Goal: Task Accomplishment & Management: Manage account settings

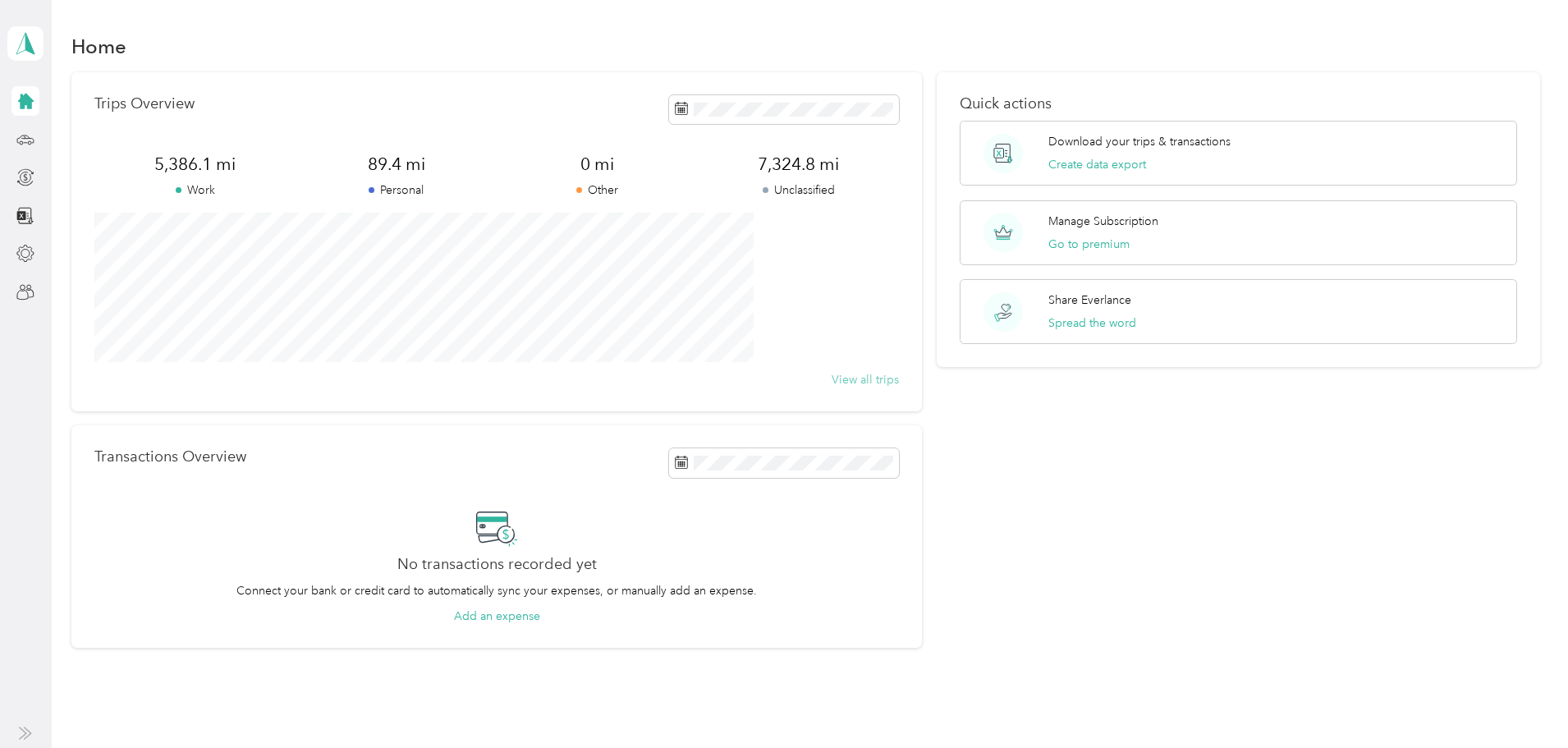
click at [850, 379] on button "View all trips" at bounding box center [864, 379] width 67 height 17
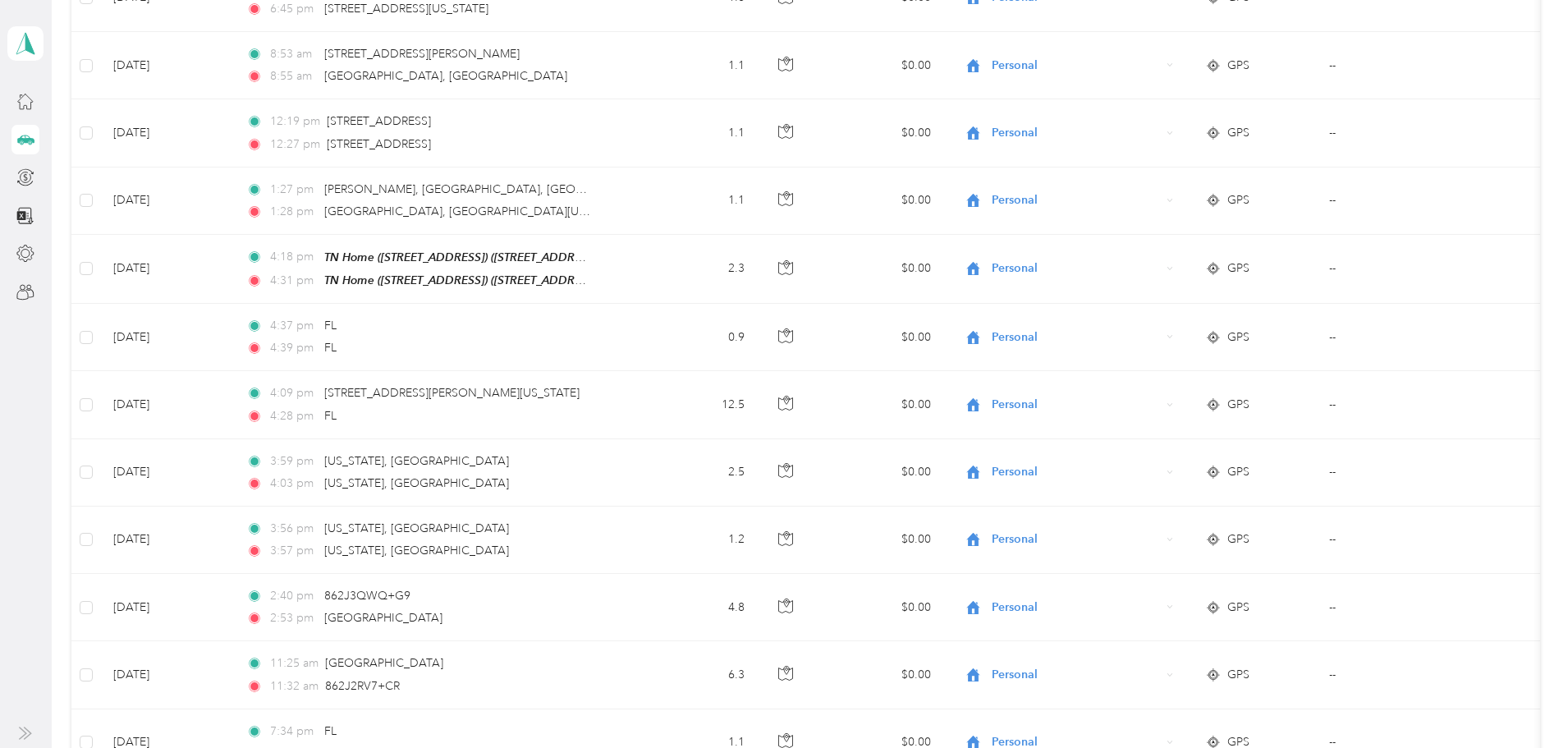
scroll to position [795, 0]
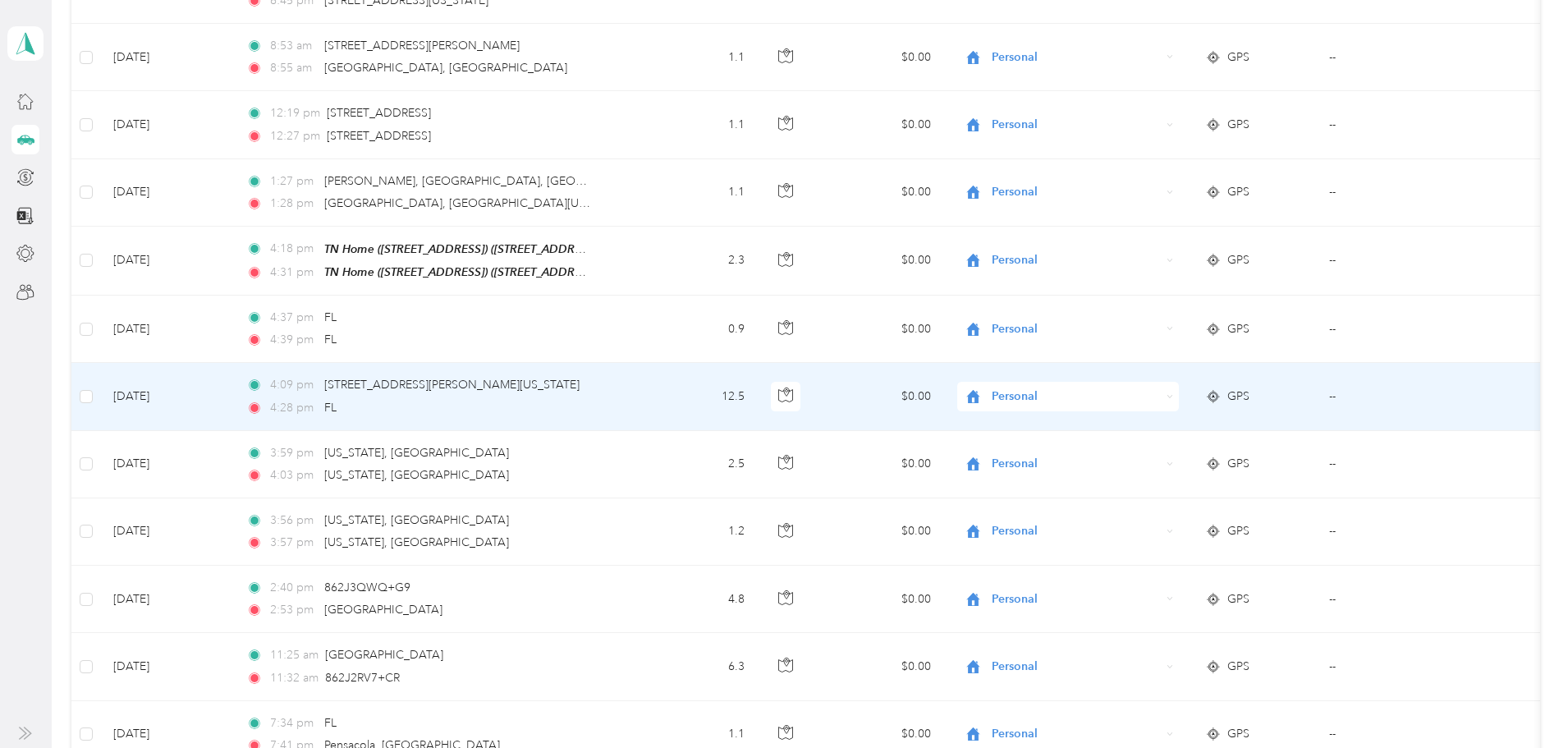
click at [935, 390] on td "$0.00" at bounding box center [882, 396] width 124 height 67
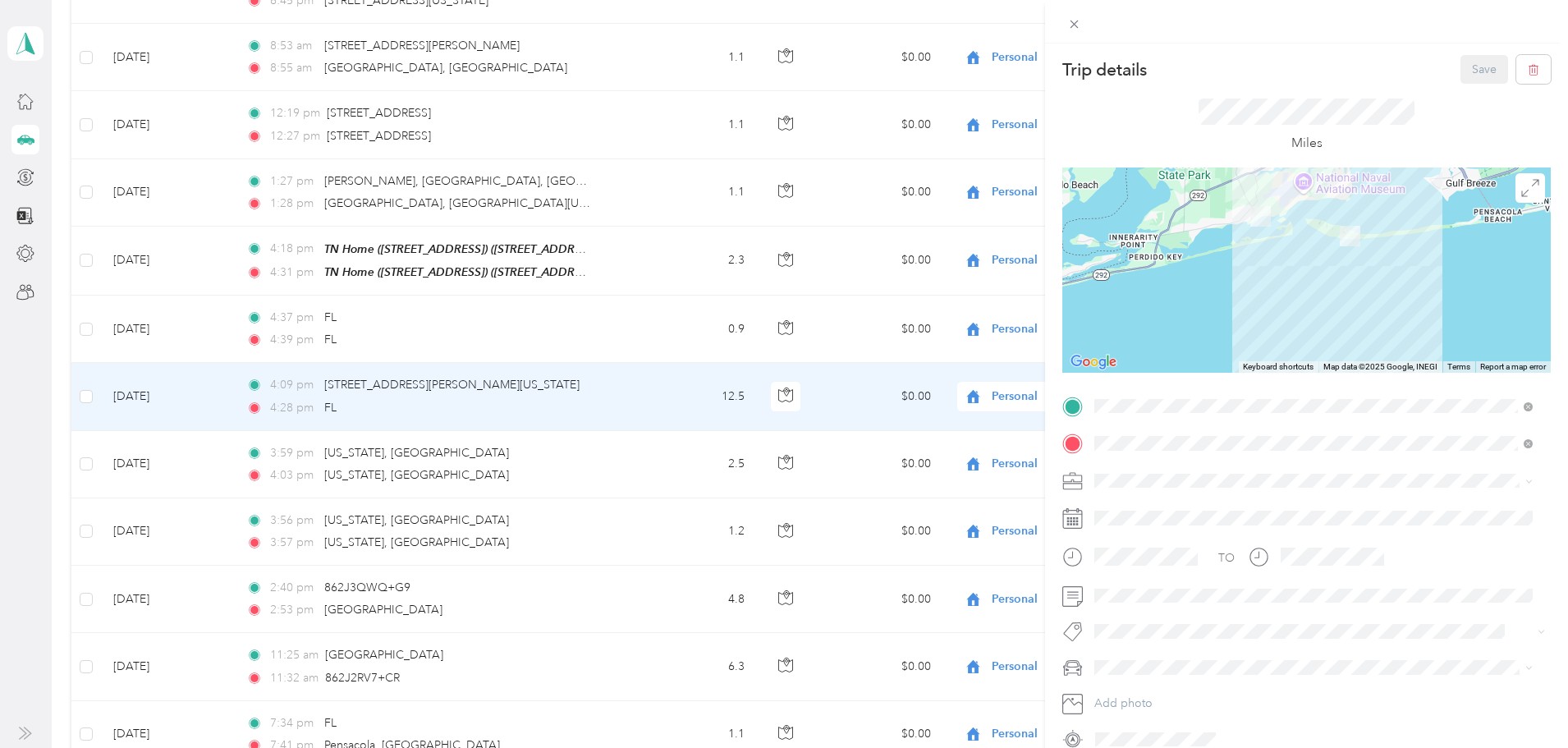
click at [933, 395] on div "Trip details Save This trip cannot be edited because it is either under review,…" at bounding box center [784, 374] width 1568 height 748
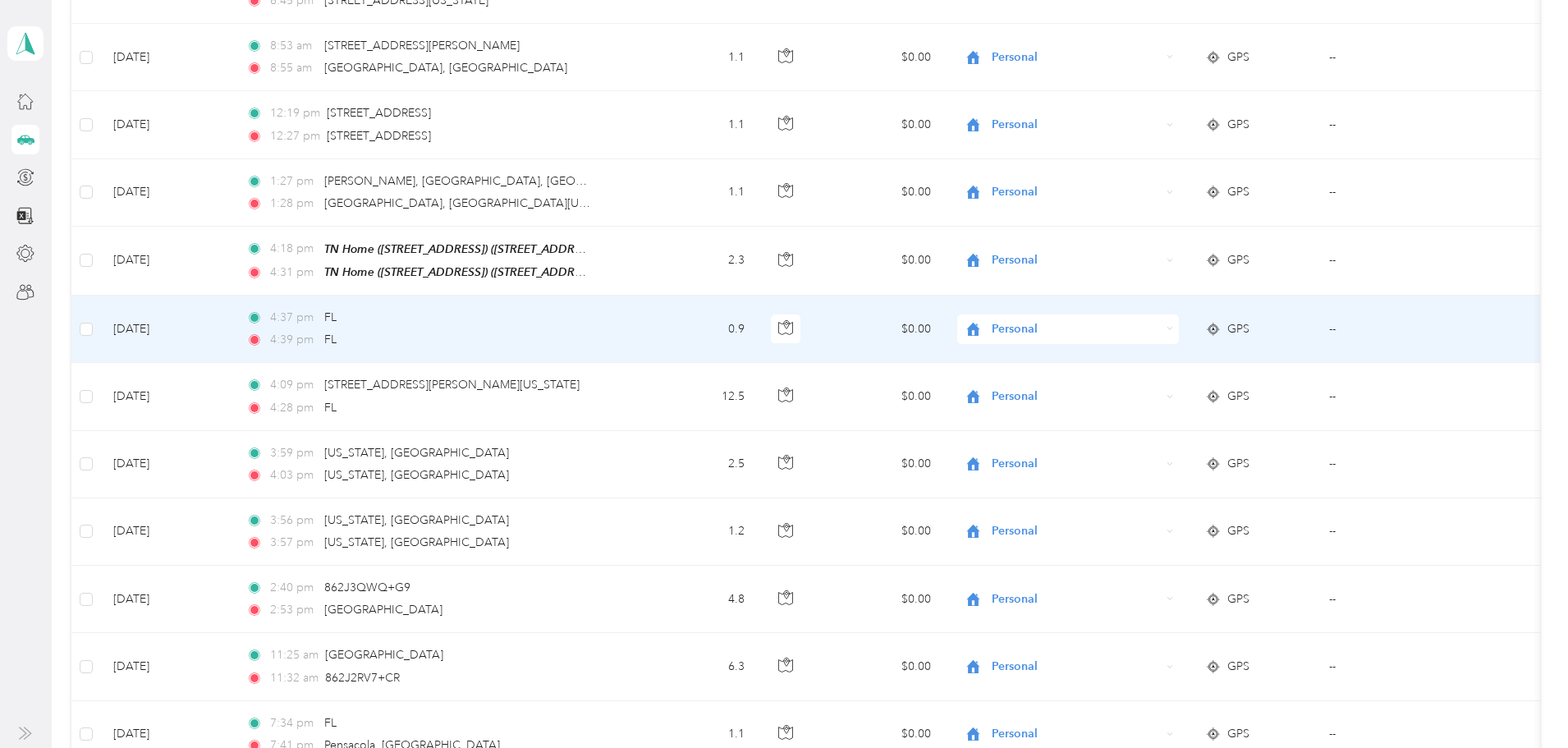
click at [944, 326] on td "$0.00" at bounding box center [882, 329] width 124 height 67
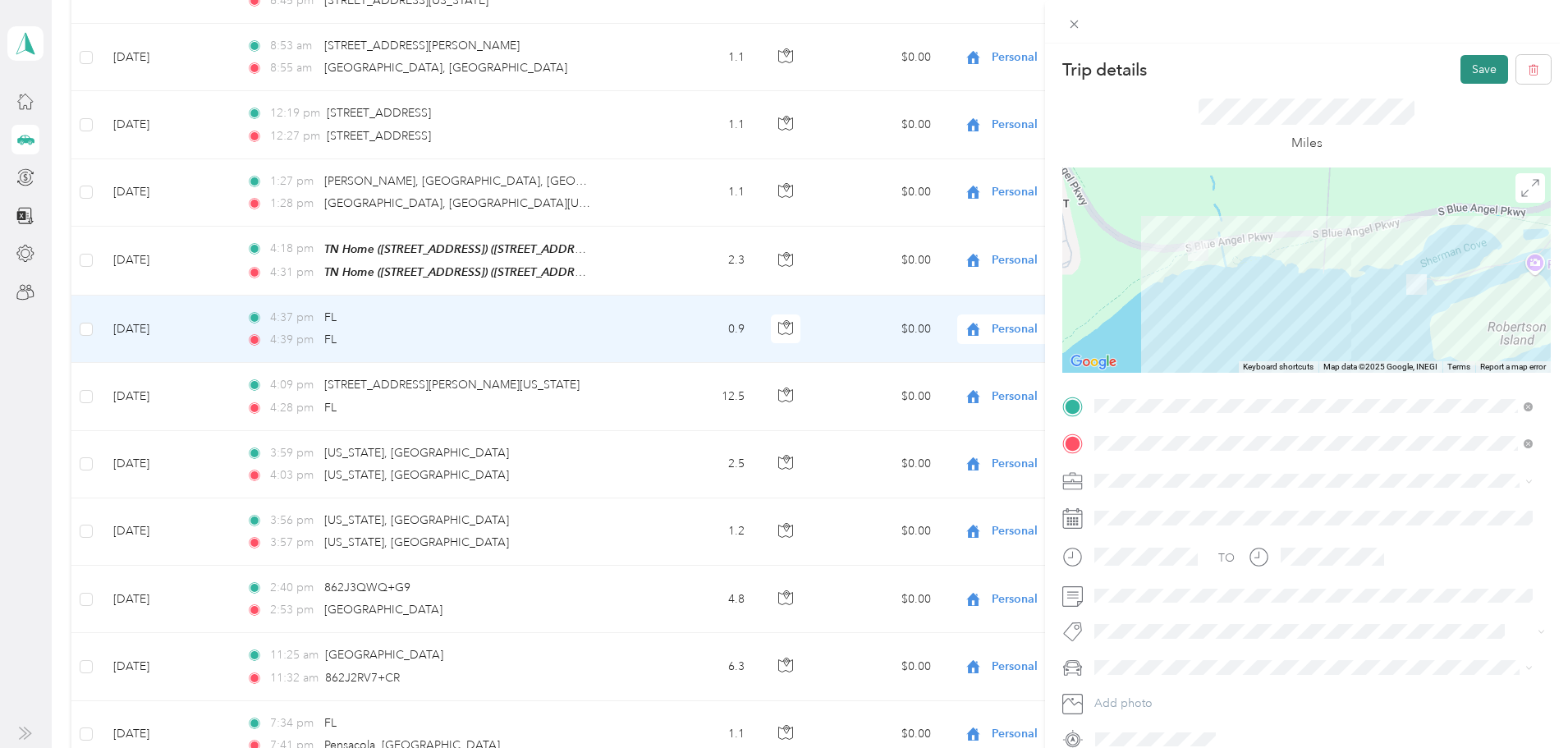
click at [1466, 72] on button "Save" at bounding box center [1484, 69] width 48 height 29
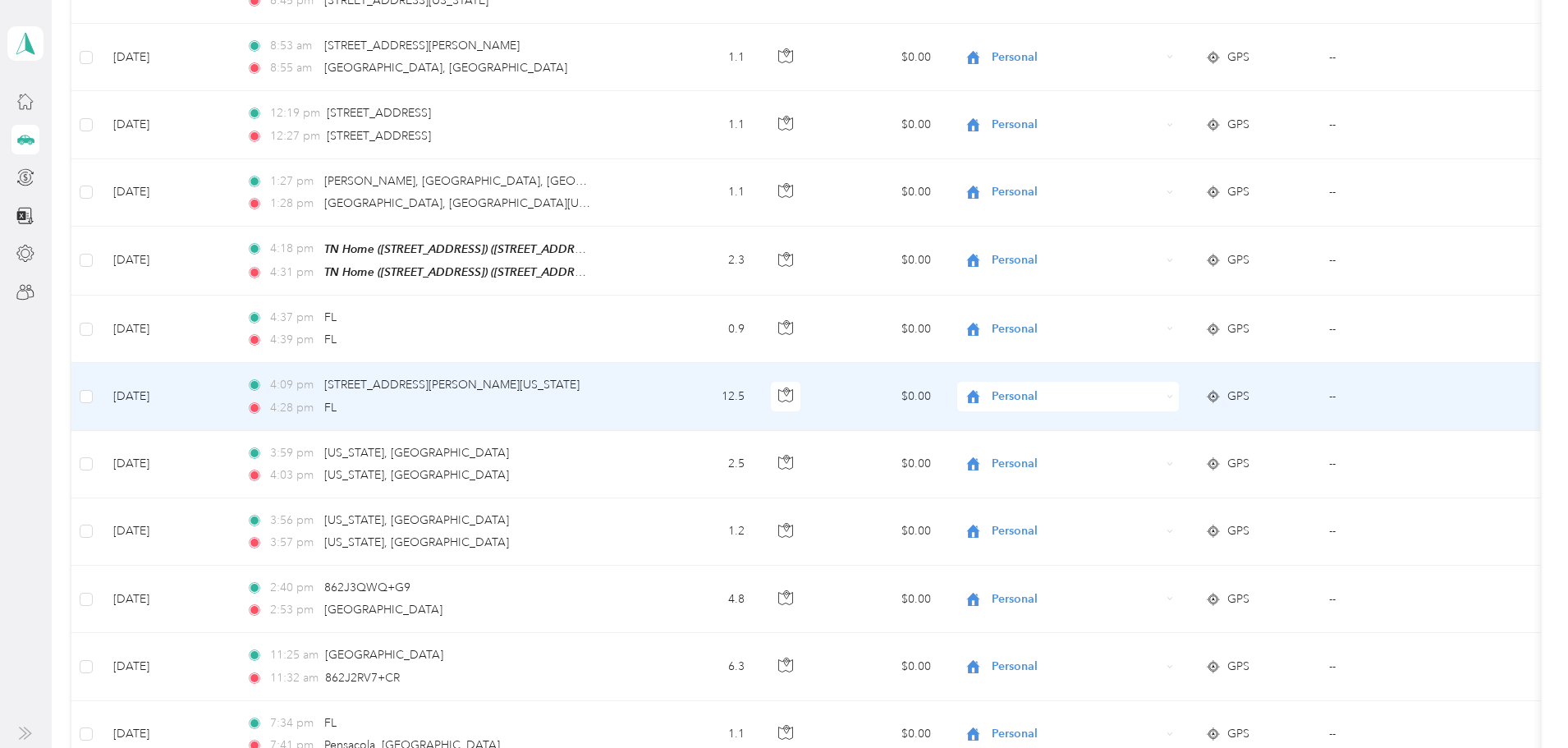
click at [915, 392] on td "$0.00" at bounding box center [882, 396] width 124 height 67
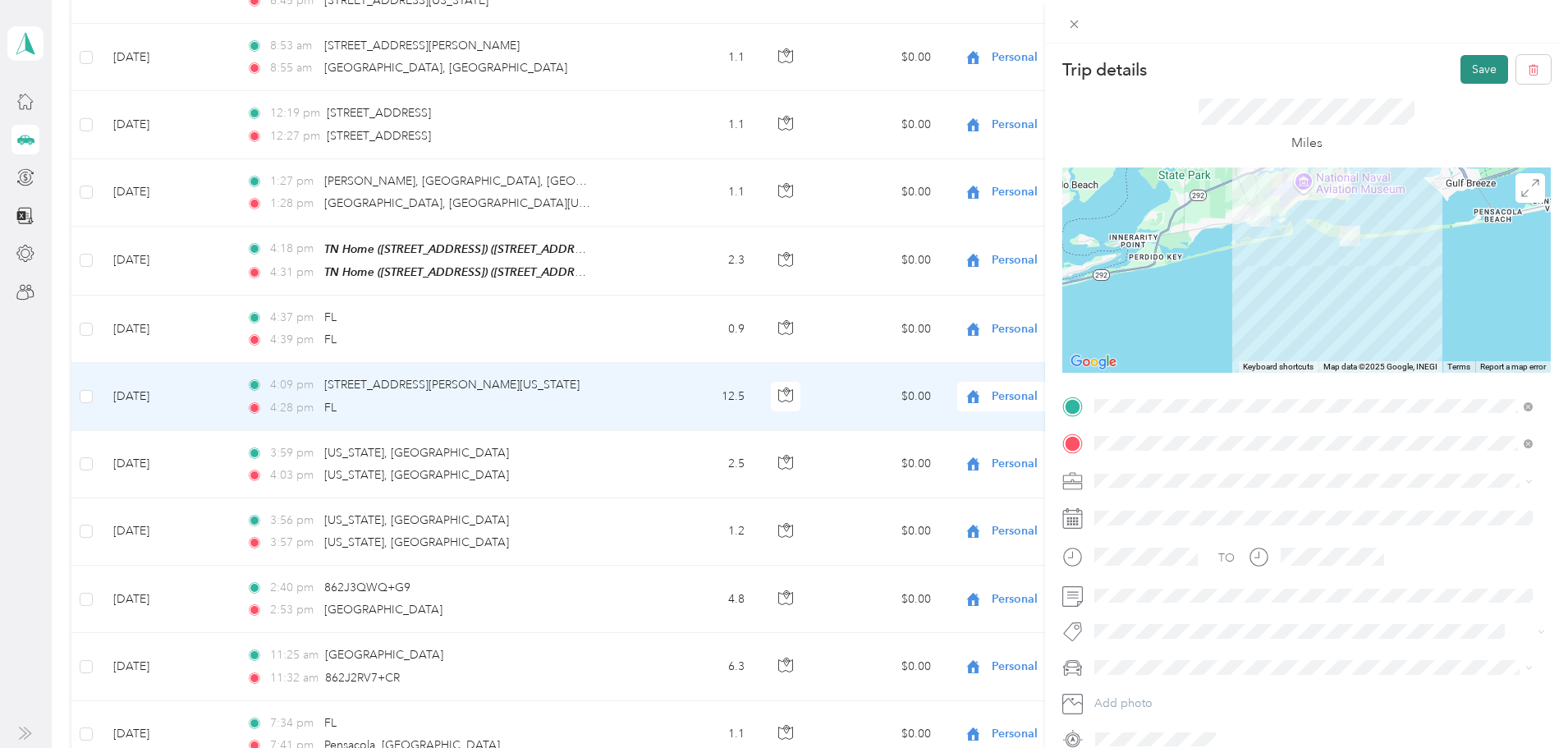
click at [1474, 66] on button "Save" at bounding box center [1484, 69] width 48 height 29
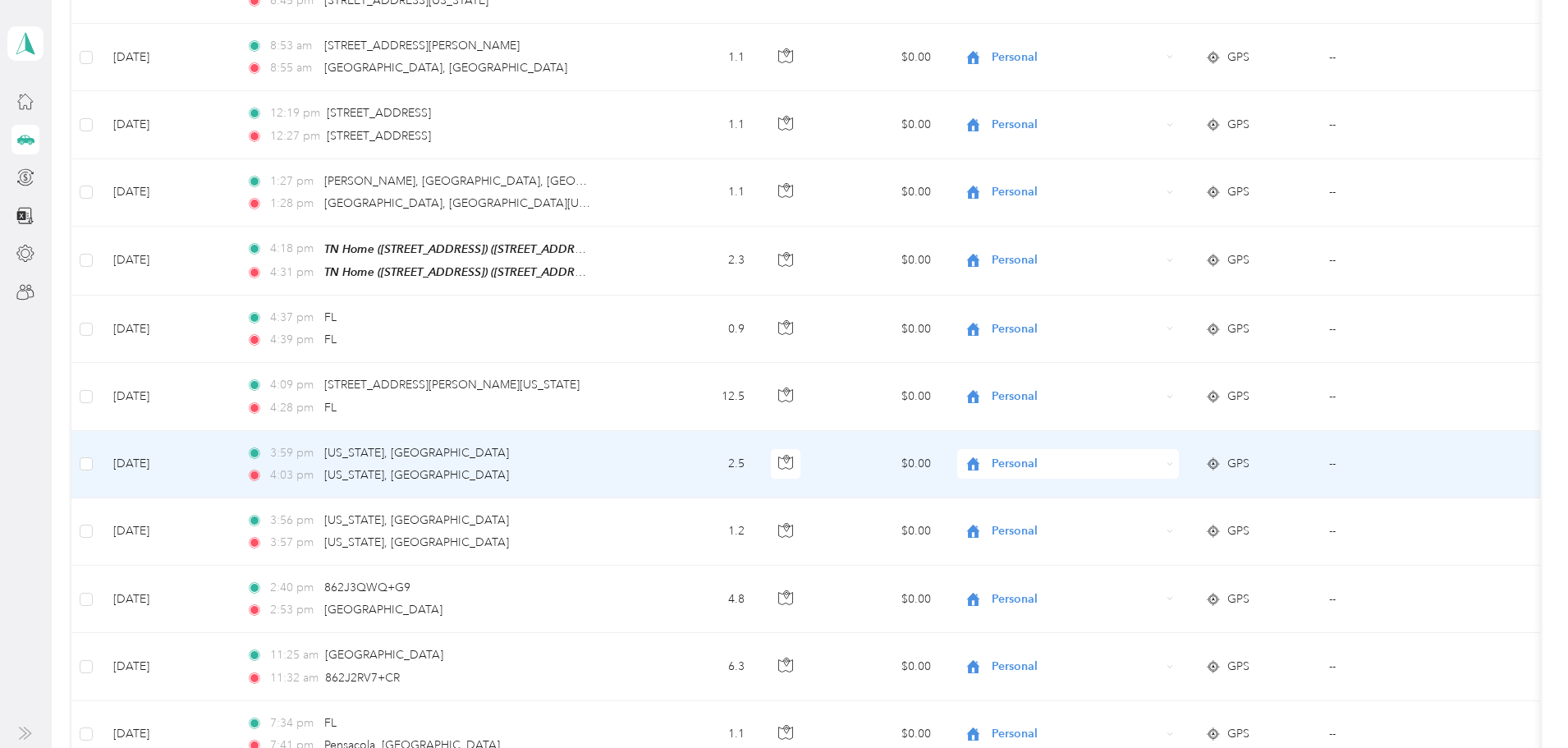
click at [930, 457] on td "$0.00" at bounding box center [882, 465] width 124 height 67
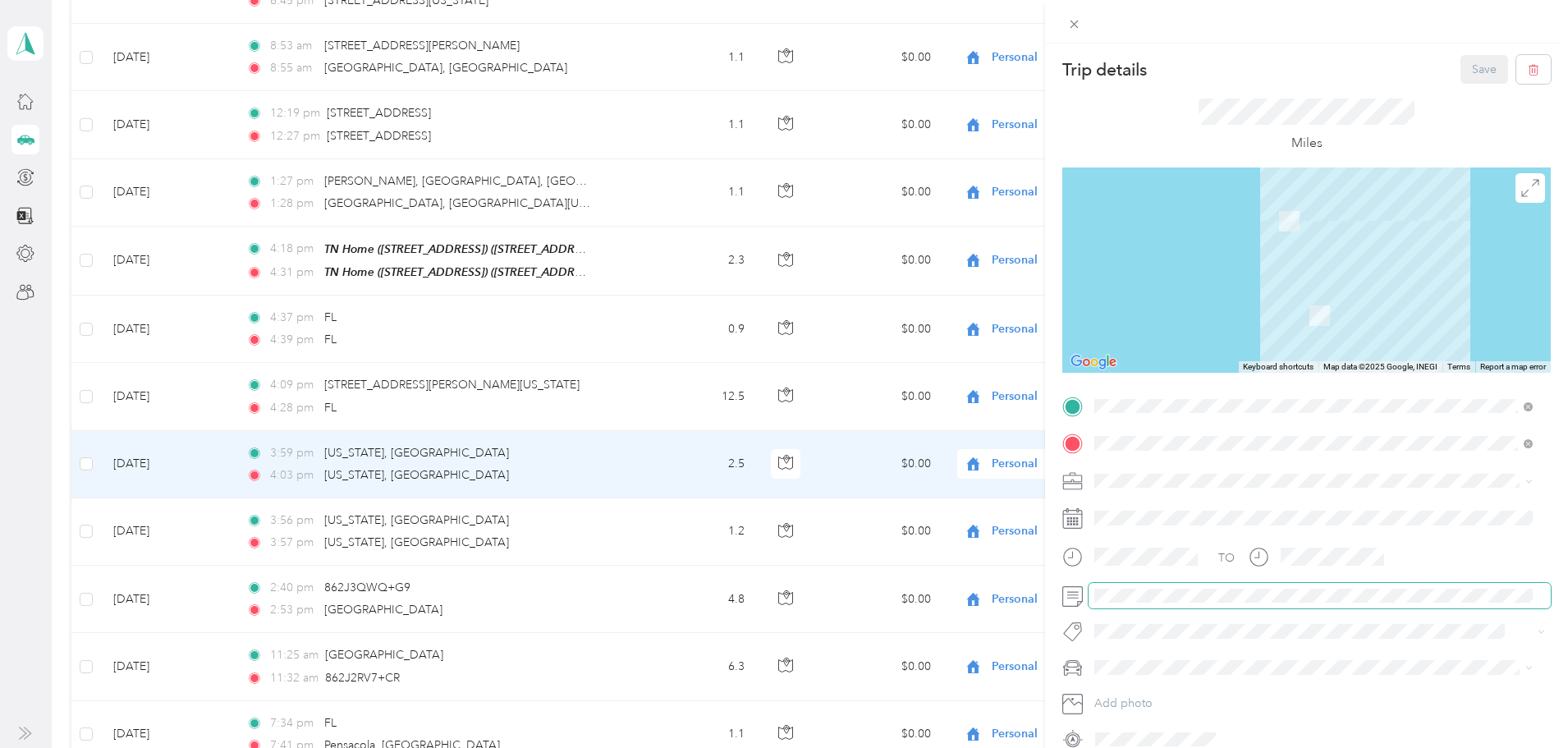
click at [1124, 587] on span at bounding box center [1319, 596] width 462 height 26
click at [1473, 72] on button "Save" at bounding box center [1484, 69] width 48 height 29
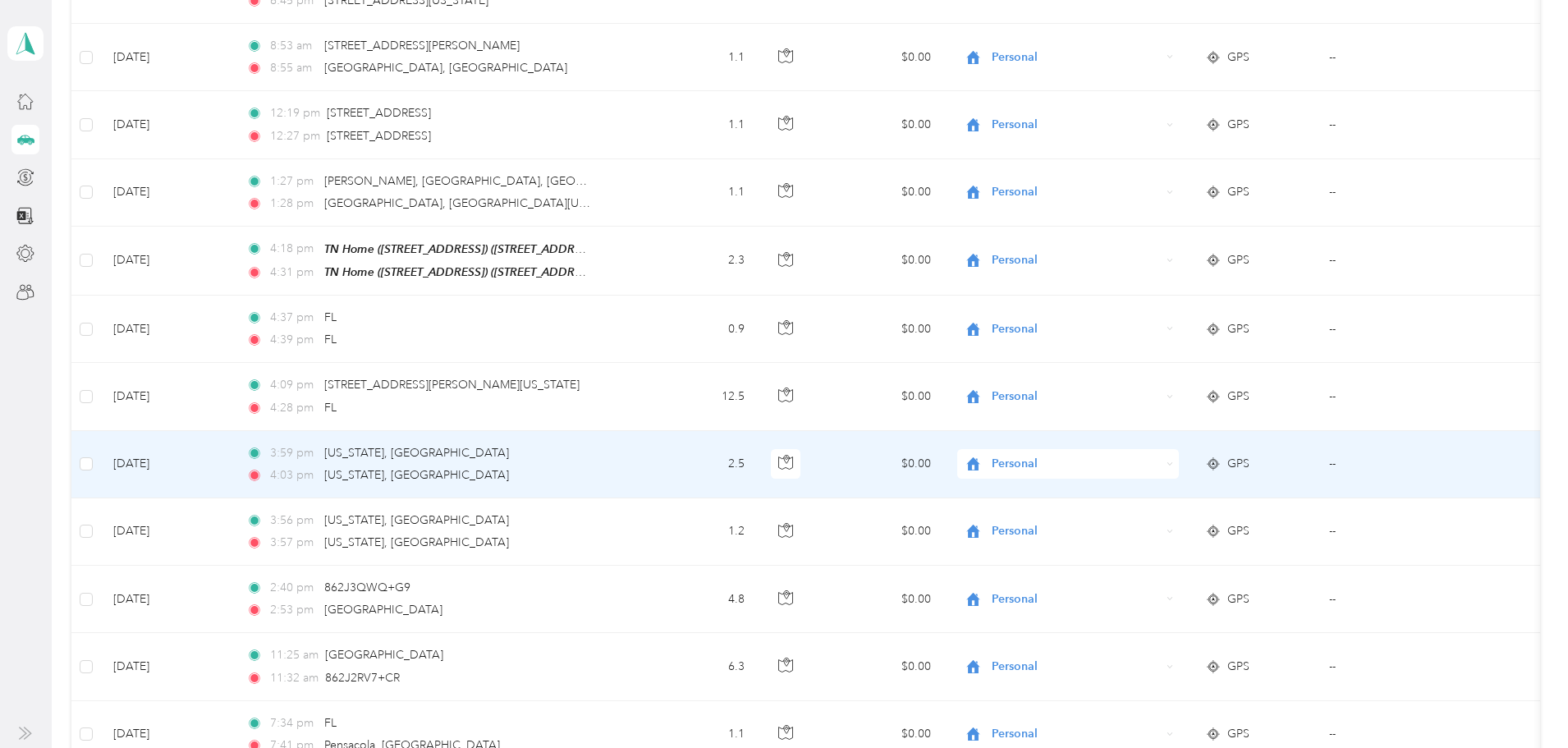
click at [944, 452] on td "$0.00" at bounding box center [882, 465] width 124 height 67
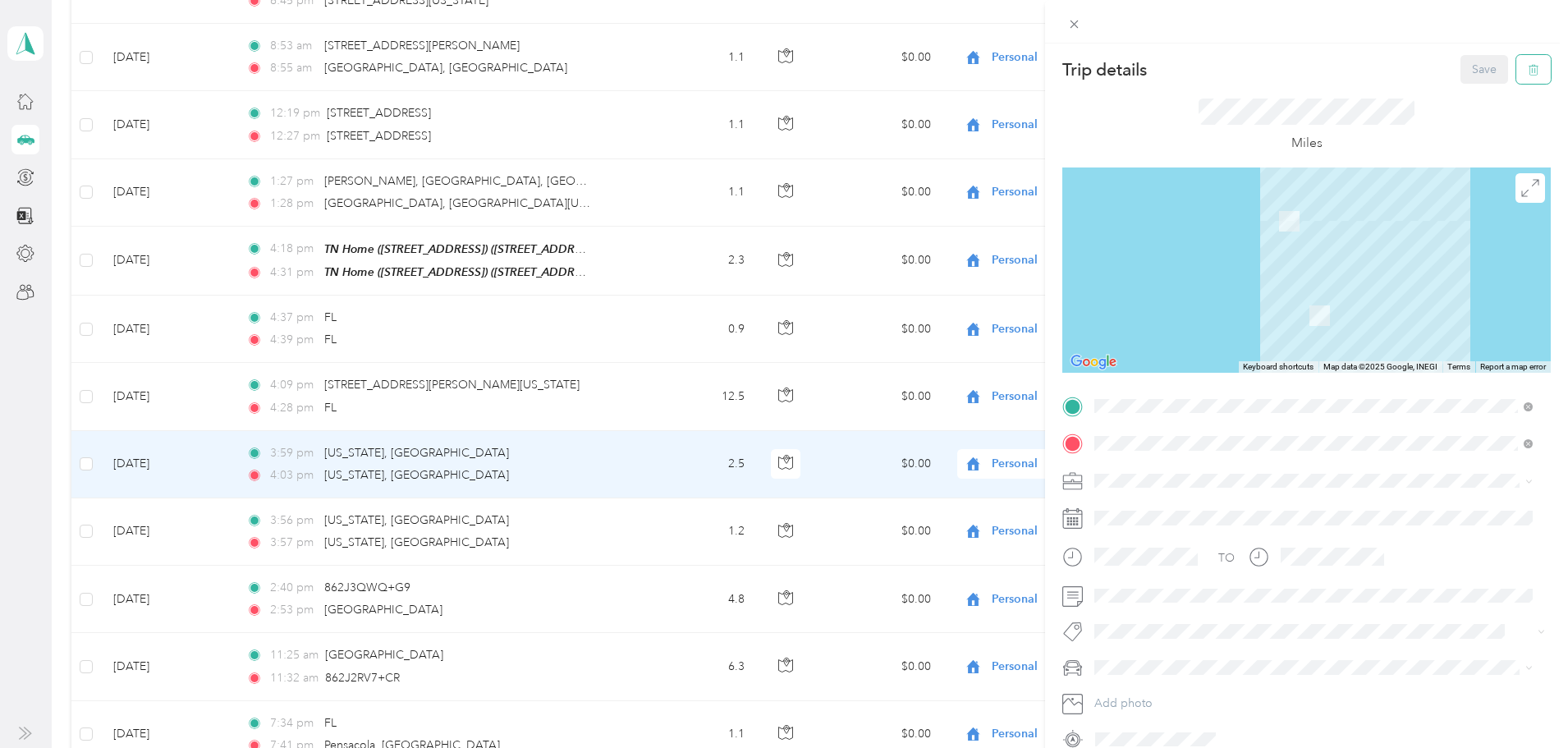
click at [1535, 71] on icon "button" at bounding box center [1535, 70] width 0 height 4
click at [1469, 91] on button "Yes" at bounding box center [1474, 89] width 32 height 26
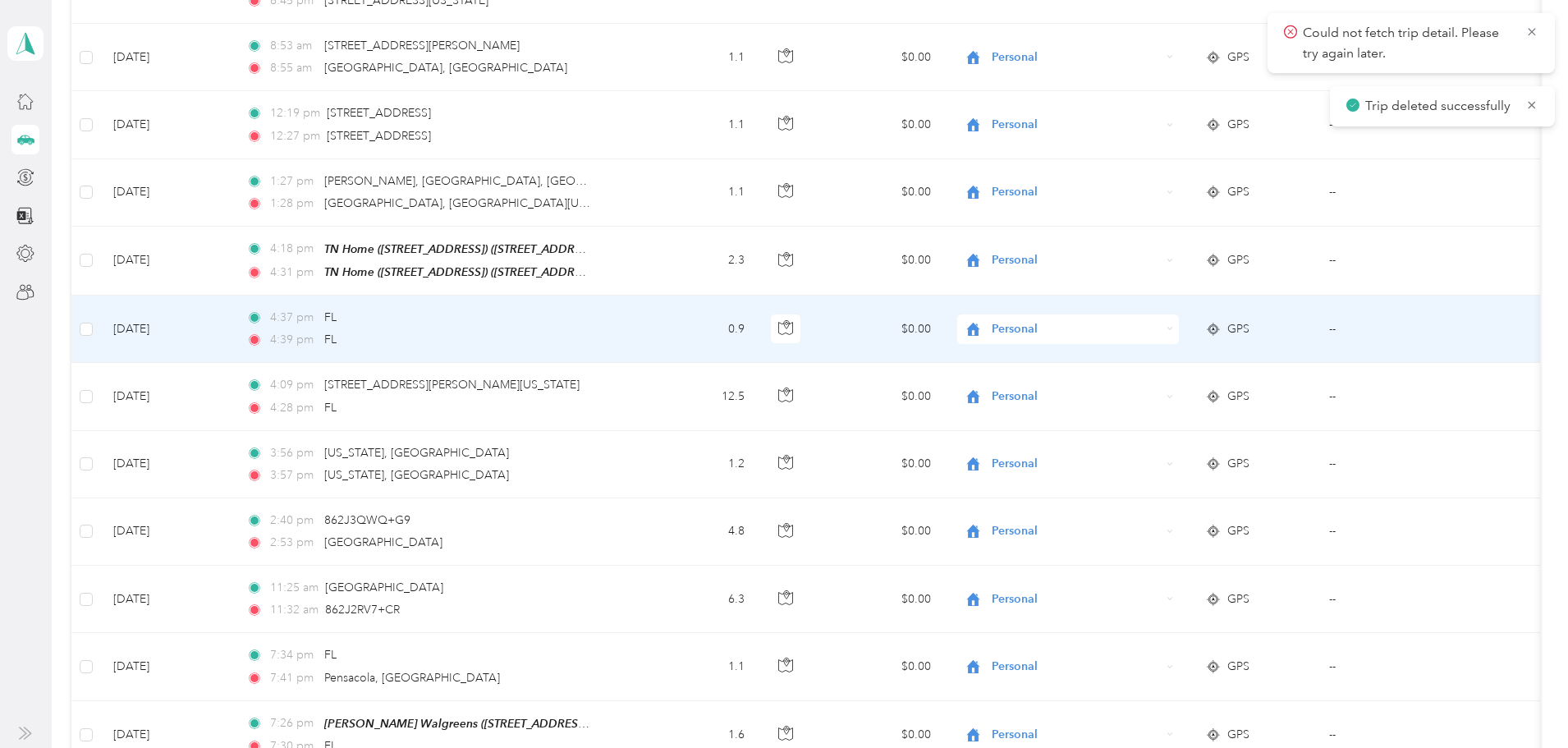
click at [924, 325] on td "$0.00" at bounding box center [882, 329] width 124 height 67
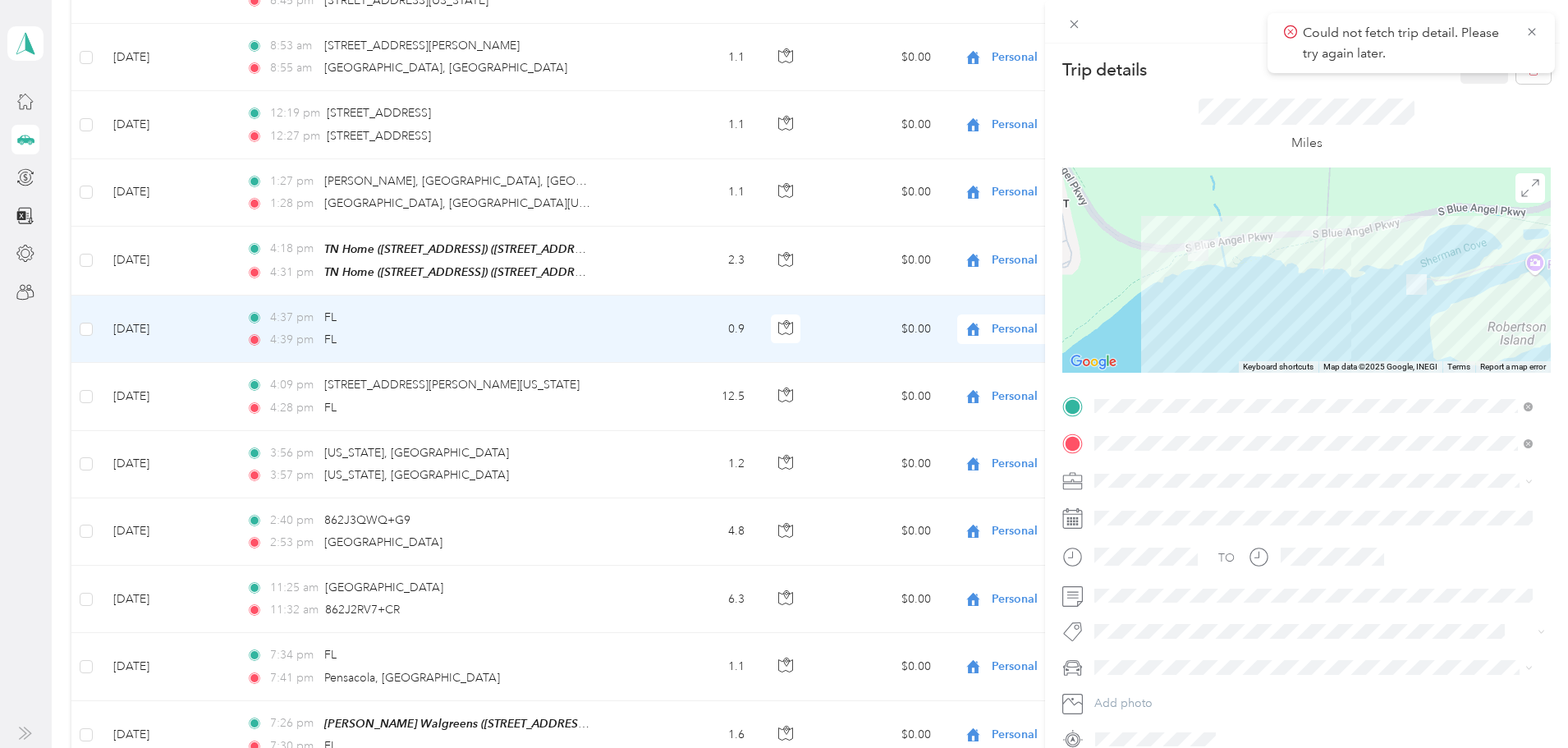
click at [776, 252] on div "Trip details Save This trip cannot be edited because it is either under review,…" at bounding box center [784, 374] width 1568 height 748
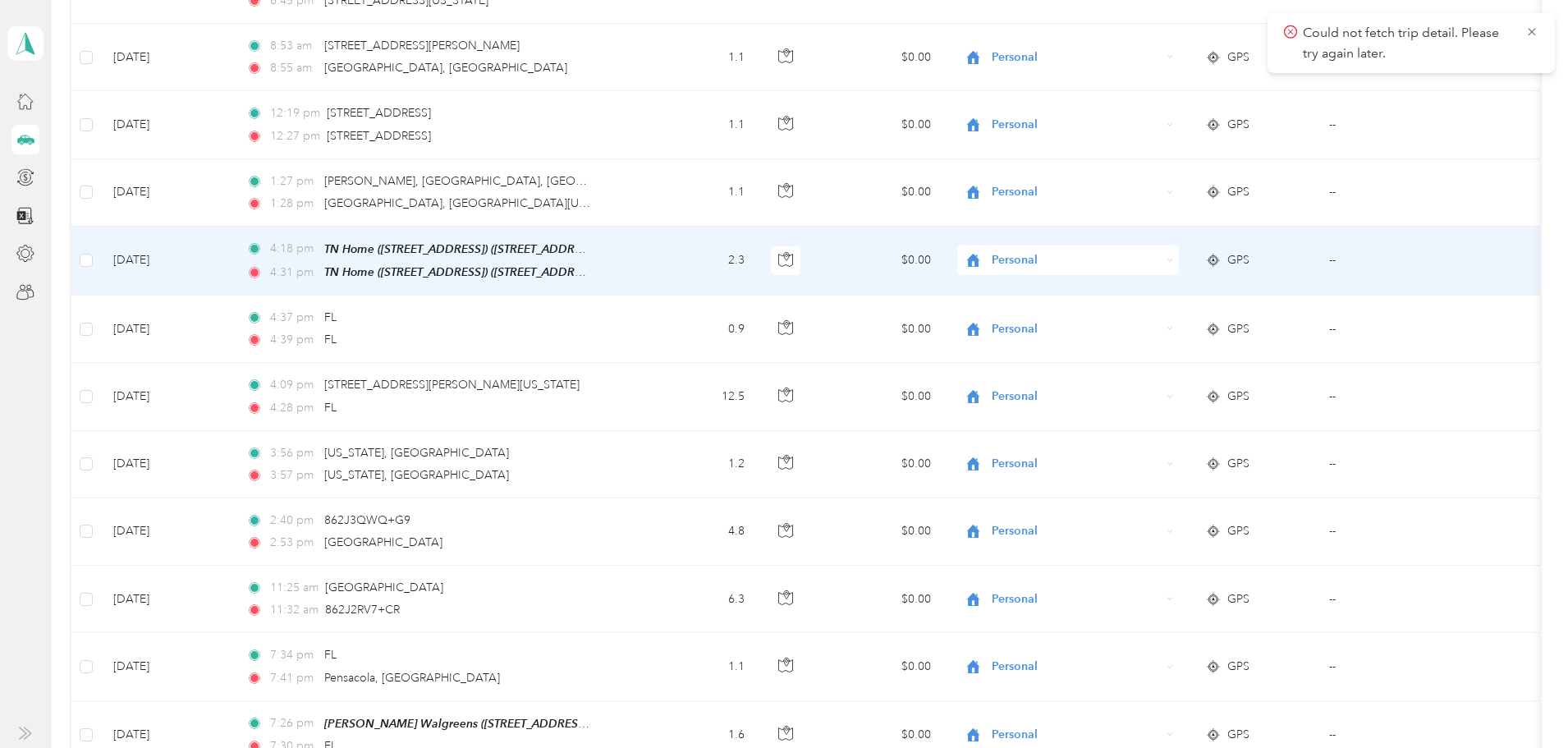
click at [917, 264] on td "$0.00" at bounding box center [882, 261] width 124 height 69
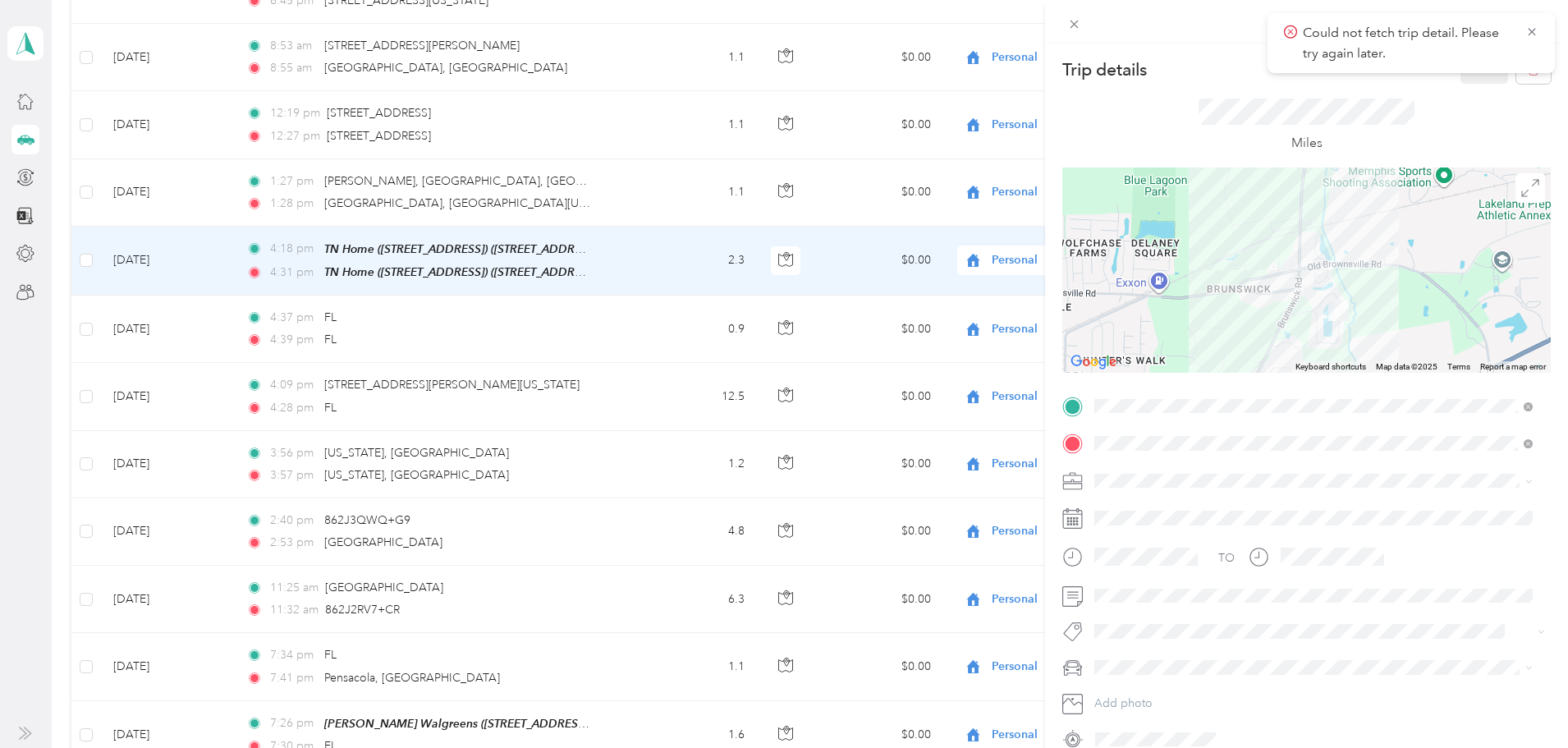
click at [688, 384] on div "Trip details Save This trip cannot be edited because it is either under review,…" at bounding box center [784, 374] width 1568 height 748
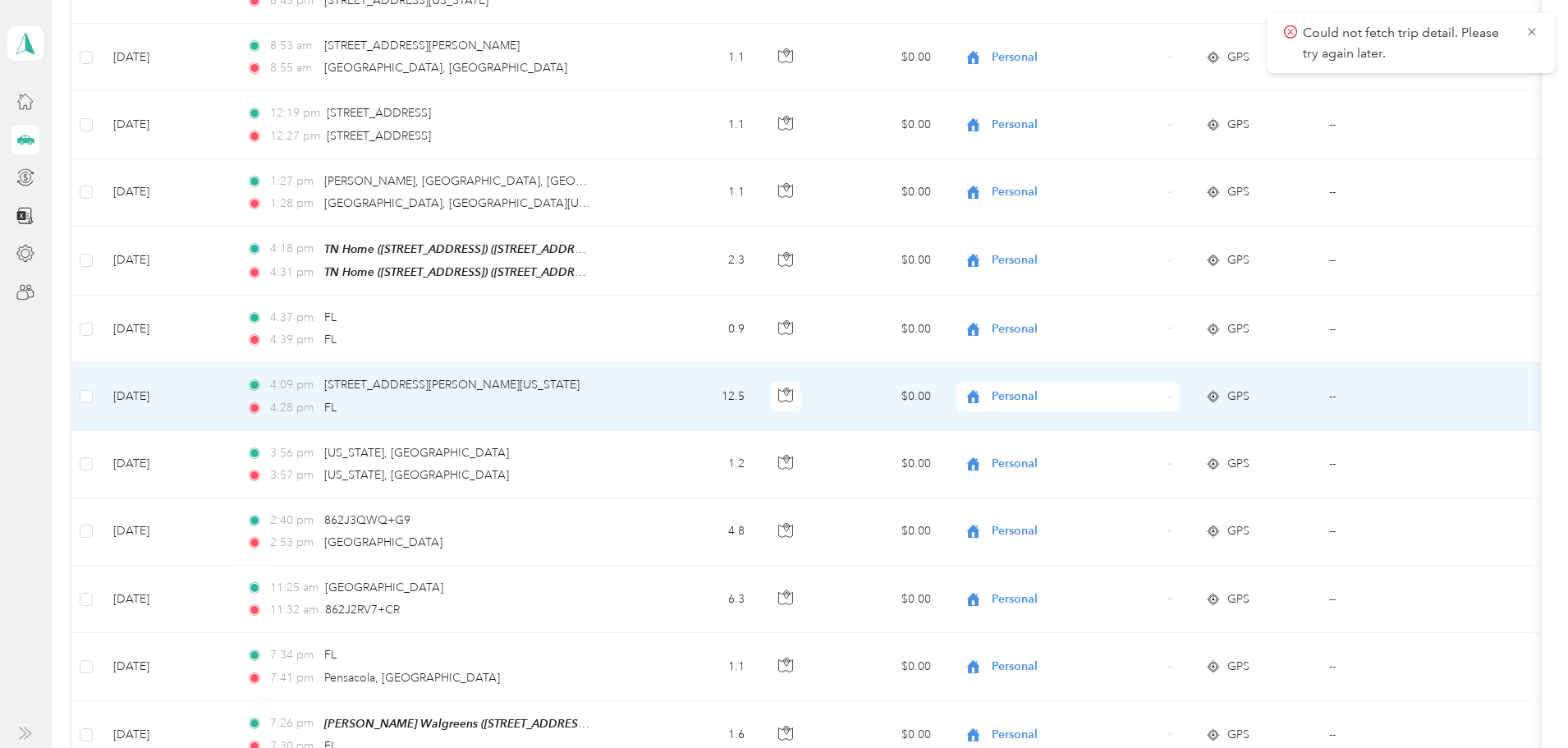
click at [720, 399] on td "12.5" at bounding box center [699, 396] width 118 height 67
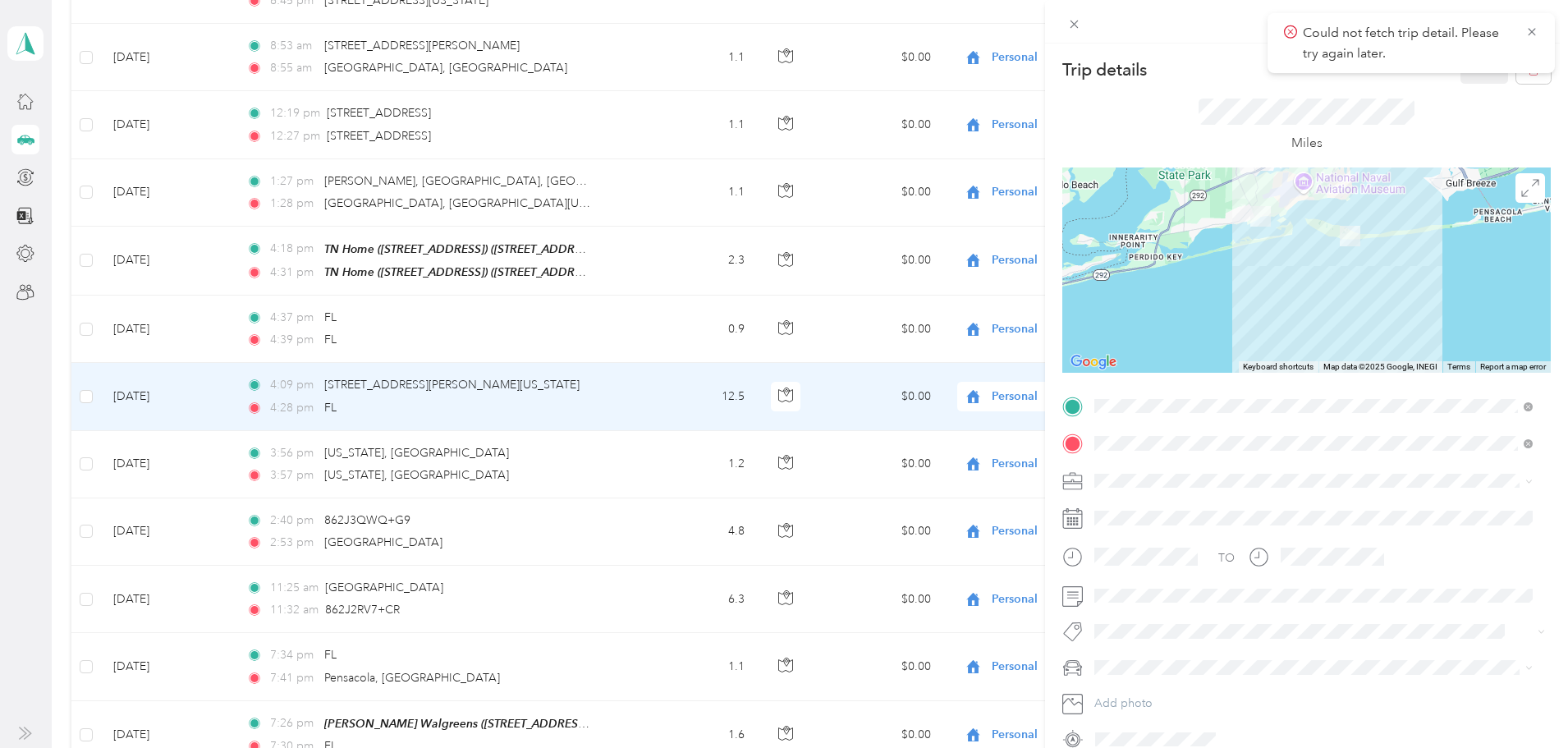
click at [747, 530] on div "Trip details Save This trip cannot be edited because it is either under review,…" at bounding box center [784, 374] width 1568 height 748
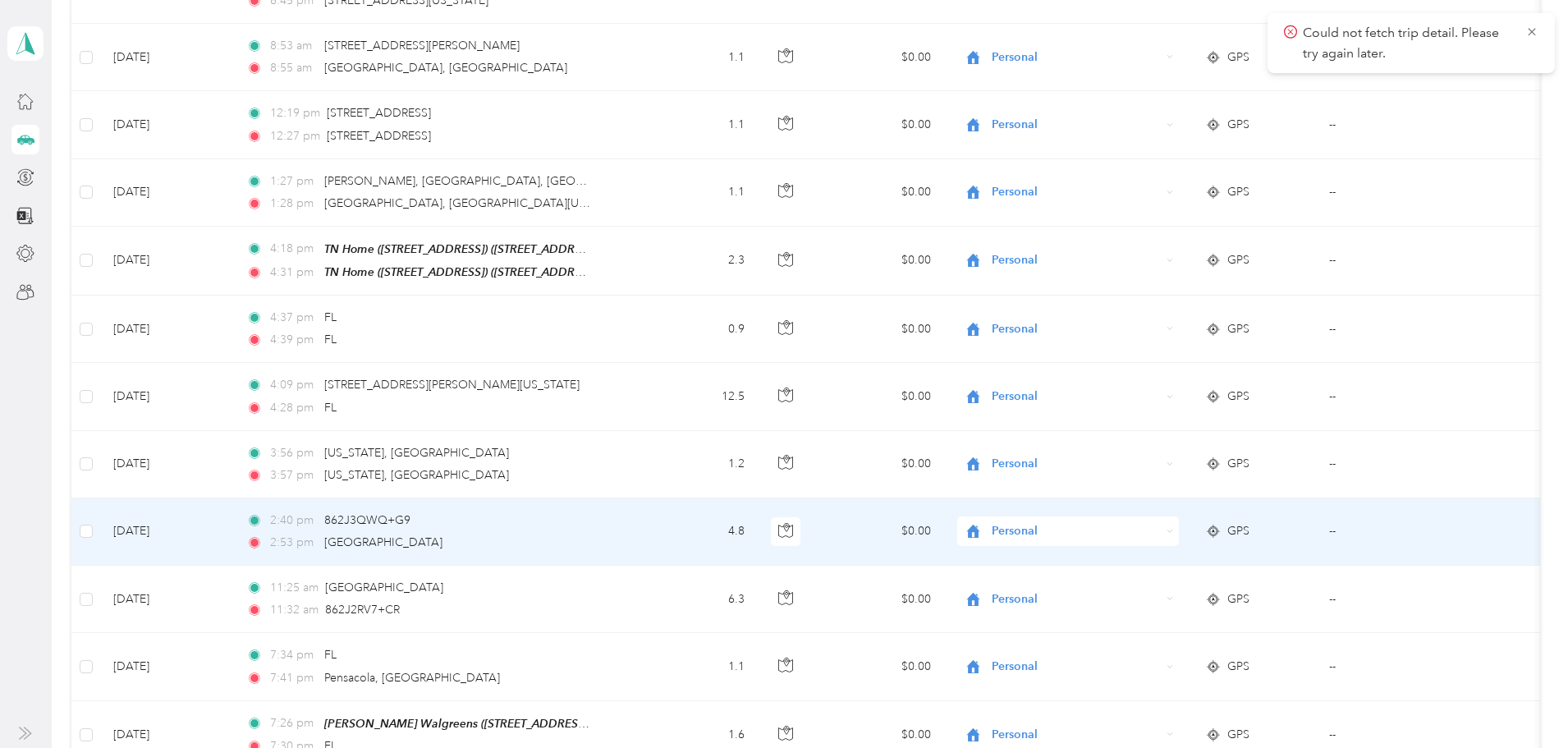
click at [747, 530] on td "4.8" at bounding box center [699, 532] width 118 height 67
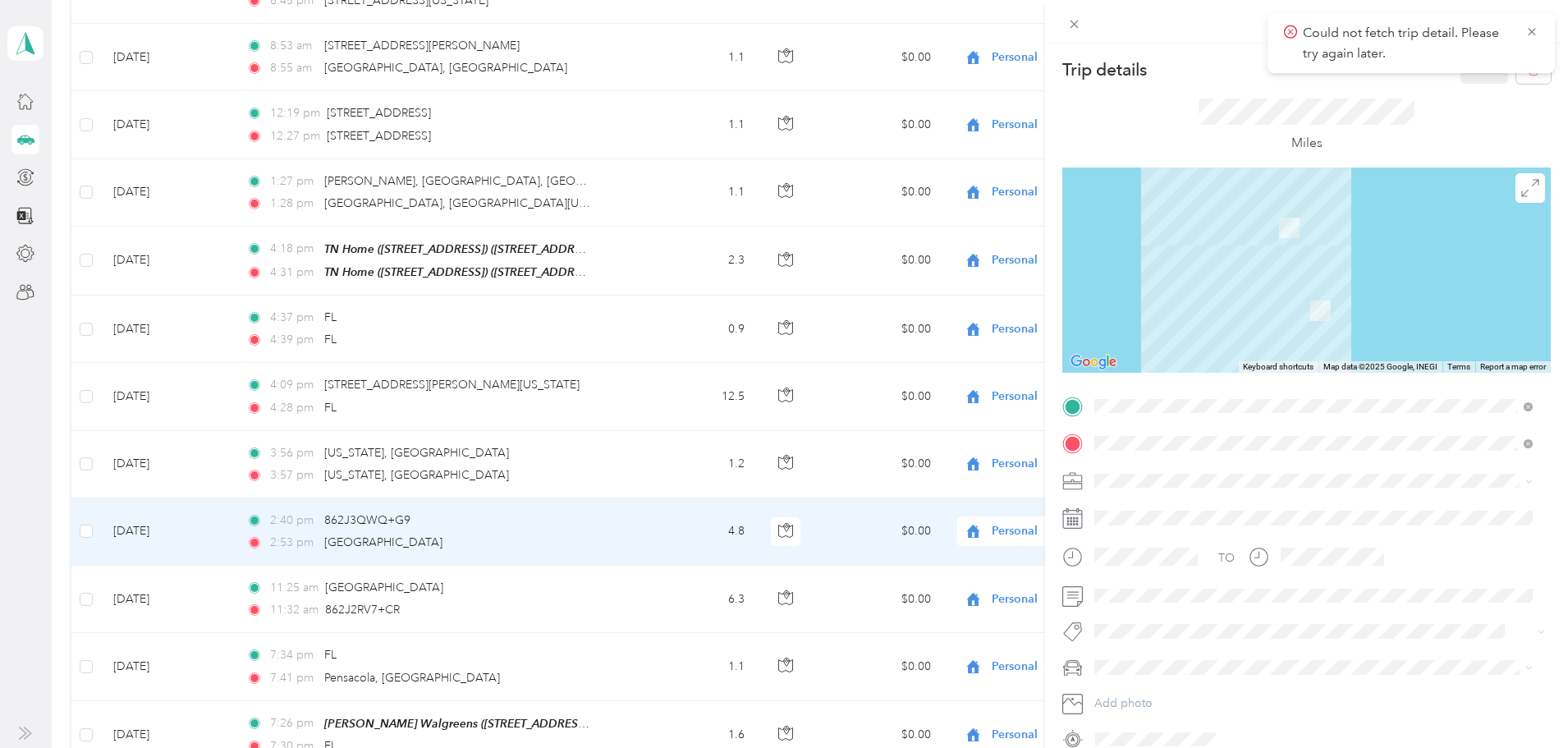
click at [747, 605] on div "Trip details Save This trip cannot be edited because it is either under review,…" at bounding box center [784, 374] width 1568 height 748
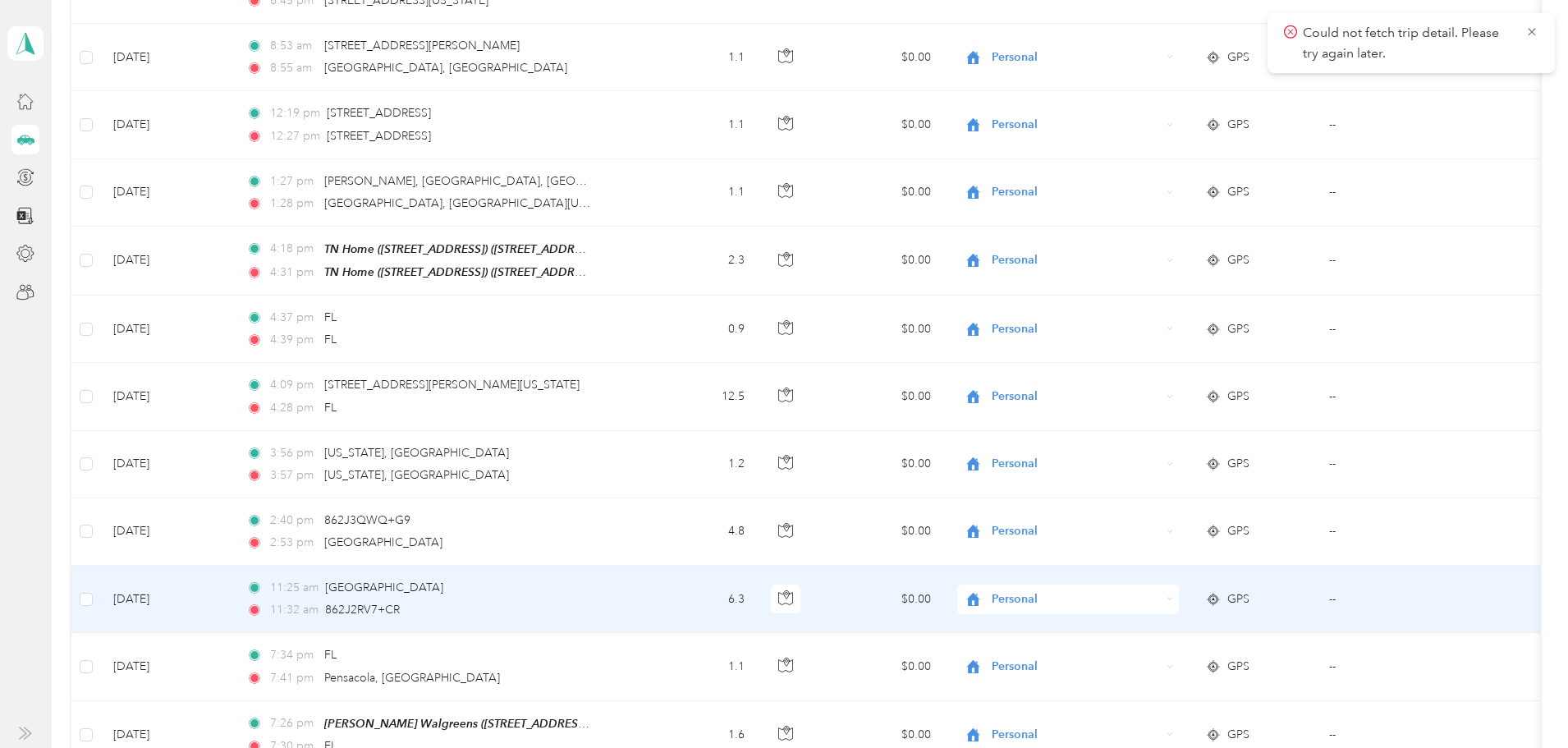
click at [747, 605] on td "6.3" at bounding box center [699, 599] width 118 height 67
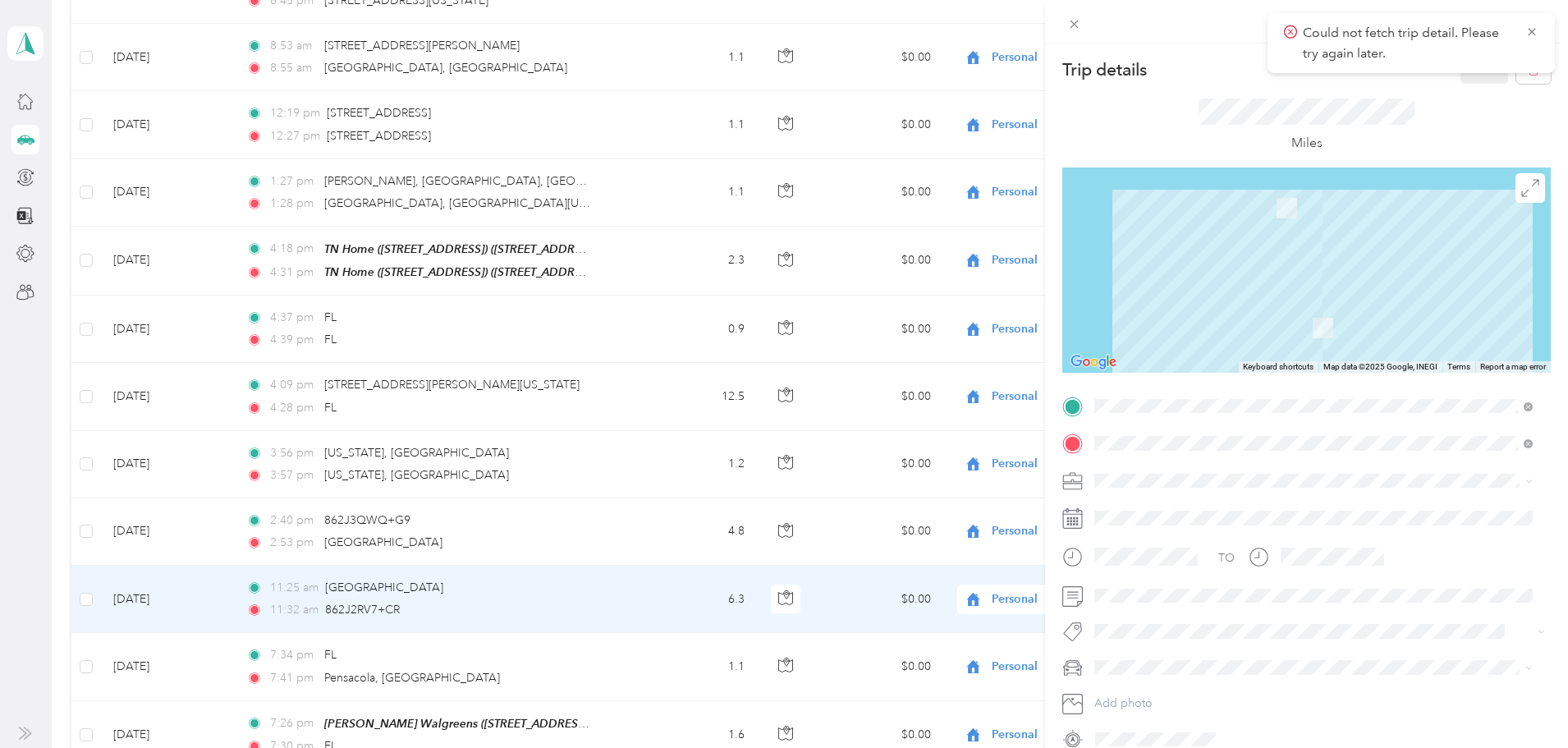
click at [756, 672] on div "Trip details Save This trip cannot be edited because it is either under review,…" at bounding box center [784, 374] width 1568 height 748
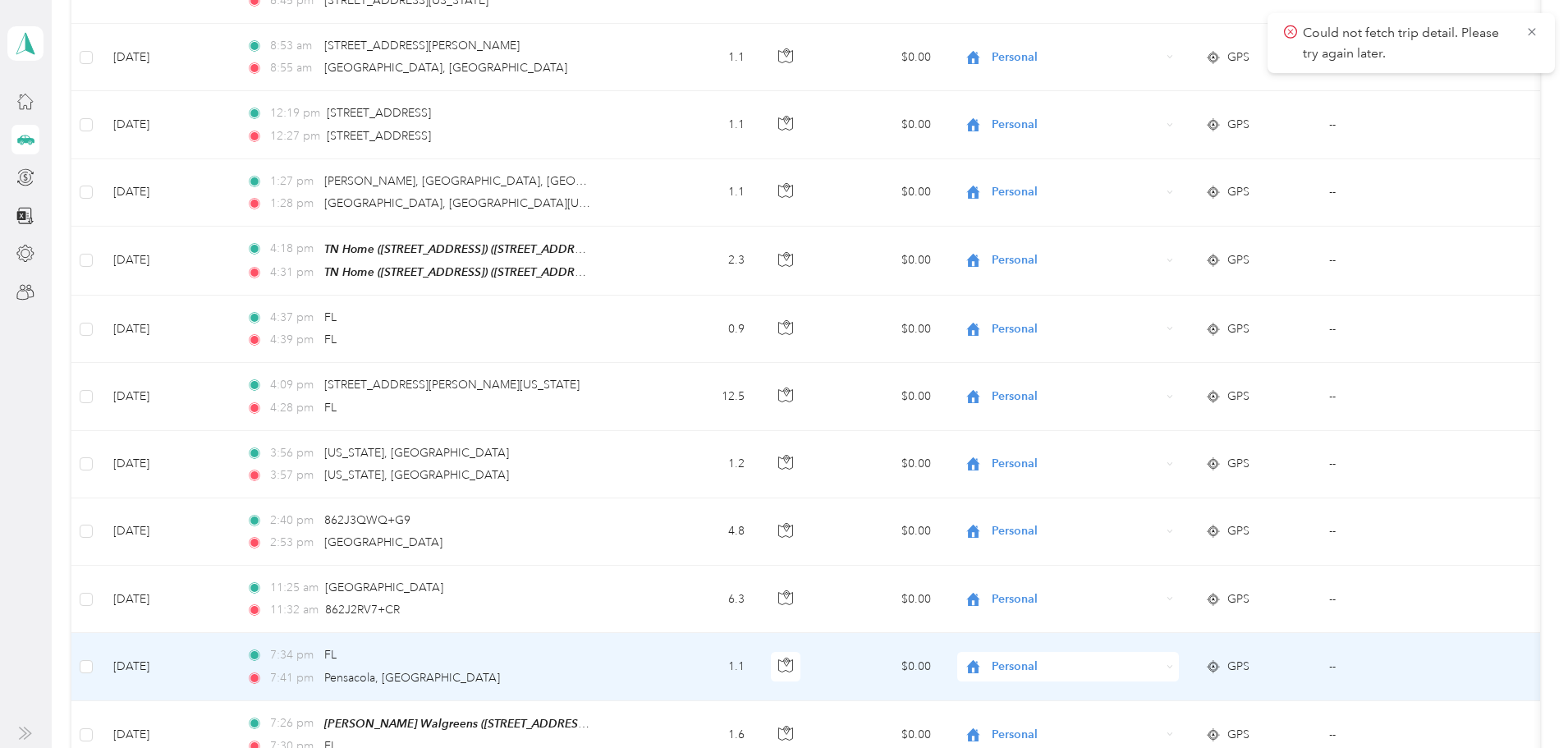
click at [756, 672] on td "1.1" at bounding box center [699, 666] width 118 height 67
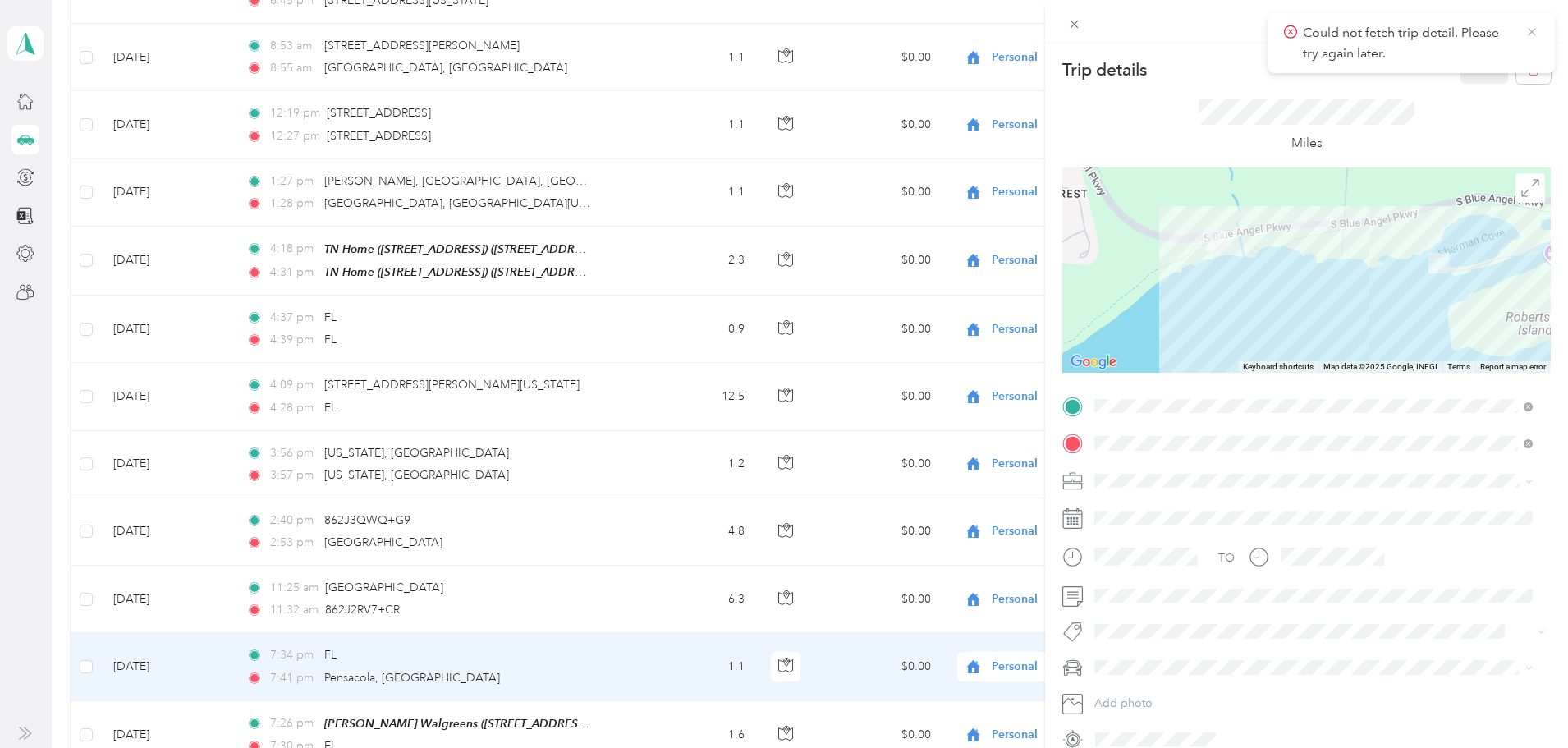
click at [1531, 32] on icon at bounding box center [1531, 31] width 7 height 7
click at [1528, 68] on icon "button" at bounding box center [1533, 69] width 12 height 12
click at [1468, 88] on button "Yes" at bounding box center [1474, 89] width 32 height 26
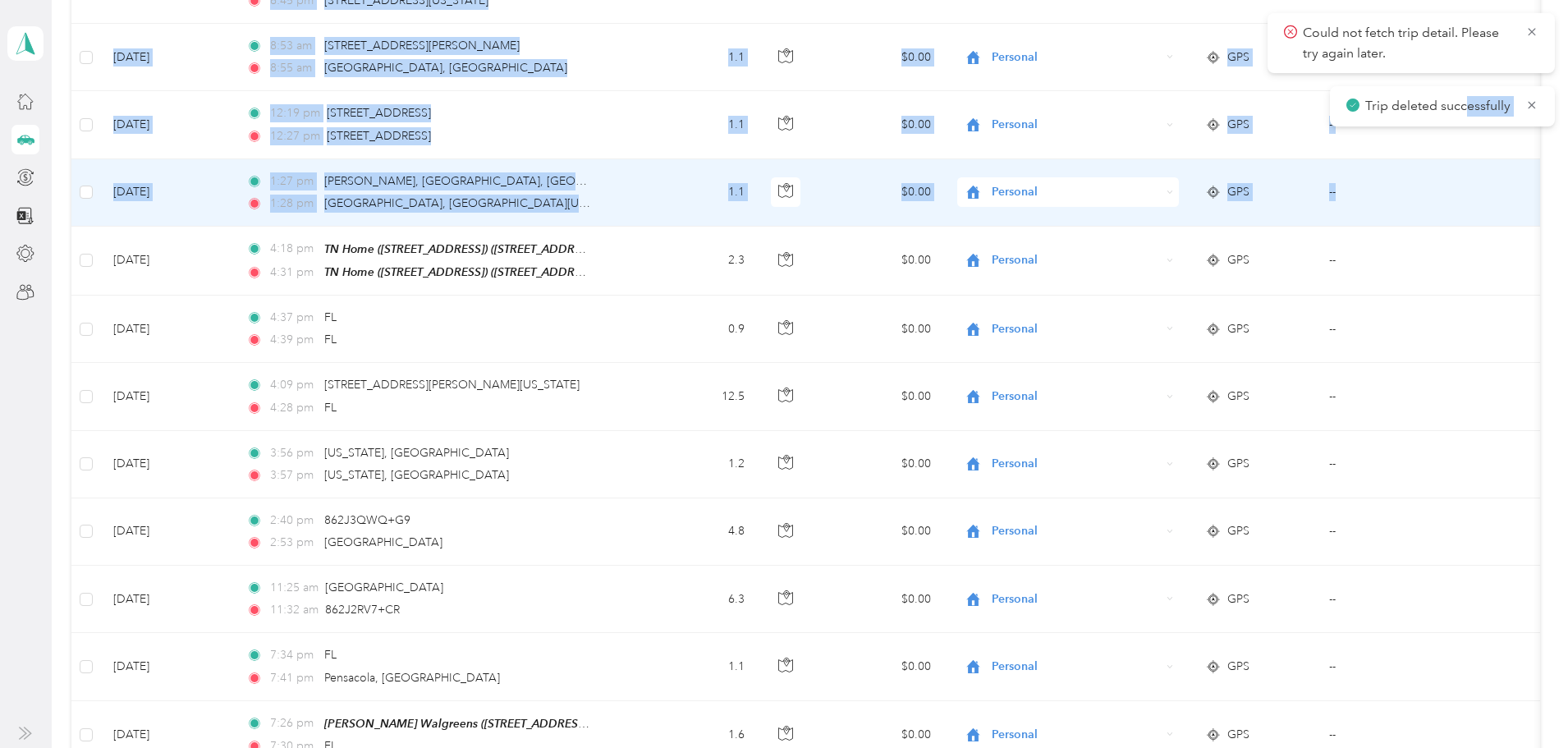
drag, startPoint x: 1468, startPoint y: 88, endPoint x: 1286, endPoint y: 381, distance: 344.9
click at [1286, 381] on main "Could not fetch trip detail. Please try again later. Trip deleted successfully …" at bounding box center [780, 374] width 1560 height 748
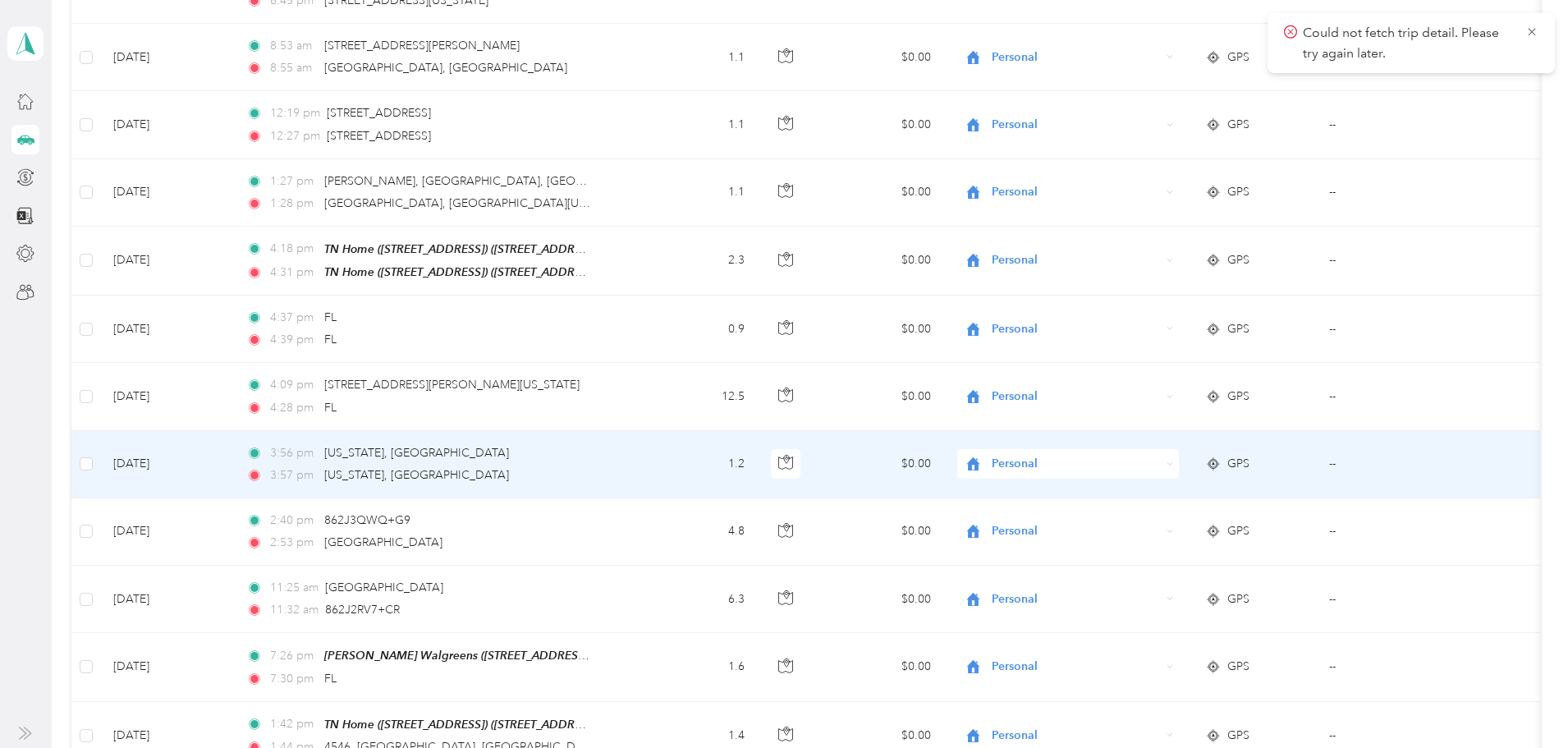
click at [929, 468] on td "$0.00" at bounding box center [882, 465] width 124 height 67
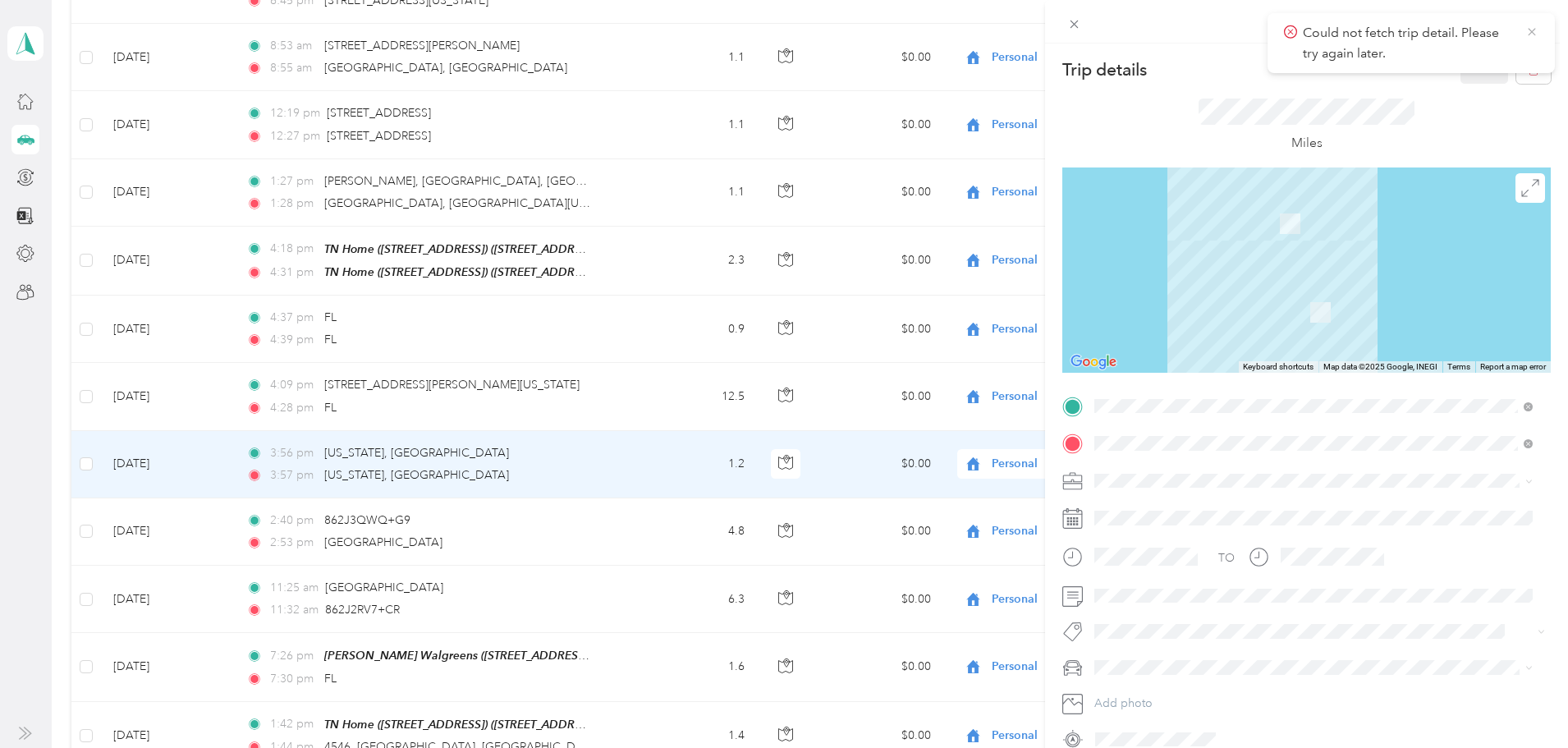
click at [1532, 31] on icon at bounding box center [1531, 31] width 13 height 14
click at [1528, 69] on icon "button" at bounding box center [1533, 69] width 12 height 12
click at [1472, 88] on button "Yes" at bounding box center [1474, 89] width 32 height 26
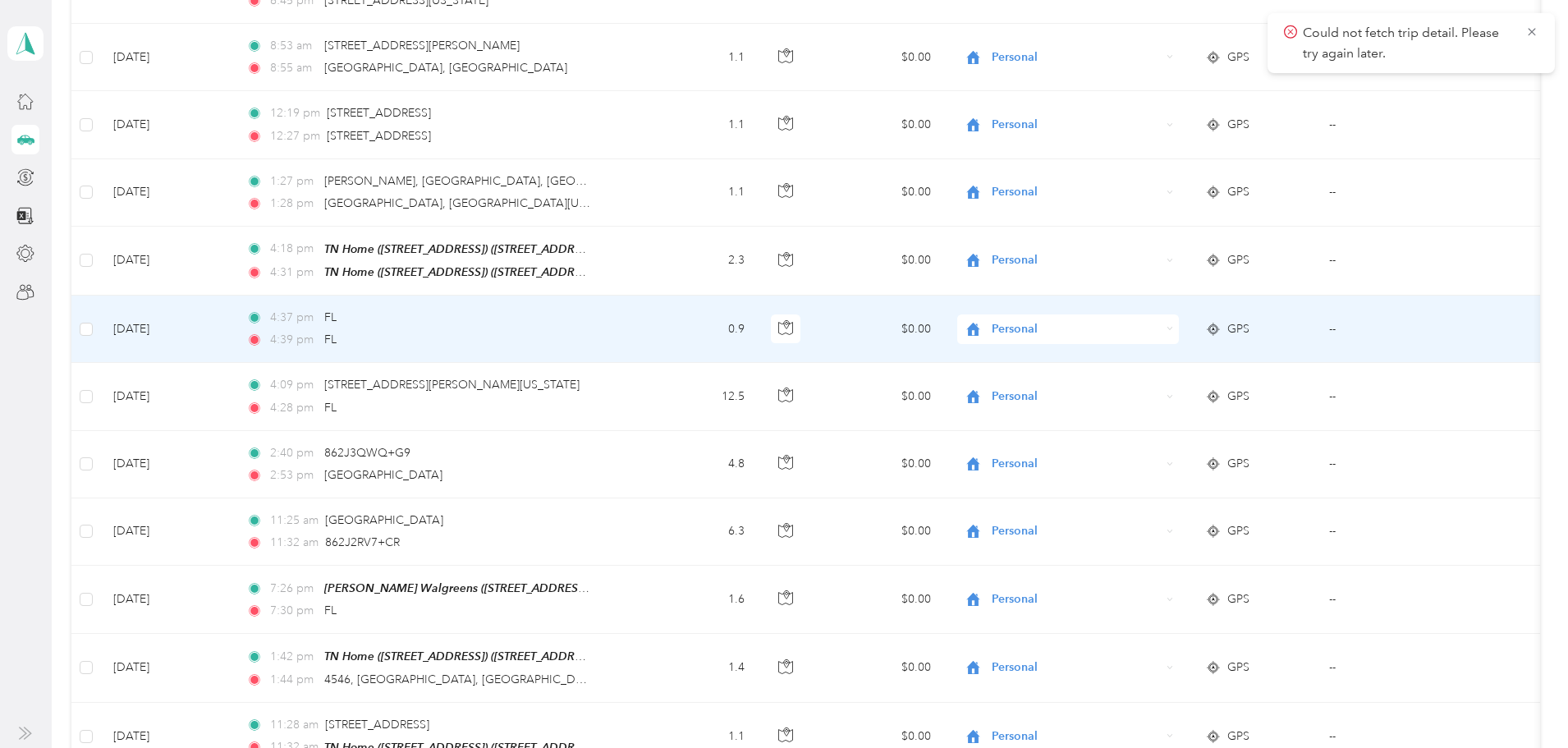
click at [900, 326] on td "$0.00" at bounding box center [882, 329] width 124 height 67
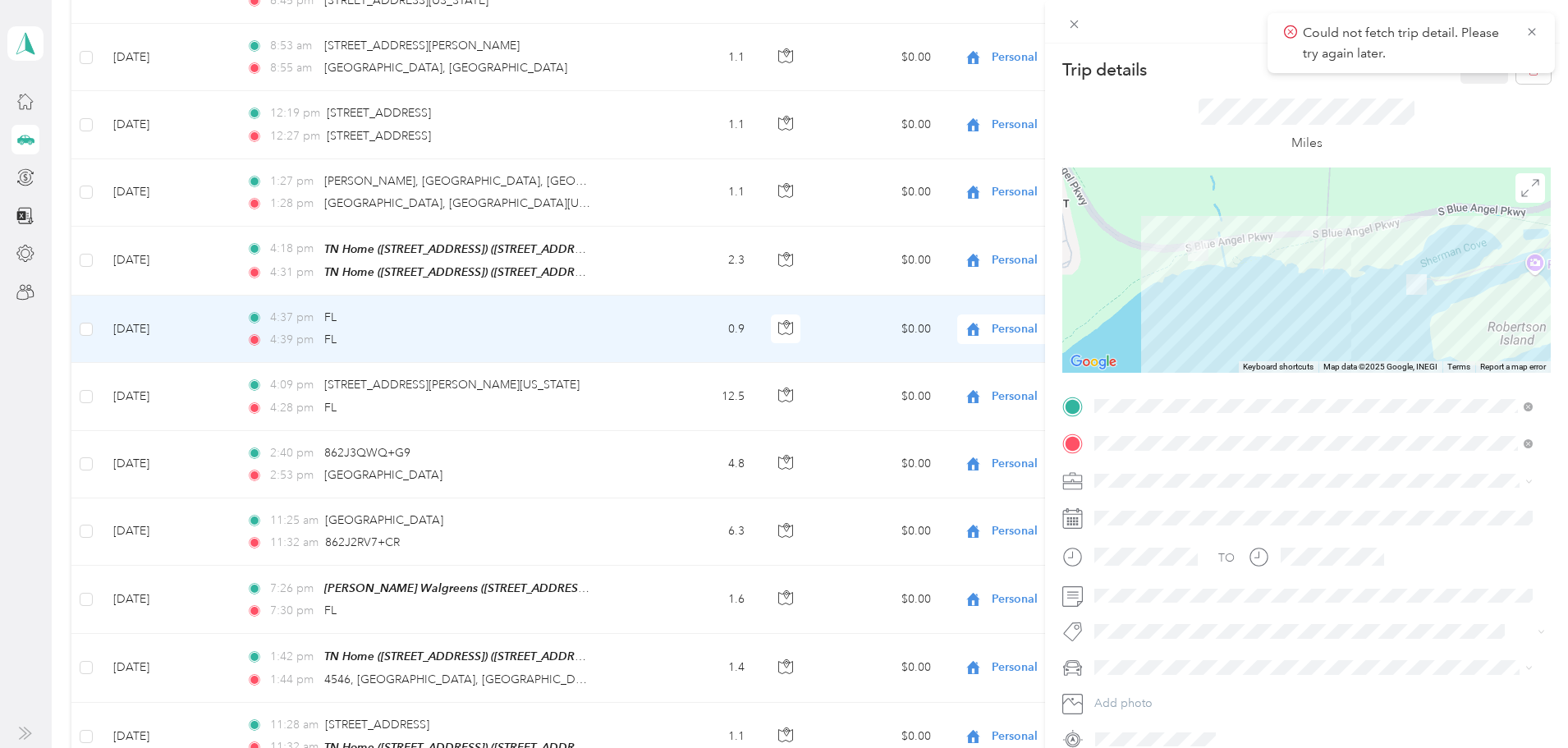
click at [913, 398] on div "Trip details Save This trip cannot be edited because it is either under review,…" at bounding box center [784, 374] width 1568 height 748
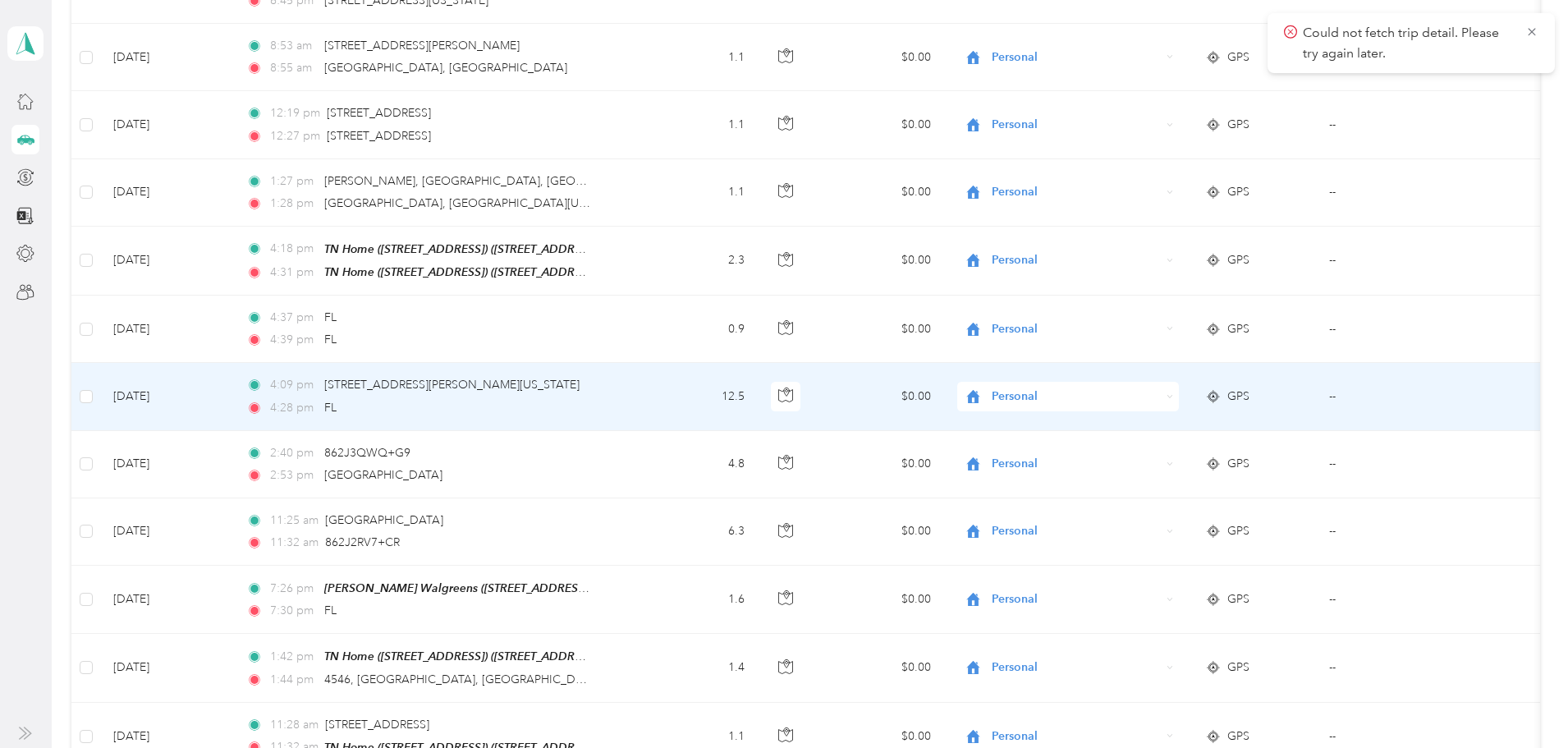
click at [913, 398] on td "$0.00" at bounding box center [882, 396] width 124 height 67
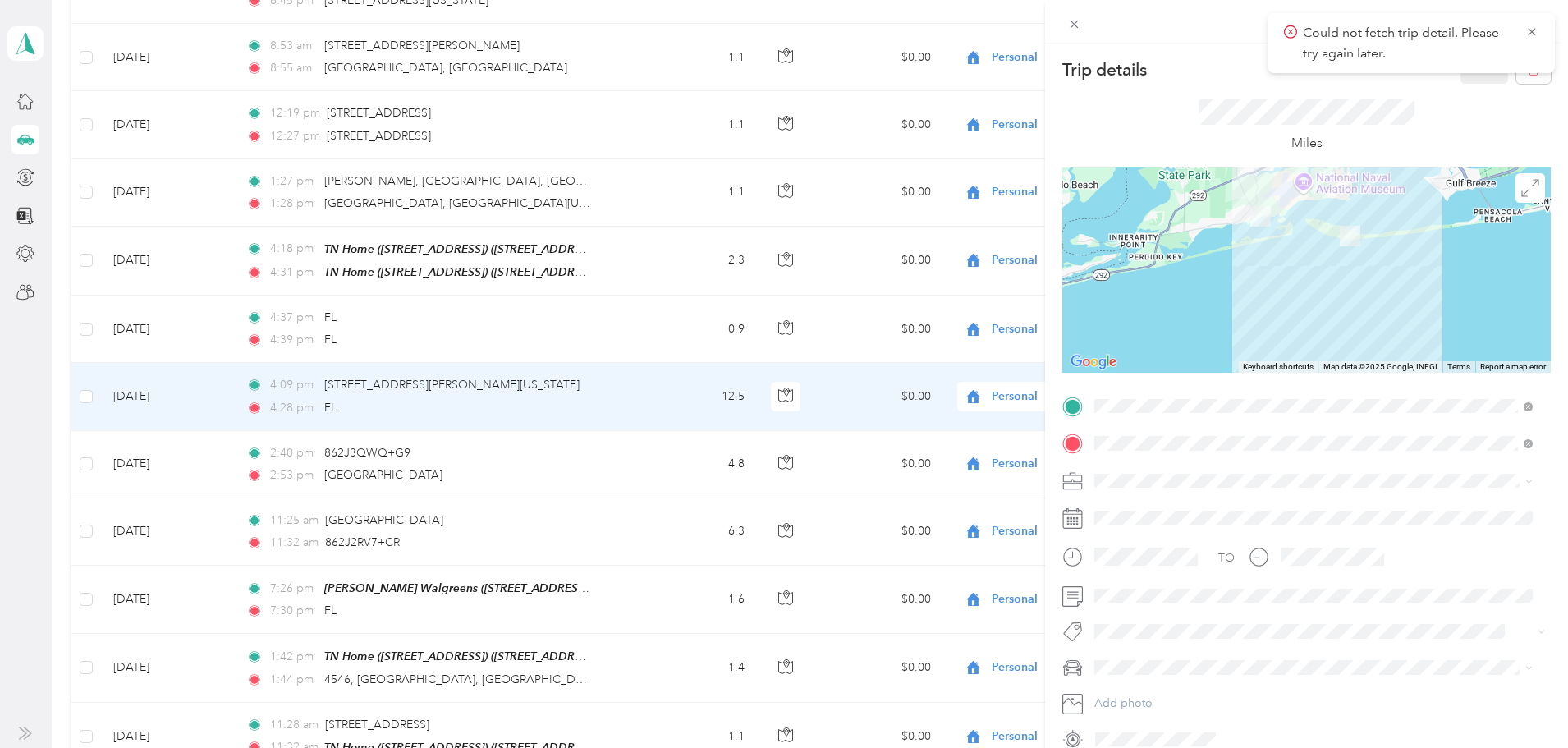
click at [913, 398] on div "Trip details Save This trip cannot be edited because it is either under review,…" at bounding box center [784, 374] width 1568 height 748
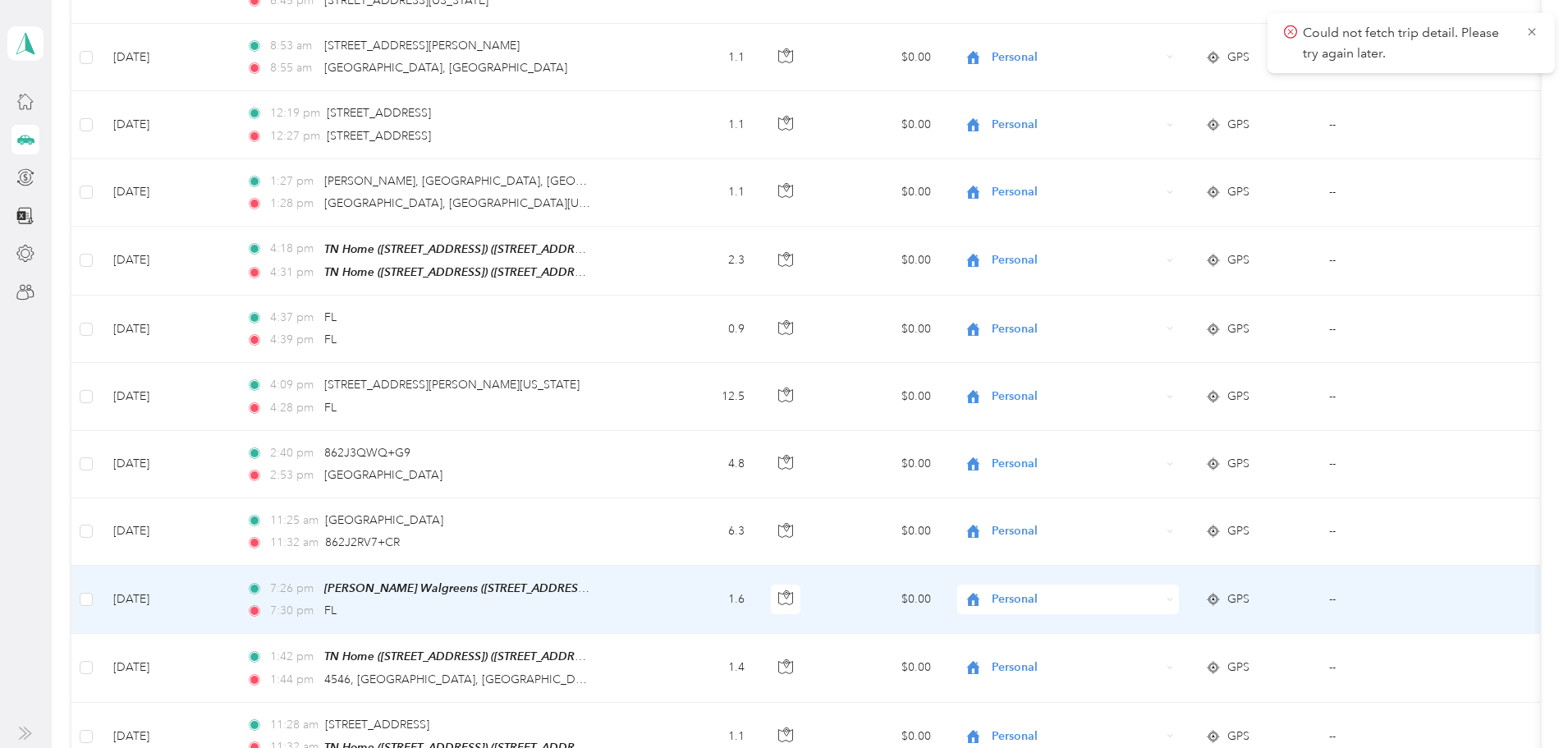
click at [758, 583] on td "1.6" at bounding box center [699, 600] width 118 height 68
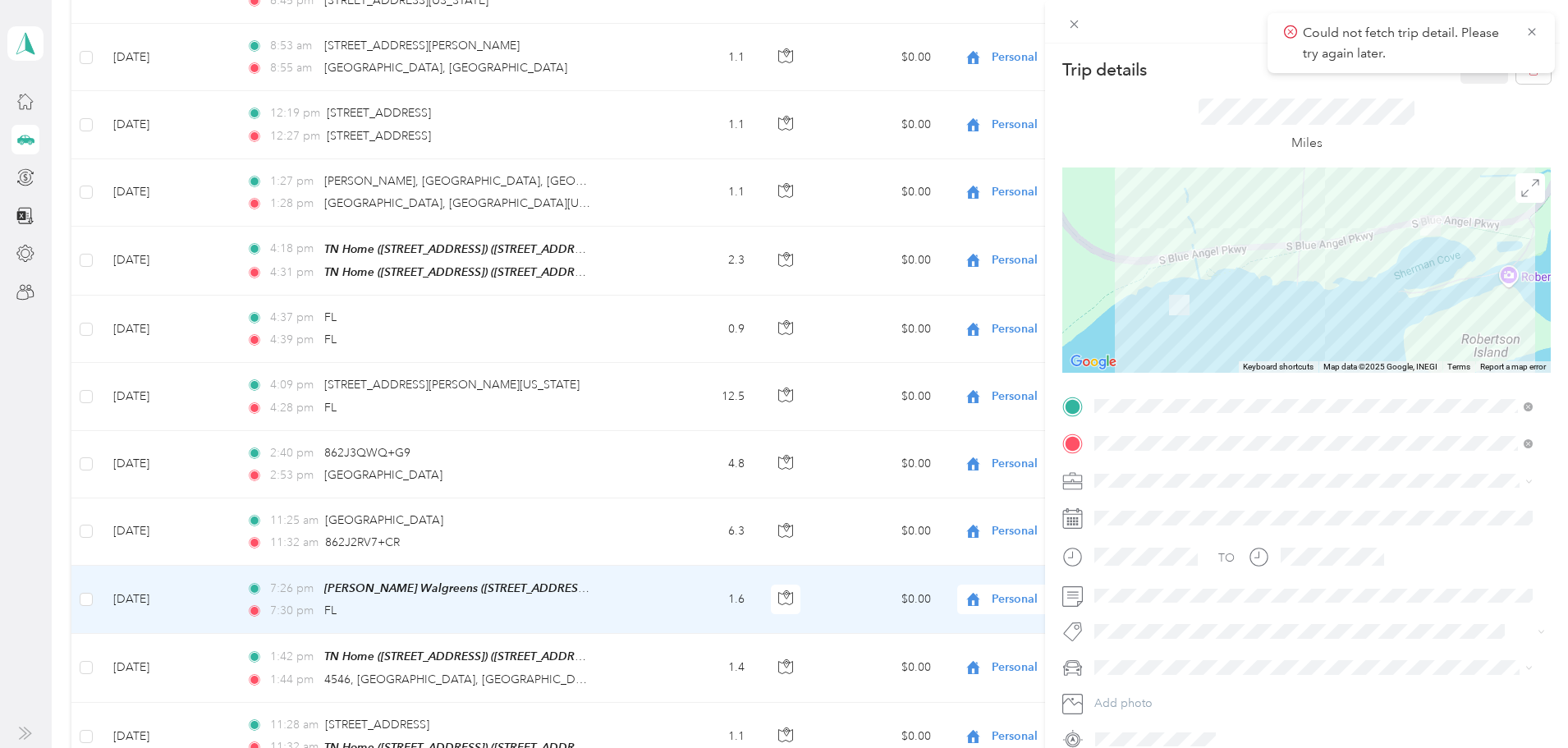
click at [768, 673] on div "Trip details Save This trip cannot be edited because it is either under review,…" at bounding box center [784, 374] width 1568 height 748
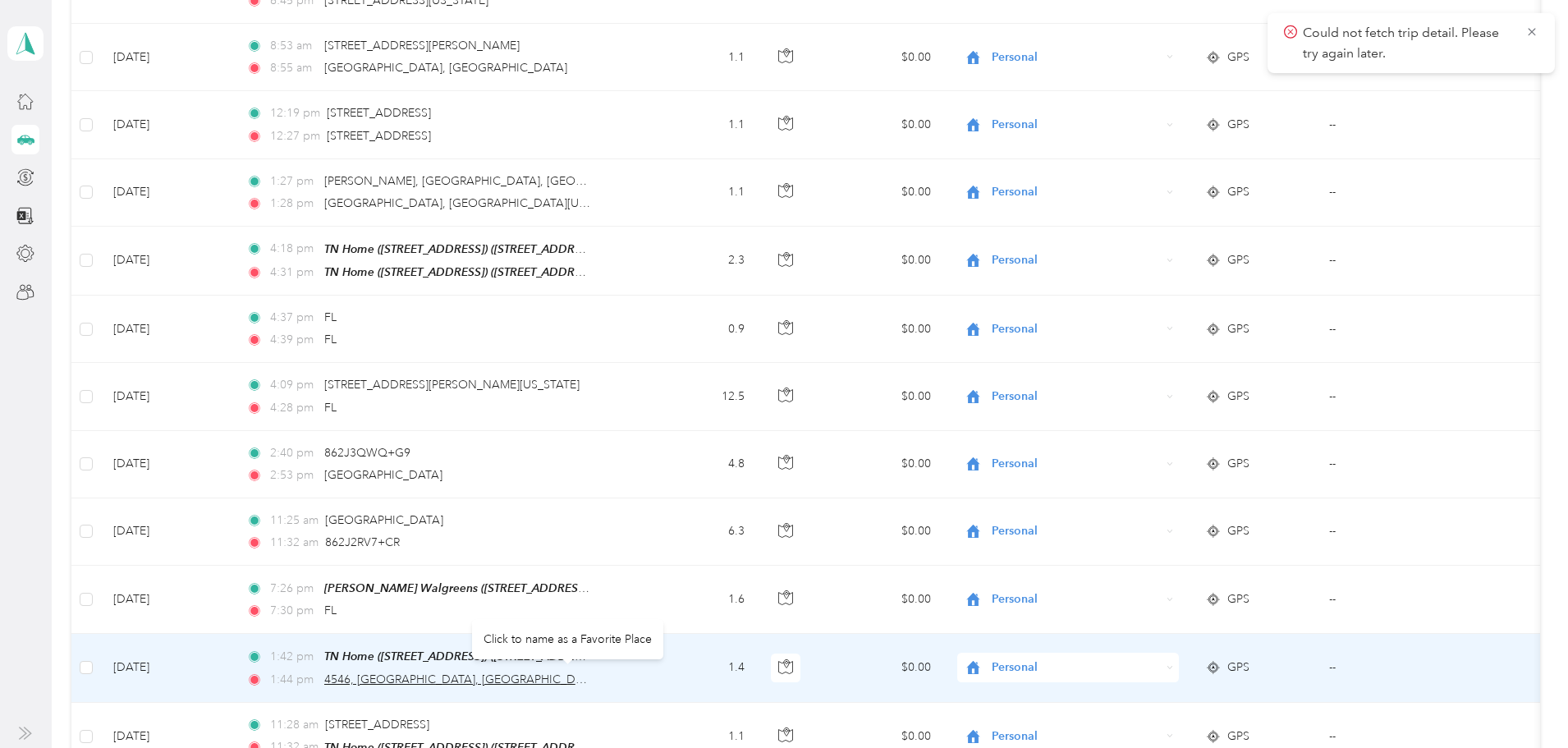
click at [561, 675] on span "4546, [GEOGRAPHIC_DATA], [GEOGRAPHIC_DATA][PERSON_NAME][GEOGRAPHIC_DATA], [US_S…" at bounding box center [682, 680] width 716 height 14
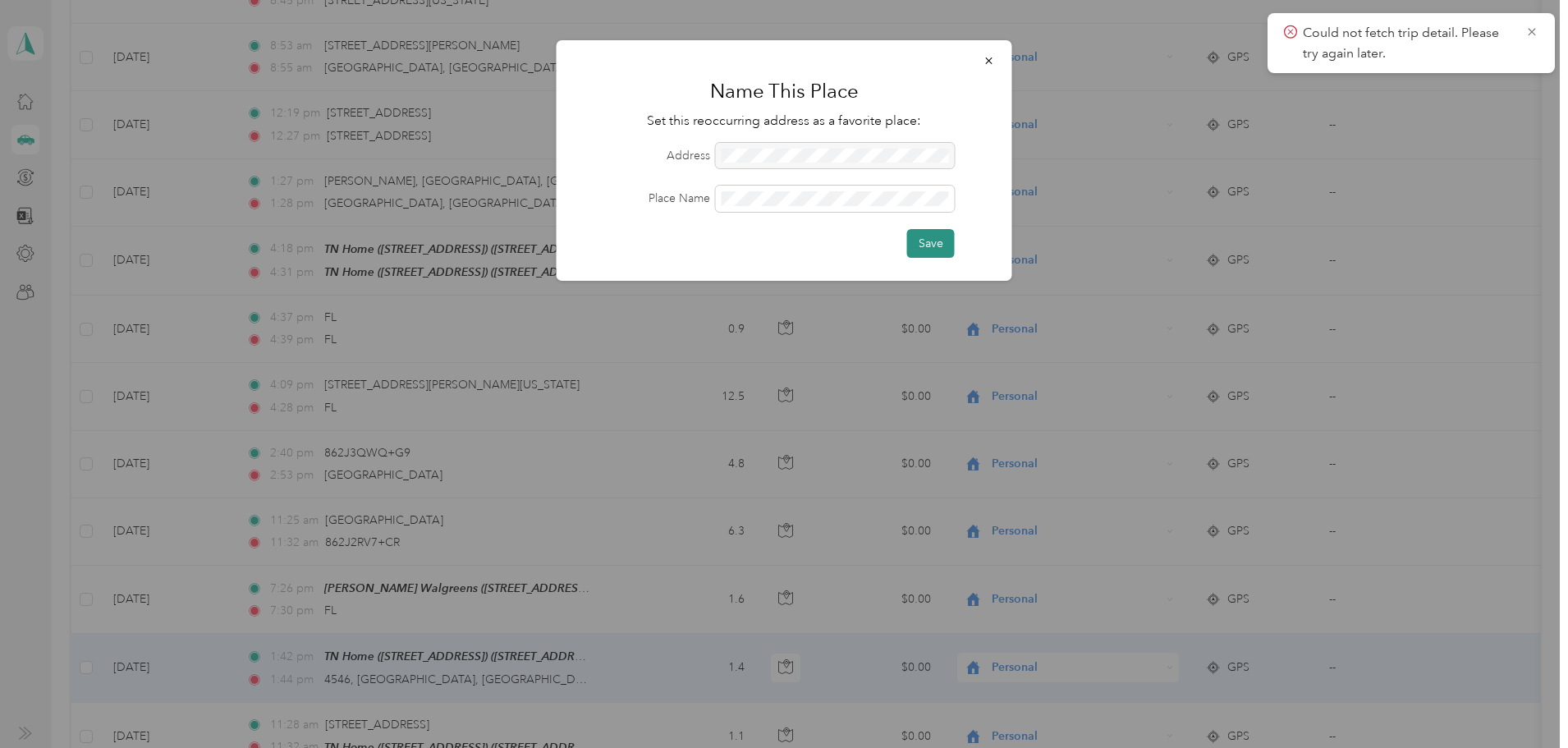
click at [924, 243] on button "Save" at bounding box center [930, 244] width 48 height 29
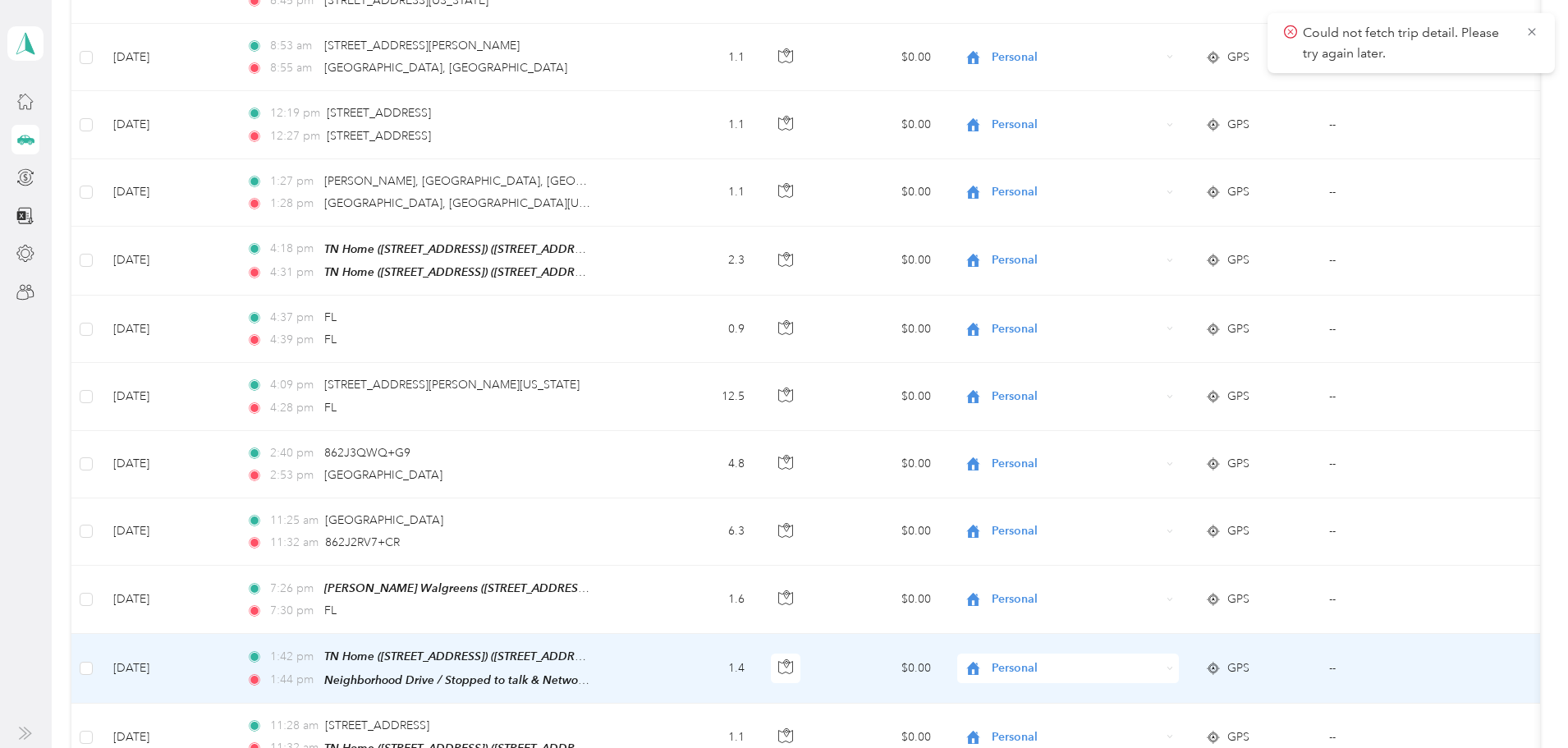
click at [1076, 666] on span "Personal" at bounding box center [1076, 669] width 168 height 18
click at [1110, 489] on span "Networking" at bounding box center [1130, 488] width 152 height 17
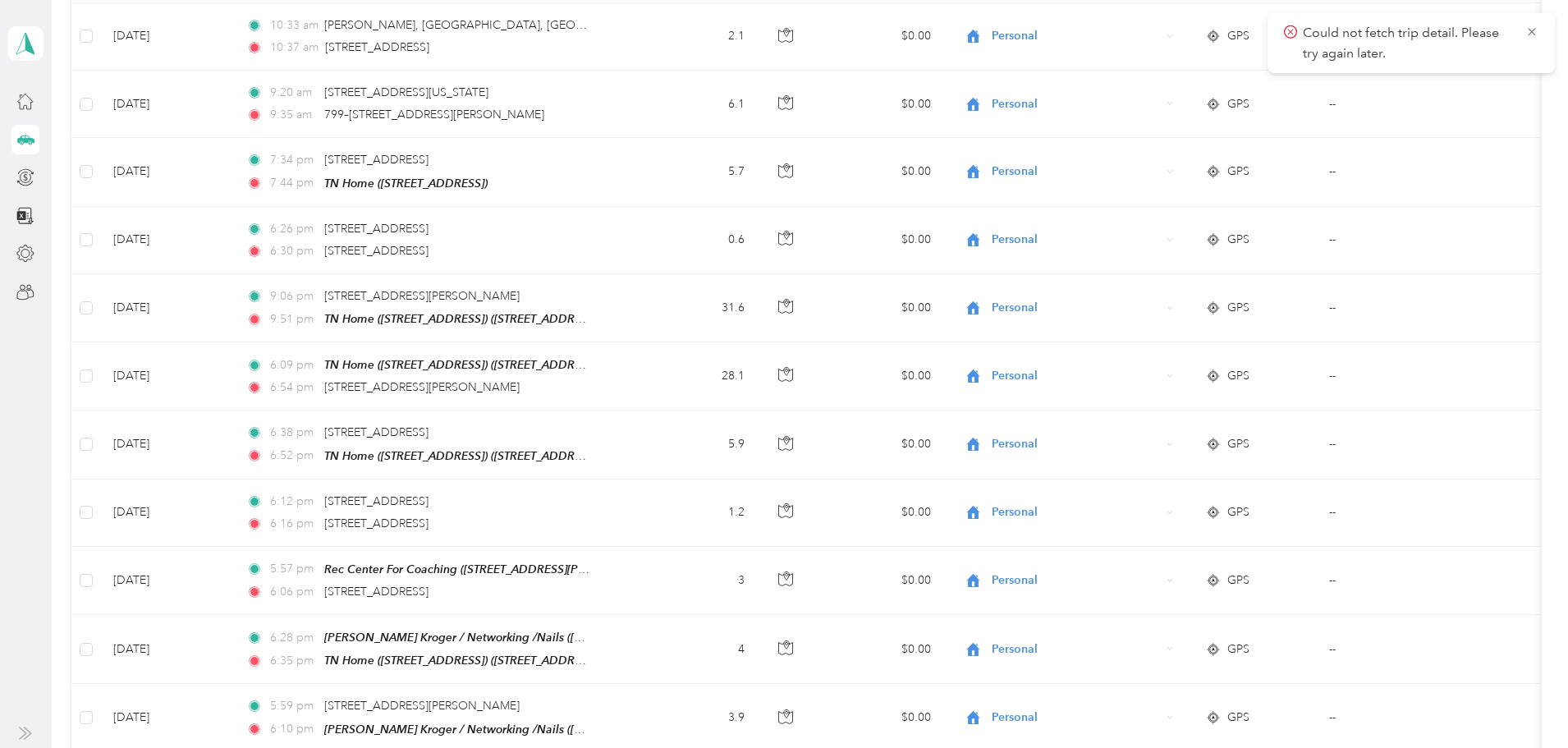
scroll to position [2637, 0]
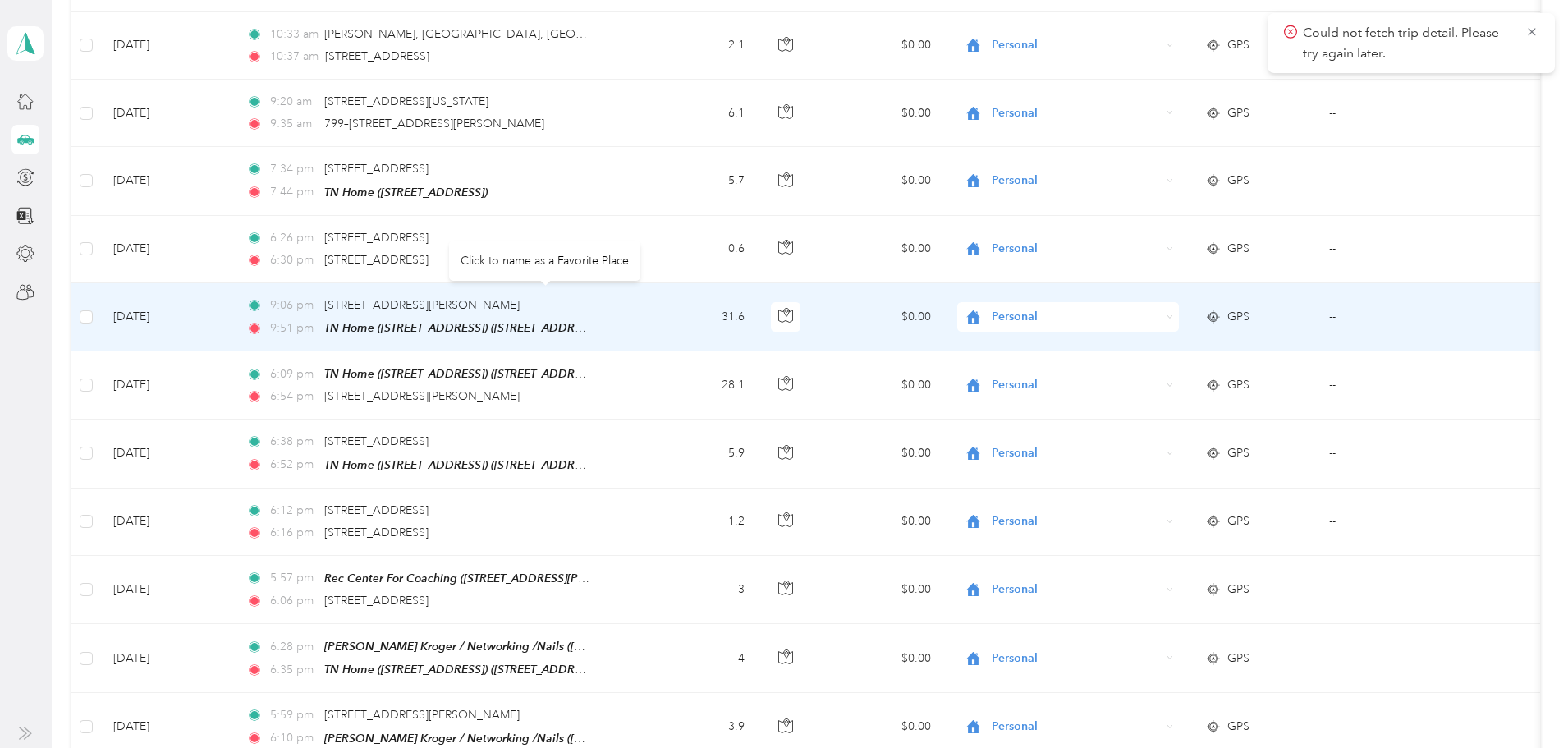
click at [519, 298] on span "[STREET_ADDRESS][PERSON_NAME]" at bounding box center [421, 306] width 195 height 14
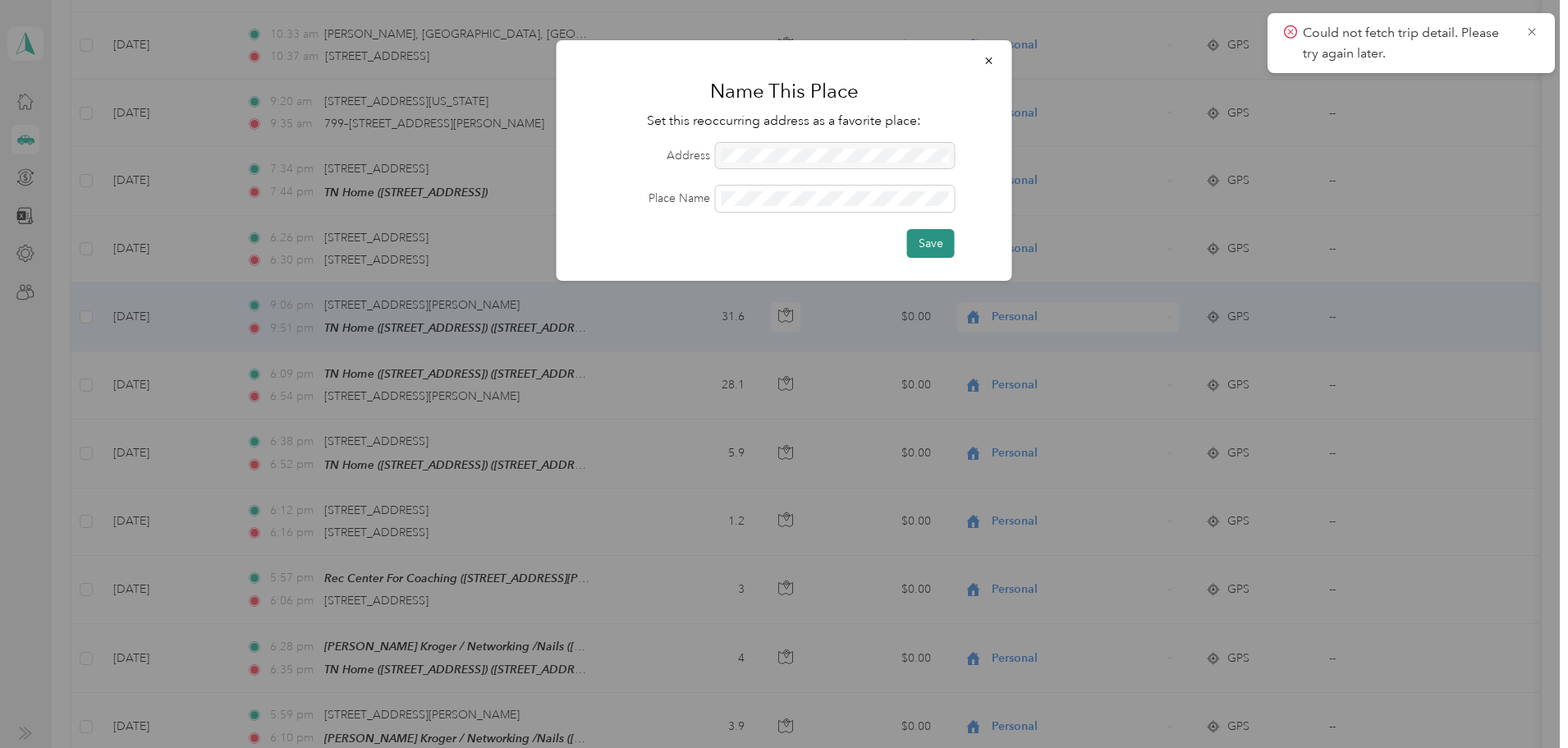
click at [932, 239] on button "Save" at bounding box center [930, 244] width 48 height 29
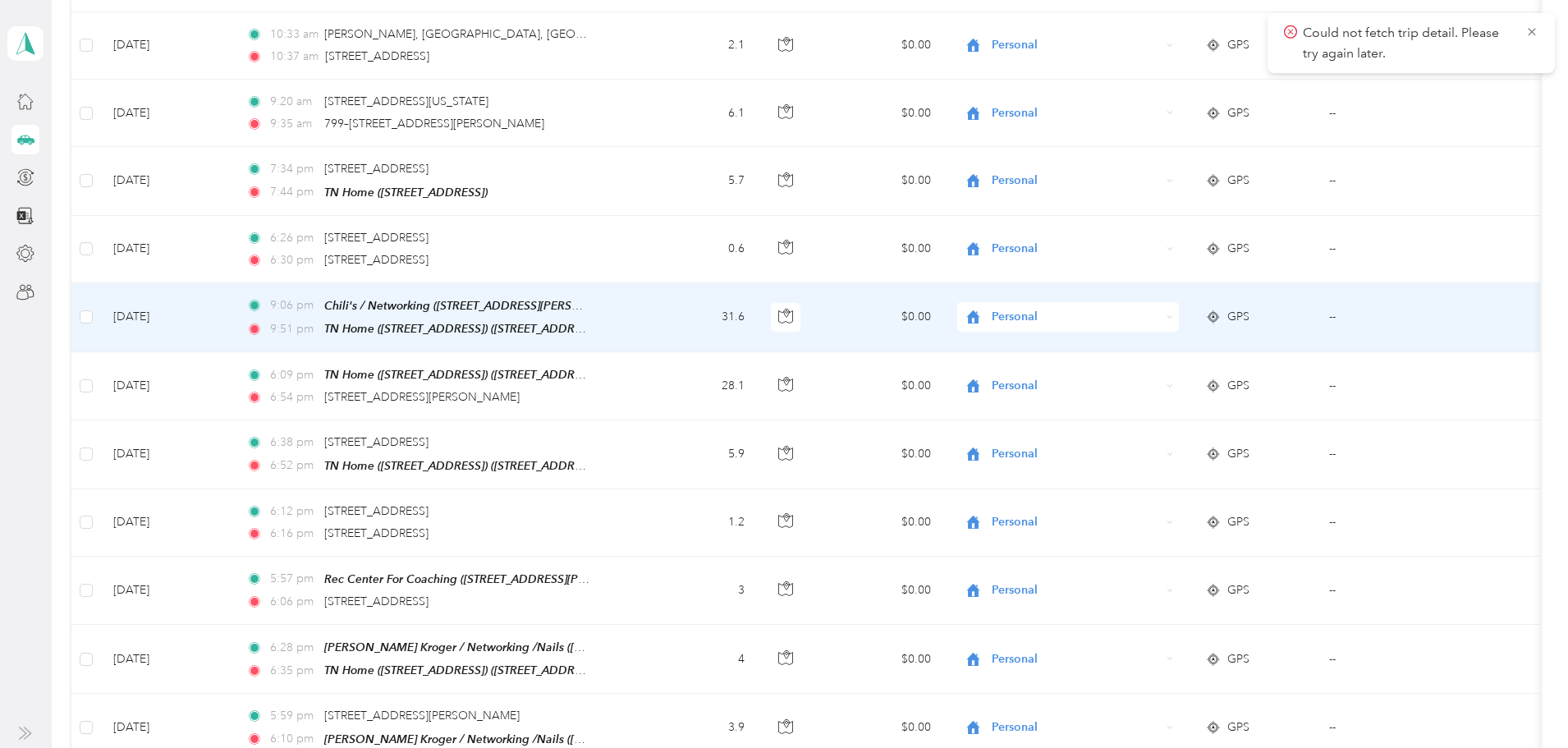
click at [1070, 314] on span "Personal" at bounding box center [1076, 317] width 168 height 18
click at [1076, 396] on li "Networking" at bounding box center [1116, 388] width 204 height 29
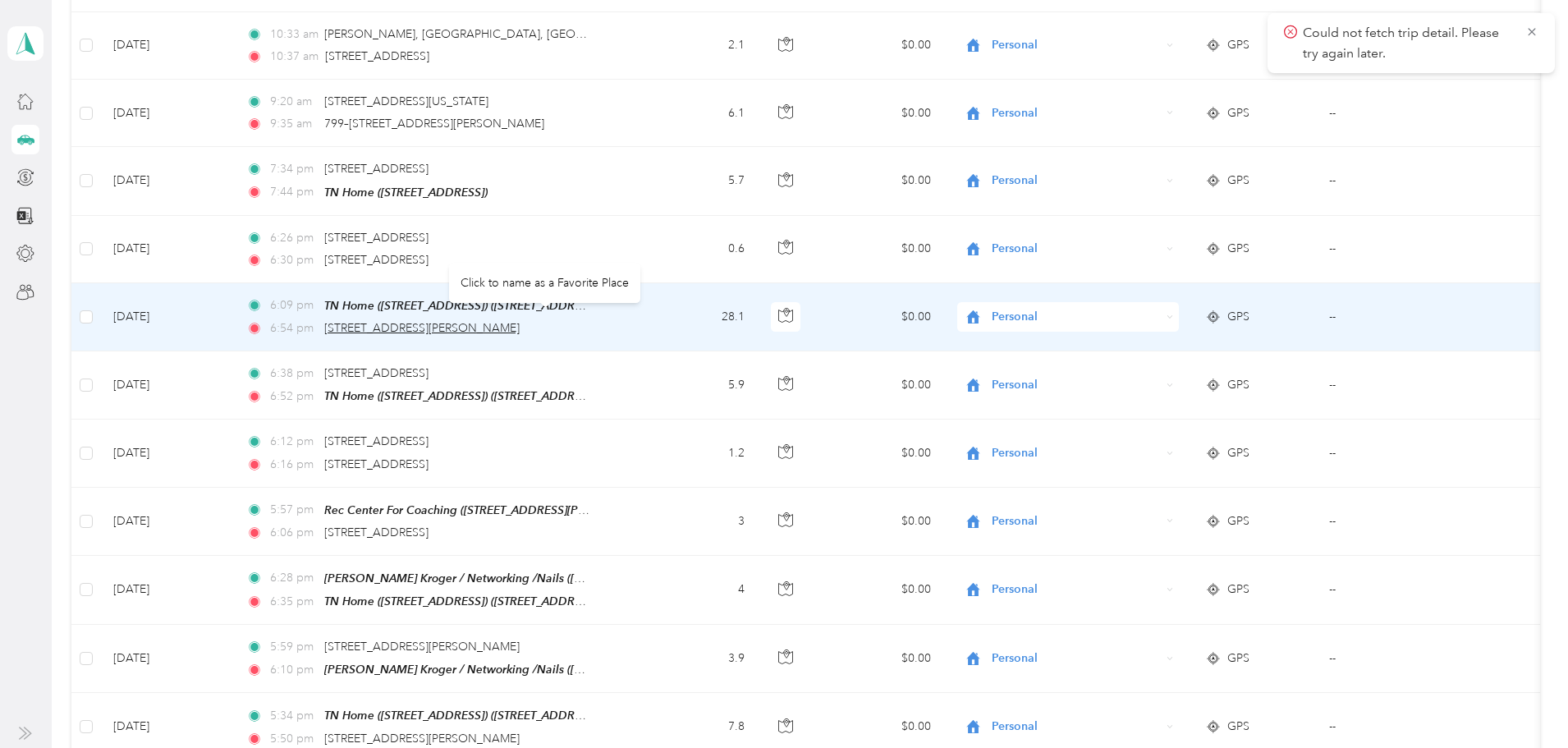
click at [519, 321] on span "[STREET_ADDRESS][PERSON_NAME]" at bounding box center [421, 328] width 195 height 14
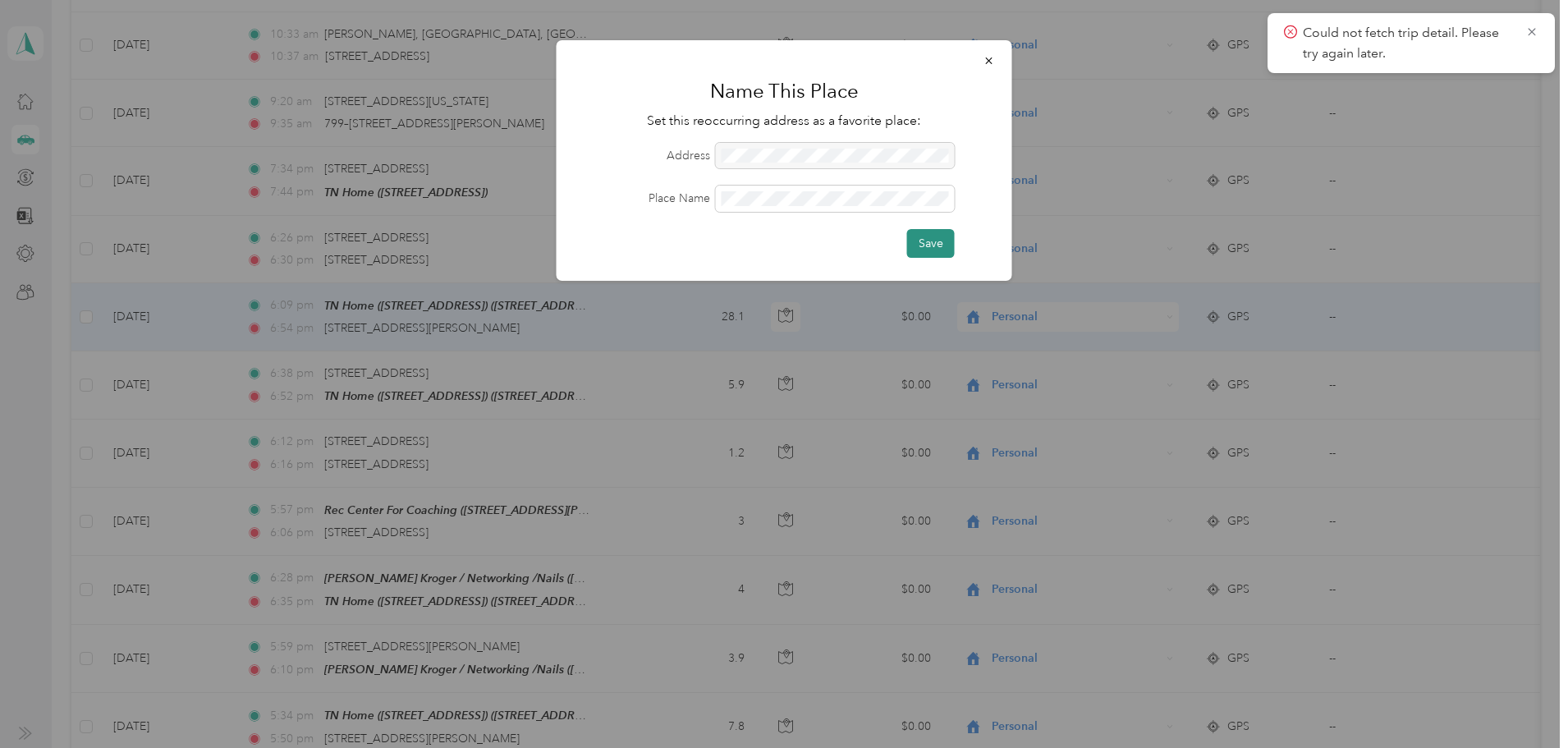
scroll to position [0, 0]
click at [926, 246] on button "Save" at bounding box center [930, 244] width 48 height 29
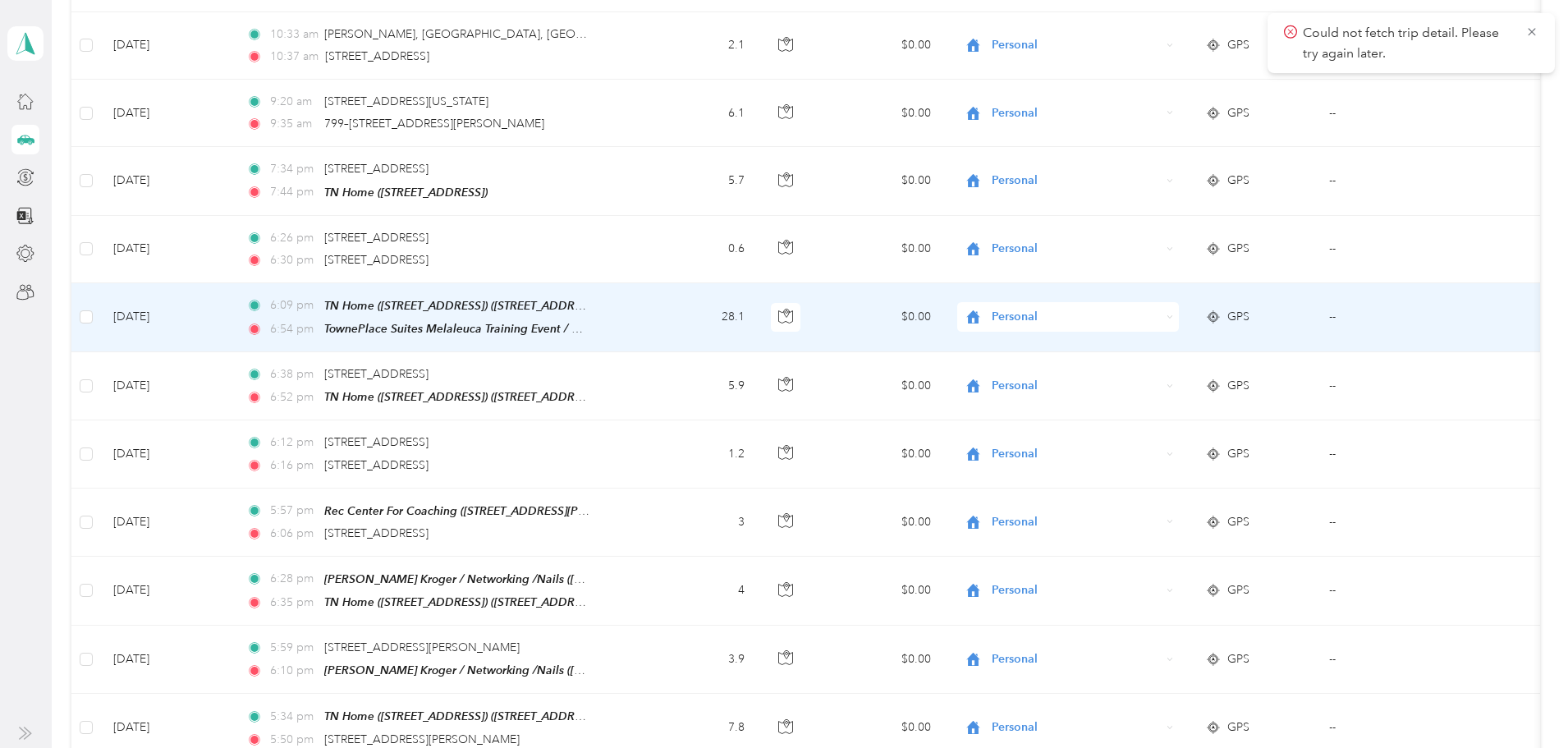
click at [1077, 308] on span "Personal" at bounding box center [1076, 317] width 168 height 18
click at [1086, 392] on span "Networking" at bounding box center [1130, 395] width 152 height 17
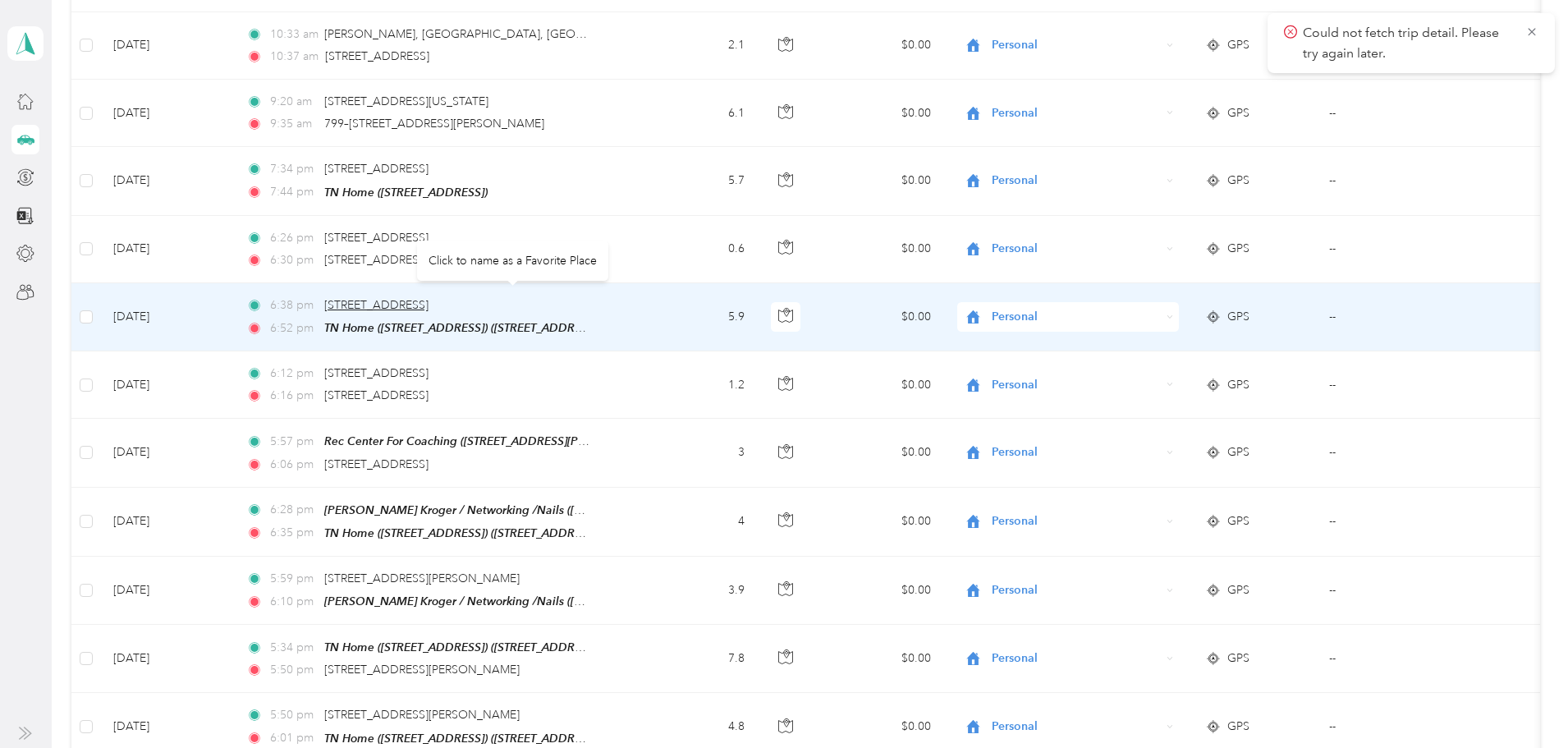
click at [429, 298] on span "[STREET_ADDRESS]" at bounding box center [376, 306] width 104 height 14
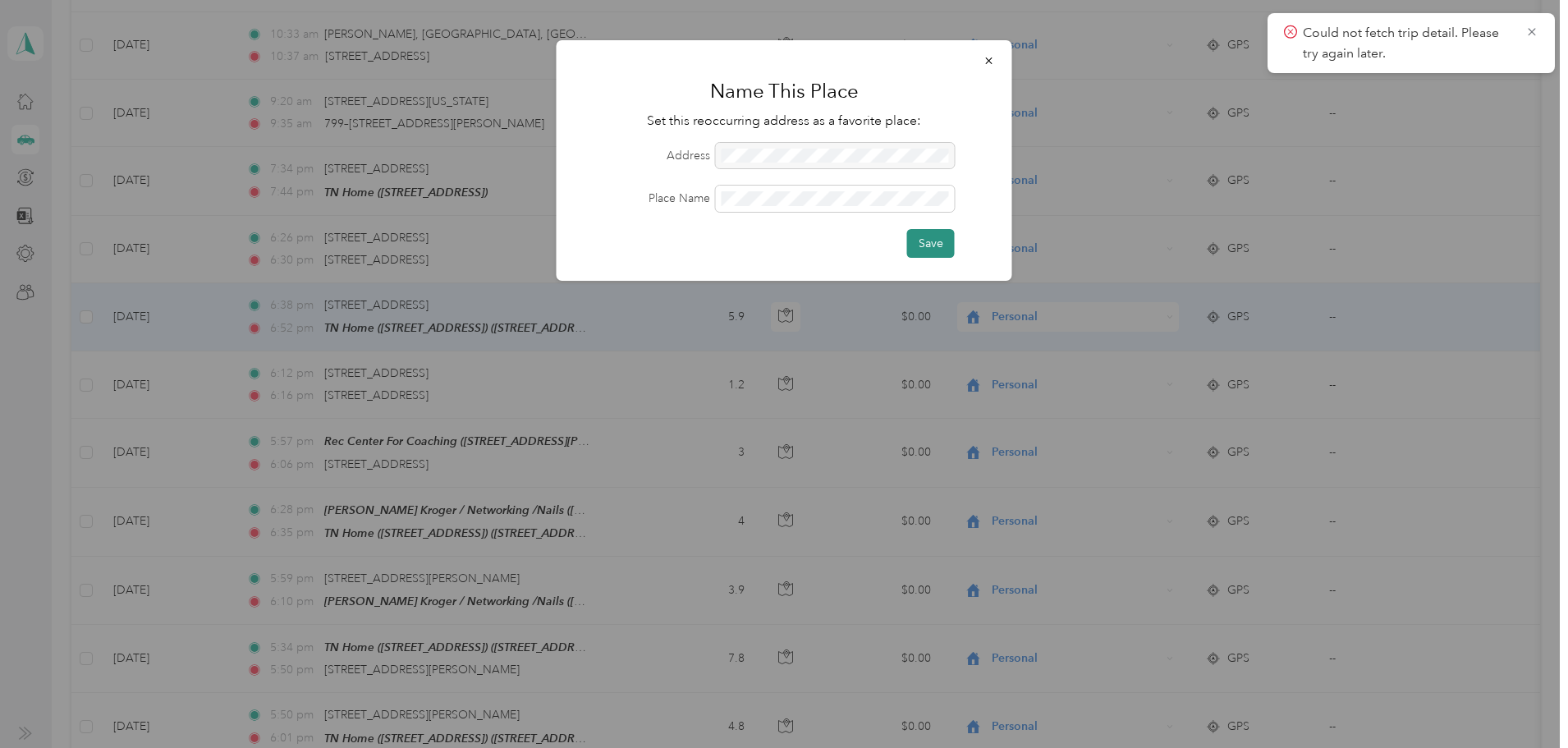
click at [933, 247] on button "Save" at bounding box center [930, 244] width 48 height 29
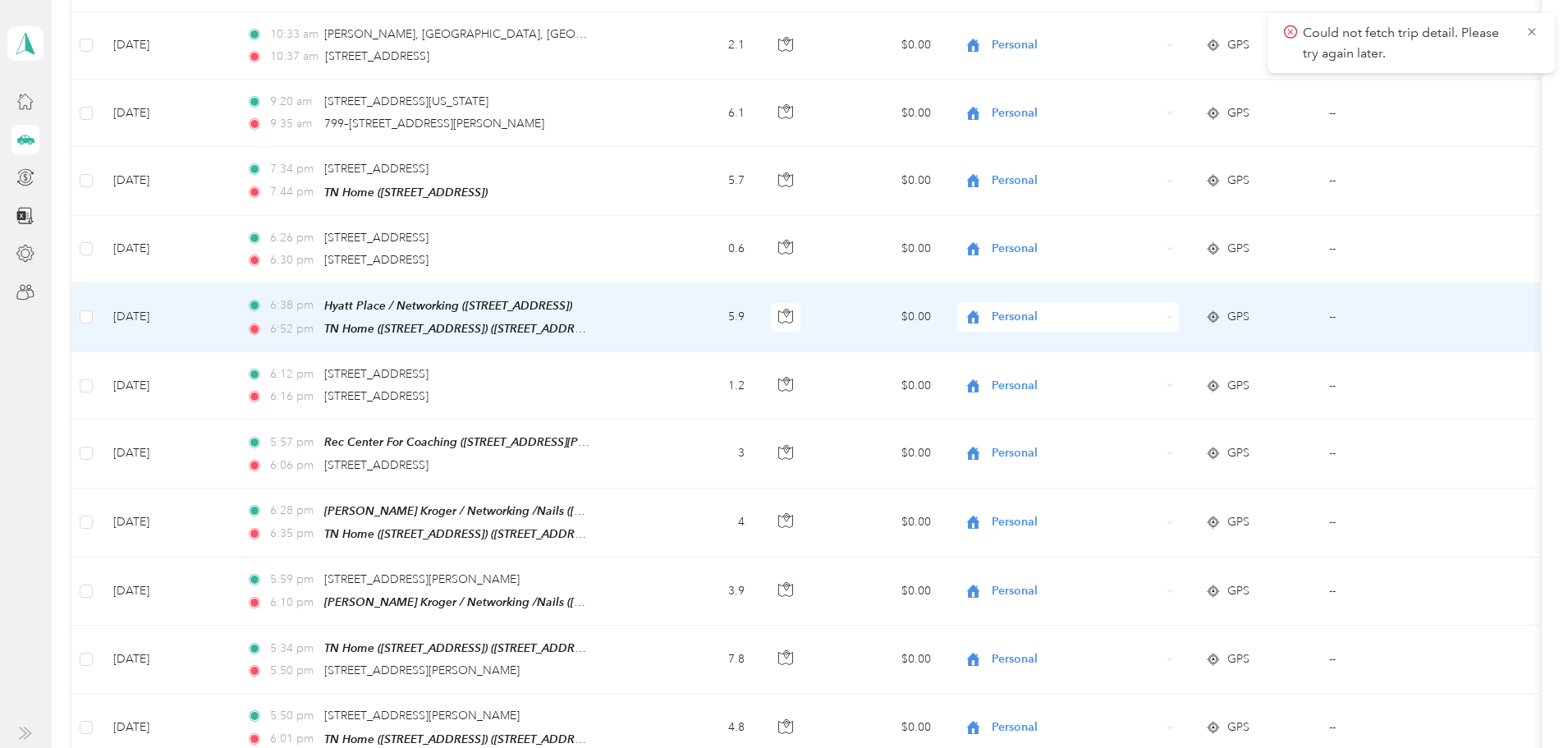
click at [1057, 308] on span "Personal" at bounding box center [1076, 317] width 168 height 18
click at [1090, 396] on span "Networking" at bounding box center [1130, 395] width 152 height 17
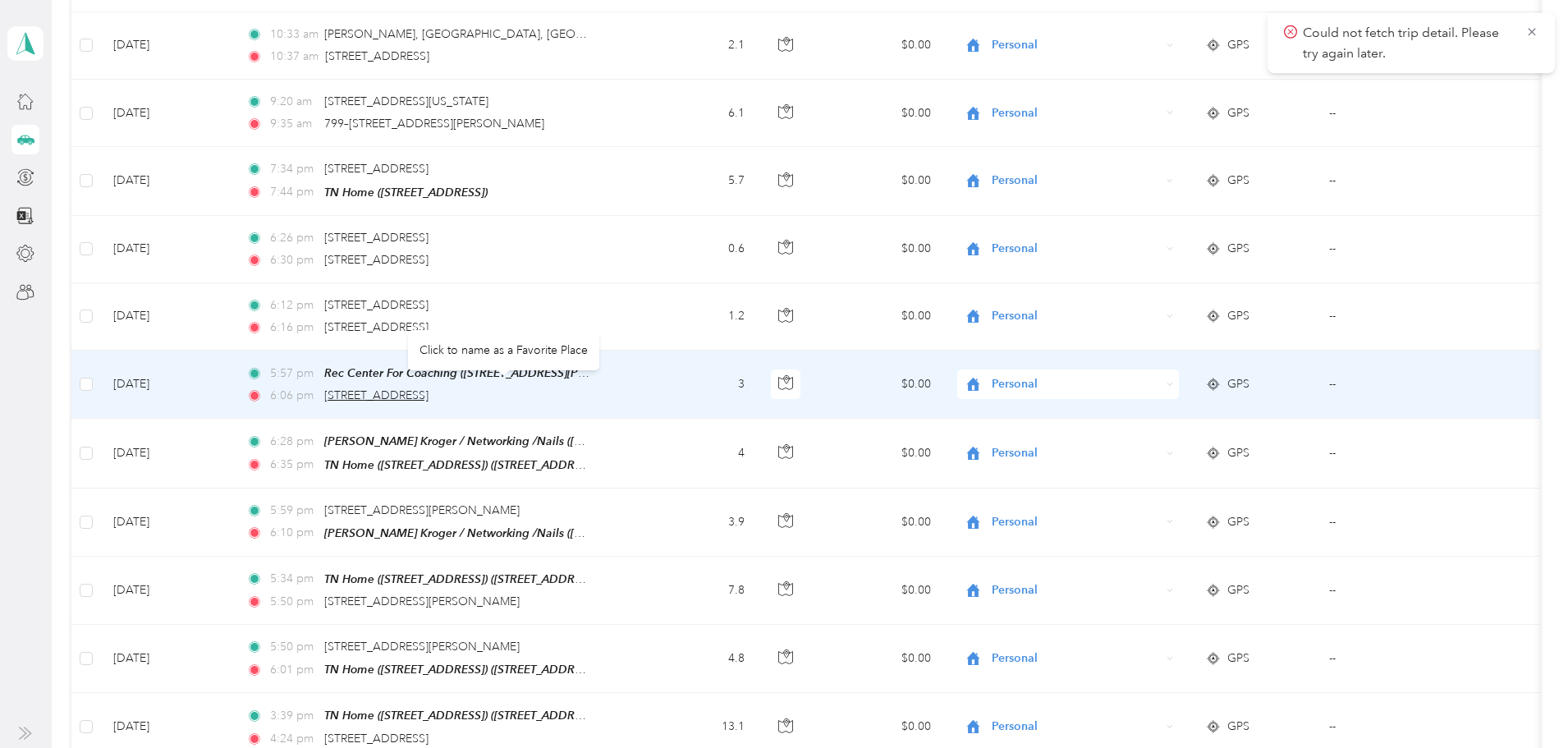
click at [429, 388] on span "[STREET_ADDRESS]" at bounding box center [376, 396] width 104 height 14
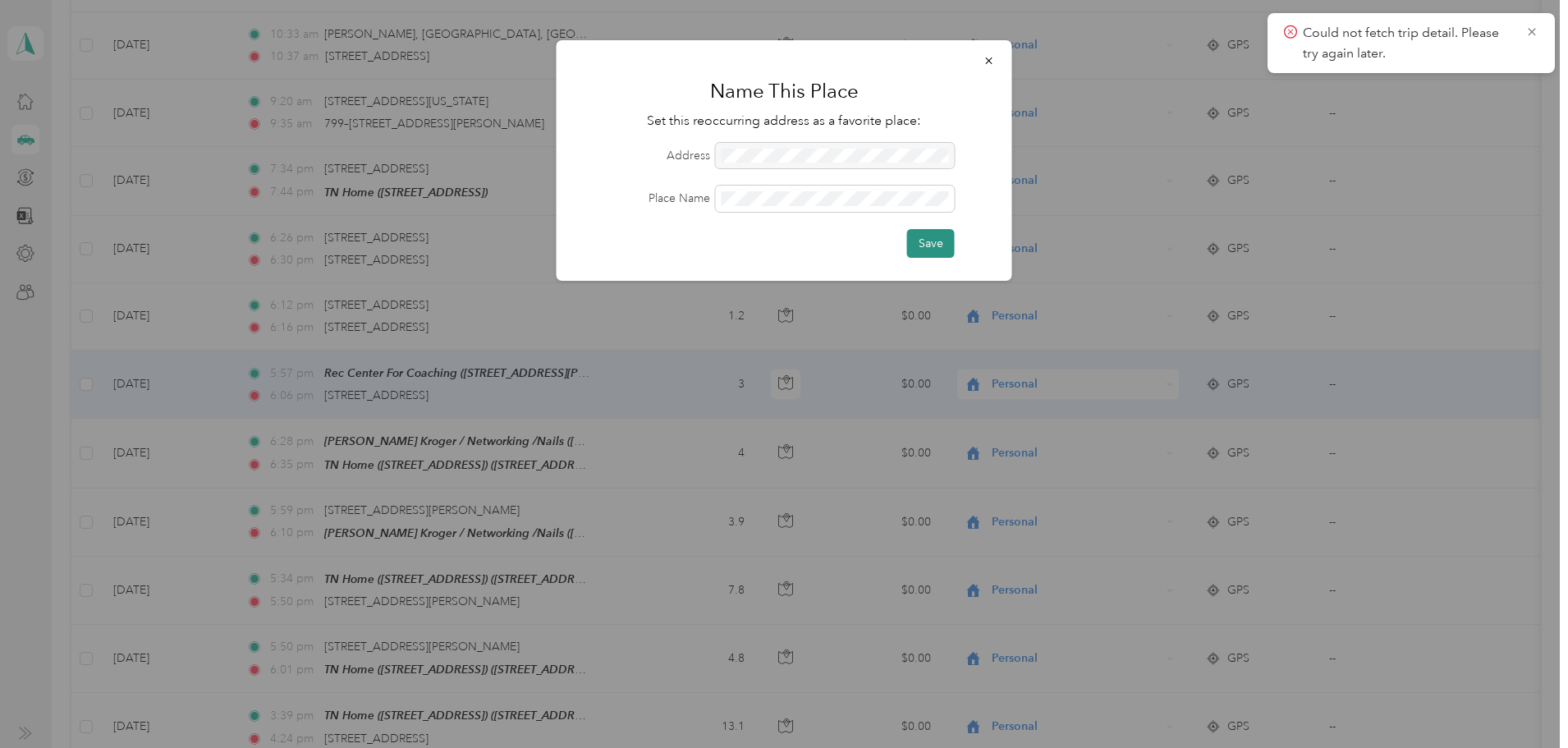
click at [935, 243] on button "Save" at bounding box center [930, 244] width 48 height 29
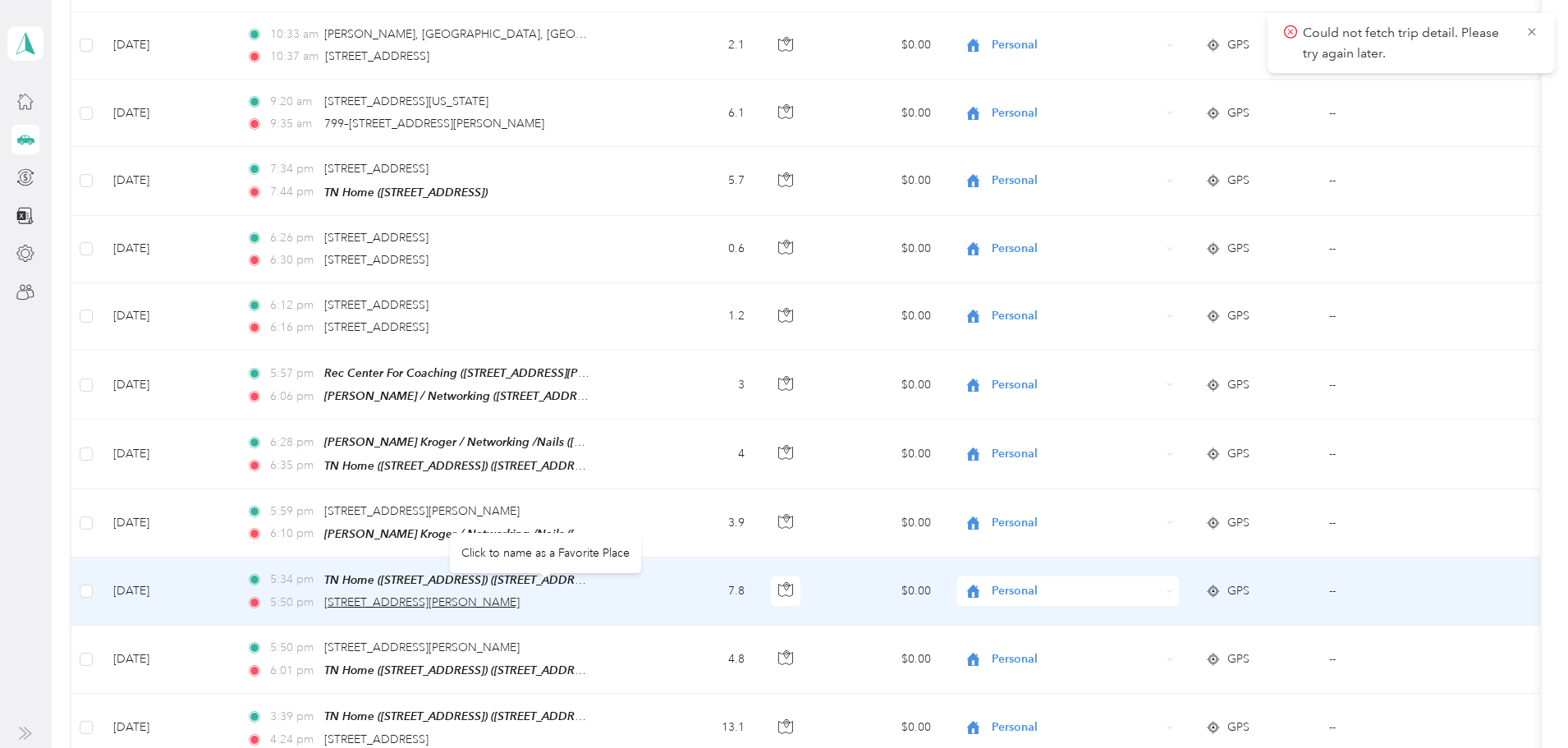
click at [519, 595] on span "[STREET_ADDRESS][PERSON_NAME]" at bounding box center [421, 602] width 195 height 14
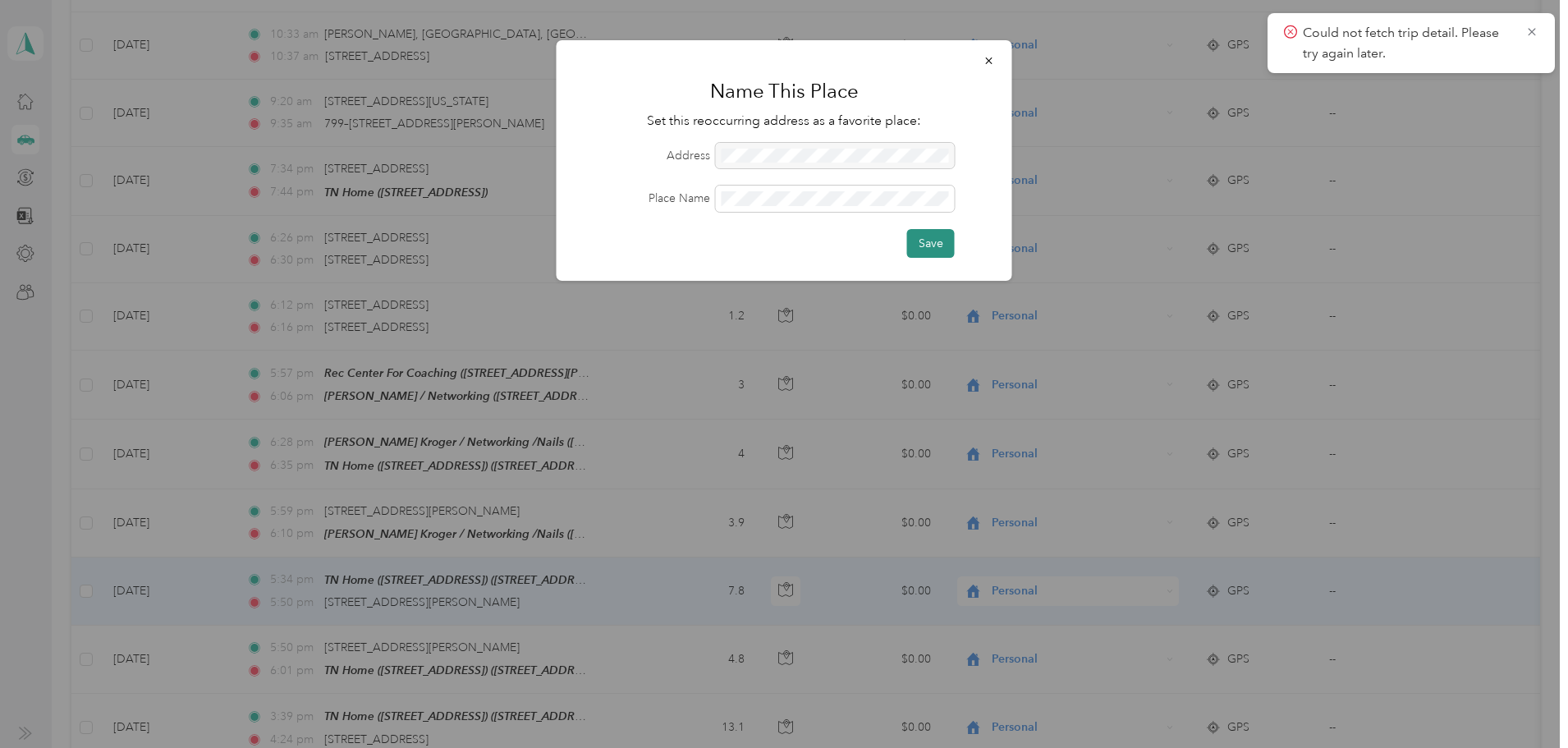
click at [927, 237] on button "Save" at bounding box center [930, 244] width 48 height 29
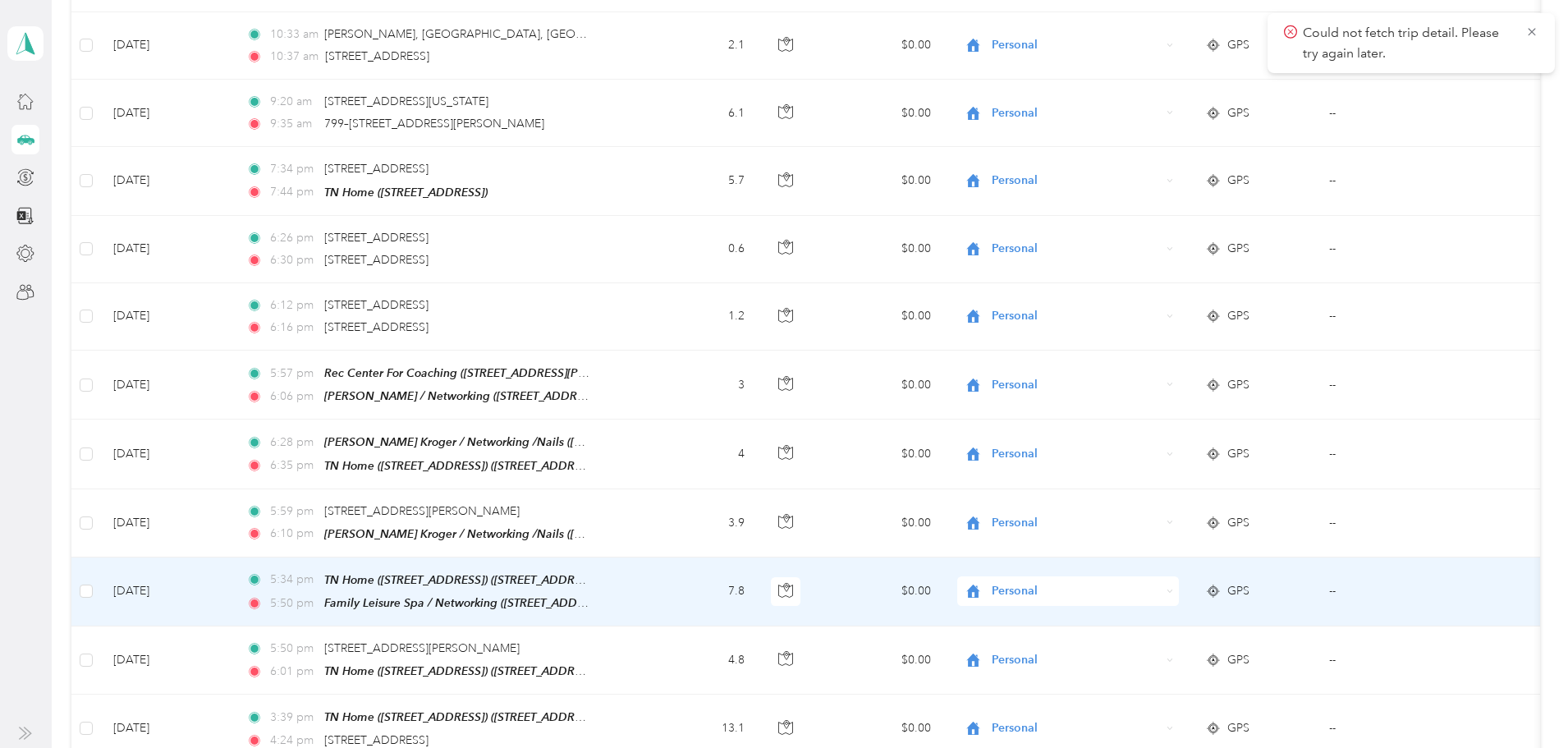
click at [1076, 583] on span "Personal" at bounding box center [1076, 592] width 168 height 18
click at [1109, 405] on li "Networking" at bounding box center [1116, 403] width 204 height 29
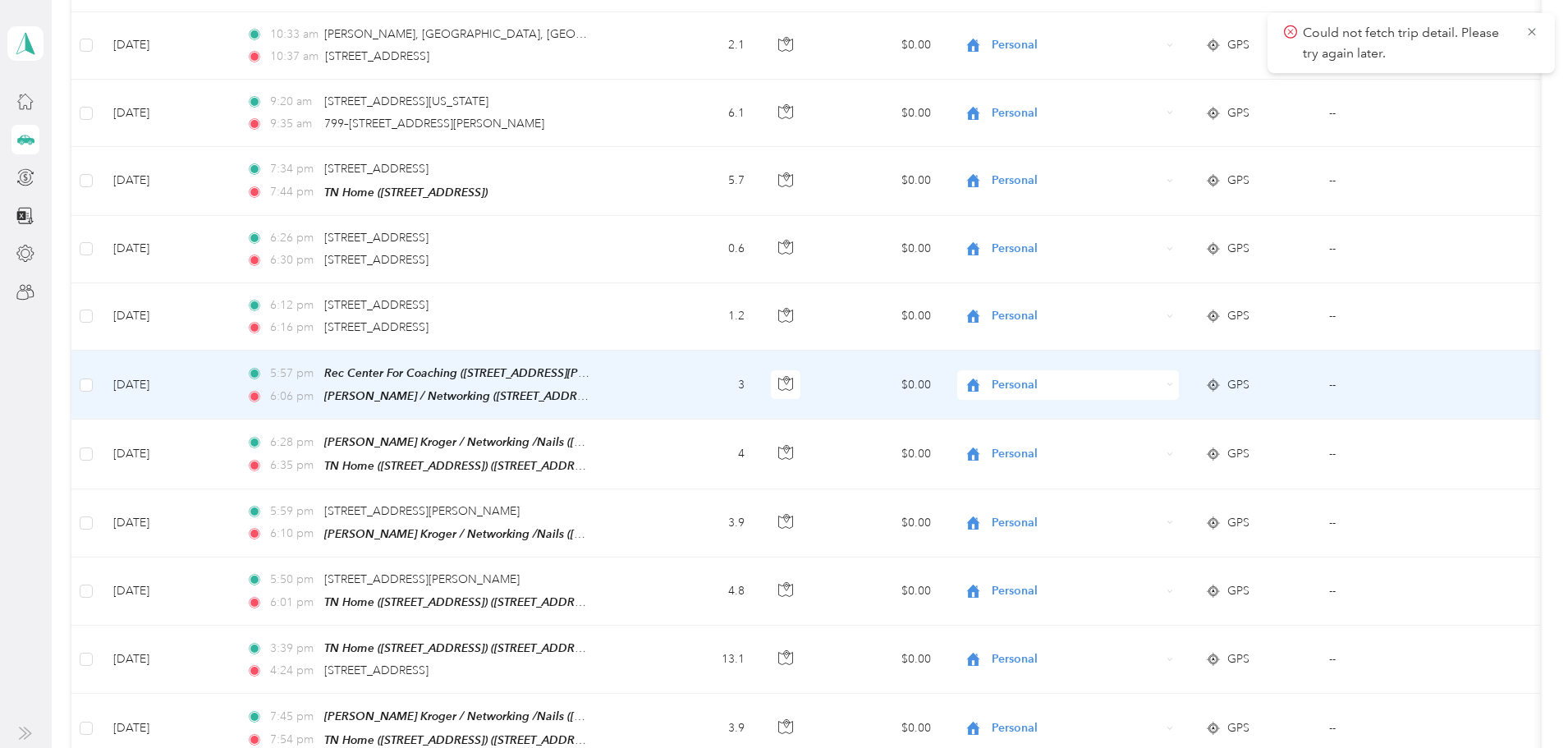
click at [1080, 377] on span "Personal" at bounding box center [1076, 385] width 168 height 18
click at [1083, 608] on li "Coaching" at bounding box center [1116, 608] width 204 height 29
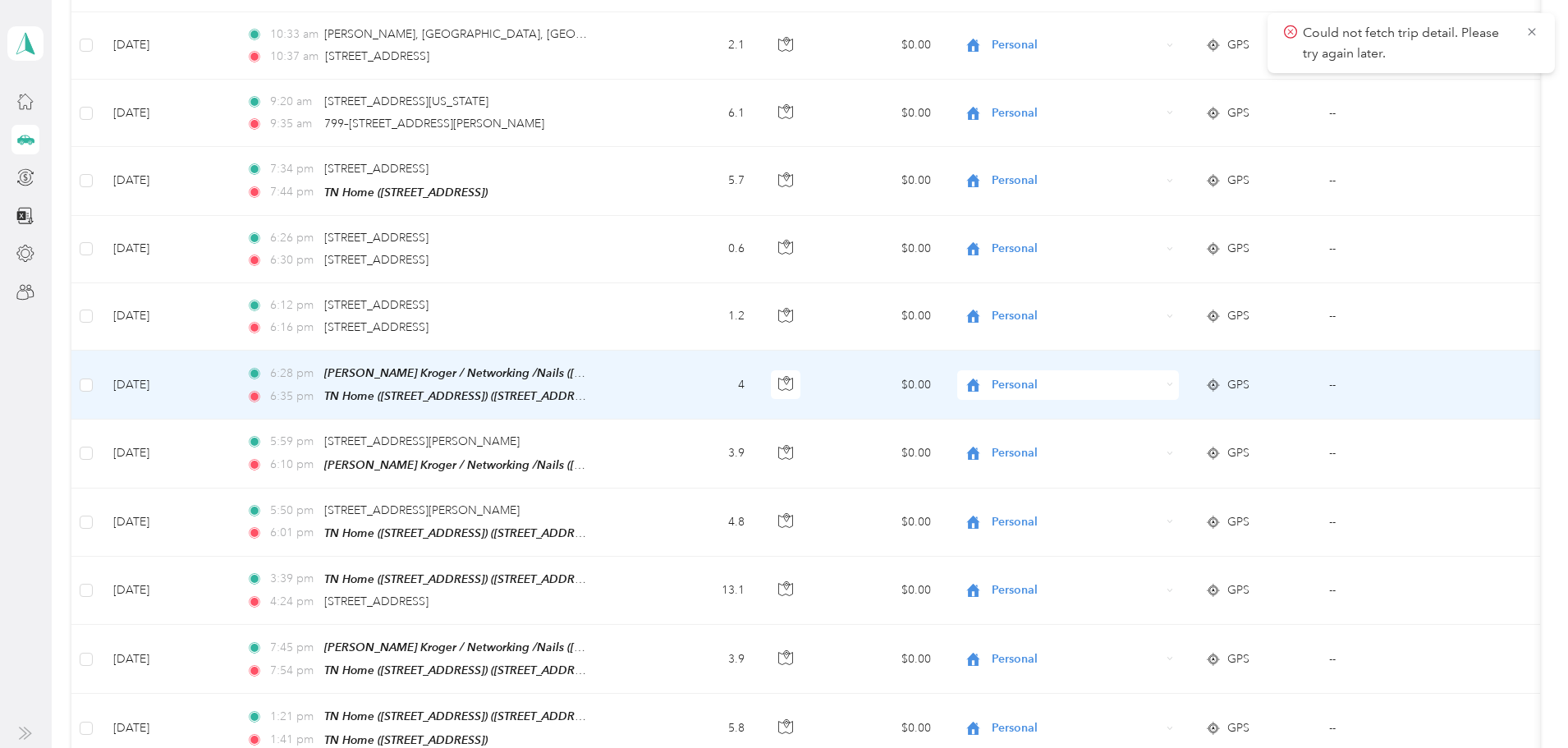
click at [1083, 376] on span "Personal" at bounding box center [1076, 385] width 168 height 18
click at [1096, 462] on span "Networking" at bounding box center [1130, 463] width 152 height 17
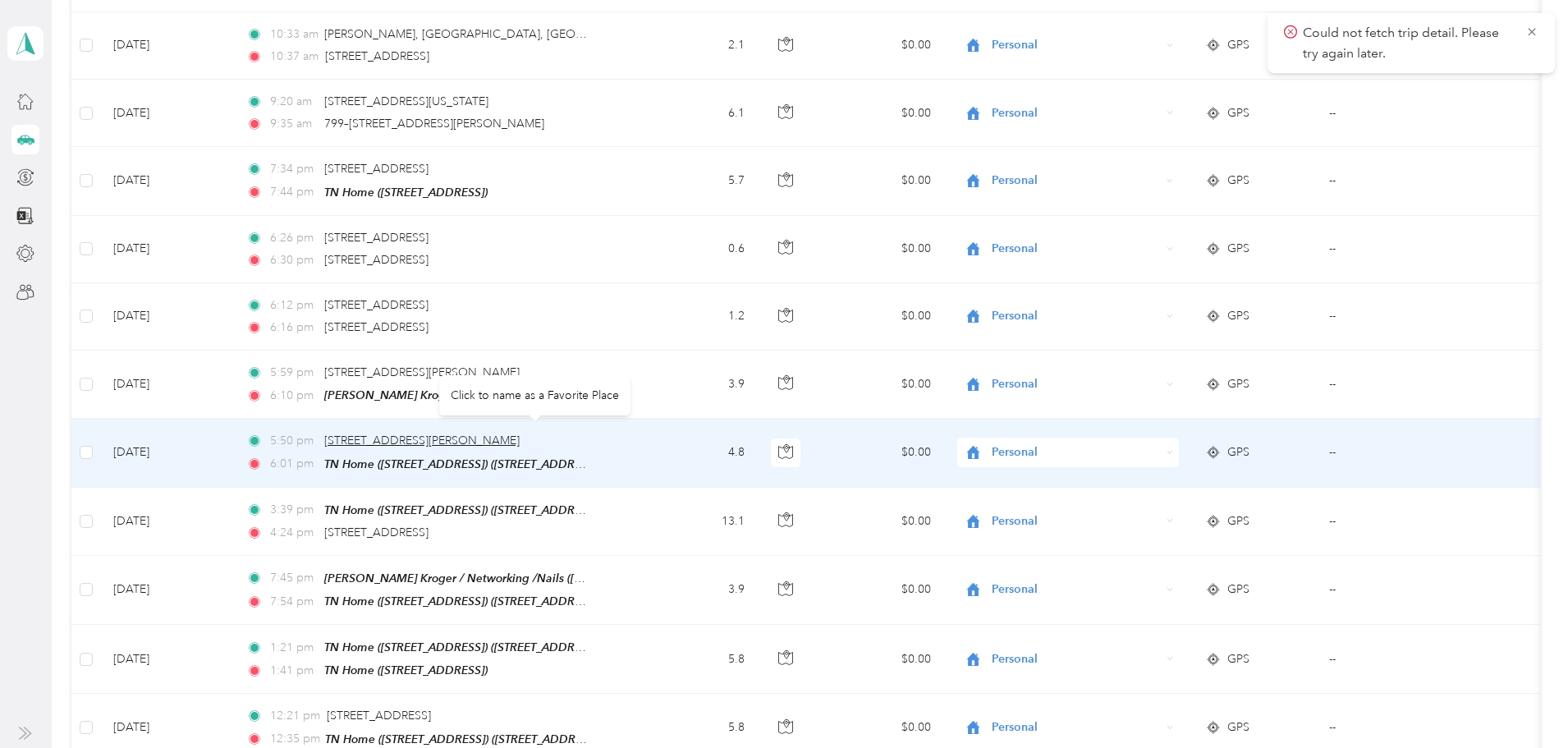
click at [519, 433] on span "[STREET_ADDRESS][PERSON_NAME]" at bounding box center [421, 441] width 195 height 14
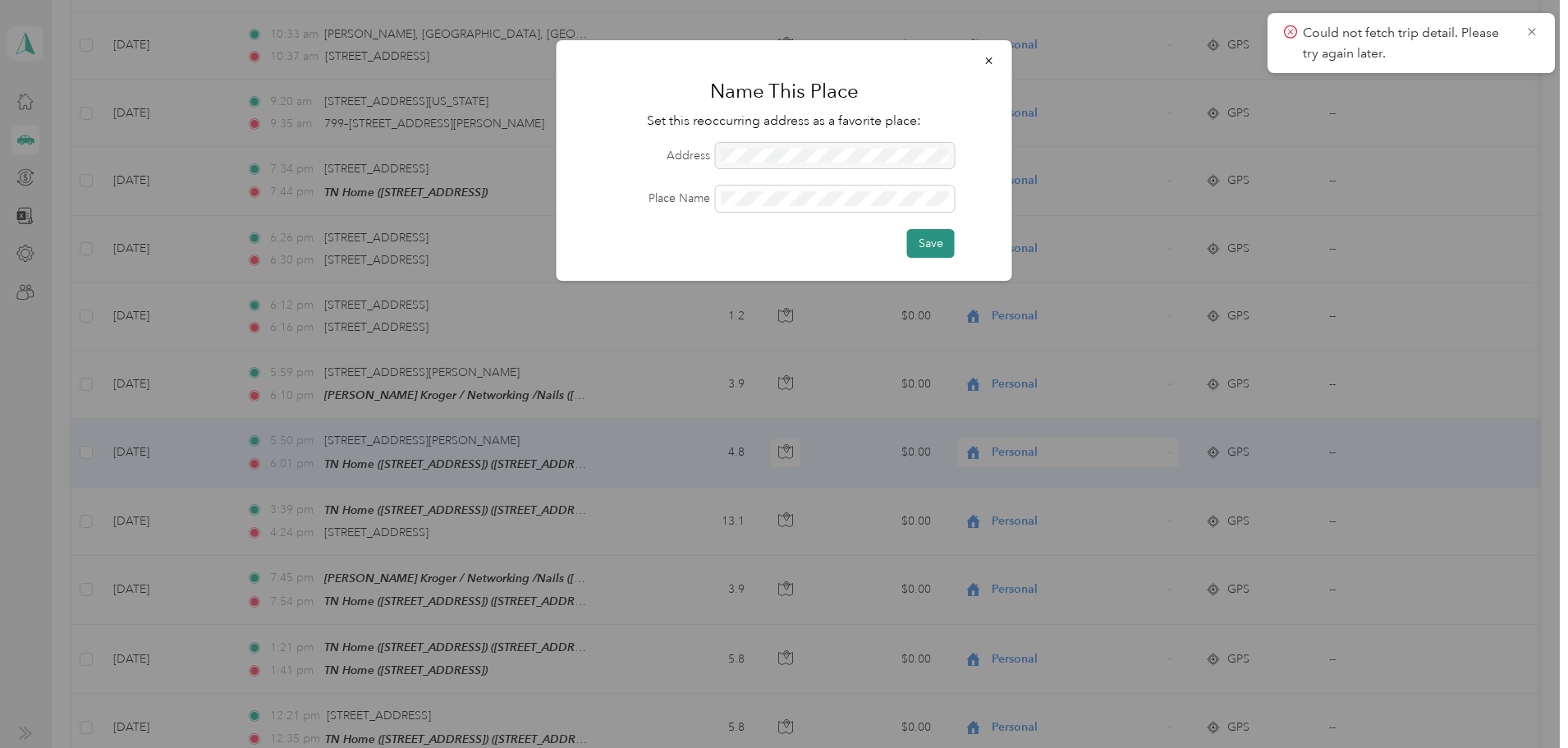
click at [927, 244] on button "Save" at bounding box center [930, 244] width 48 height 29
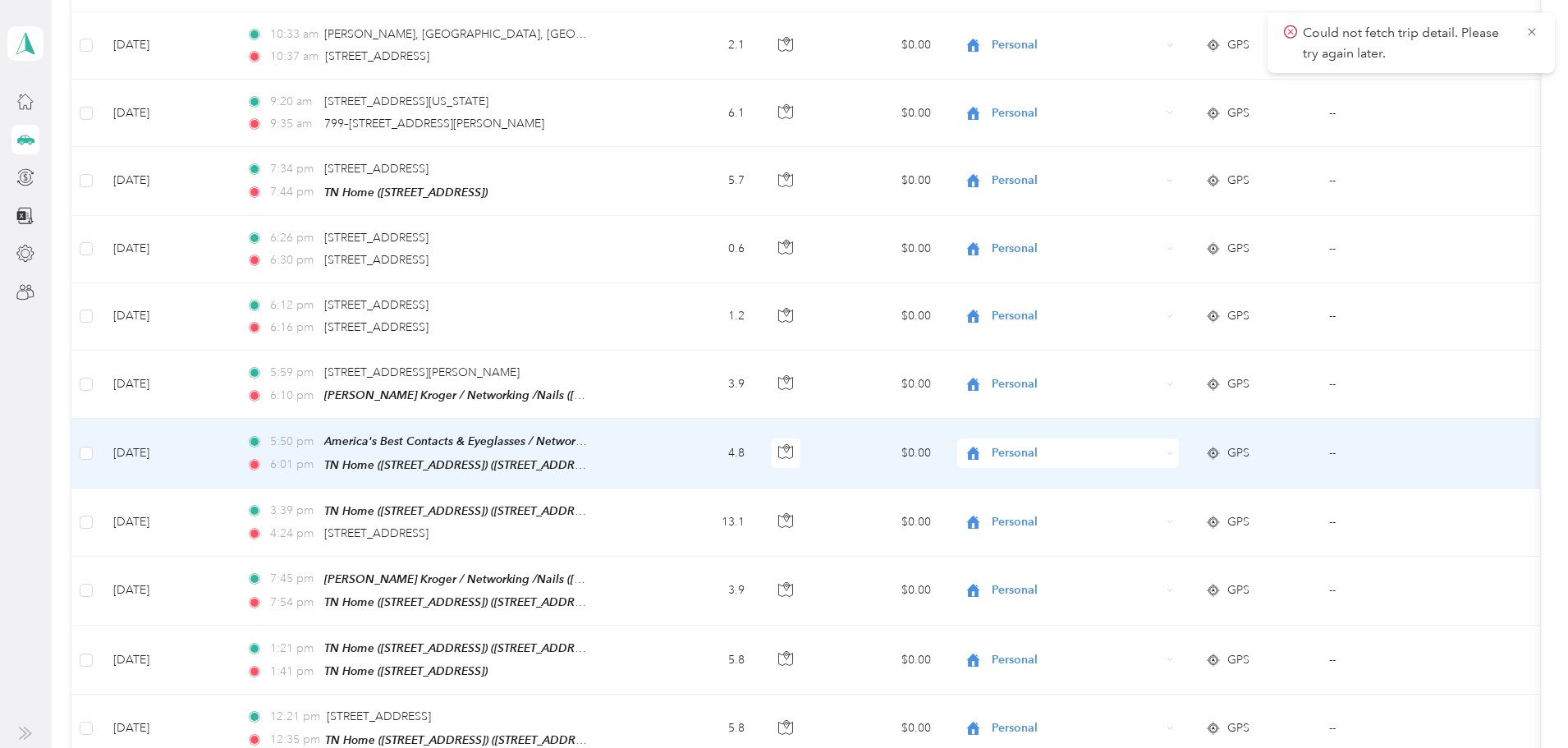
click at [1072, 444] on span "Personal" at bounding box center [1076, 453] width 168 height 18
click at [1084, 531] on li "Networking" at bounding box center [1116, 523] width 204 height 29
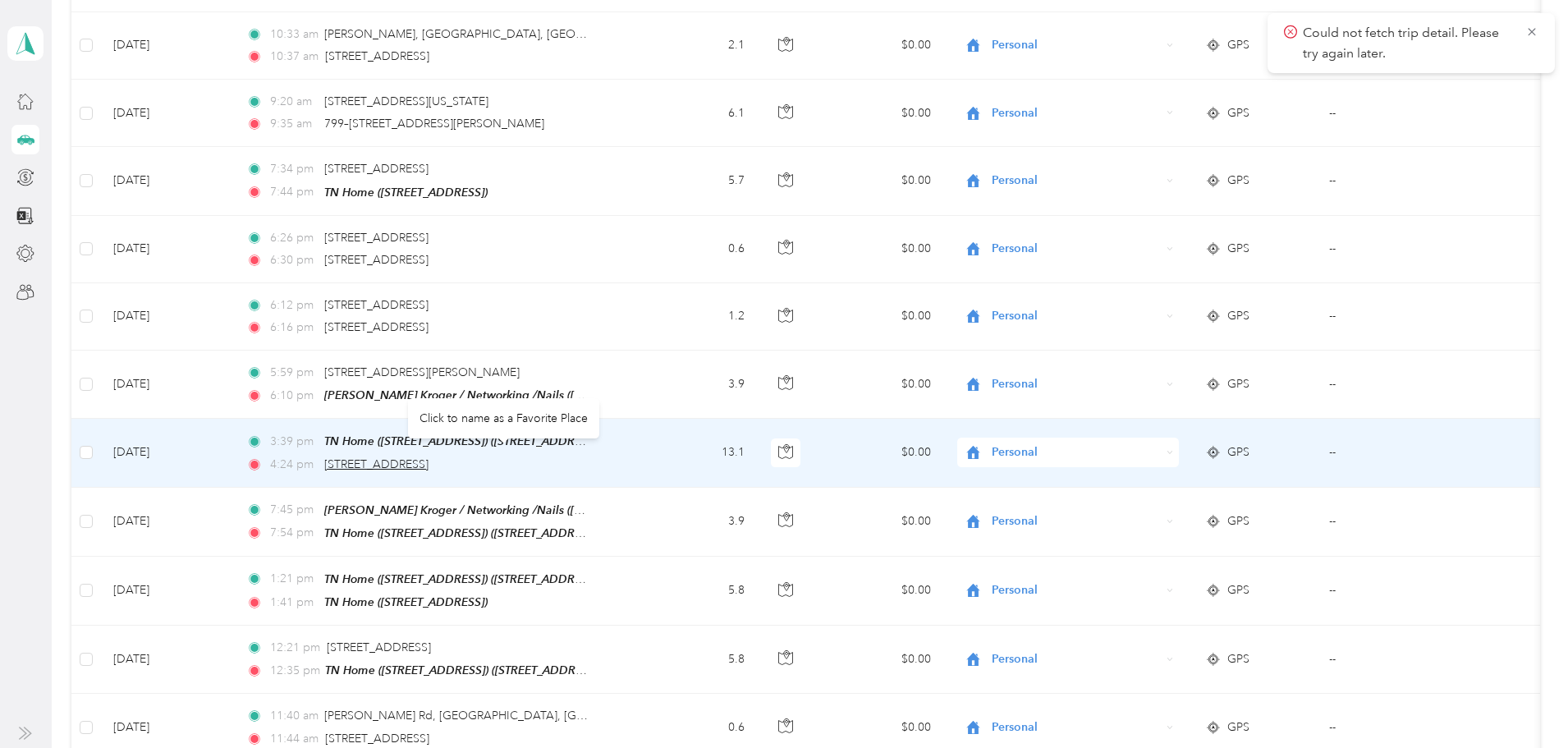
click at [429, 458] on span "[STREET_ADDRESS]" at bounding box center [376, 465] width 104 height 14
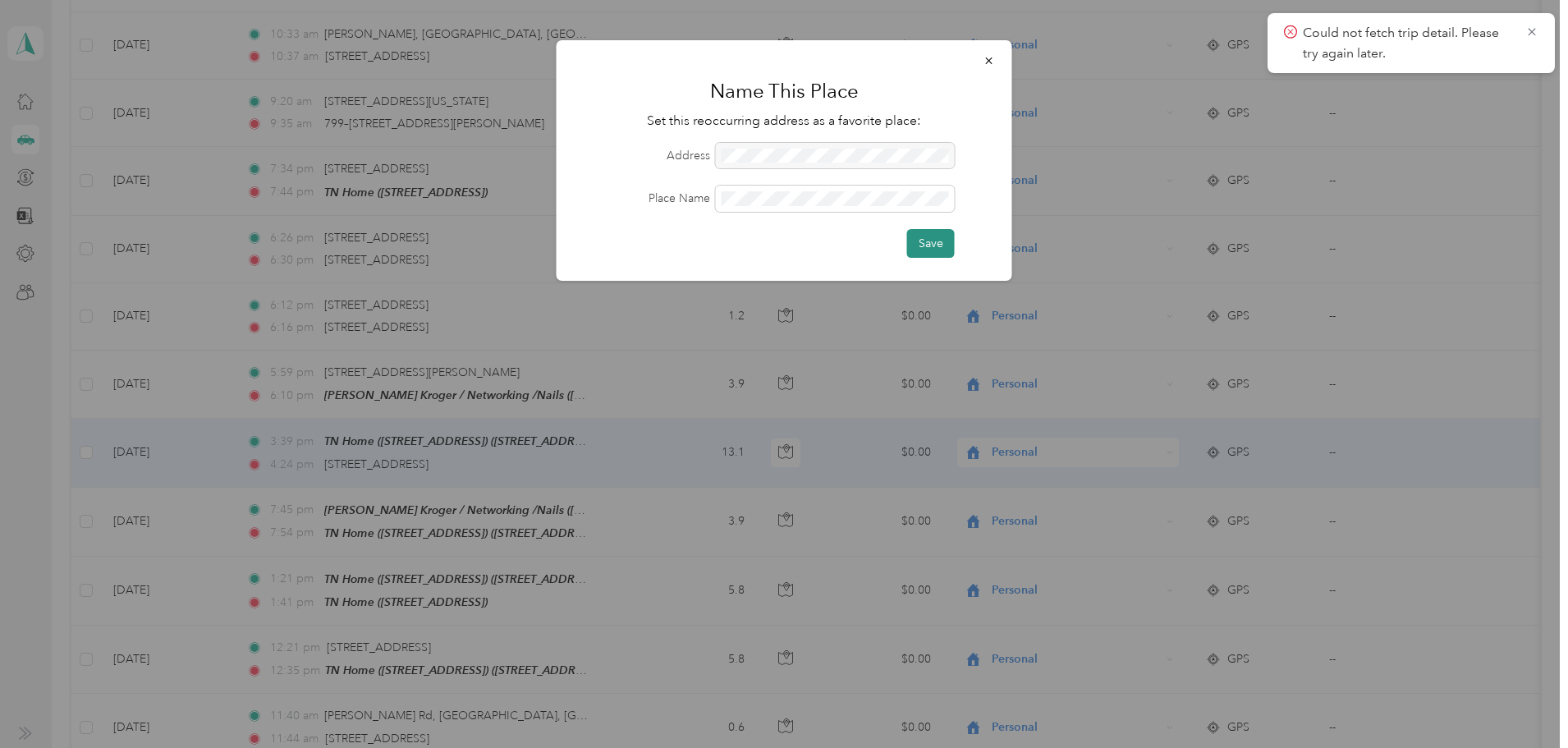
click at [938, 244] on button "Save" at bounding box center [930, 244] width 48 height 29
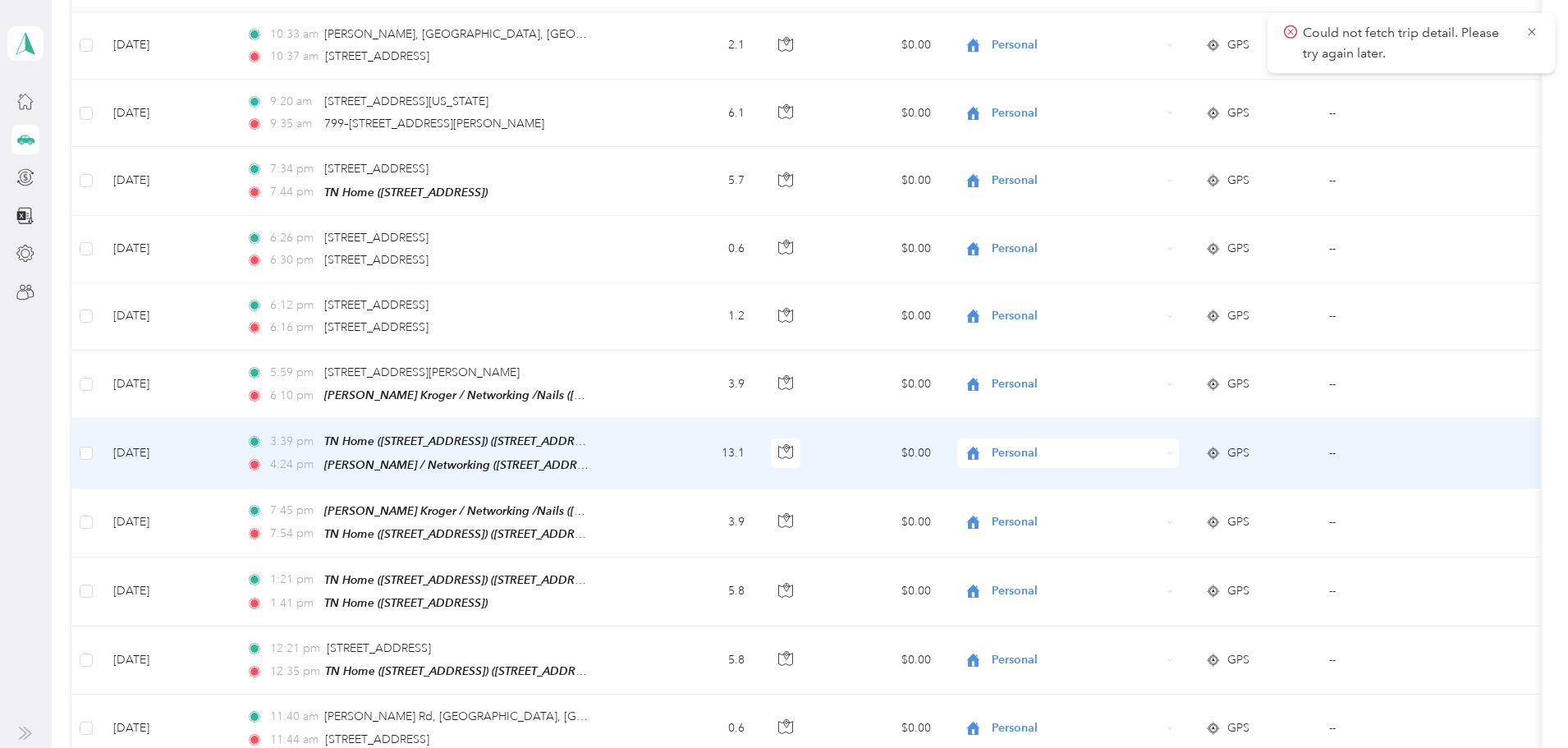
click at [1054, 445] on span "Personal" at bounding box center [1076, 453] width 168 height 18
click at [1082, 534] on li "Networking" at bounding box center [1116, 528] width 204 height 29
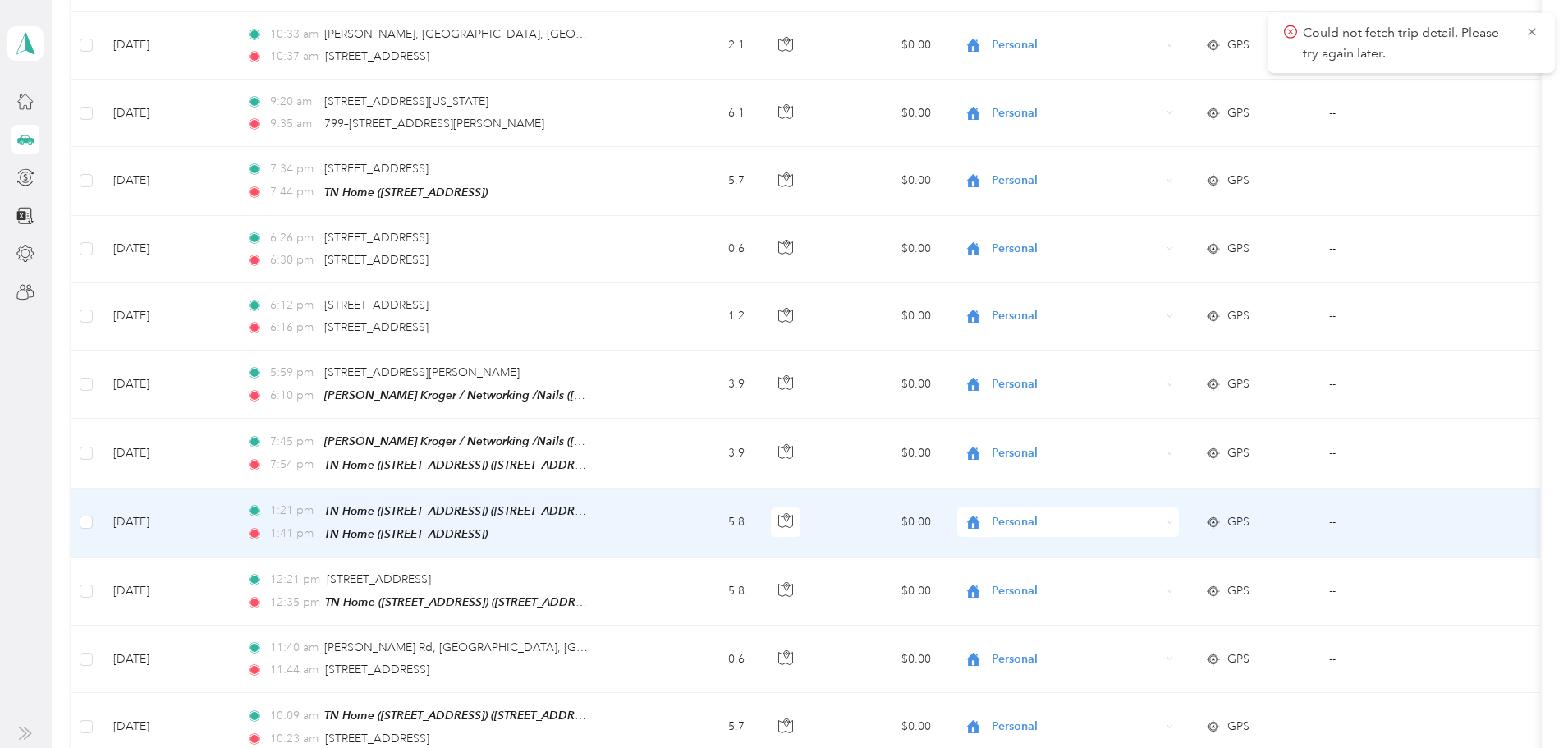
click at [749, 512] on td "5.8" at bounding box center [699, 523] width 118 height 69
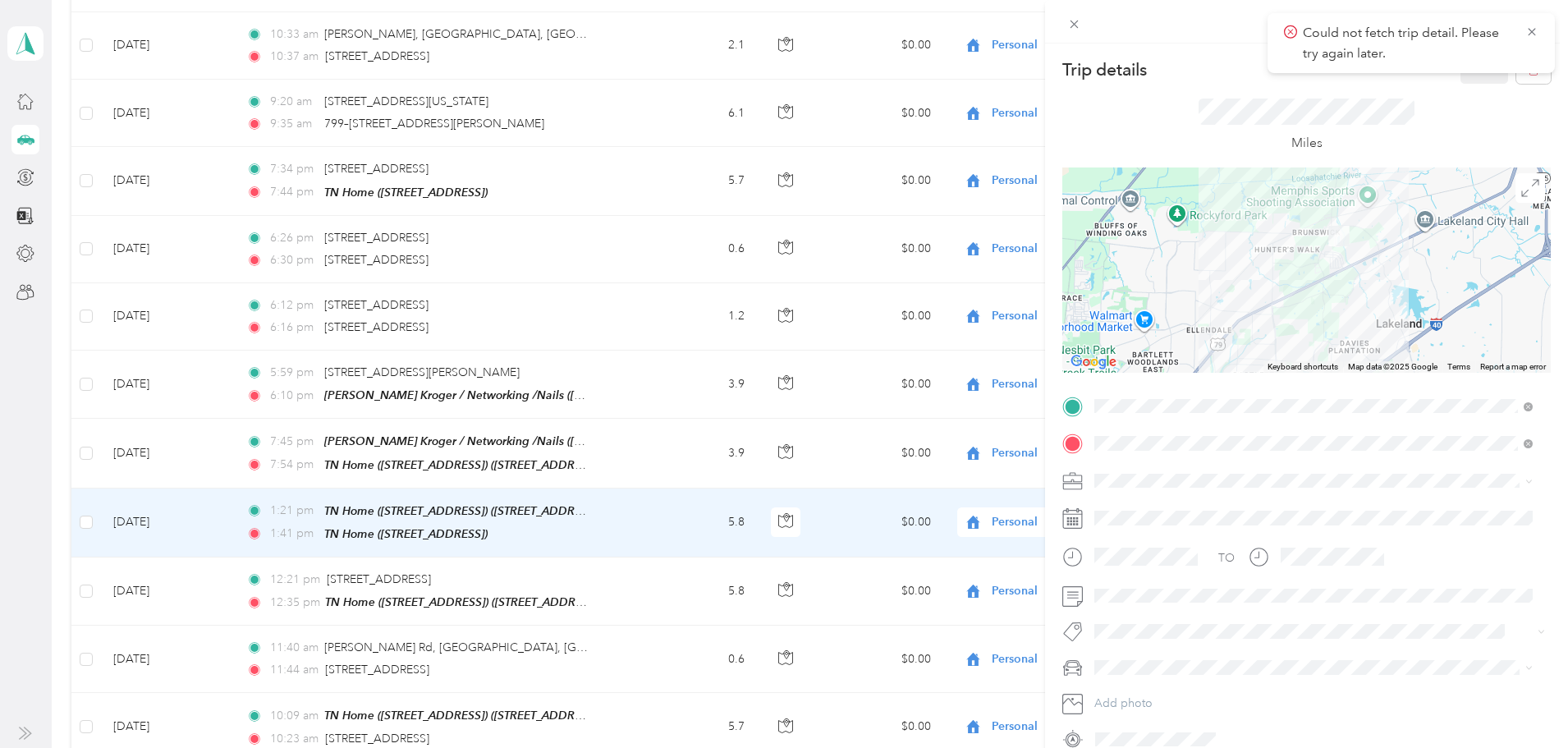
click at [1268, 311] on div at bounding box center [1307, 270] width 489 height 205
click at [1269, 329] on div at bounding box center [1307, 270] width 489 height 205
click at [554, 433] on div "Trip details Save This trip cannot be edited because it is either under review,…" at bounding box center [784, 374] width 1568 height 748
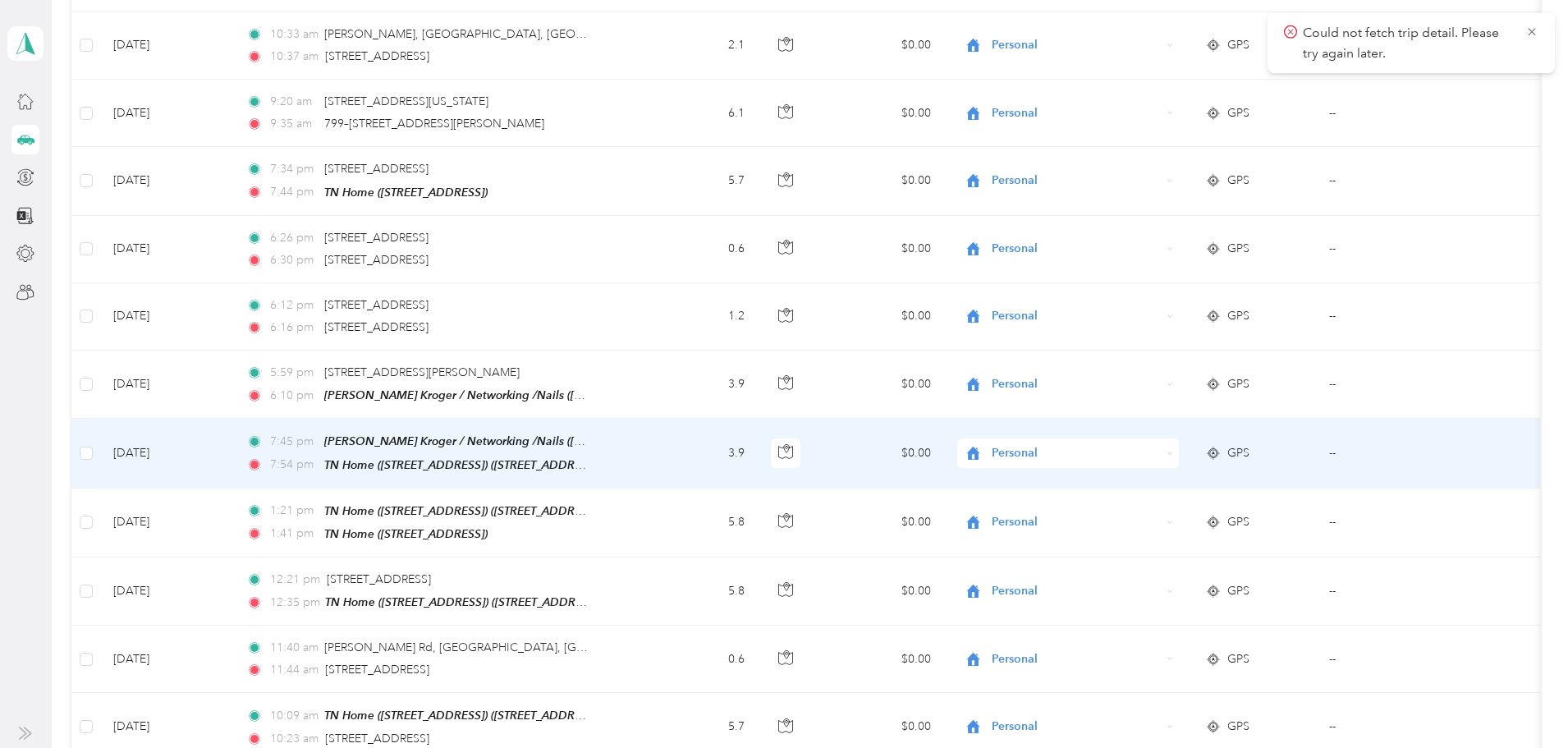
click at [1066, 444] on span "Personal" at bounding box center [1076, 453] width 168 height 18
click at [1085, 533] on li "Networking" at bounding box center [1116, 531] width 204 height 29
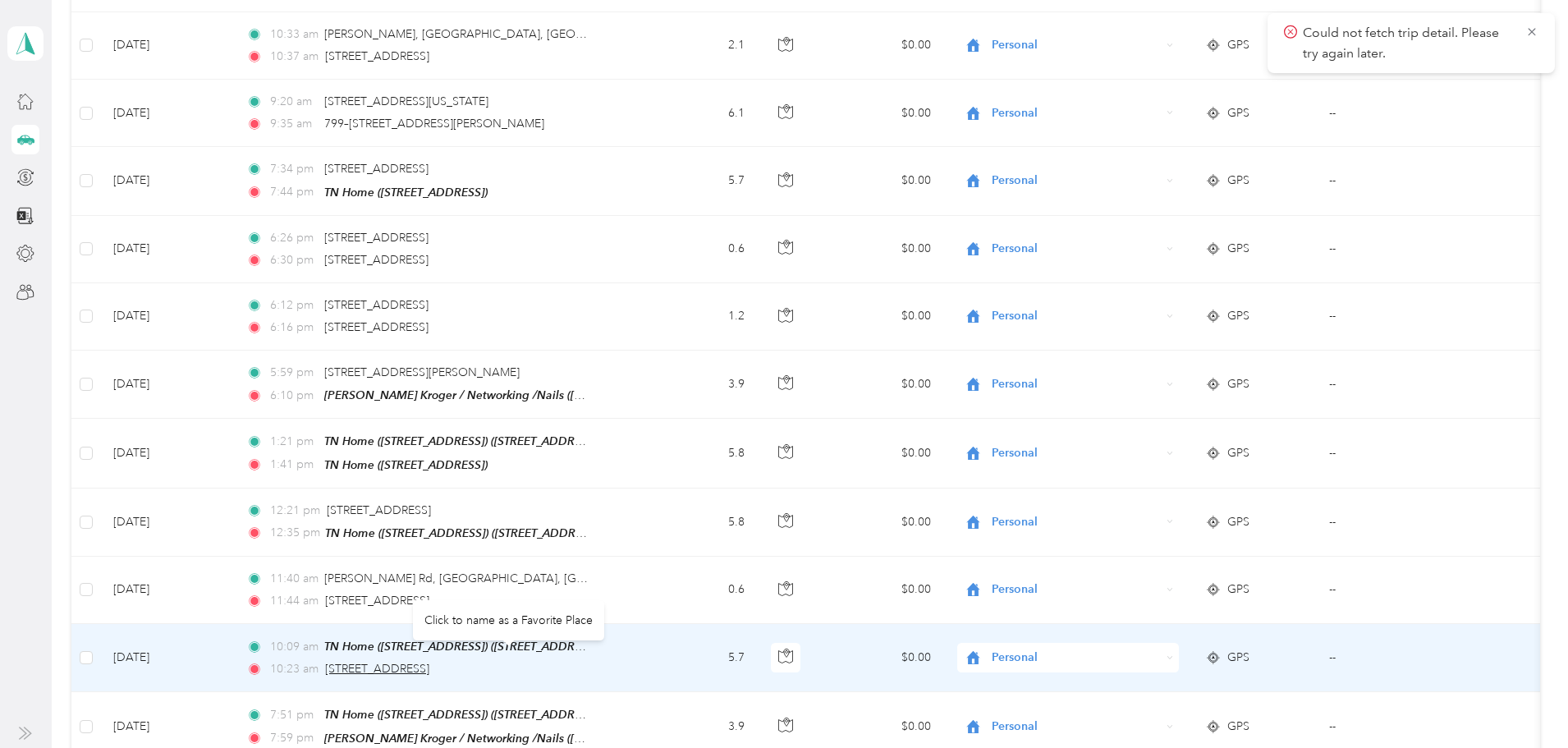
click at [430, 662] on span "[STREET_ADDRESS]" at bounding box center [377, 669] width 104 height 14
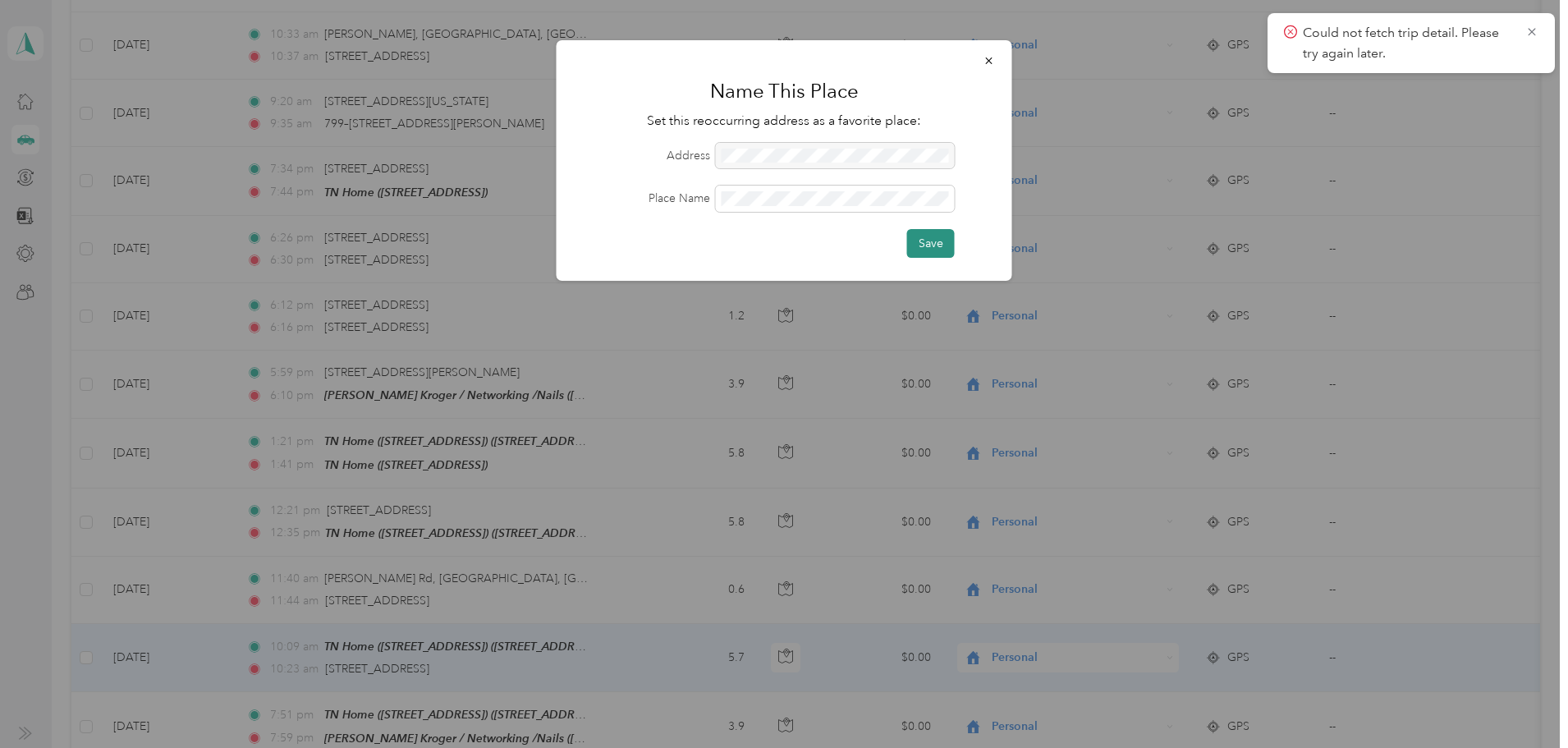
click at [935, 245] on button "Save" at bounding box center [930, 244] width 48 height 29
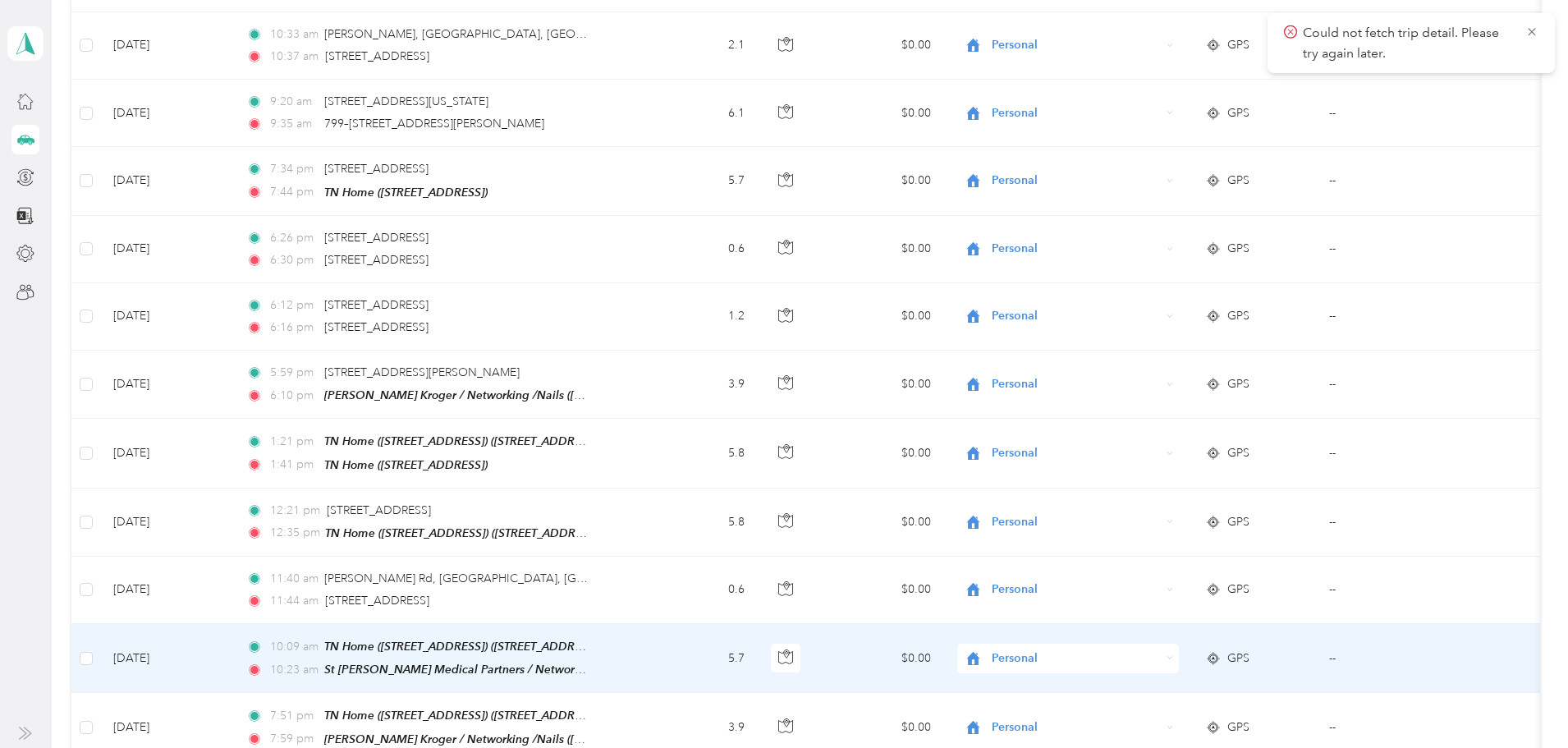
click at [983, 652] on icon at bounding box center [973, 658] width 21 height 13
click at [1100, 469] on span "Networking" at bounding box center [1130, 470] width 152 height 17
click at [1077, 650] on span "Personal" at bounding box center [1076, 659] width 168 height 18
click at [1104, 474] on li "Networking" at bounding box center [1116, 471] width 204 height 29
click at [1066, 650] on span "Personal" at bounding box center [1076, 659] width 168 height 18
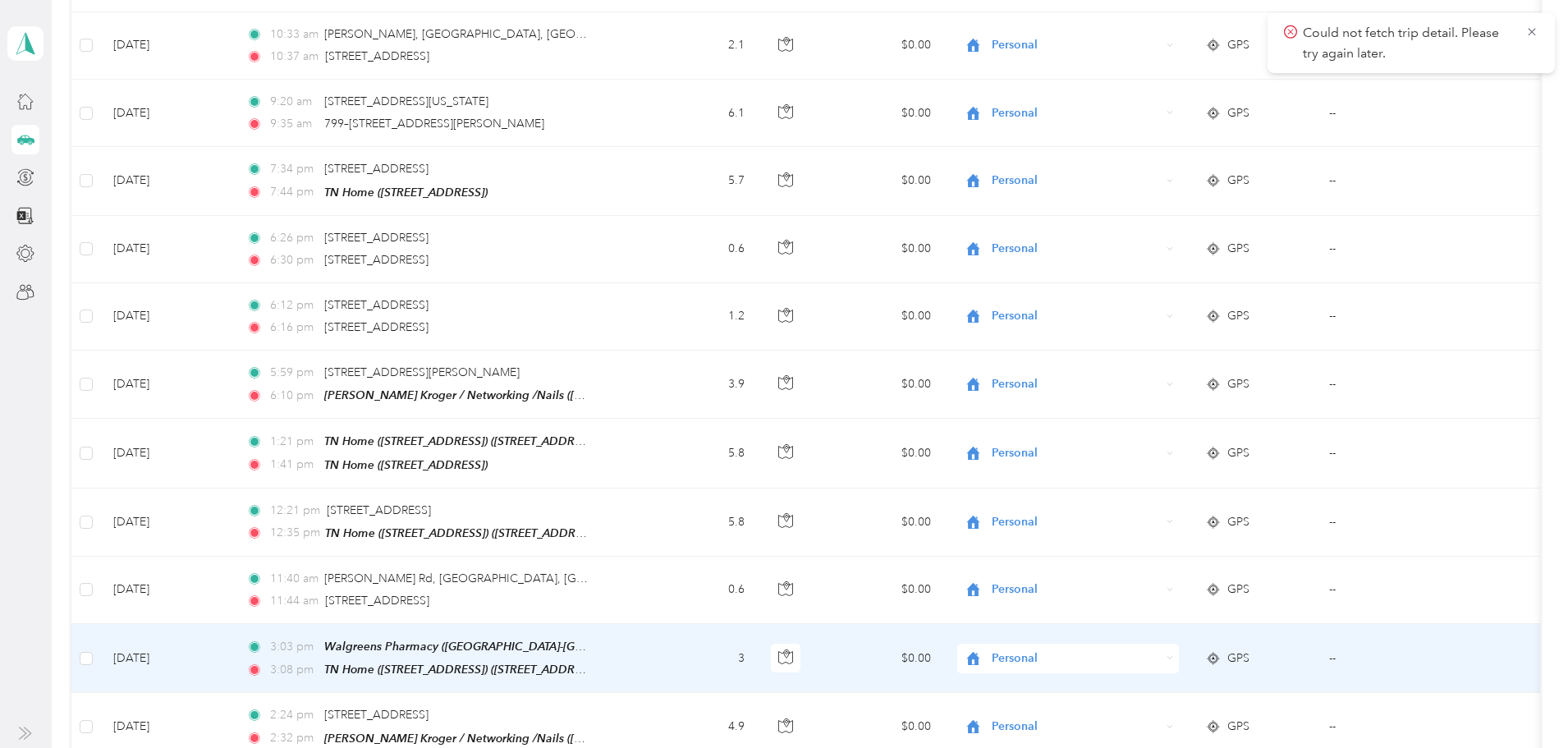
click at [1129, 470] on span "Networking" at bounding box center [1130, 468] width 152 height 17
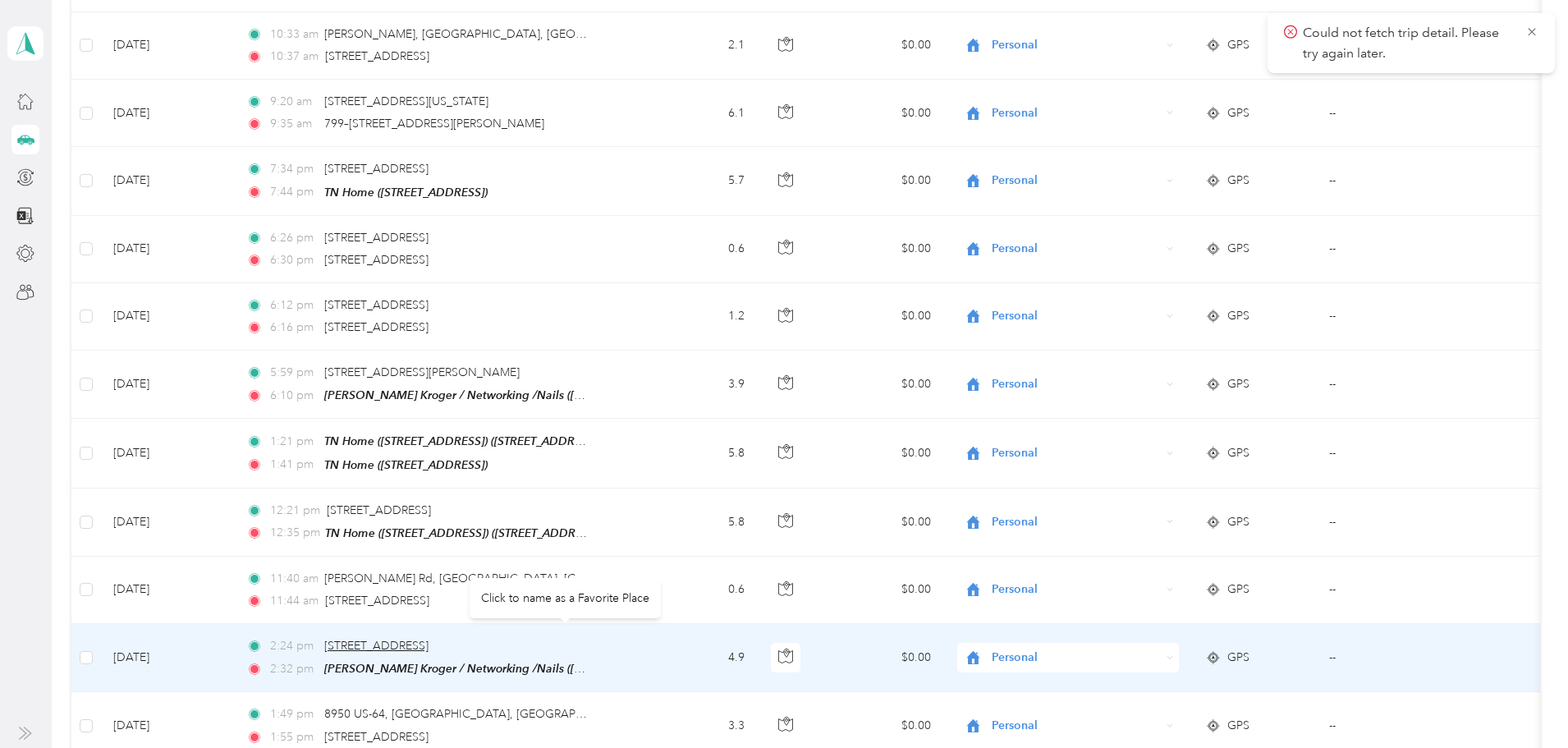
click at [429, 639] on span "[STREET_ADDRESS]" at bounding box center [376, 646] width 104 height 14
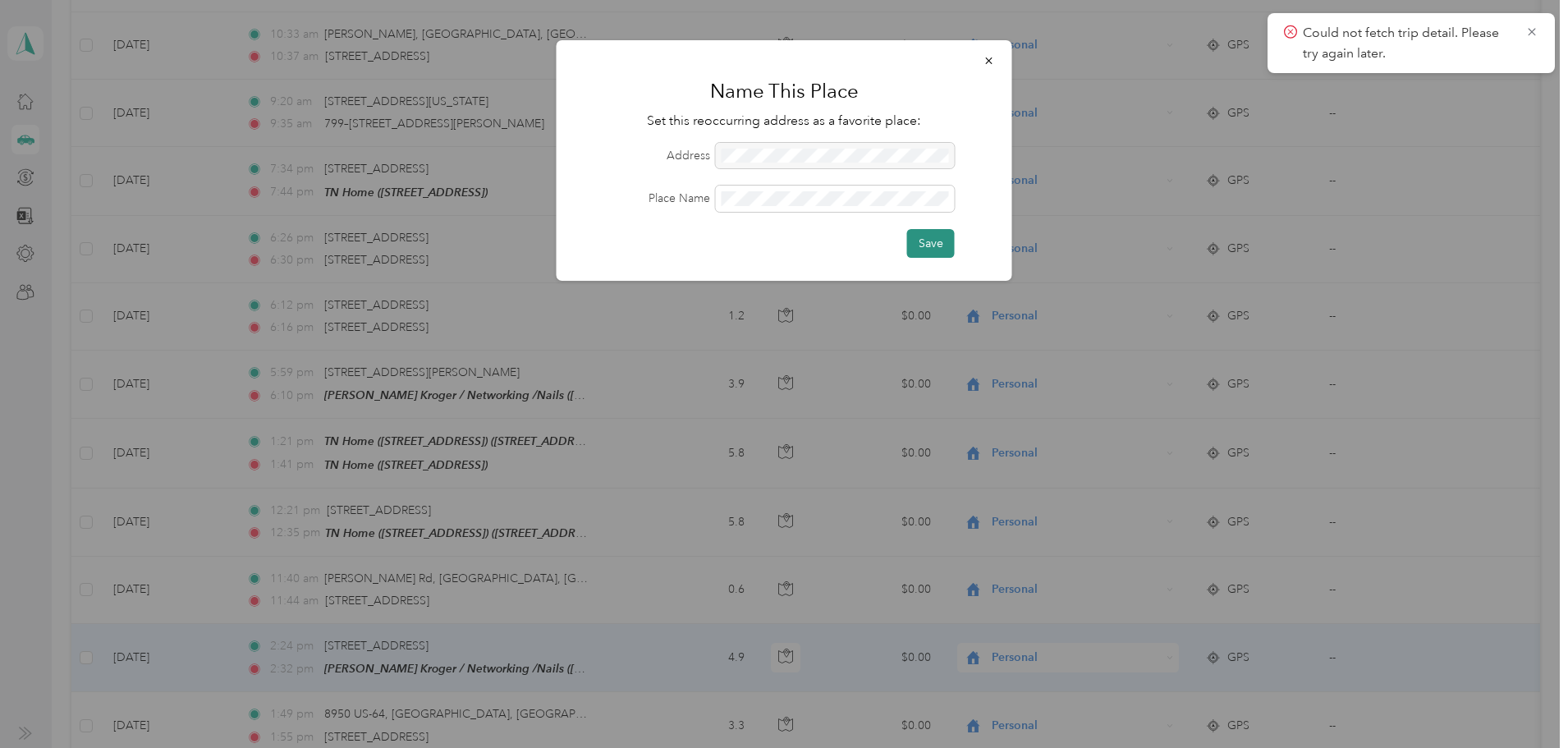
click at [926, 242] on button "Save" at bounding box center [930, 244] width 48 height 29
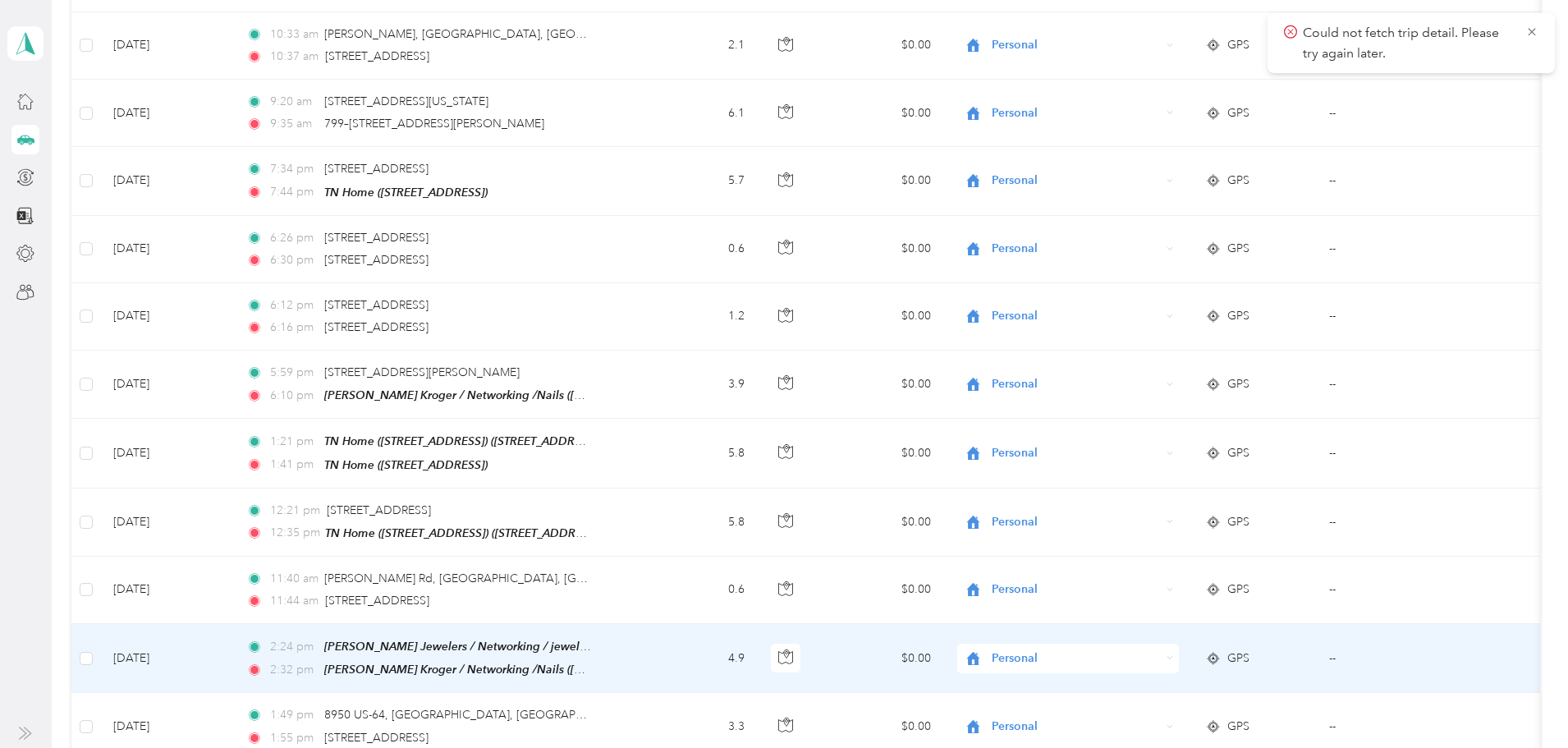
click at [1061, 650] on span "Personal" at bounding box center [1076, 659] width 168 height 18
click at [1086, 475] on li "Networking" at bounding box center [1116, 463] width 204 height 29
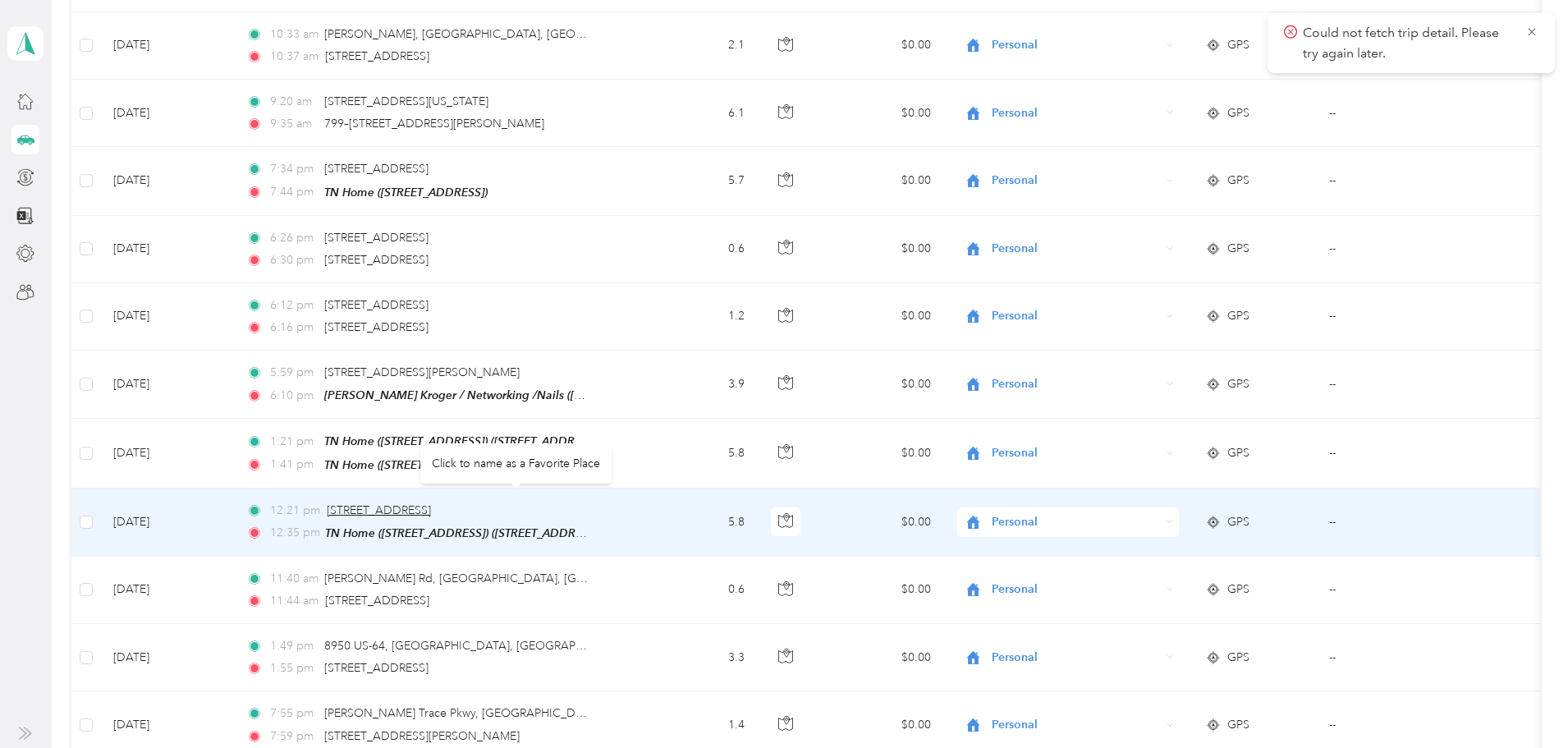
click at [431, 503] on span "[STREET_ADDRESS]" at bounding box center [379, 511] width 104 height 14
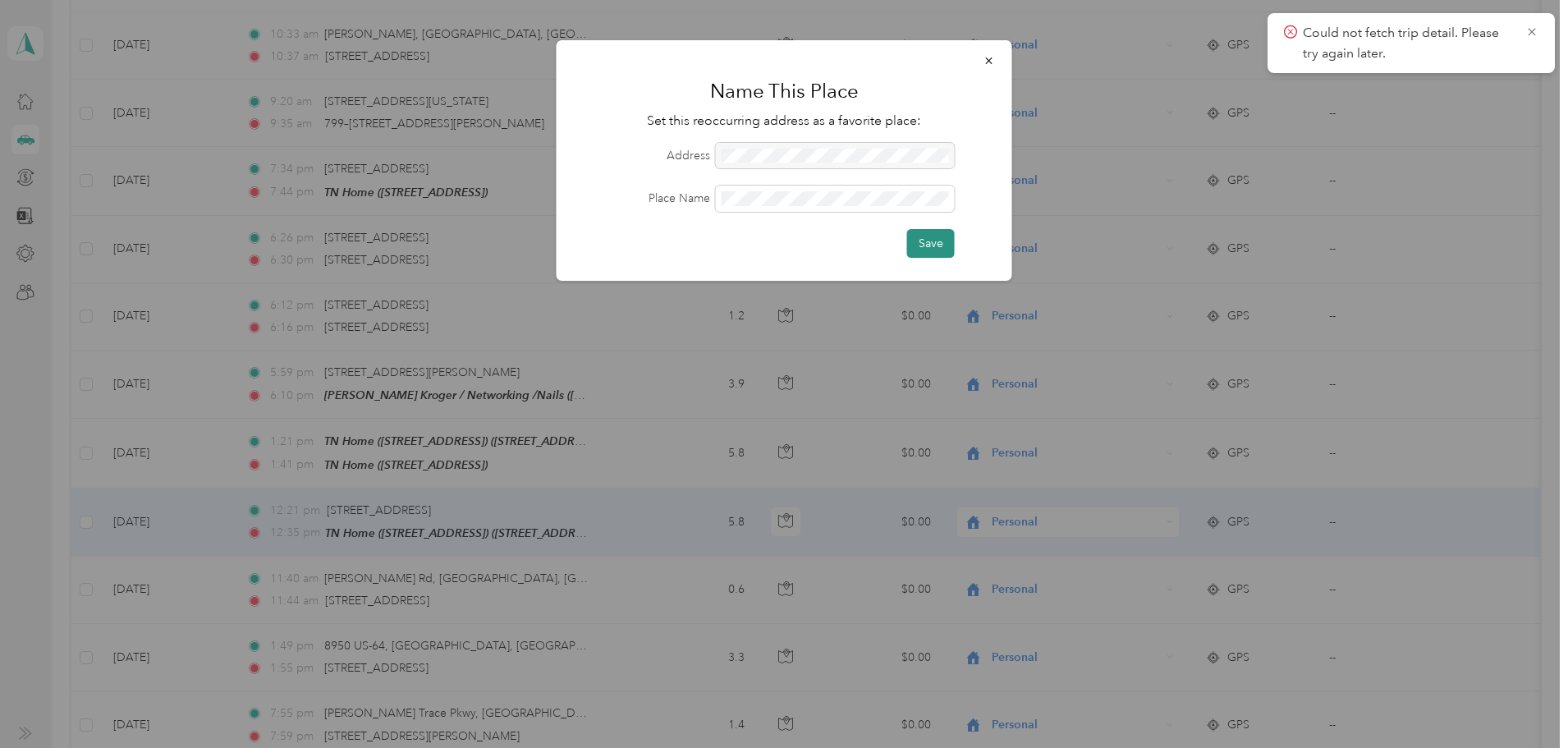
click at [938, 243] on button "Save" at bounding box center [930, 244] width 48 height 29
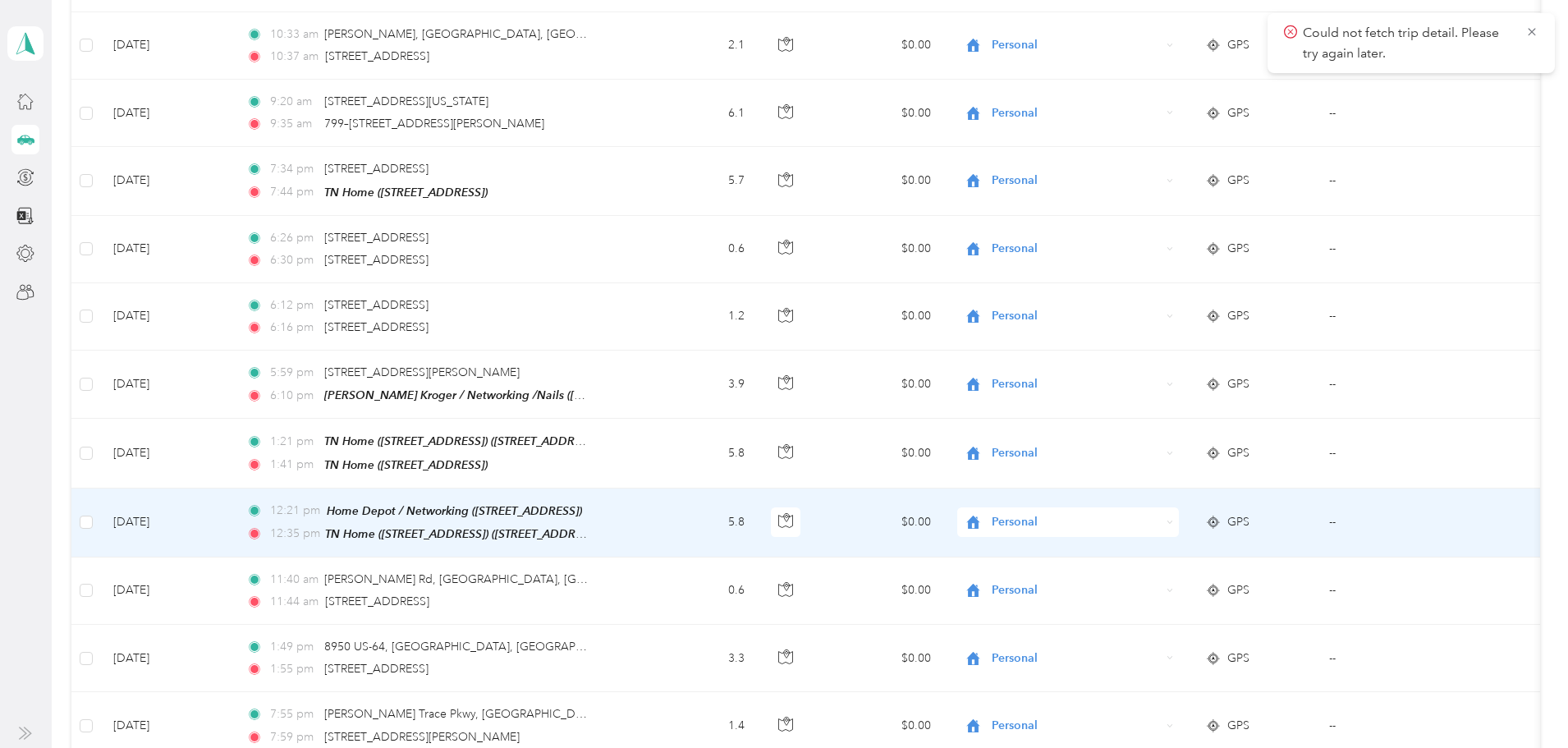
click at [1077, 513] on span "Personal" at bounding box center [1076, 522] width 168 height 18
click at [1112, 334] on span "Networking" at bounding box center [1130, 330] width 152 height 17
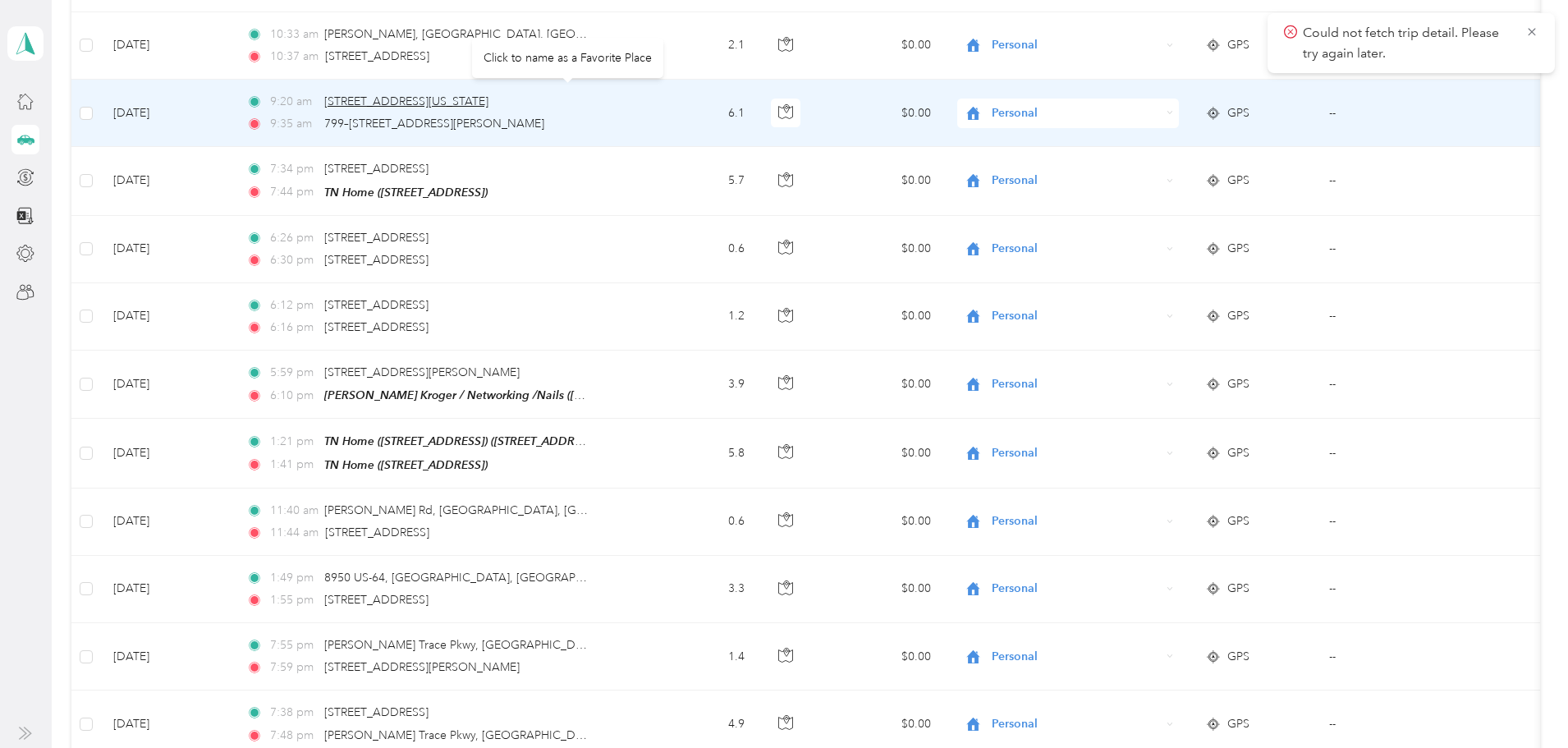
click at [489, 94] on span "[STREET_ADDRESS][US_STATE]" at bounding box center [406, 102] width 164 height 14
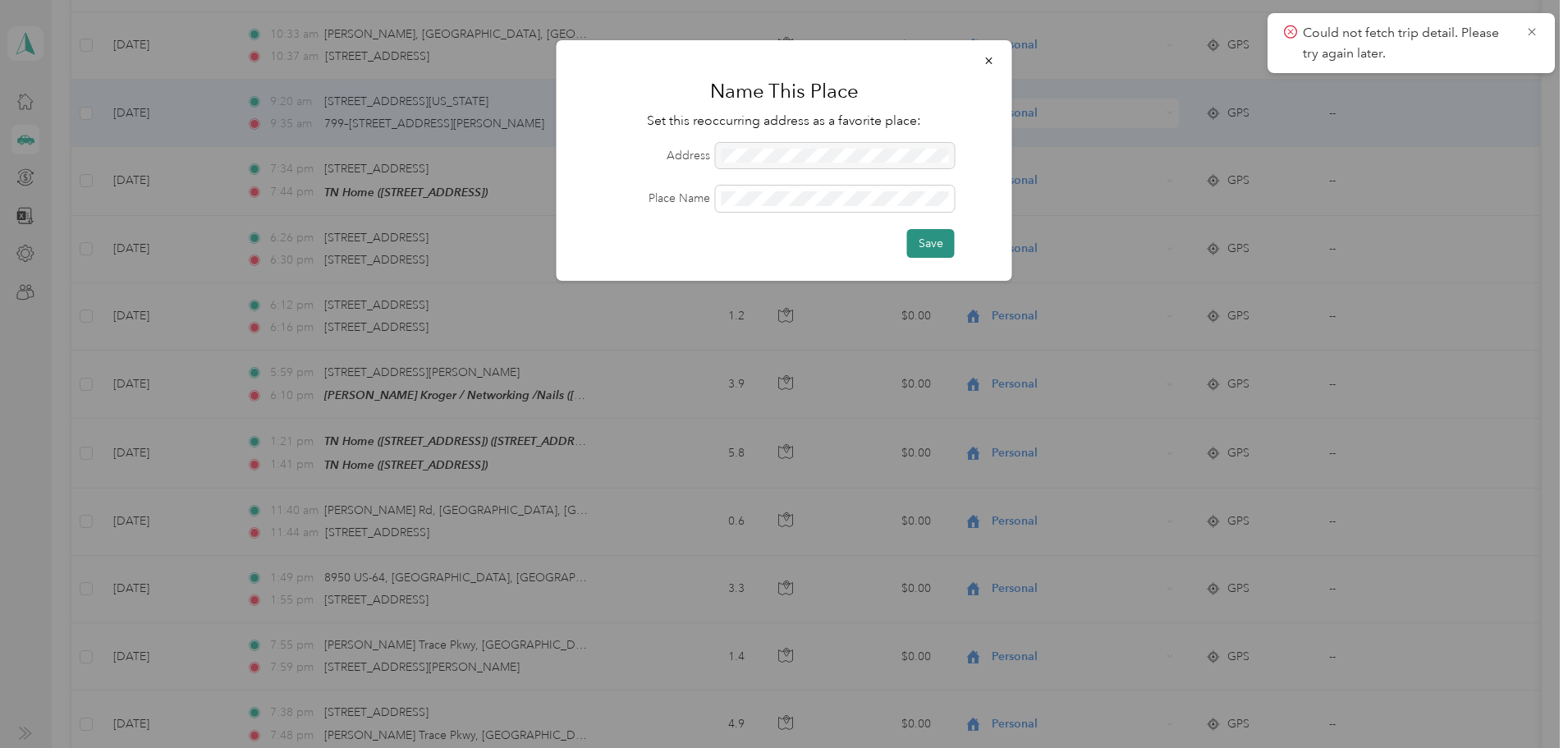
click at [930, 238] on button "Save" at bounding box center [930, 244] width 48 height 29
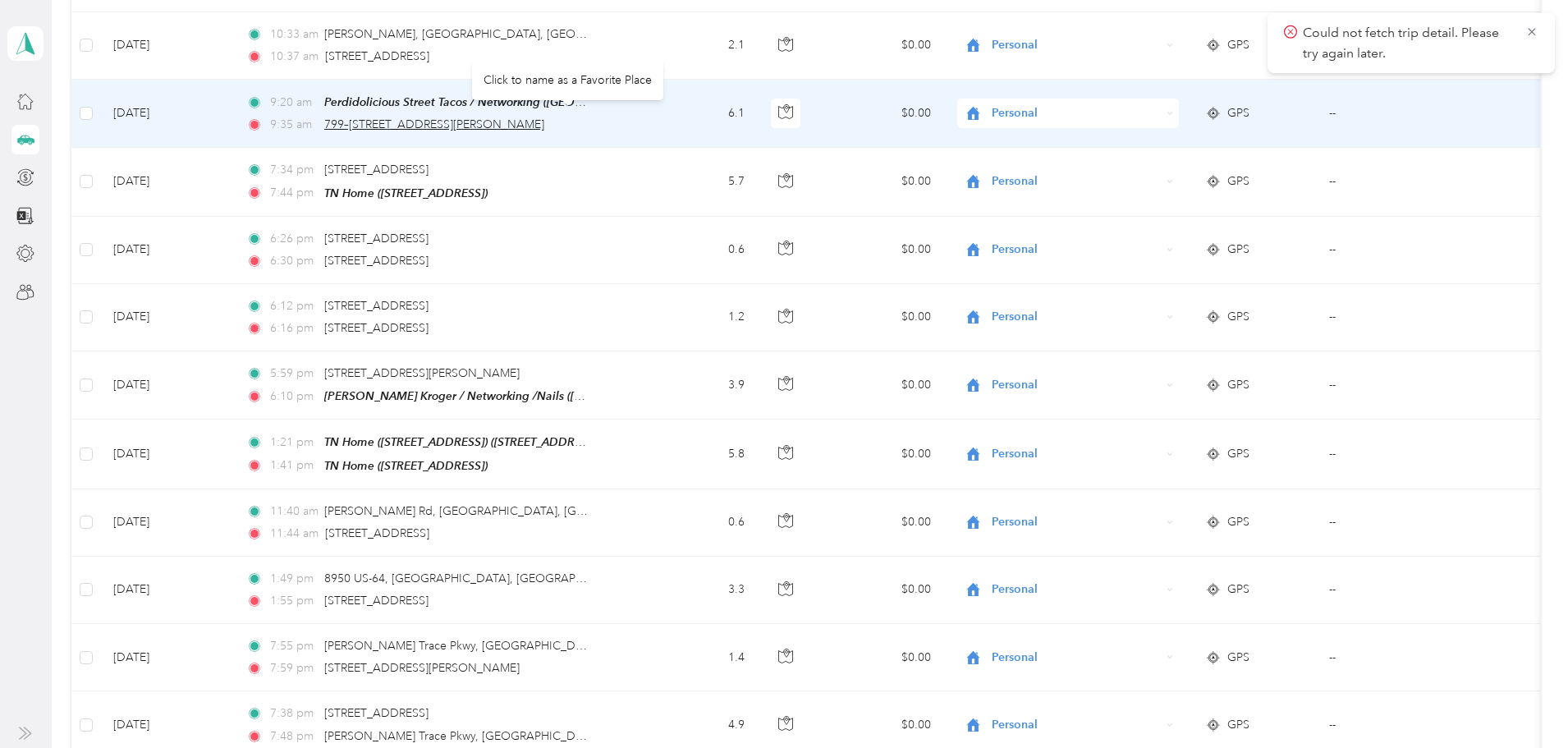
click at [518, 118] on span "799–[STREET_ADDRESS][PERSON_NAME]" at bounding box center [434, 125] width 220 height 14
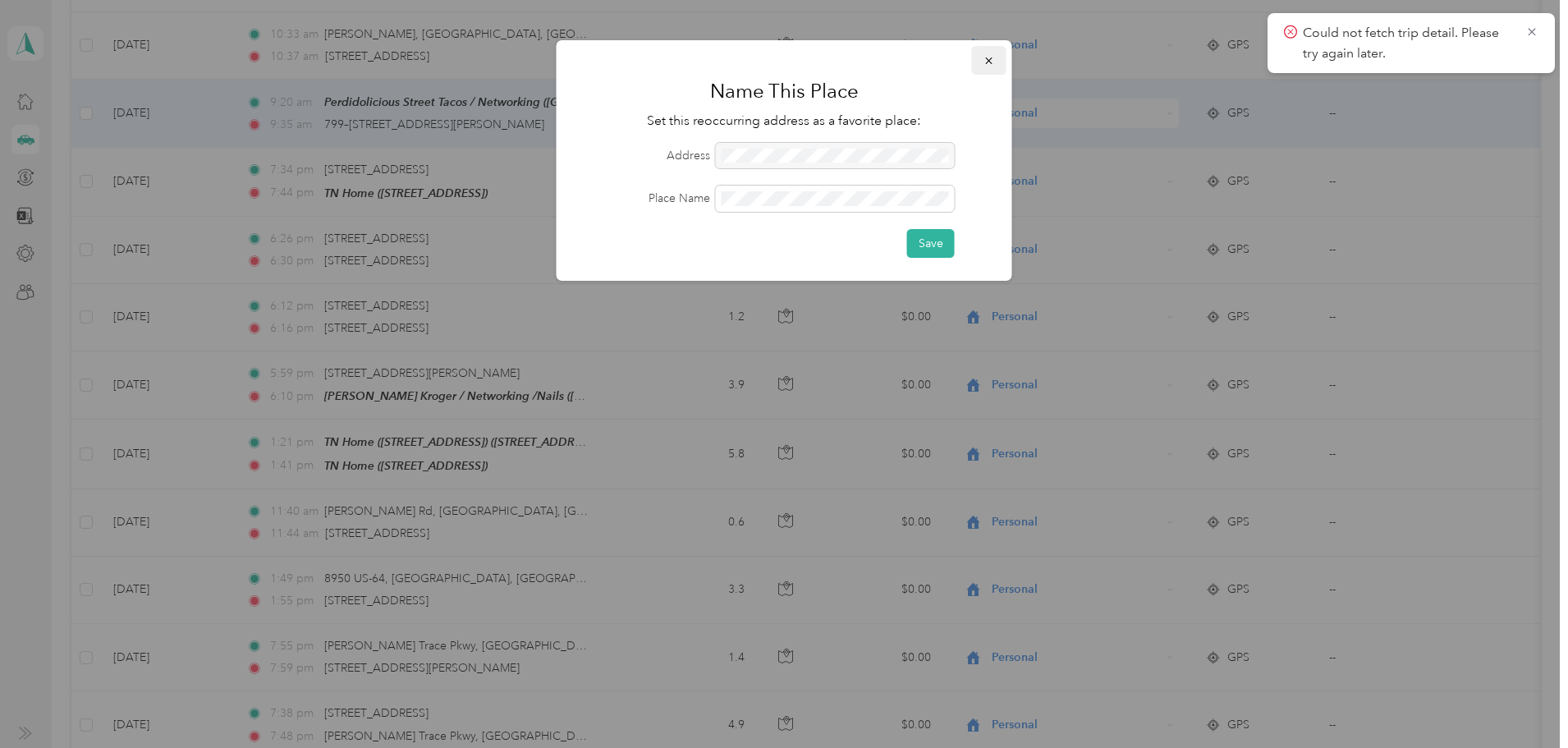
click at [985, 60] on icon "button" at bounding box center [988, 60] width 12 height 12
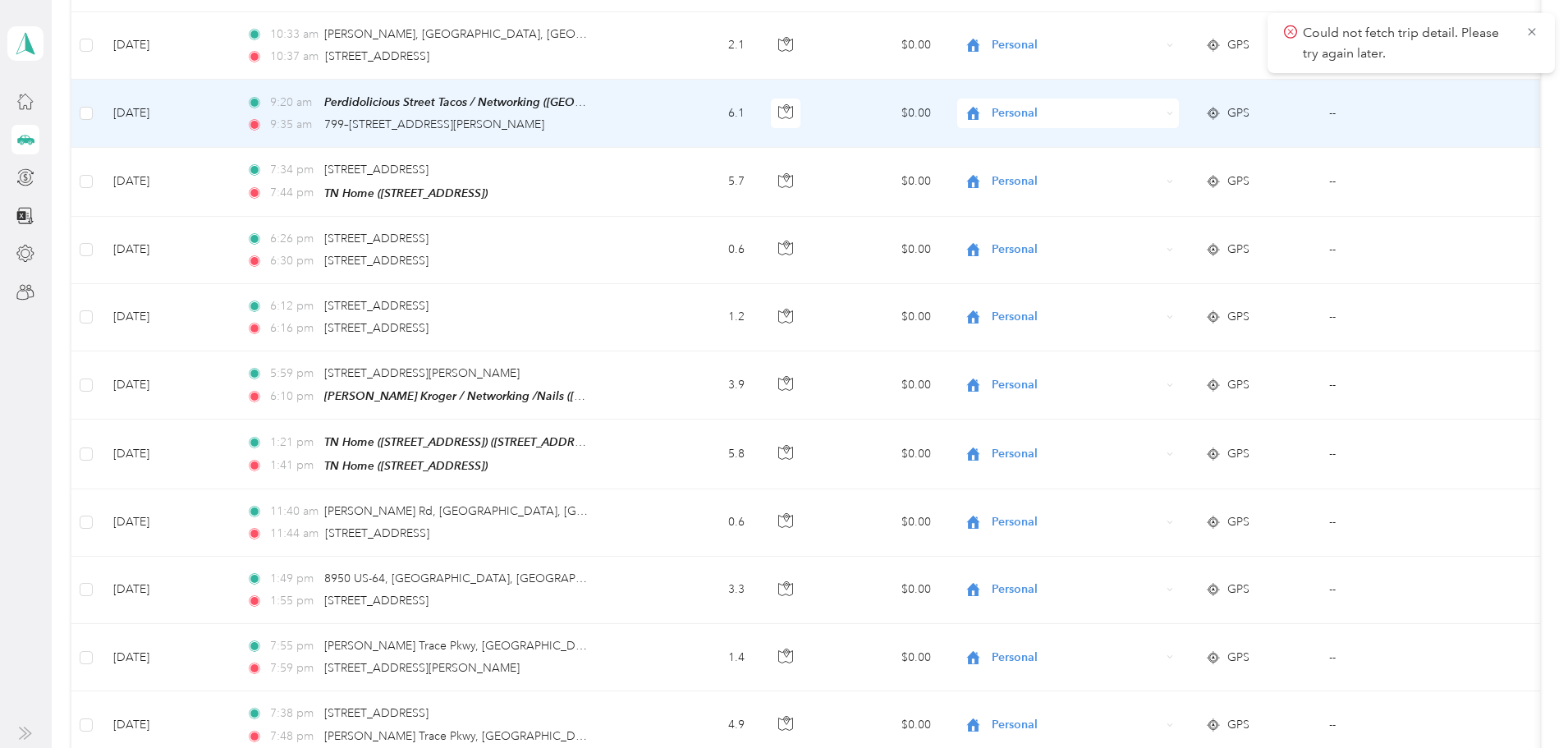
click at [1081, 104] on span "Personal" at bounding box center [1076, 113] width 168 height 18
click at [1087, 192] on span "Networking" at bounding box center [1130, 193] width 152 height 17
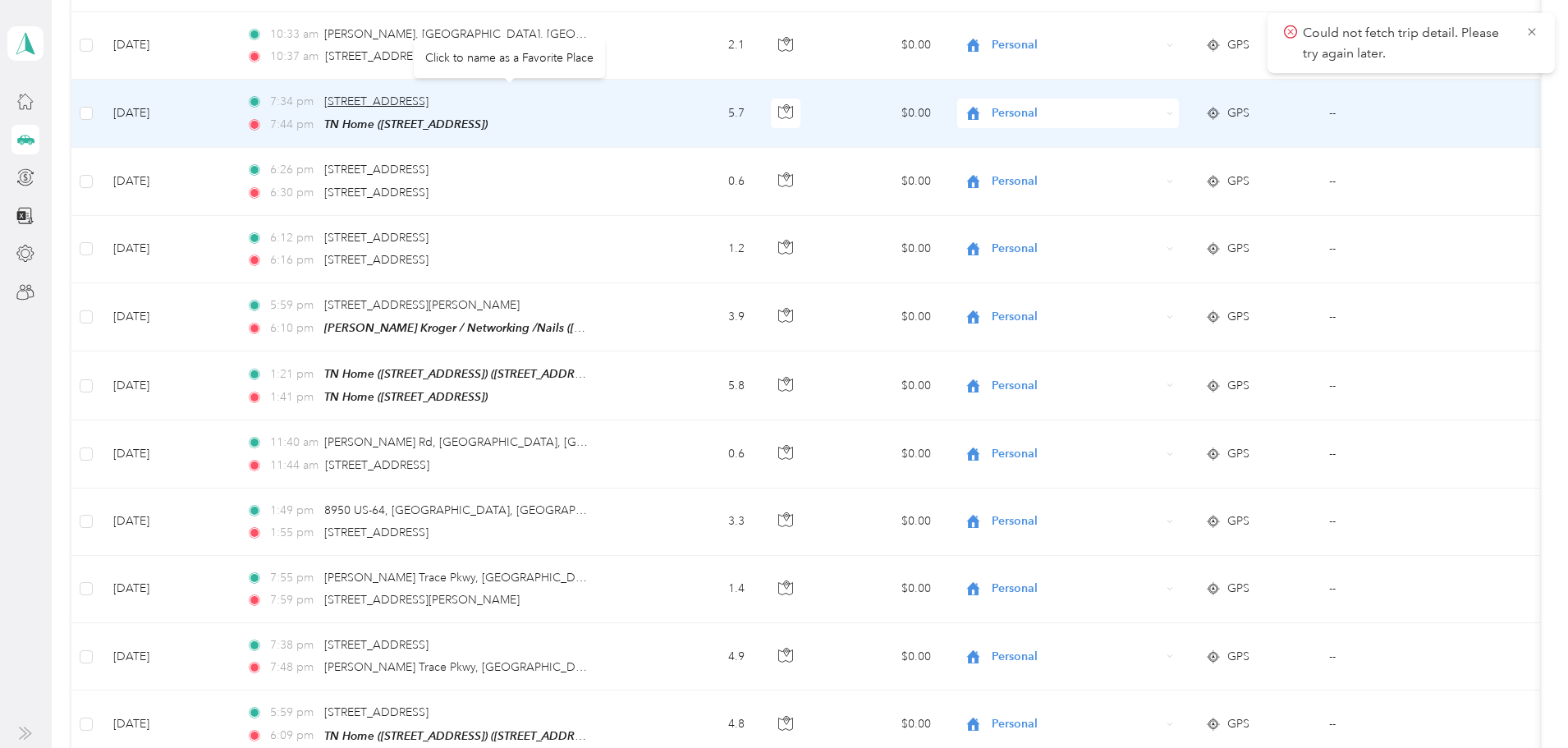
click at [429, 96] on span "[STREET_ADDRESS]" at bounding box center [376, 102] width 104 height 14
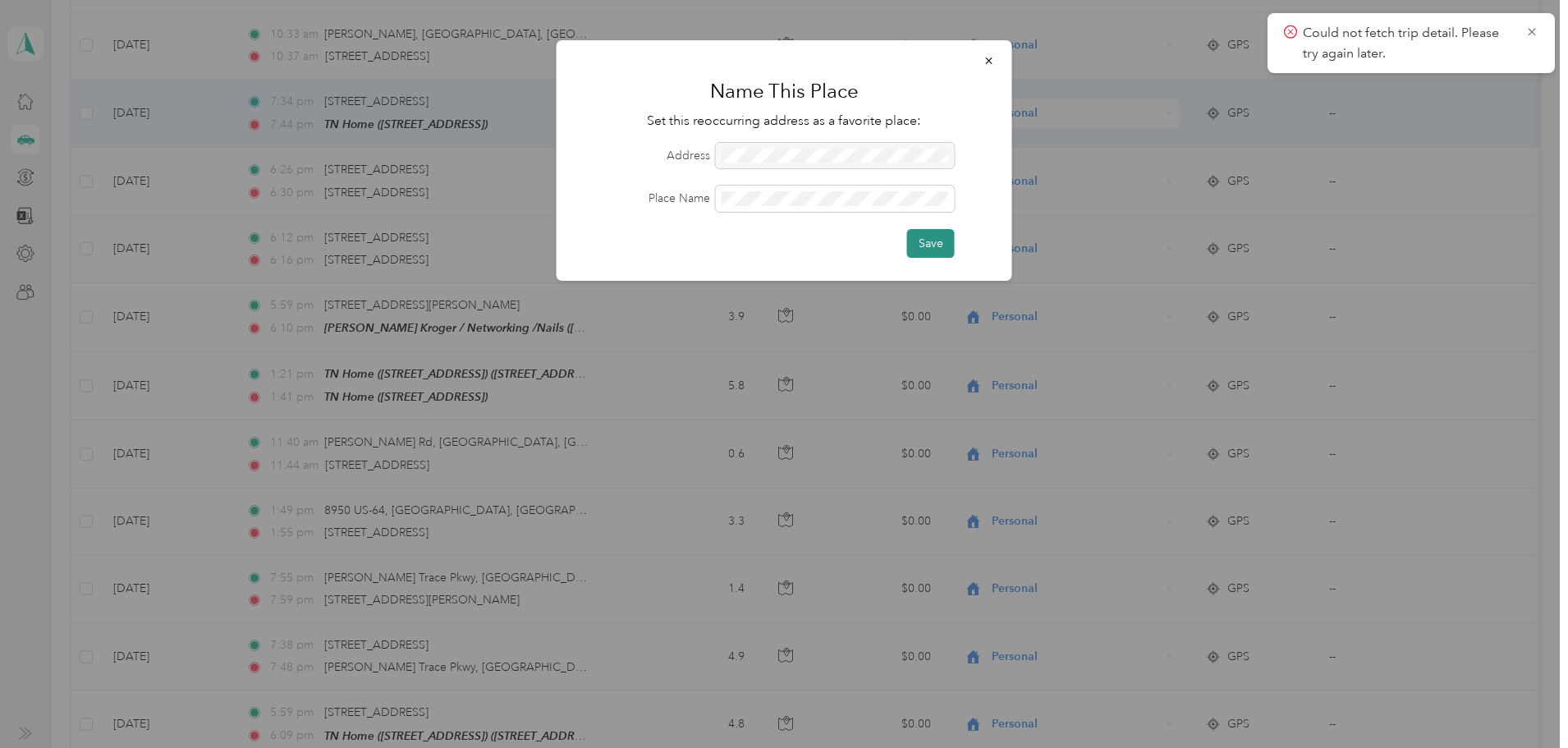
click at [930, 236] on button "Save" at bounding box center [930, 244] width 48 height 29
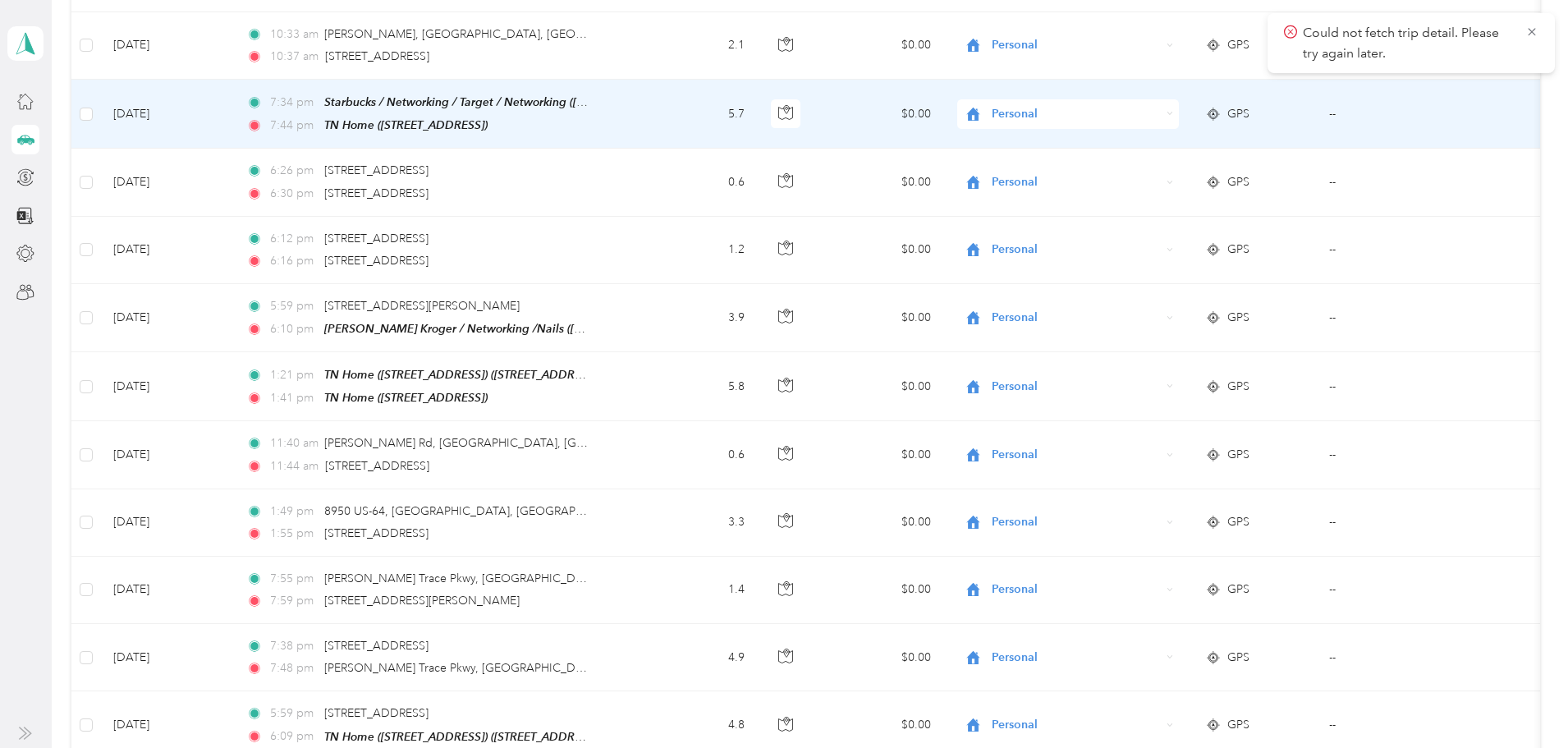
click at [1089, 105] on span "Personal" at bounding box center [1076, 114] width 168 height 18
click at [1086, 189] on span "Networking" at bounding box center [1130, 193] width 152 height 17
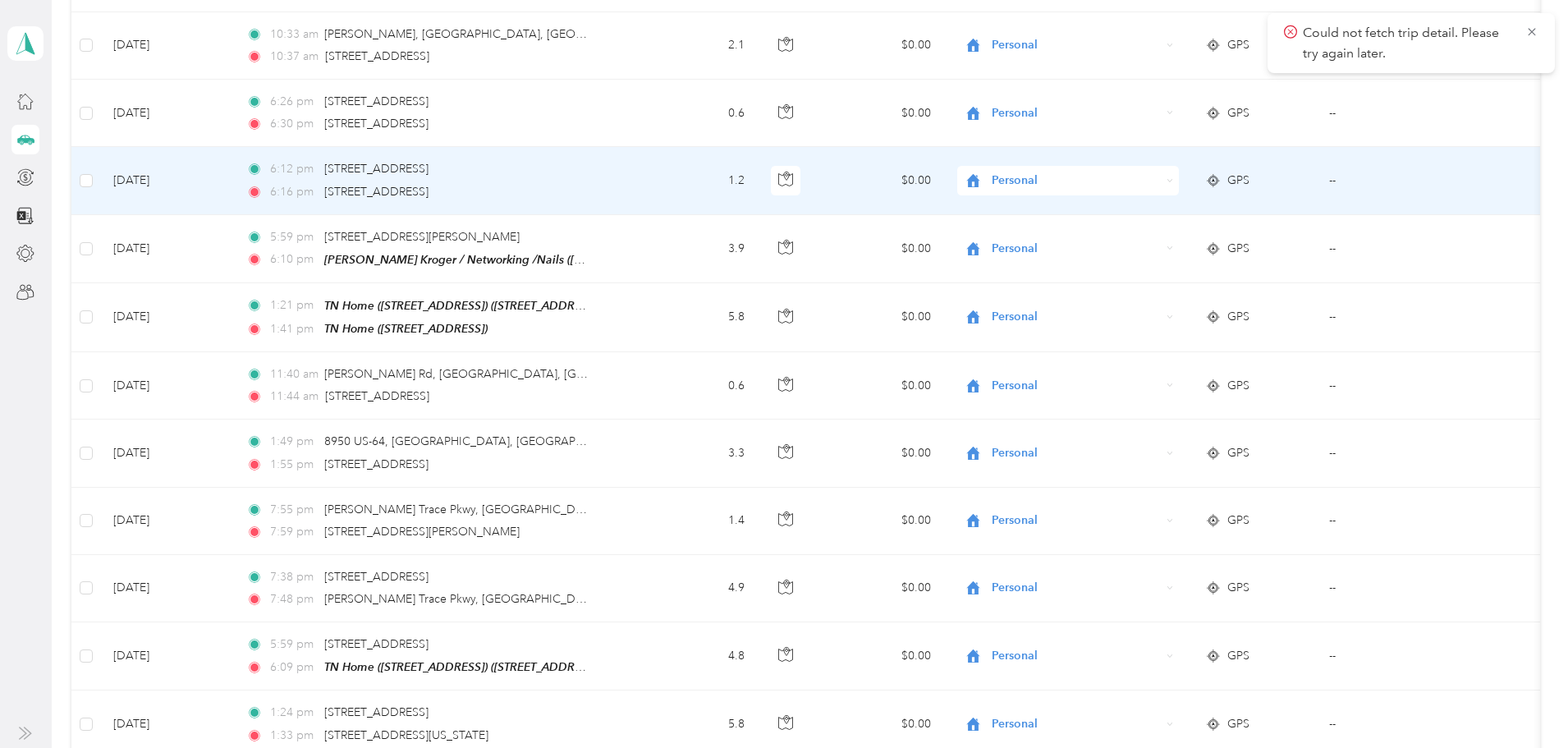
click at [753, 205] on td "1.2" at bounding box center [699, 181] width 118 height 67
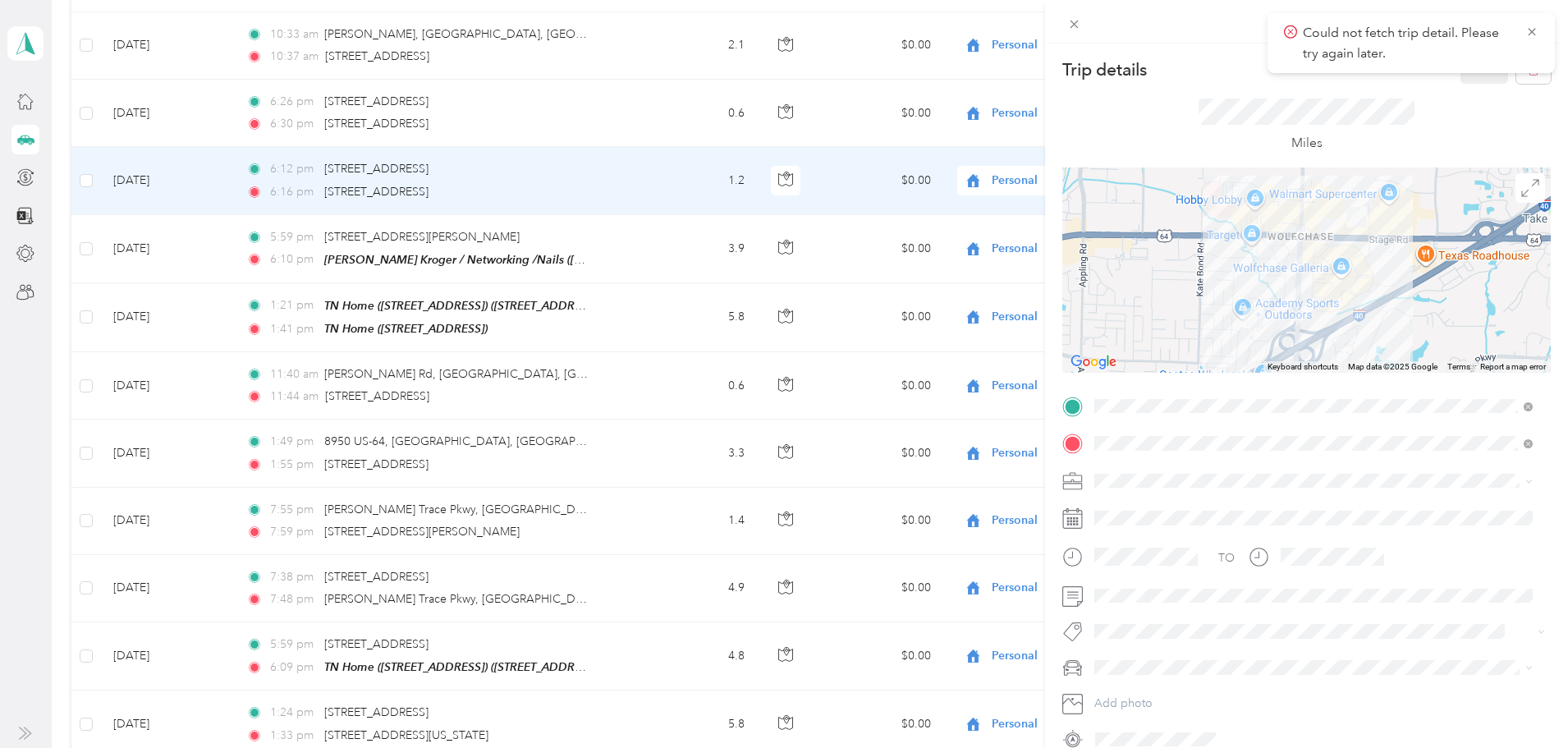
click at [812, 234] on div "Trip details Save This trip cannot be edited because it is either under review,…" at bounding box center [784, 374] width 1568 height 748
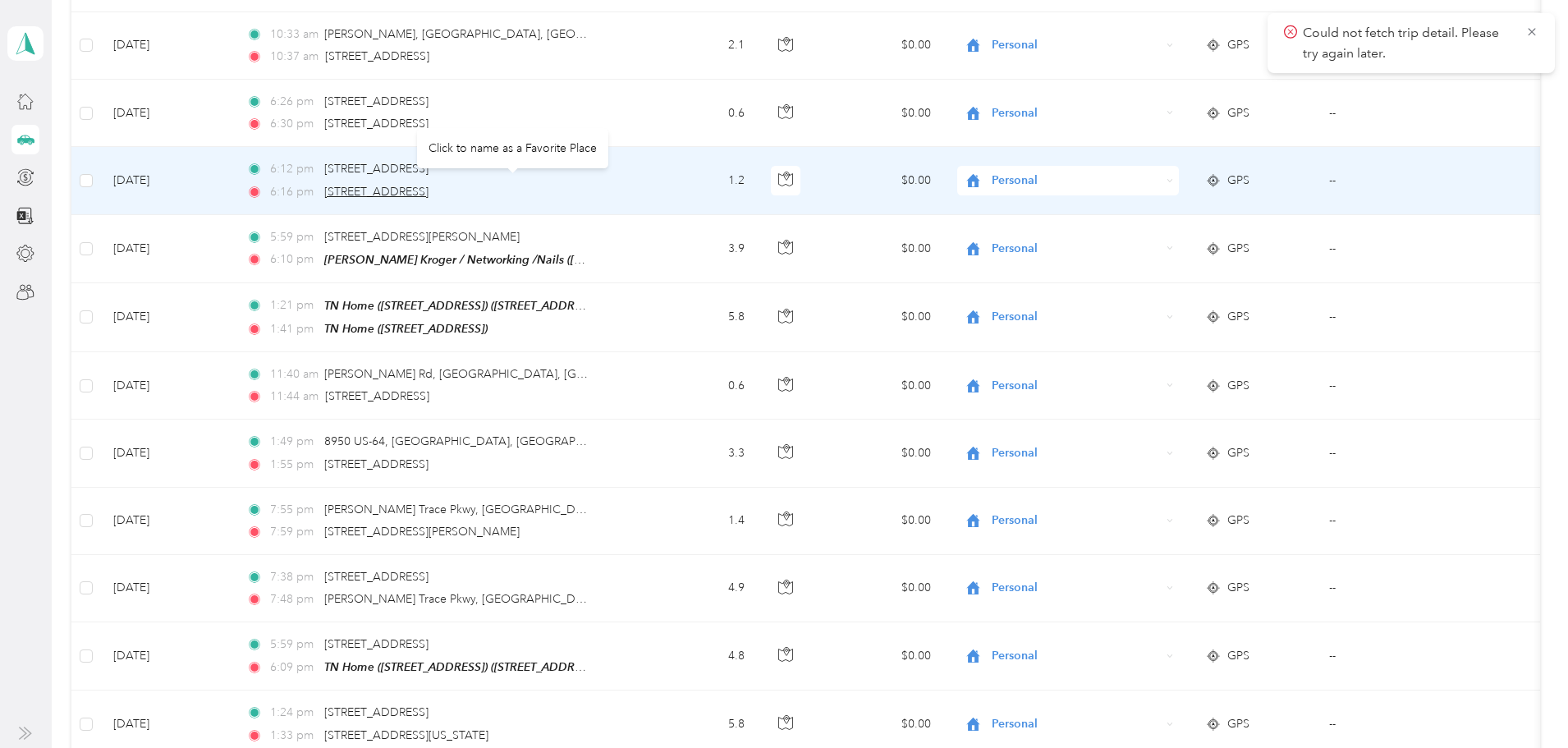
click at [429, 185] on span "[STREET_ADDRESS]" at bounding box center [376, 192] width 104 height 14
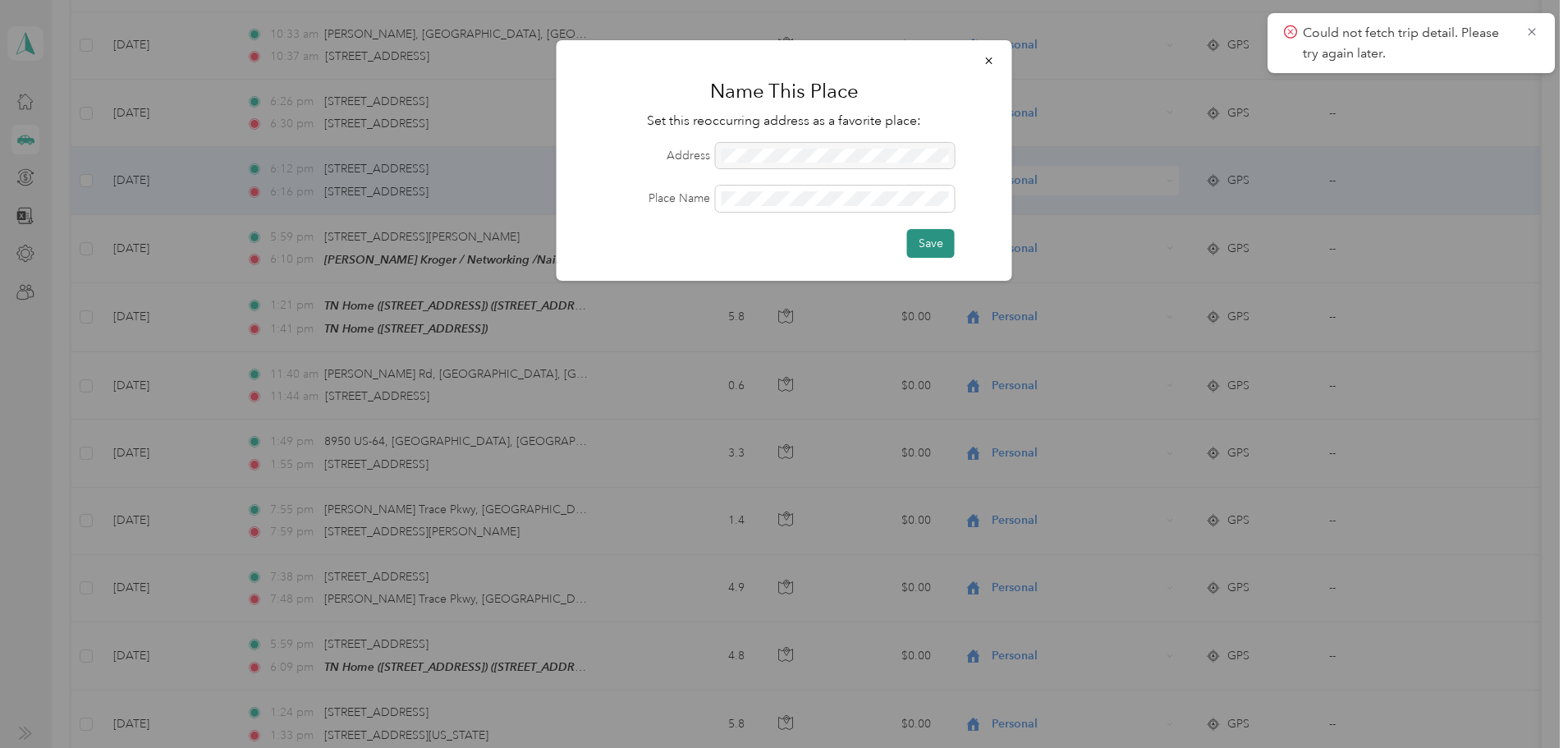
click at [936, 242] on button "Save" at bounding box center [930, 244] width 48 height 29
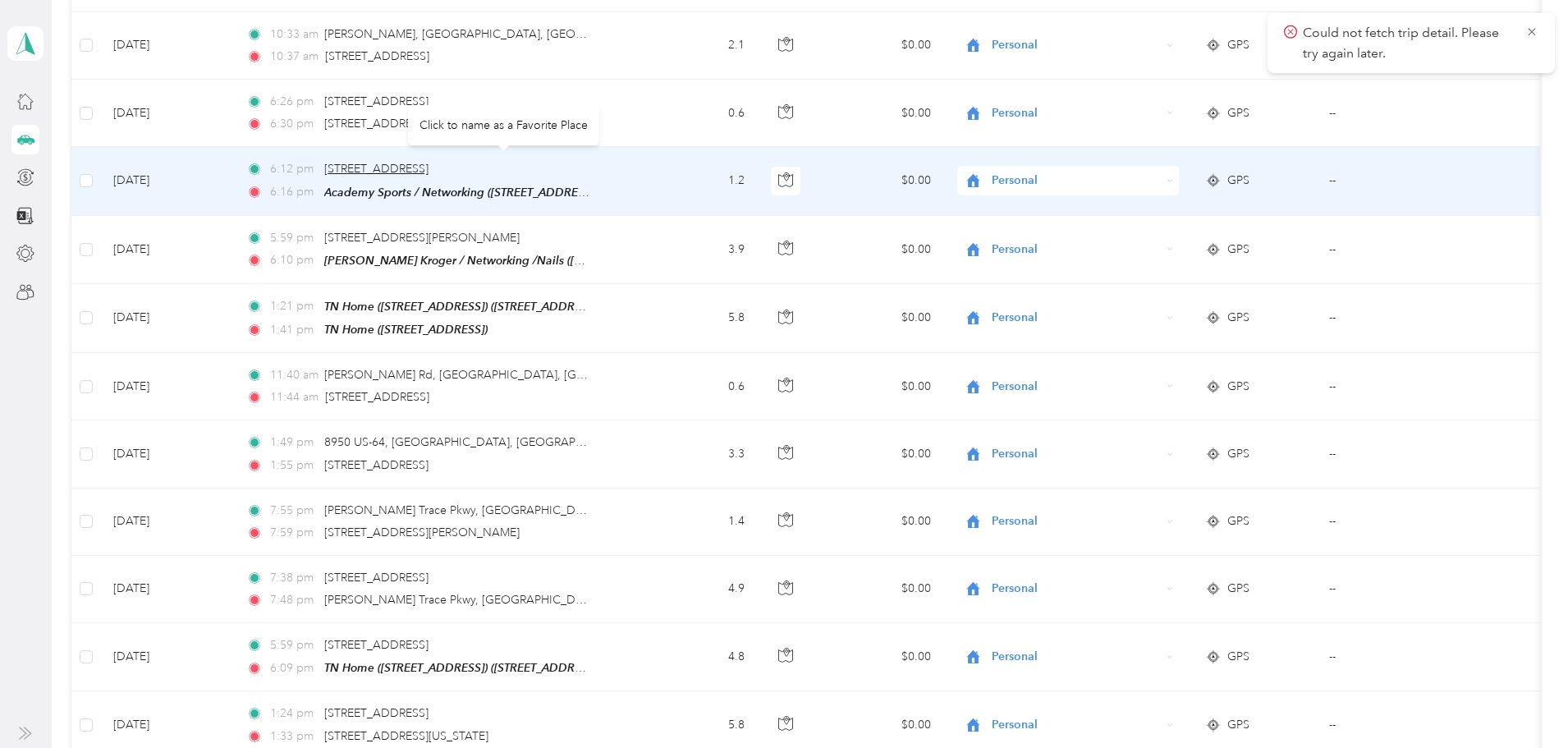
click at [429, 162] on span "[STREET_ADDRESS]" at bounding box center [376, 169] width 104 height 14
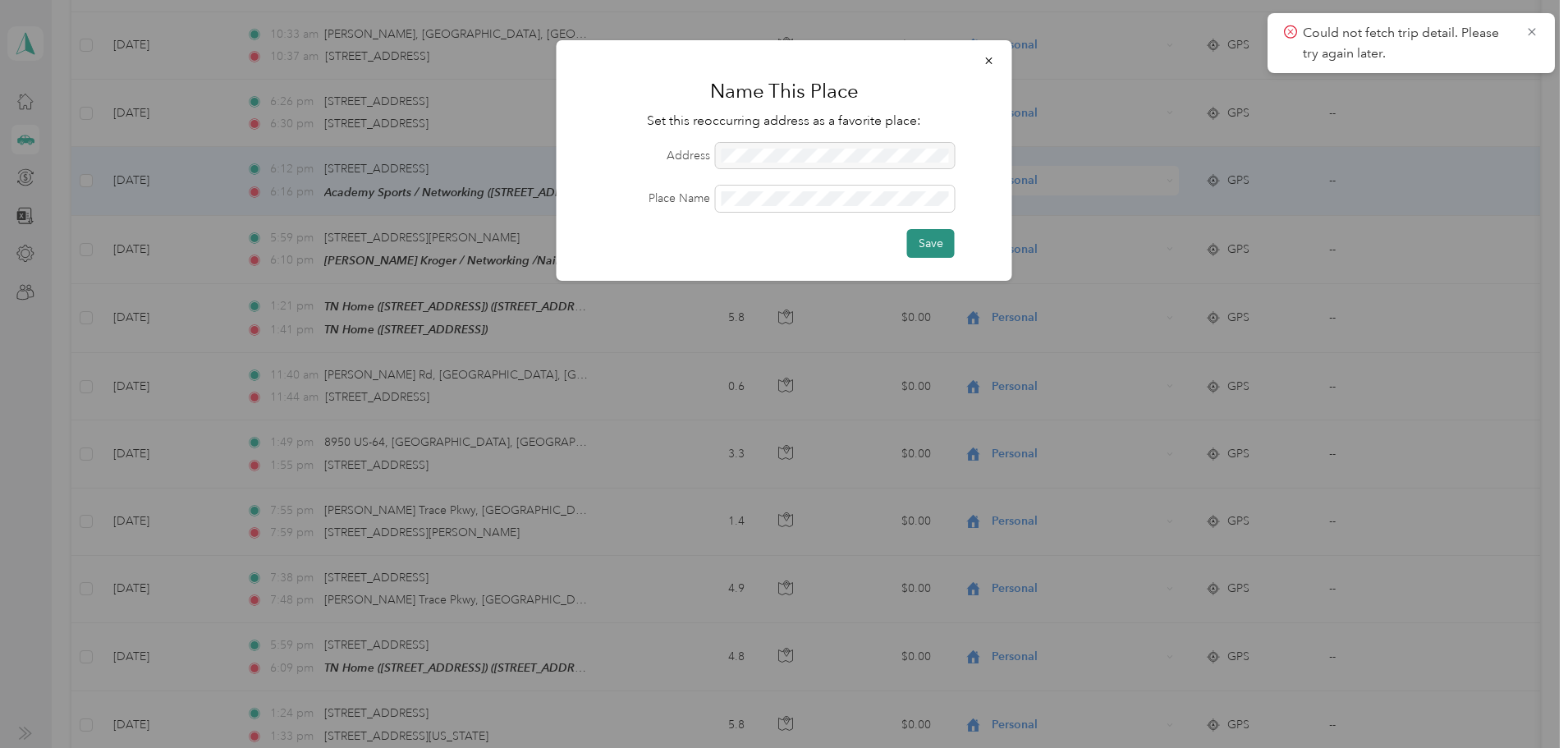
click at [932, 246] on button "Save" at bounding box center [930, 244] width 48 height 29
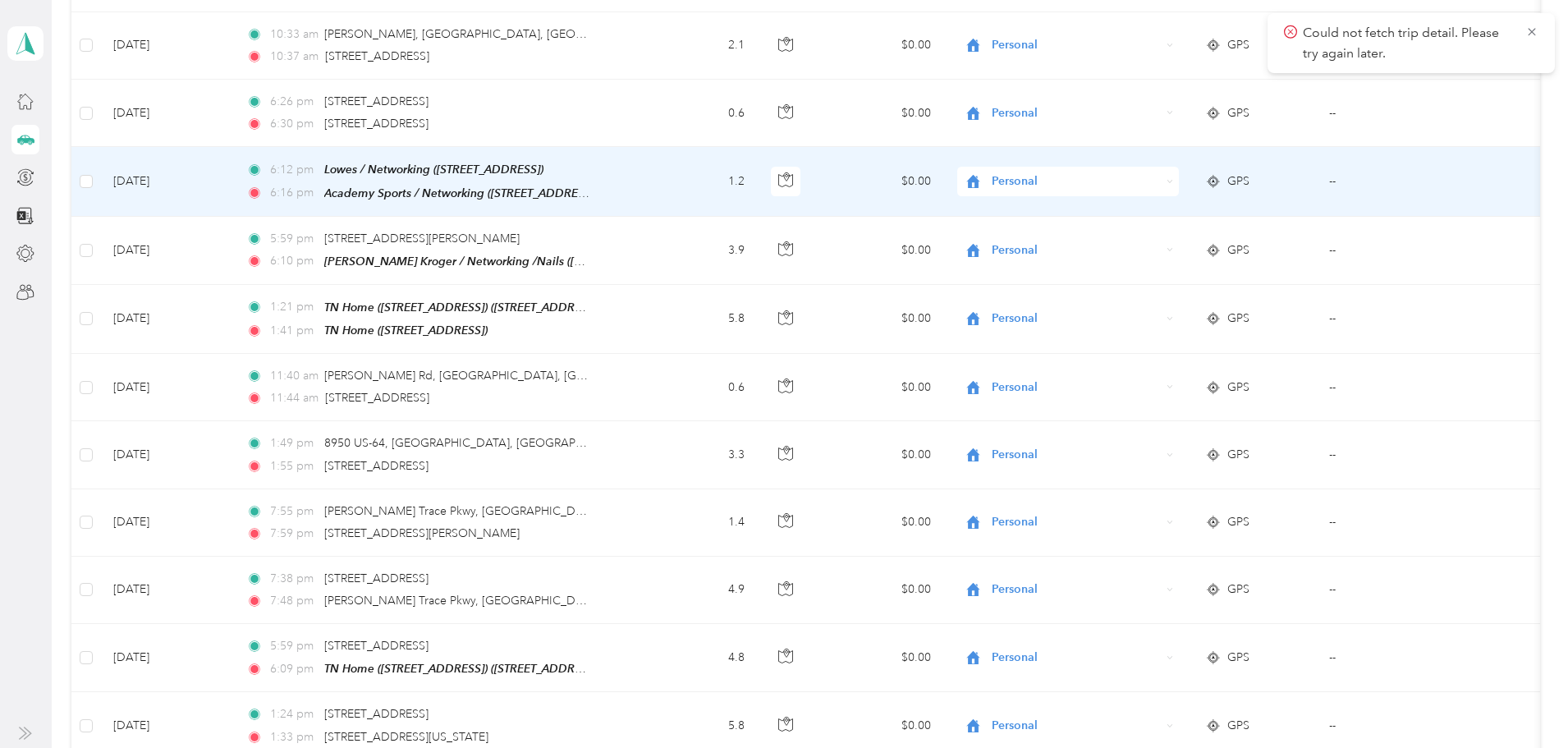
click at [1103, 173] on span "Personal" at bounding box center [1076, 182] width 168 height 18
click at [1106, 258] on span "Networking" at bounding box center [1130, 251] width 152 height 17
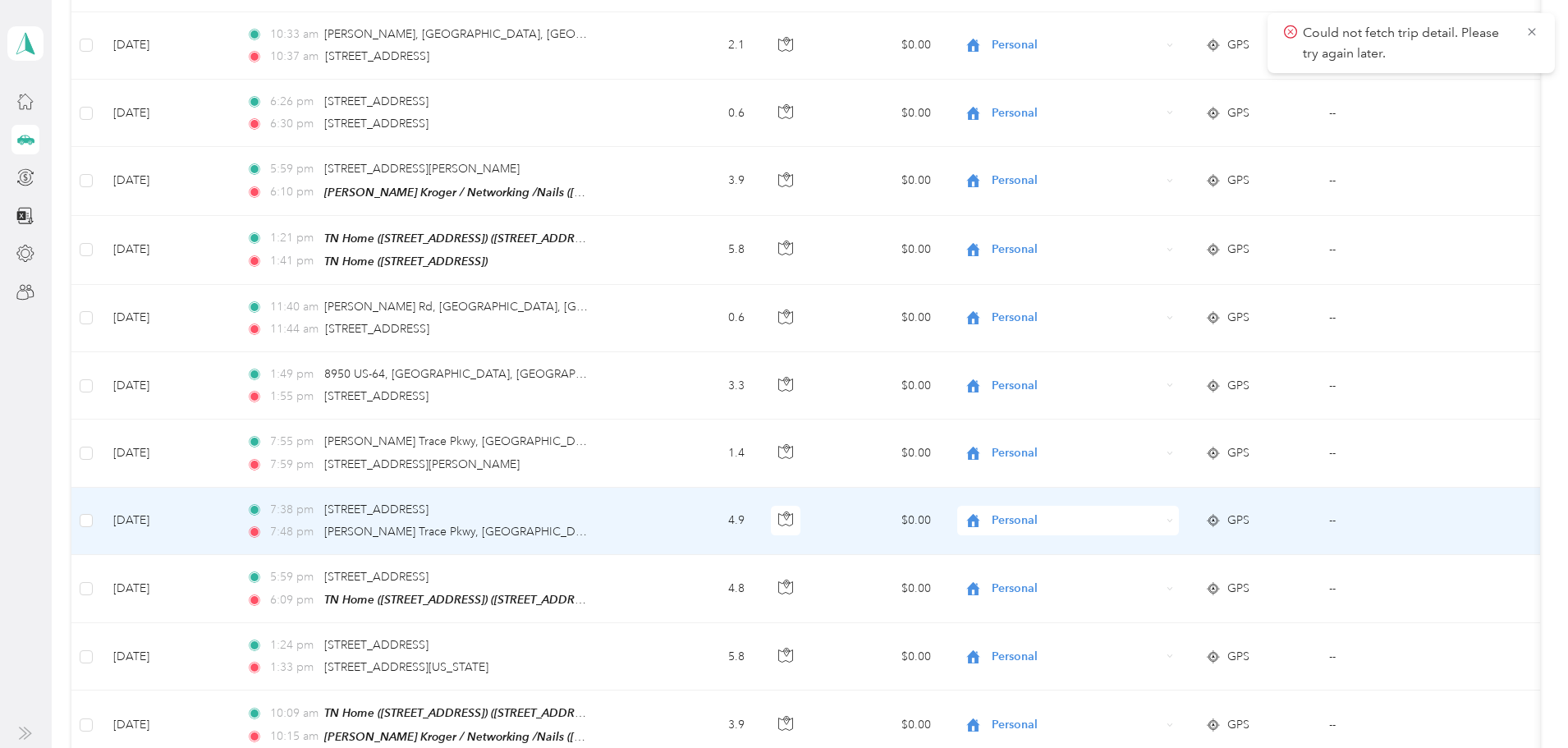
click at [918, 511] on td "$0.00" at bounding box center [882, 521] width 124 height 67
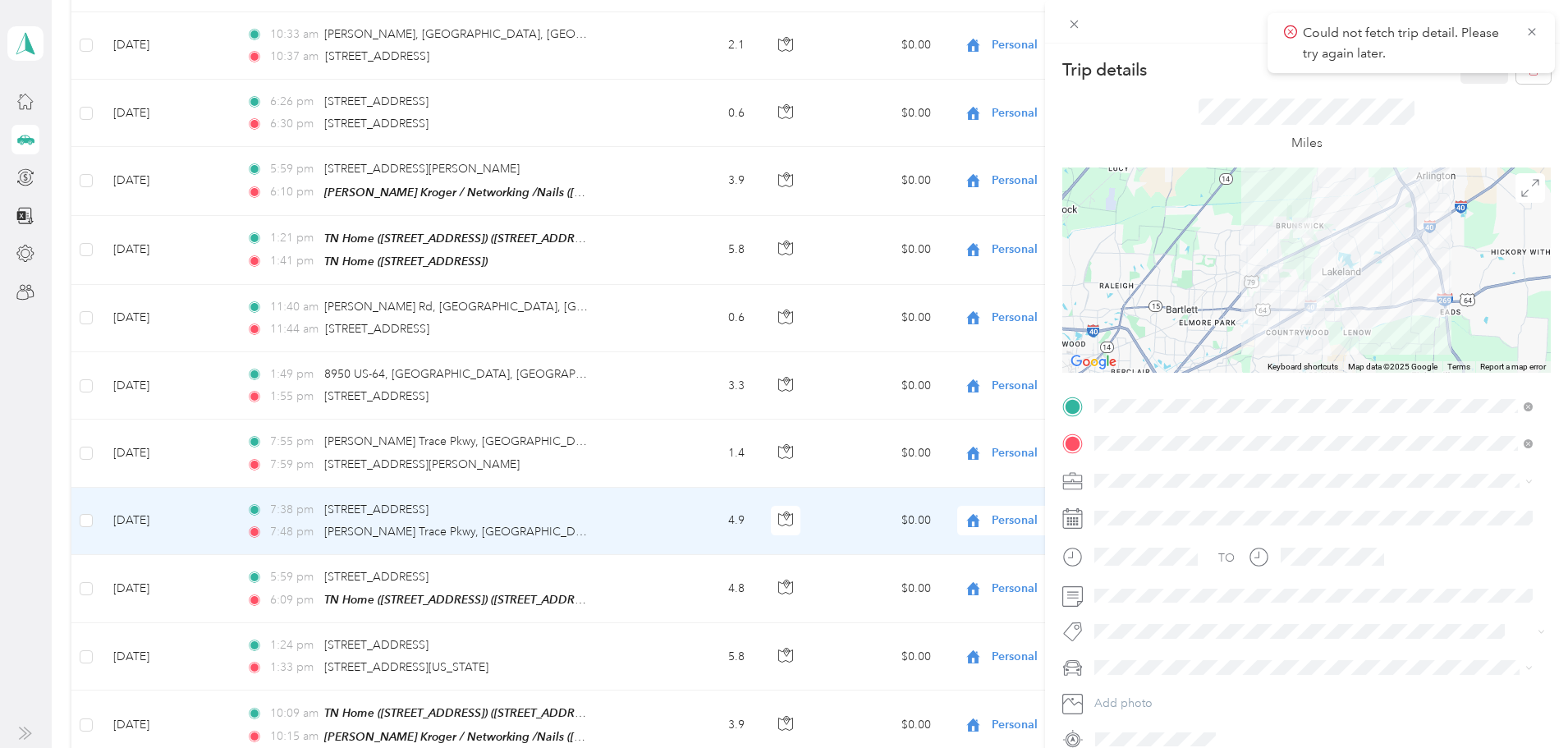
click at [544, 566] on div "Trip details Save This trip cannot be edited because it is either under review,…" at bounding box center [784, 374] width 1568 height 748
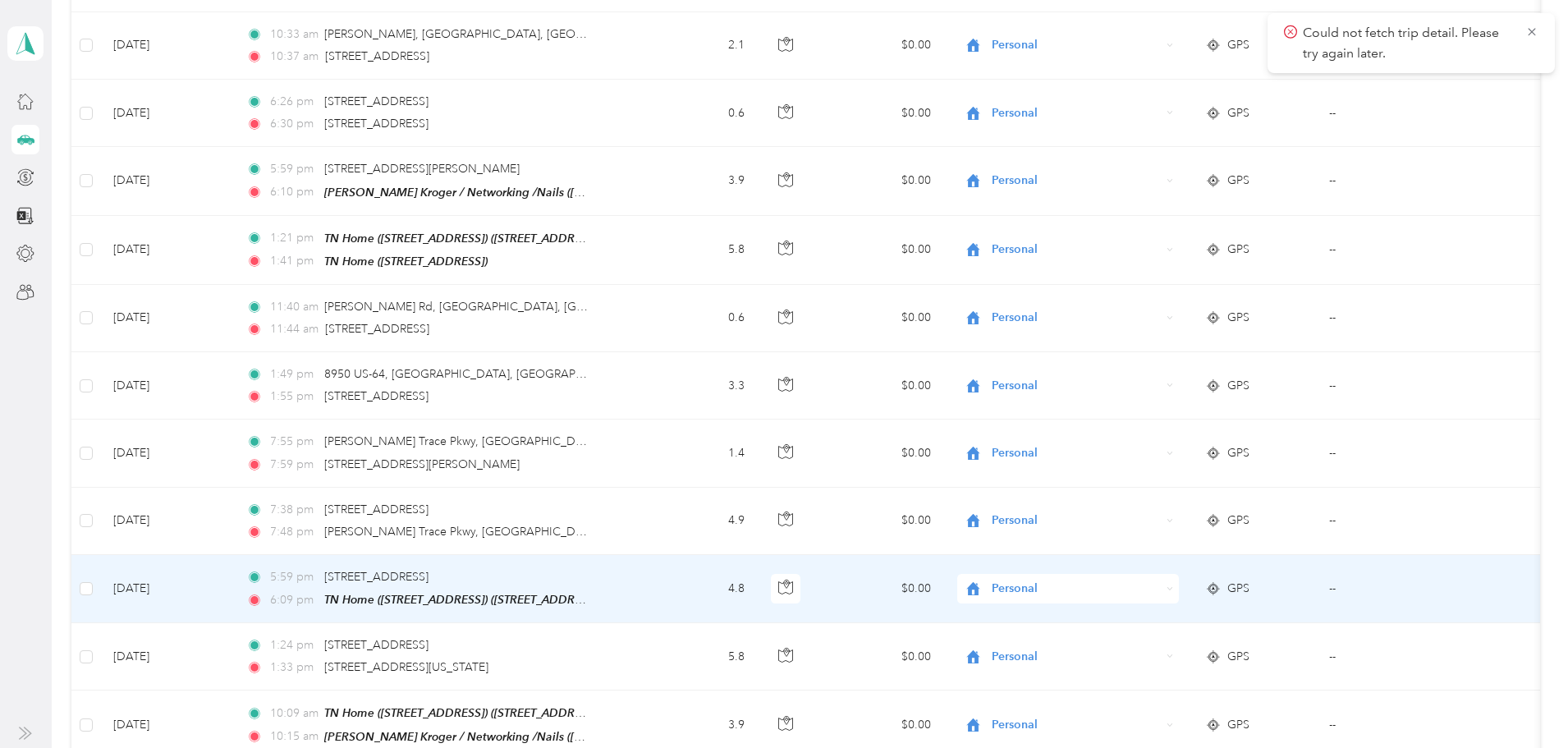
click at [742, 571] on td "4.8" at bounding box center [699, 590] width 118 height 68
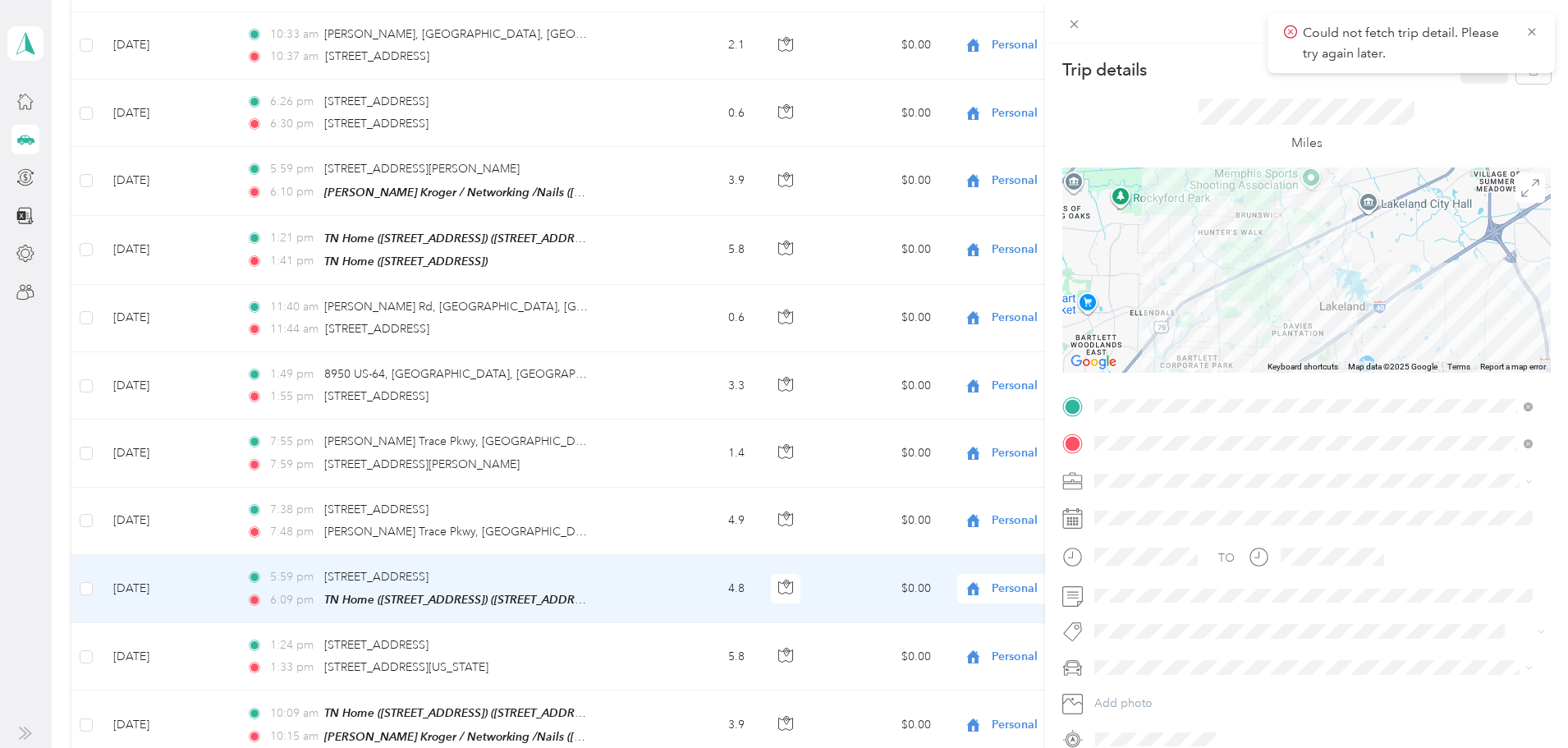
click at [540, 560] on div "Trip details Save This trip cannot be edited because it is either under review,…" at bounding box center [784, 374] width 1568 height 748
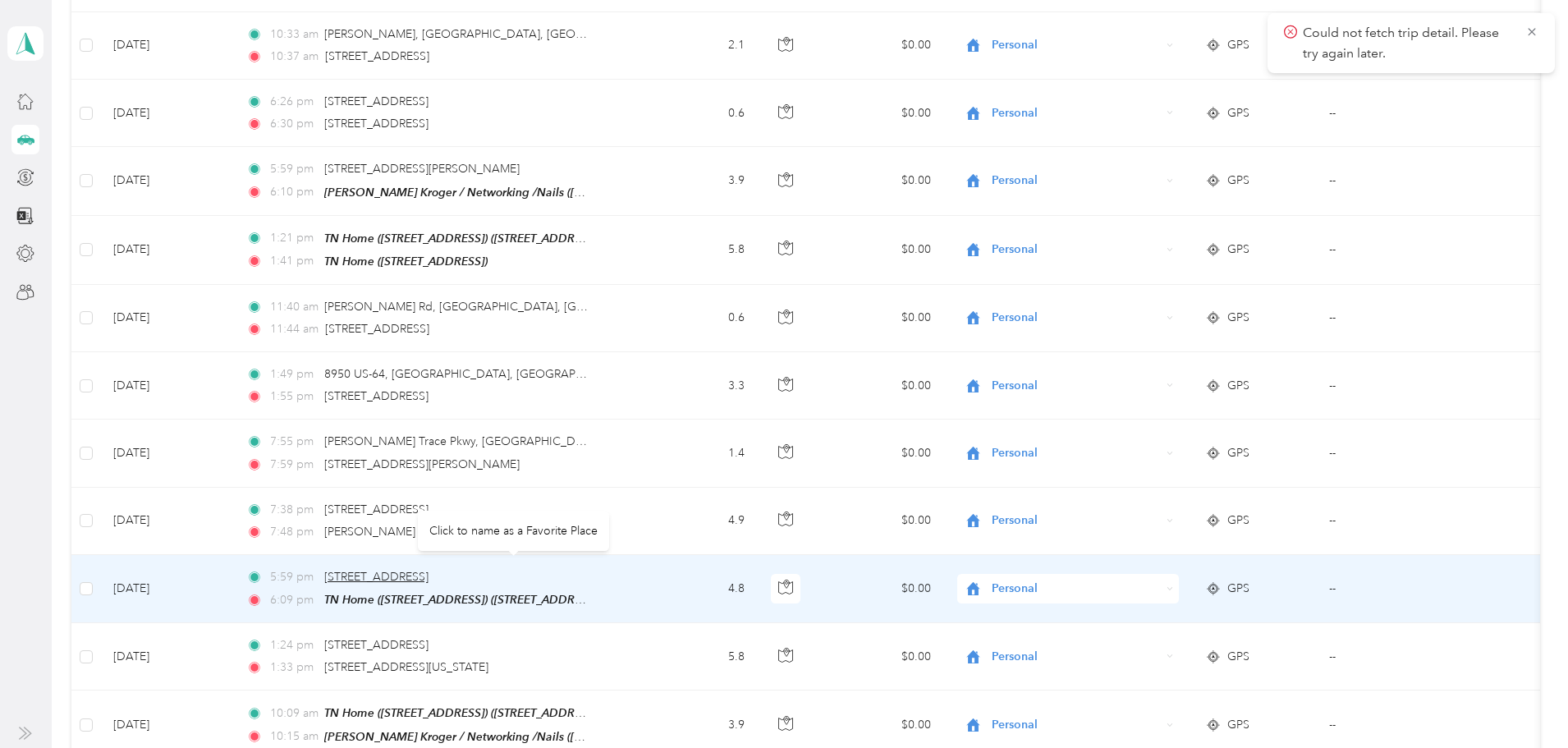
click at [429, 570] on span "[STREET_ADDRESS]" at bounding box center [376, 577] width 104 height 14
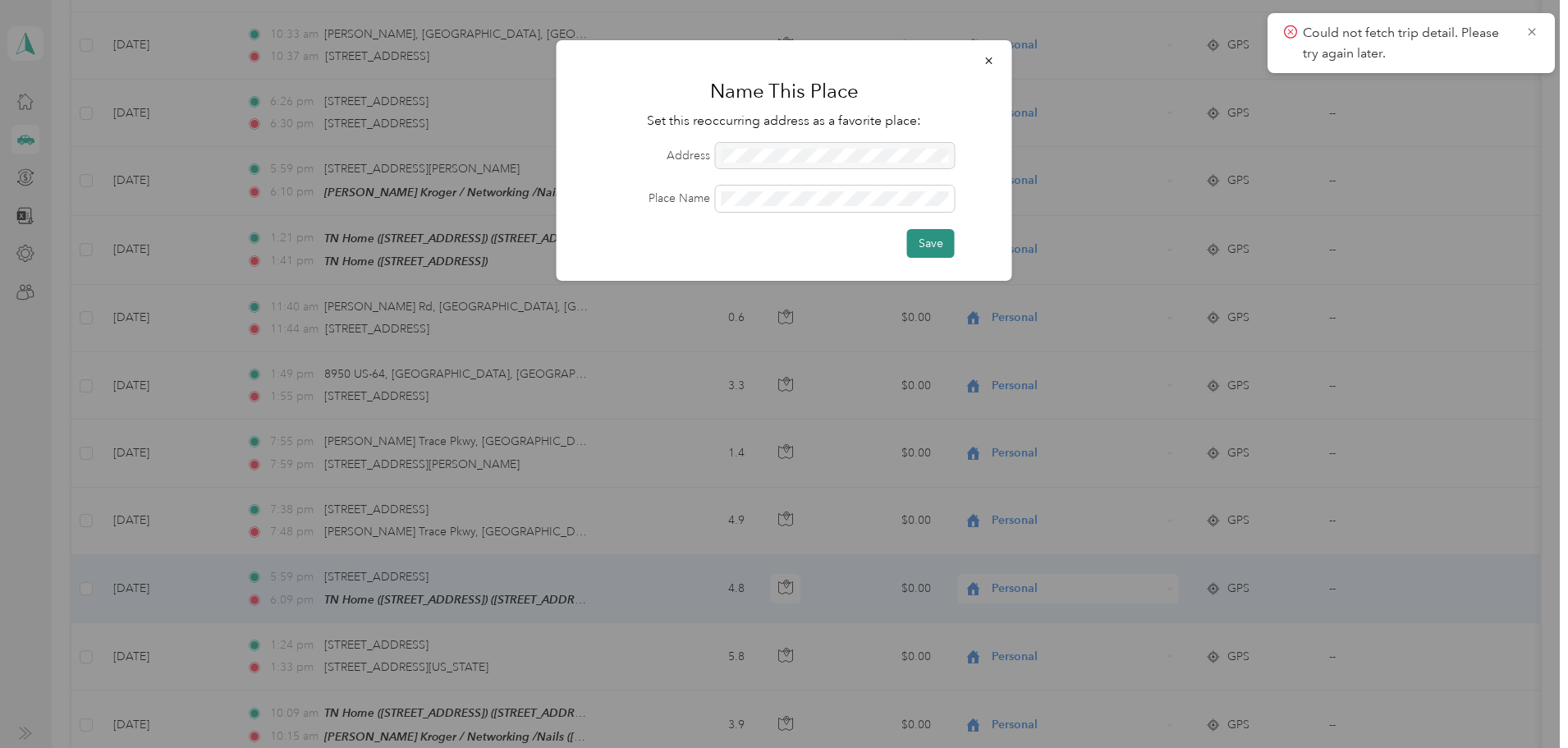
click at [941, 241] on button "Save" at bounding box center [930, 244] width 48 height 29
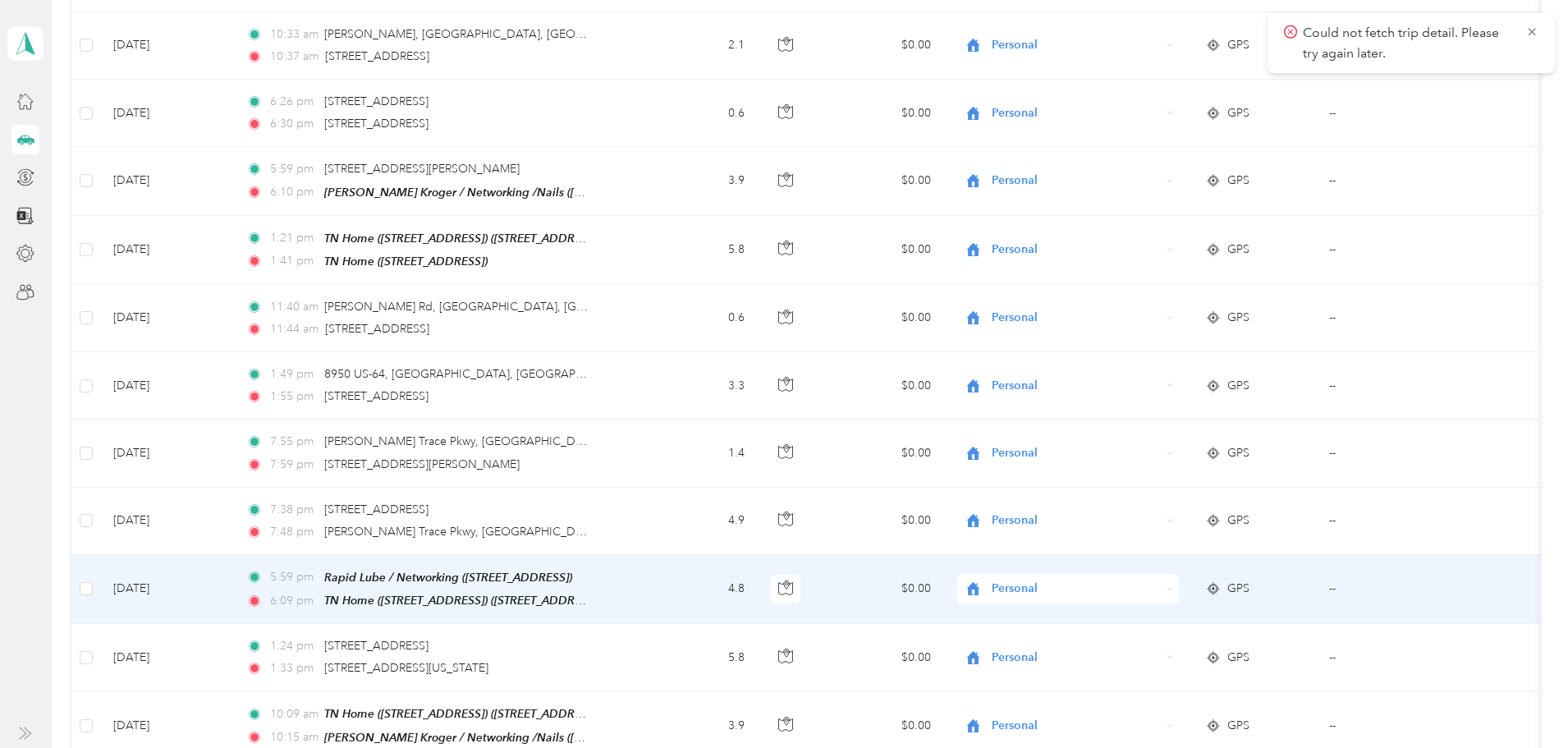
click at [1064, 580] on span "Personal" at bounding box center [1076, 589] width 168 height 18
click at [1094, 404] on li "Networking" at bounding box center [1116, 396] width 204 height 29
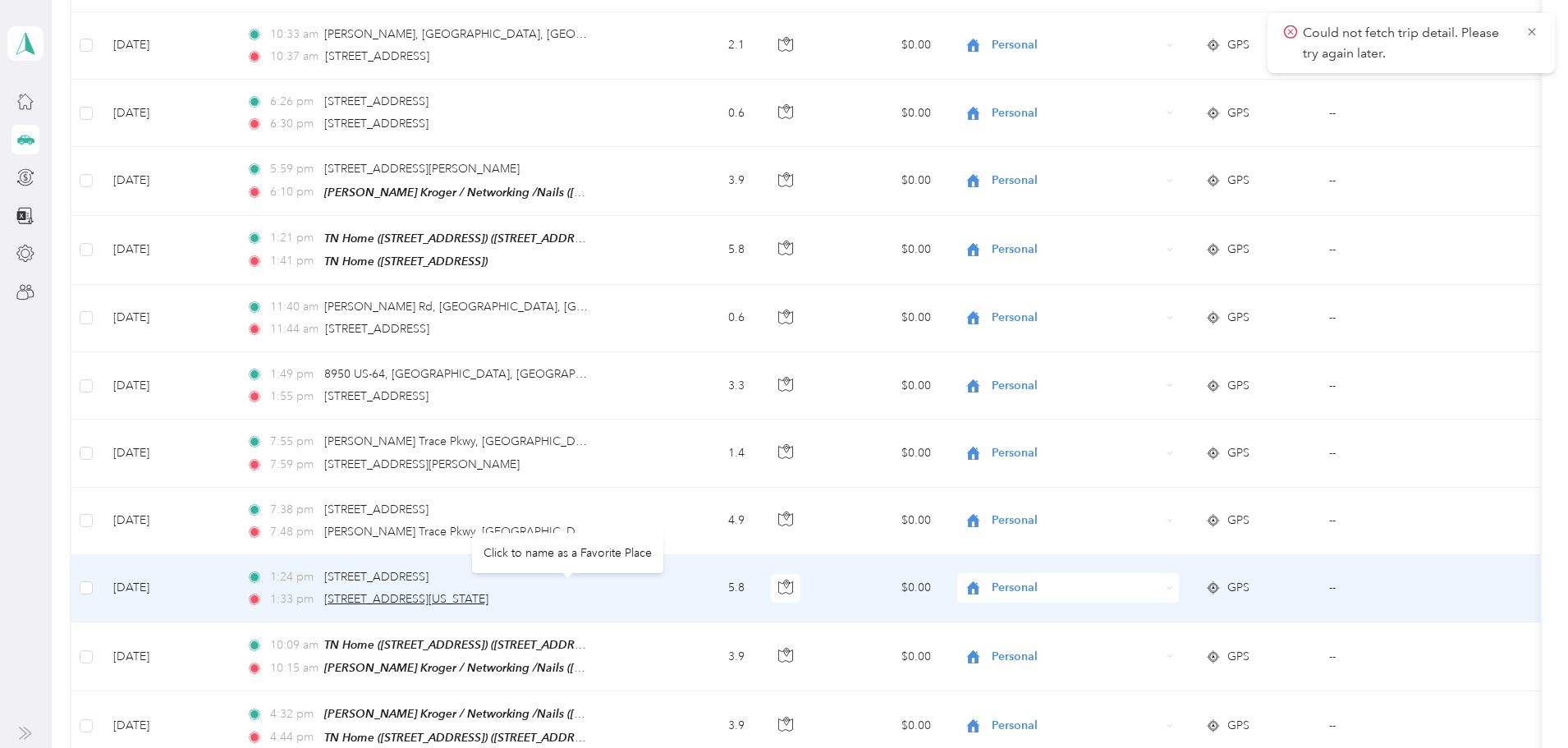
click at [489, 592] on span "[STREET_ADDRESS][US_STATE]" at bounding box center [406, 600] width 164 height 14
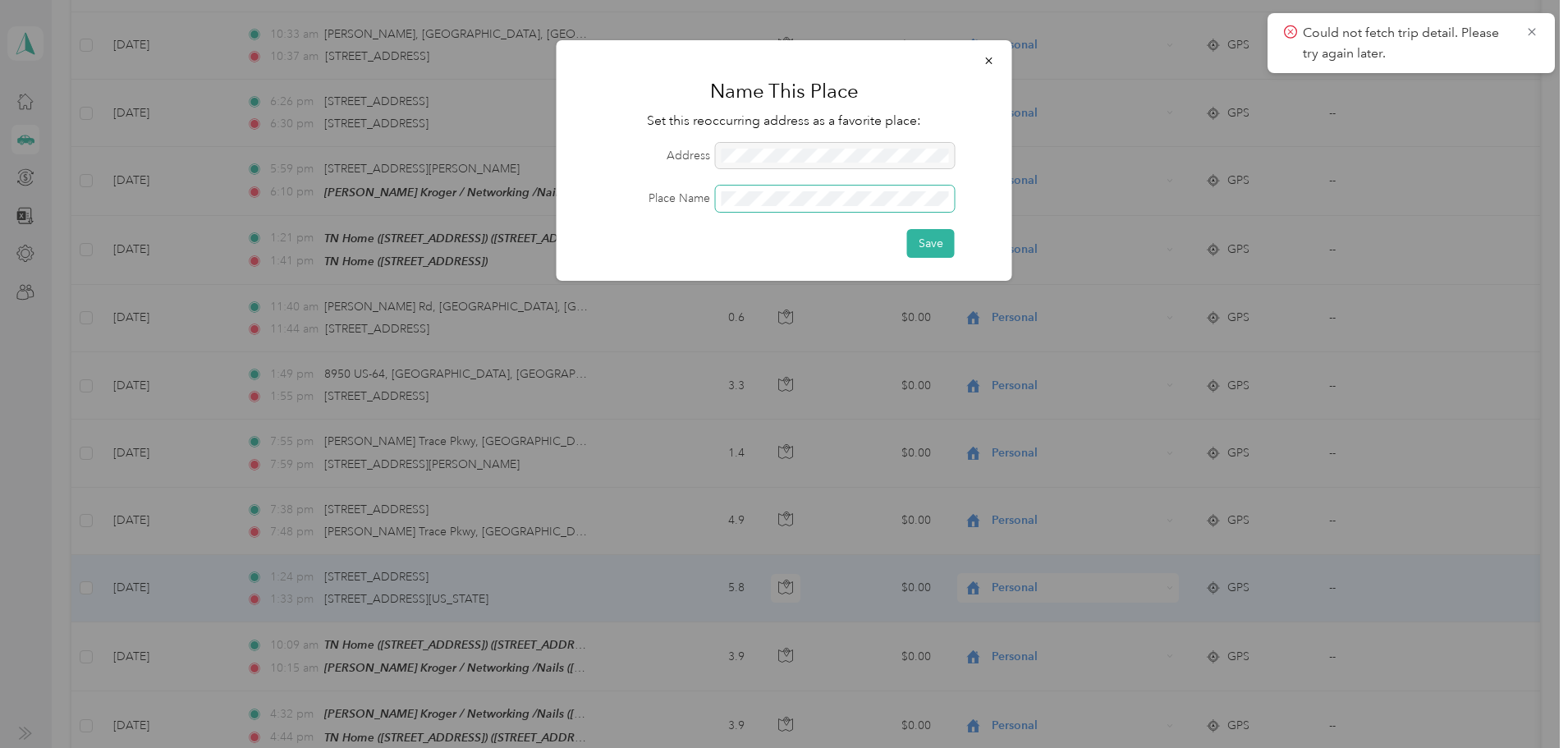
click at [757, 207] on span at bounding box center [836, 198] width 239 height 26
click at [936, 243] on button "Save" at bounding box center [930, 244] width 48 height 29
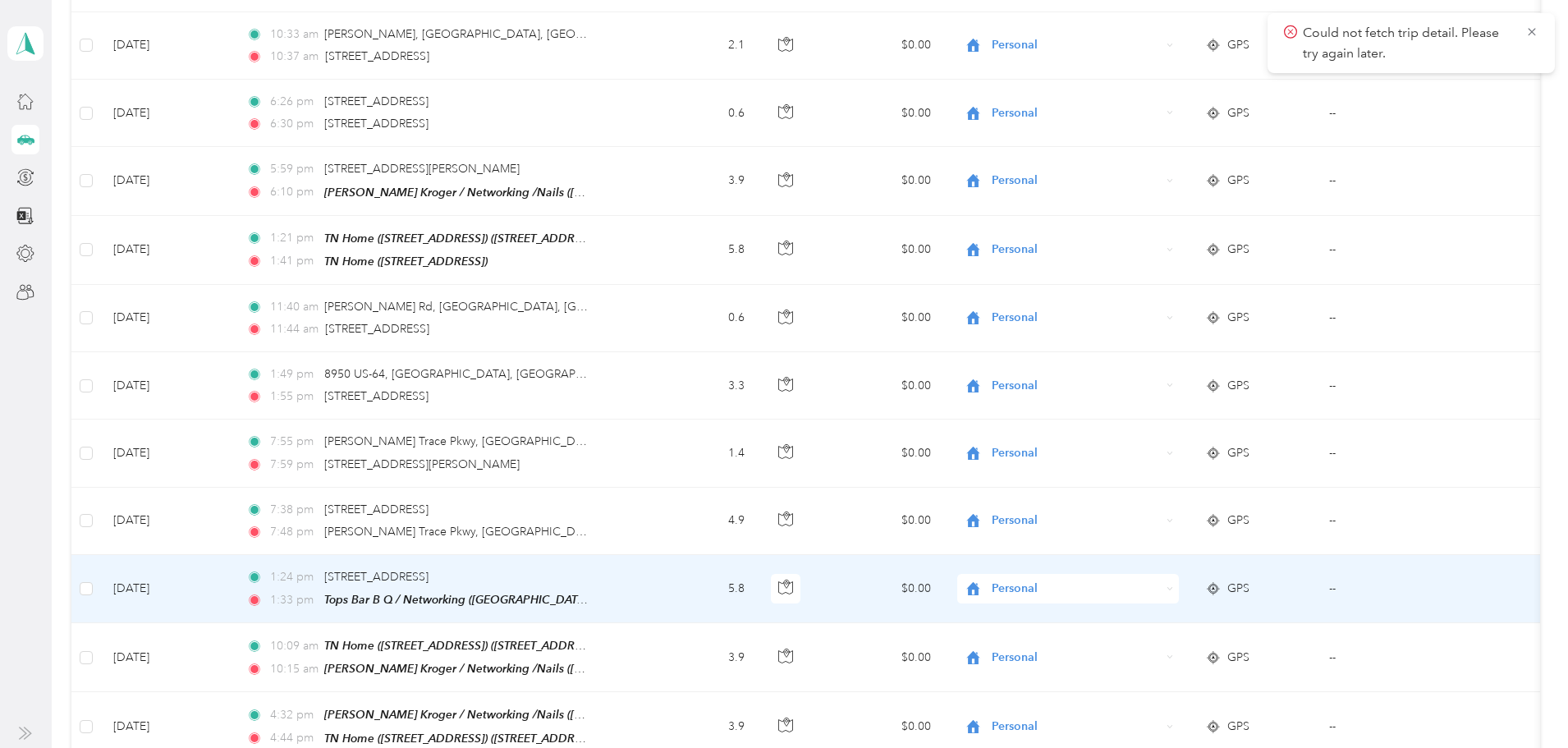
click at [1075, 580] on span "Personal" at bounding box center [1076, 589] width 168 height 18
click at [1101, 405] on li "Networking" at bounding box center [1116, 400] width 204 height 29
click at [1087, 583] on span "Personal" at bounding box center [1076, 589] width 168 height 18
click at [1108, 401] on span "Networking" at bounding box center [1130, 396] width 152 height 17
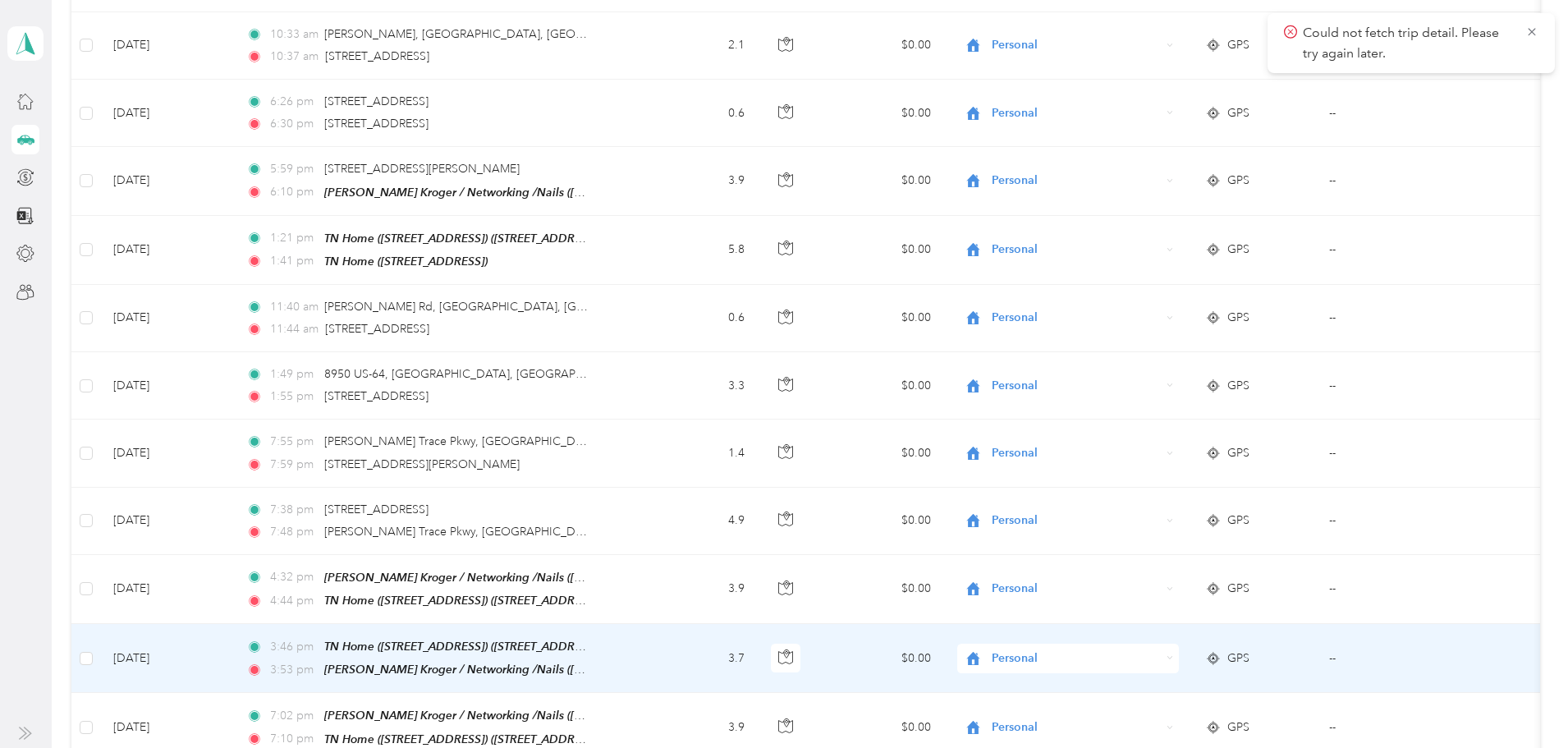
click at [1059, 650] on span "Personal" at bounding box center [1076, 659] width 168 height 18
click at [1096, 475] on li "Networking" at bounding box center [1116, 471] width 204 height 29
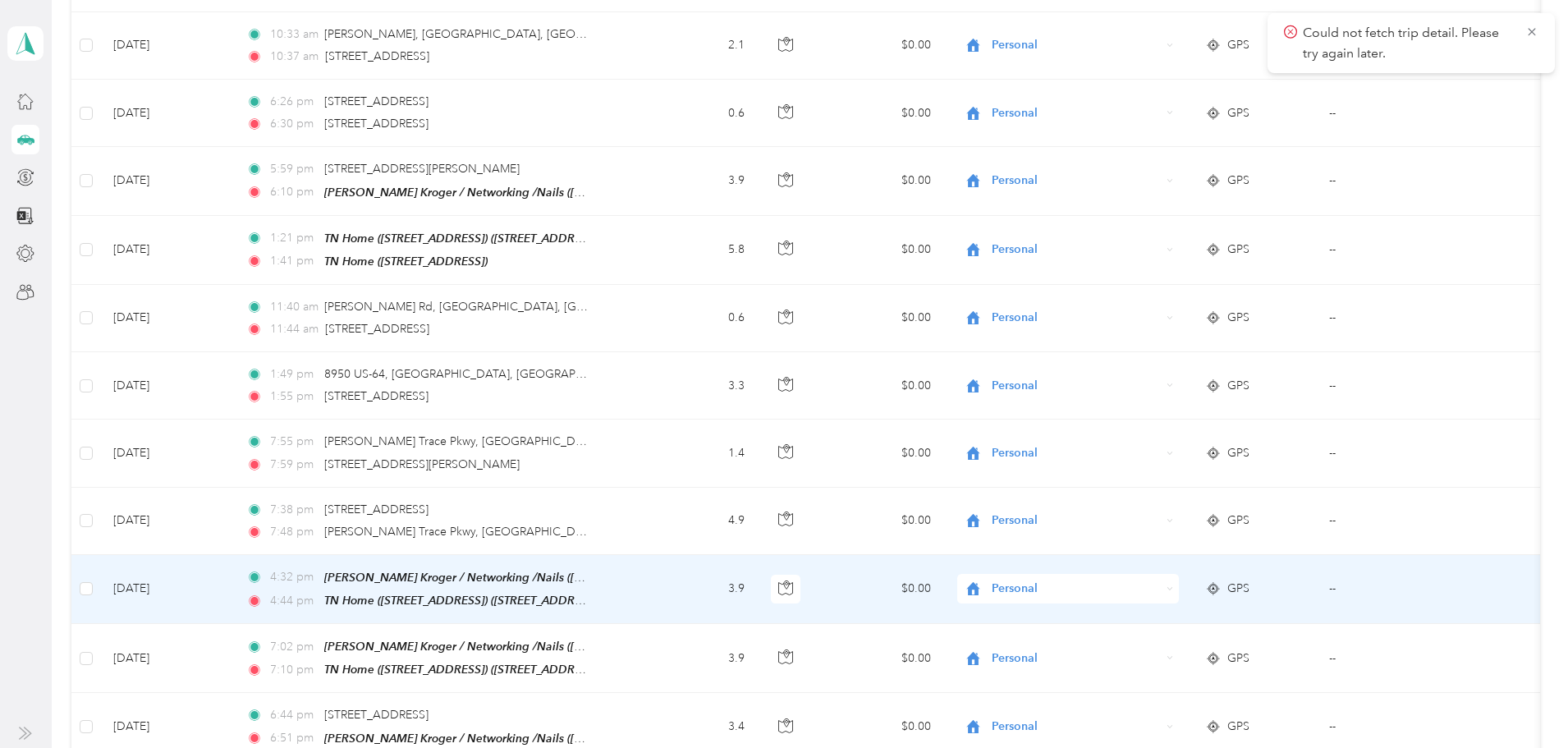
click at [1073, 584] on span "Personal" at bounding box center [1076, 589] width 168 height 18
click at [1096, 409] on ol "Work Personal Networking Medical Mileage Volunteer Airbnb Va Rental Coaching Ot…" at bounding box center [1116, 446] width 204 height 230
click at [1079, 580] on span "Personal" at bounding box center [1076, 589] width 168 height 18
click at [1110, 402] on span "Networking" at bounding box center [1130, 399] width 152 height 17
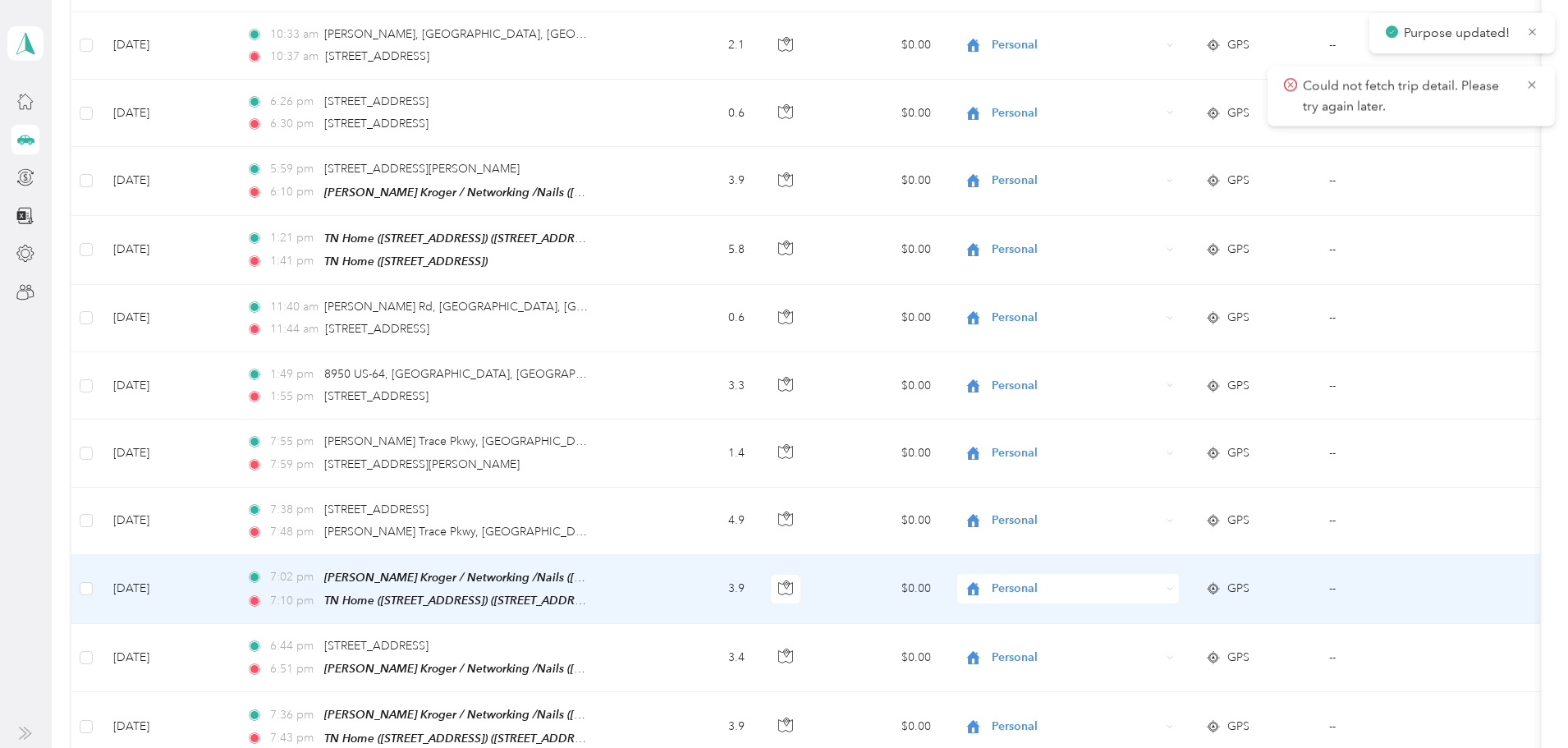
click at [1096, 583] on span "Personal" at bounding box center [1076, 589] width 168 height 18
click at [1107, 404] on span "Networking" at bounding box center [1130, 395] width 152 height 17
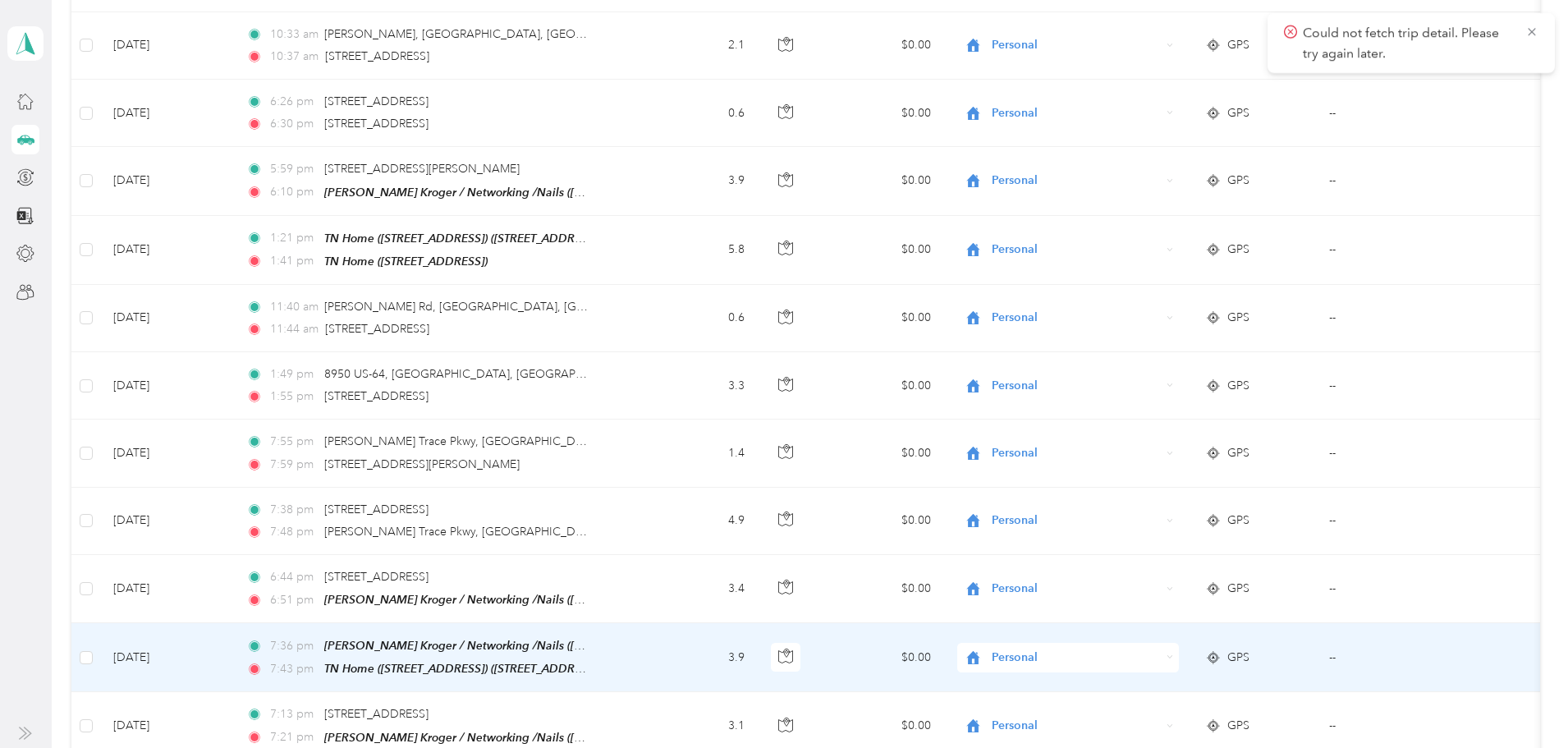
click at [1062, 649] on span "Personal" at bounding box center [1076, 658] width 168 height 18
click at [1098, 468] on span "Networking" at bounding box center [1130, 470] width 152 height 17
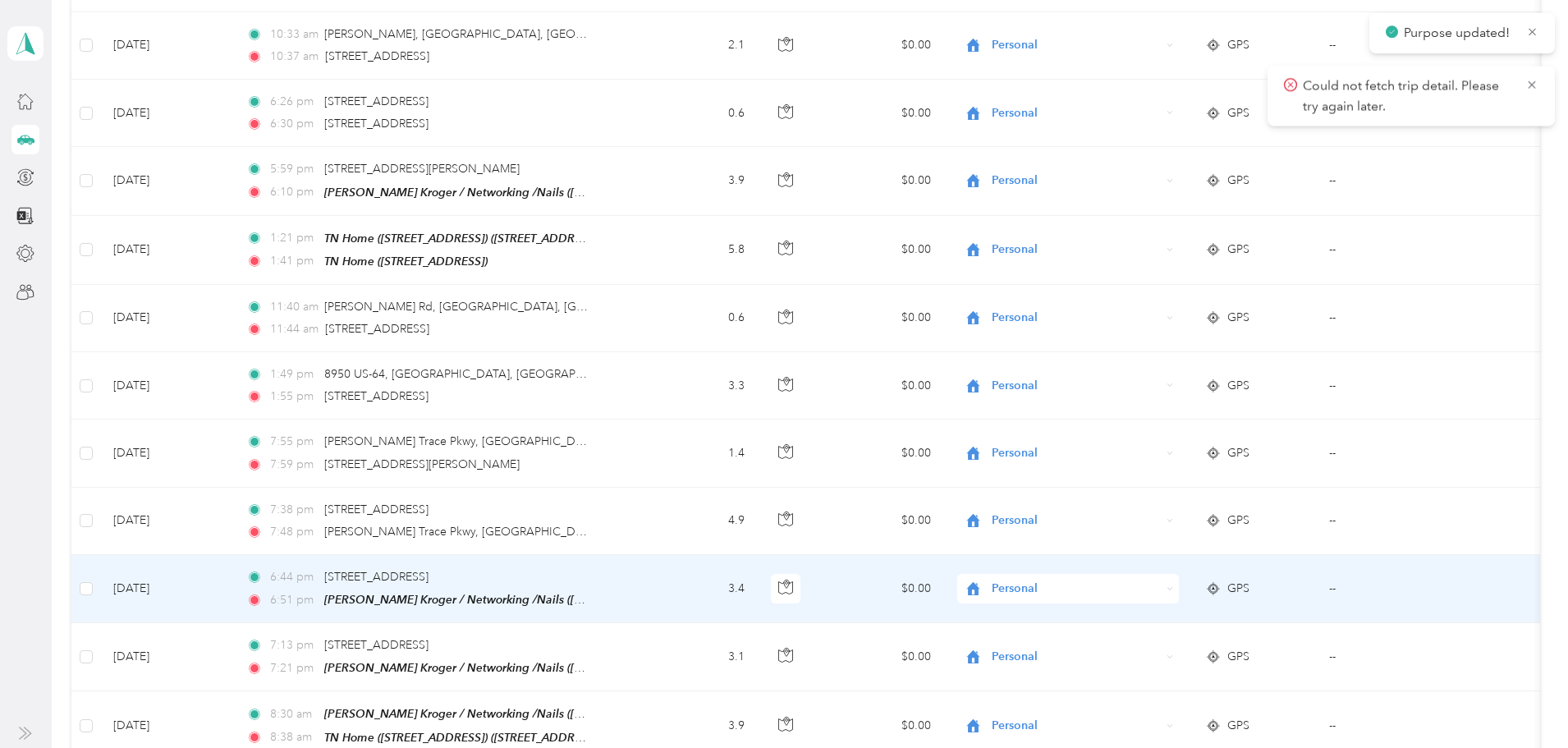
click at [1084, 580] on span "Personal" at bounding box center [1076, 589] width 168 height 18
click at [1103, 403] on span "Networking" at bounding box center [1130, 401] width 152 height 17
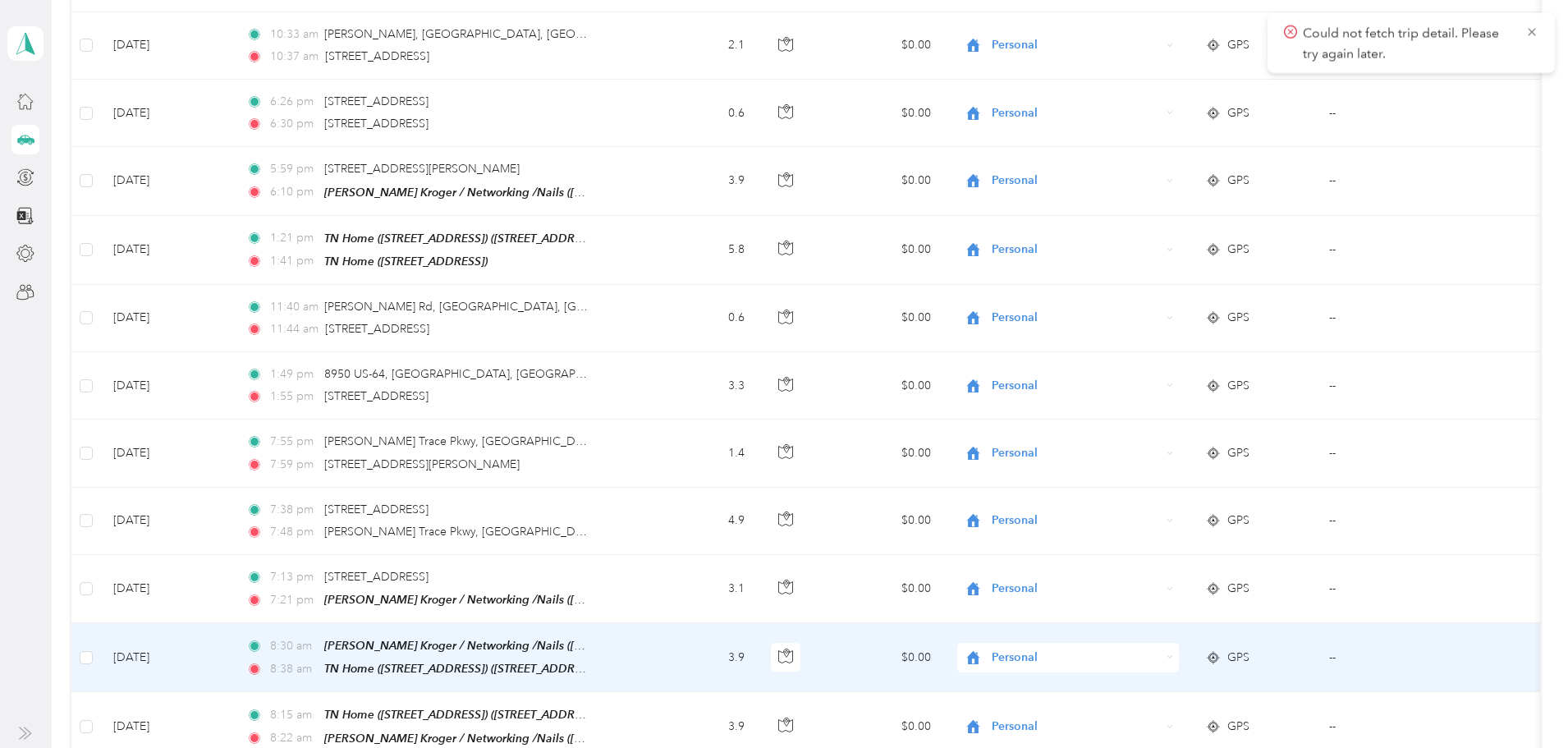
click at [1100, 649] on span "Personal" at bounding box center [1076, 658] width 168 height 18
click at [1125, 473] on li "Networking" at bounding box center [1116, 468] width 204 height 29
click at [1087, 649] on span "Personal" at bounding box center [1076, 658] width 168 height 18
click at [1127, 471] on li "Networking" at bounding box center [1116, 466] width 204 height 29
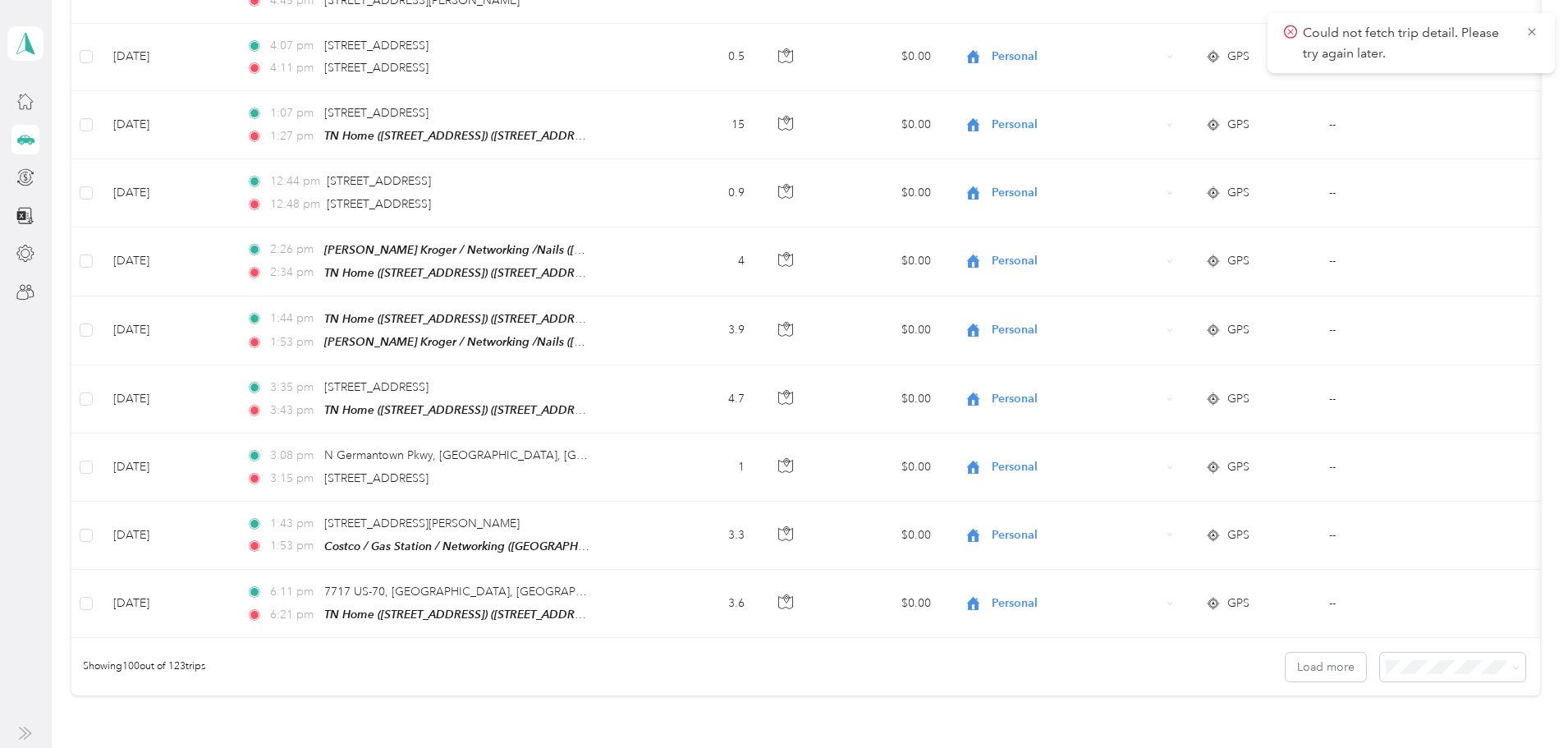
scroll to position [6581, 0]
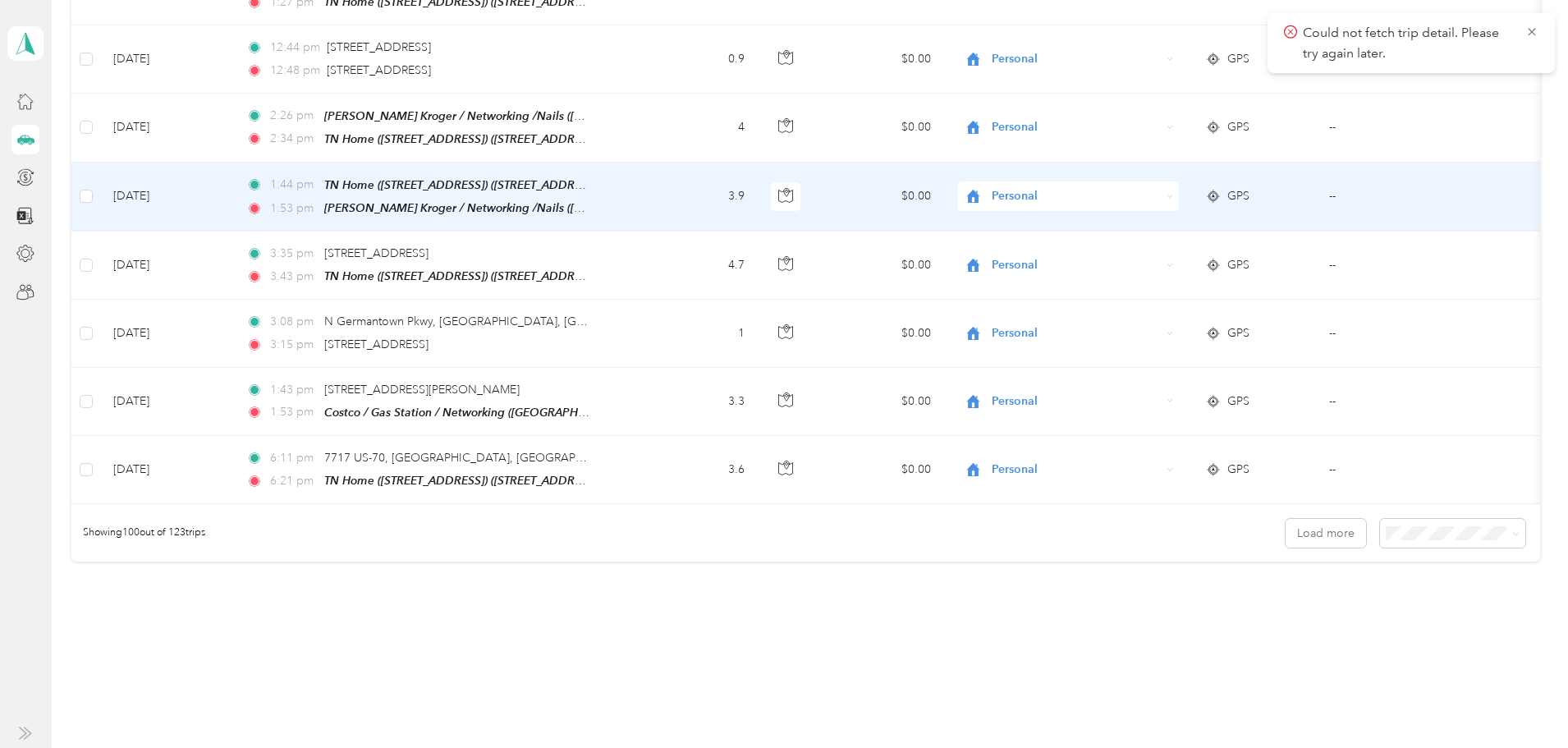
click at [1061, 187] on span "Personal" at bounding box center [1076, 196] width 168 height 18
click at [1077, 233] on span "Networking" at bounding box center [1130, 227] width 152 height 17
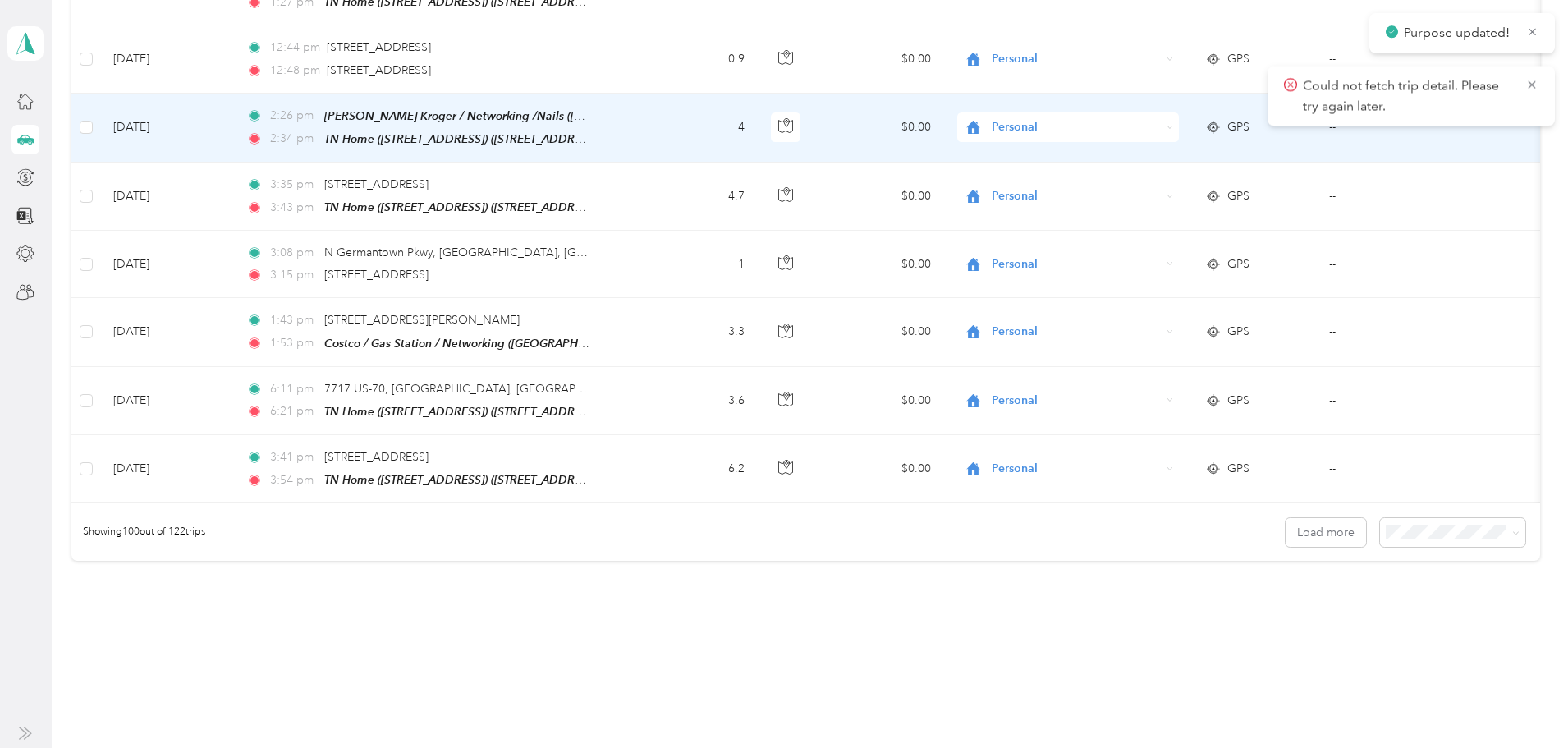
click at [1059, 119] on span "Personal" at bounding box center [1076, 128] width 168 height 18
click at [1094, 171] on li "Networking" at bounding box center [1116, 164] width 204 height 29
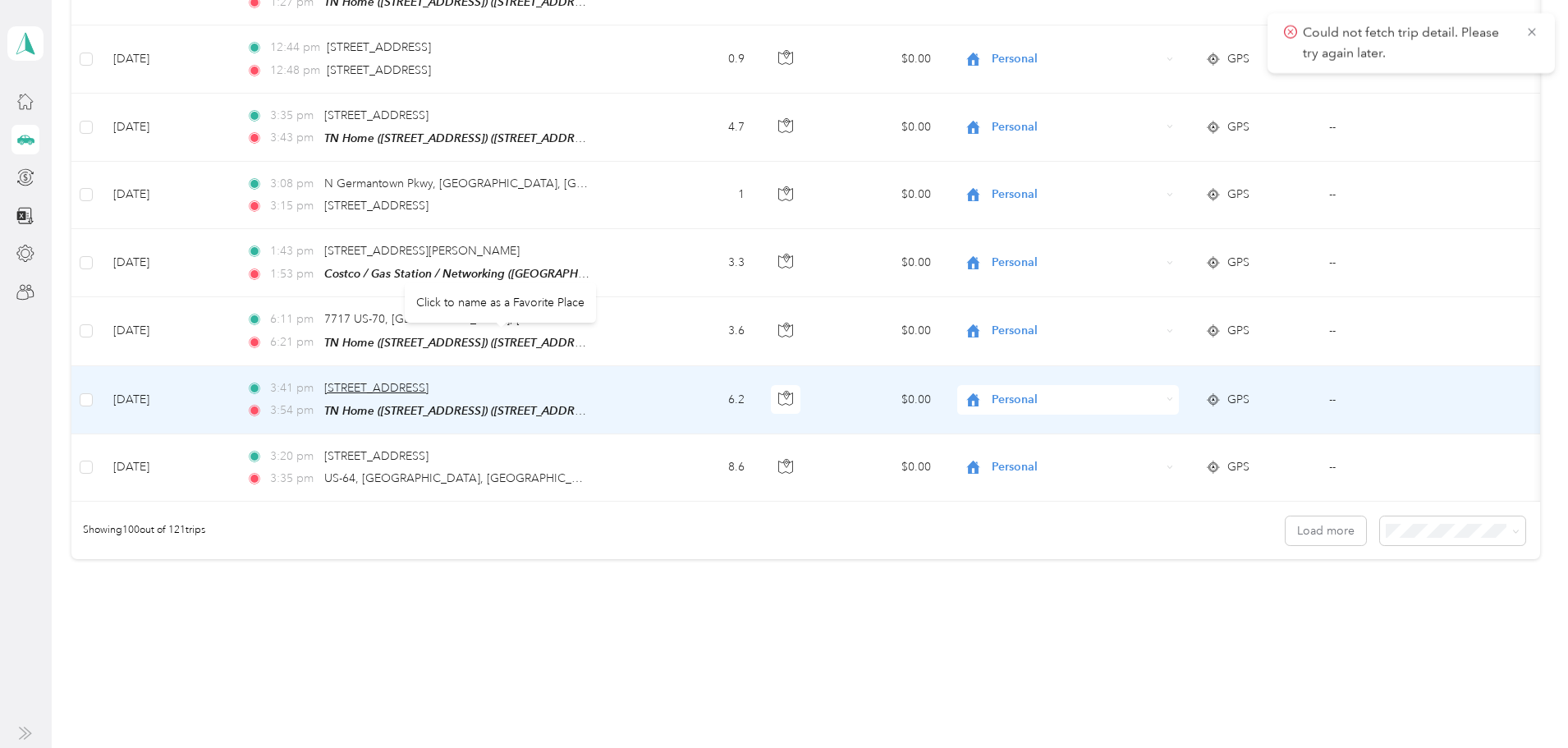
click at [429, 381] on span "[STREET_ADDRESS]" at bounding box center [376, 388] width 104 height 14
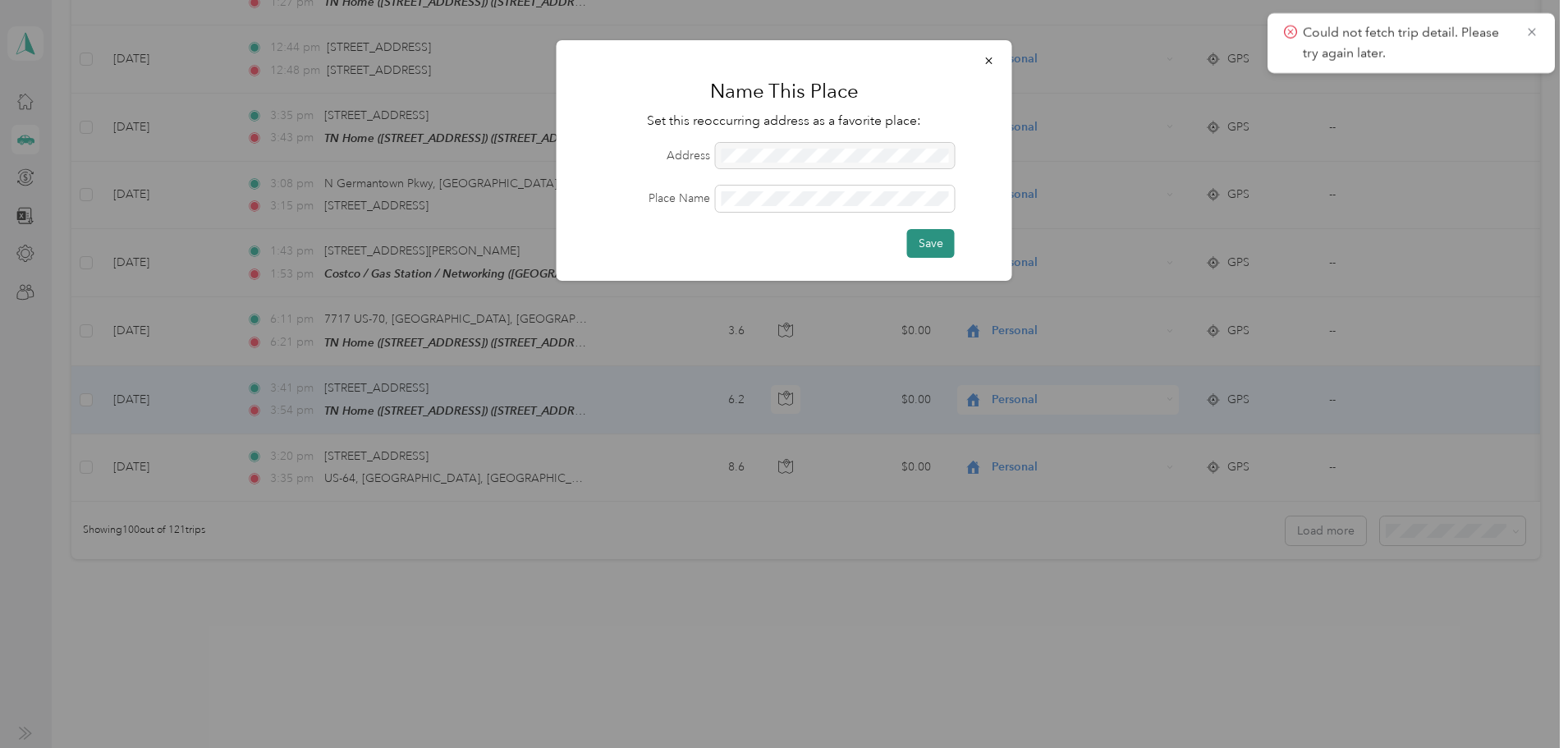
click at [922, 245] on button "Save" at bounding box center [930, 244] width 48 height 29
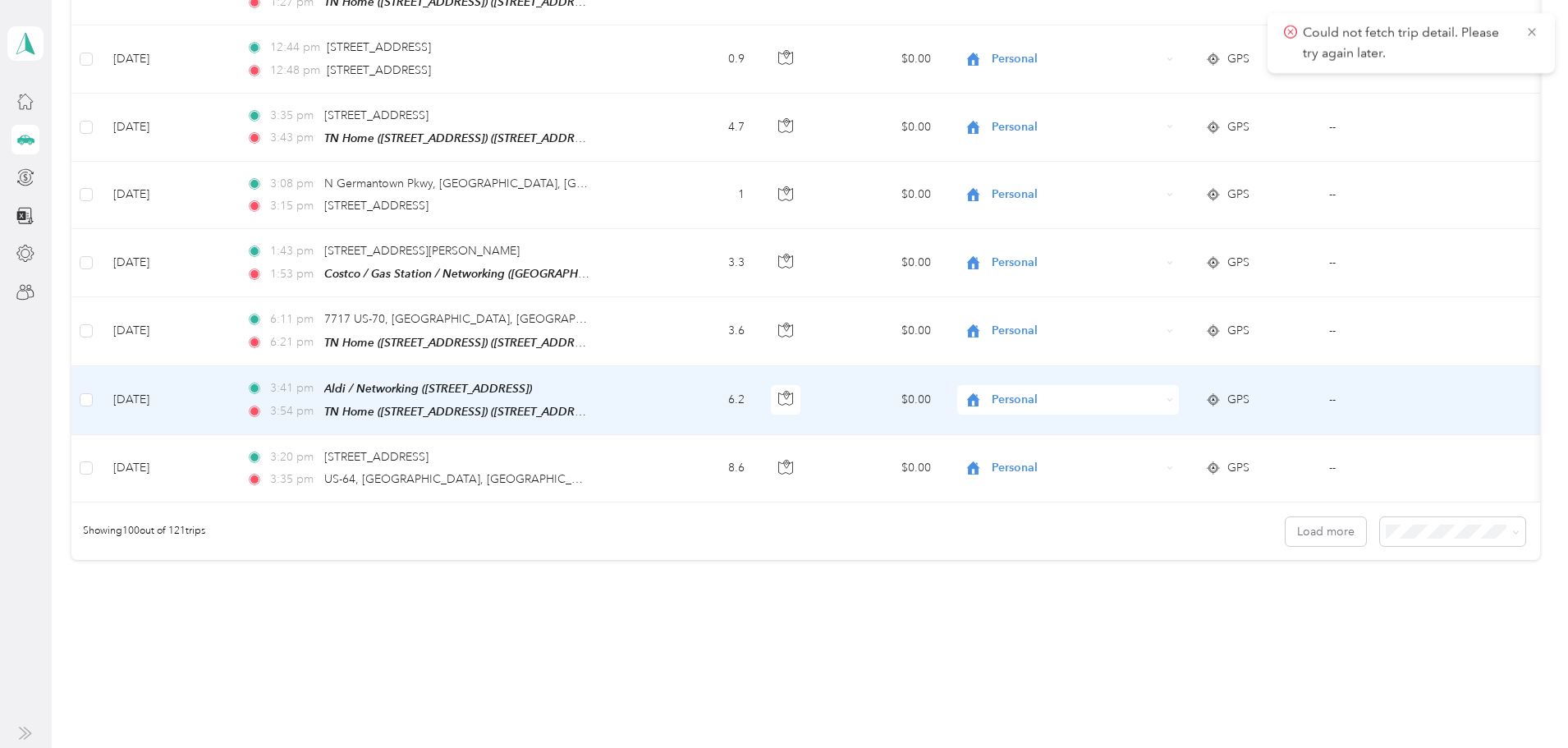
click at [1080, 391] on span "Personal" at bounding box center [1076, 400] width 168 height 18
click at [1088, 432] on span "Networking" at bounding box center [1130, 432] width 152 height 17
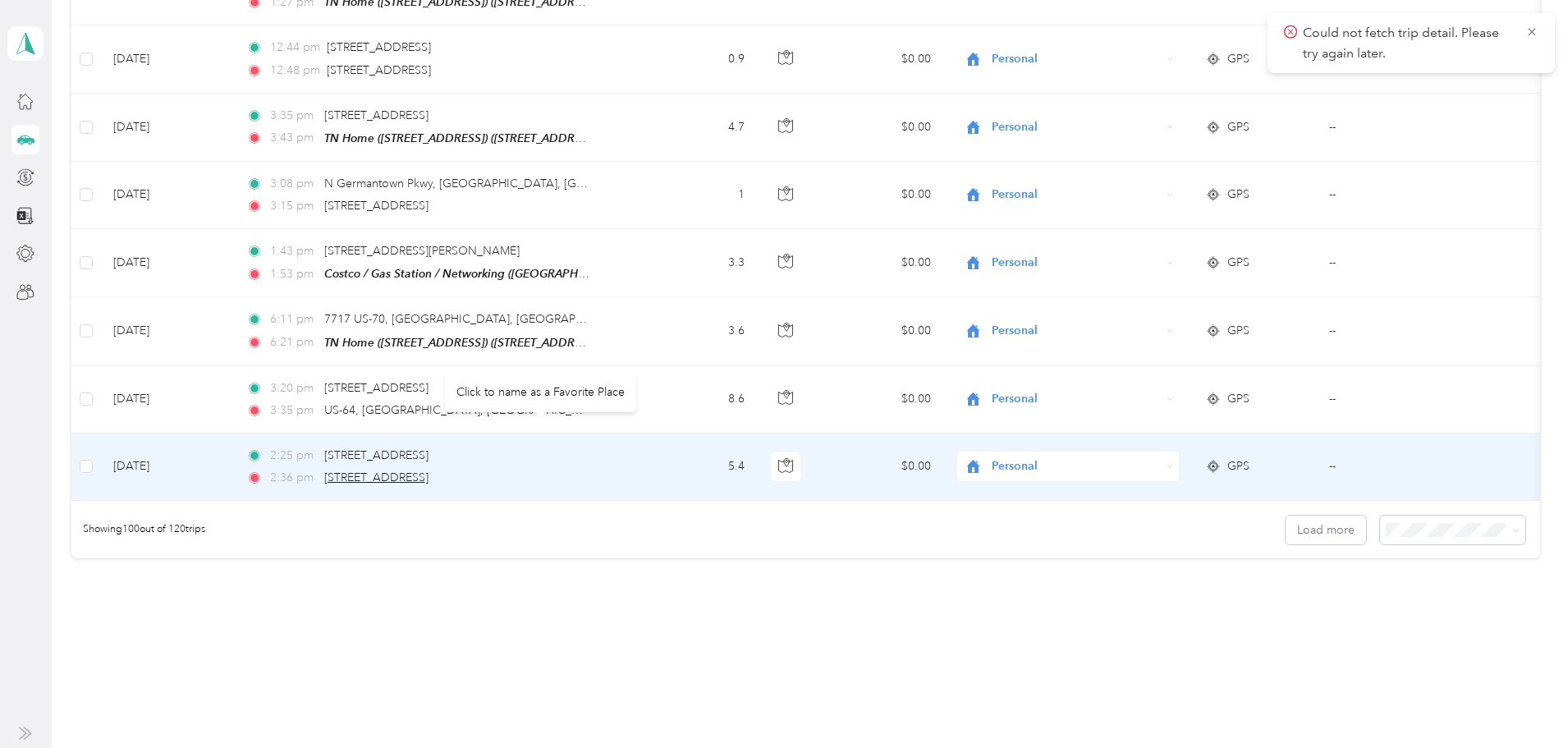
click at [429, 470] on span "[STREET_ADDRESS]" at bounding box center [376, 477] width 104 height 14
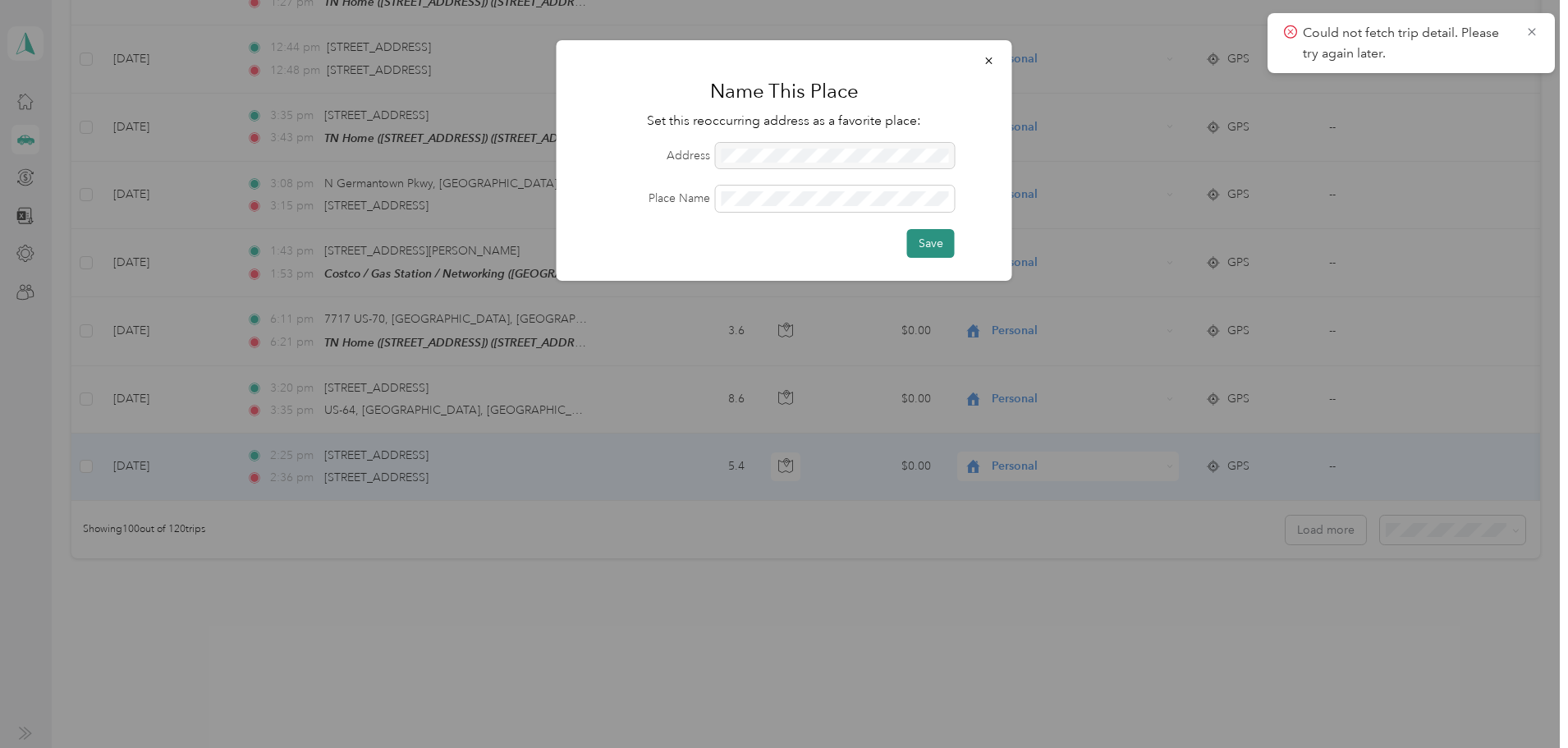
click at [935, 245] on button "Save" at bounding box center [930, 244] width 48 height 29
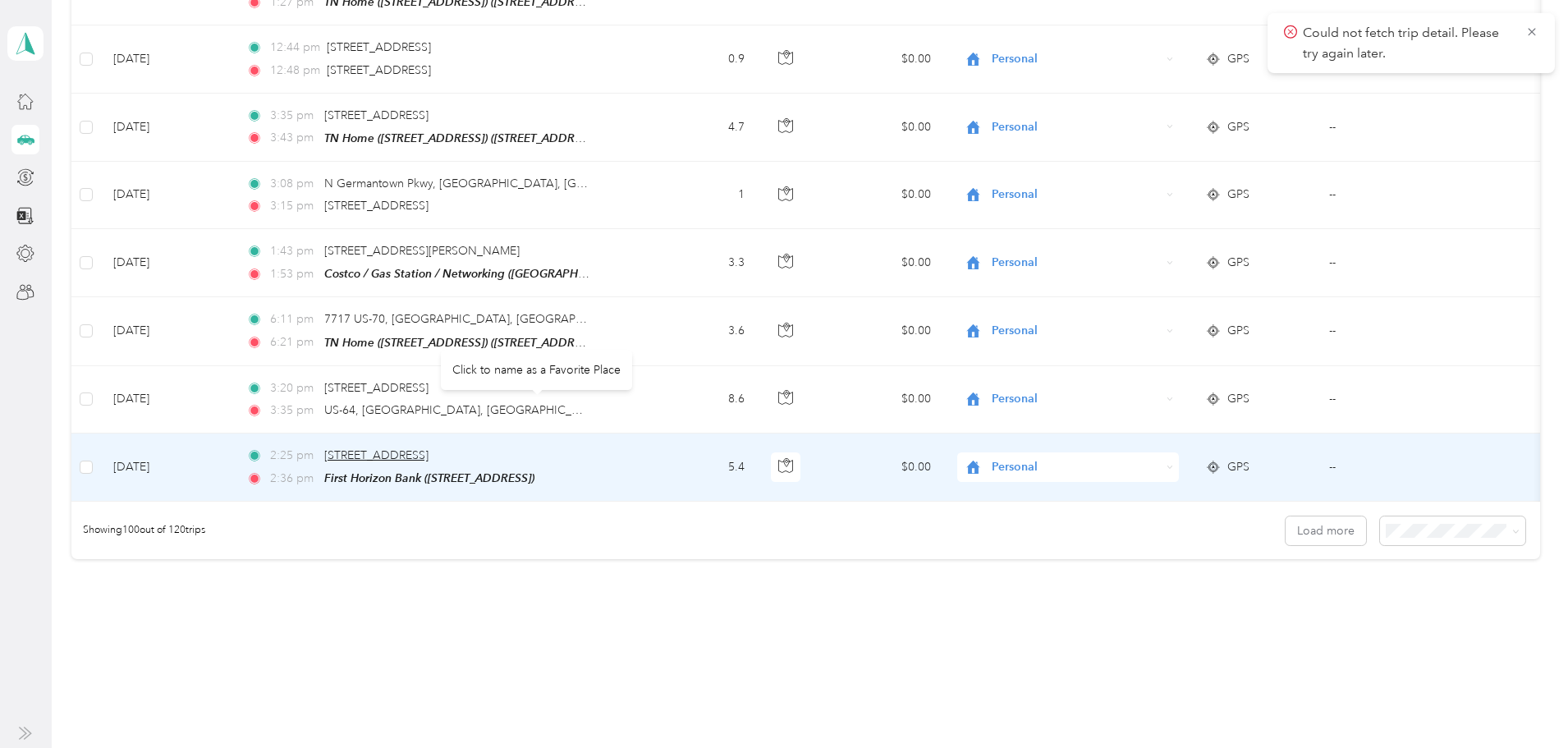
click at [429, 449] on span "[STREET_ADDRESS]" at bounding box center [376, 456] width 104 height 14
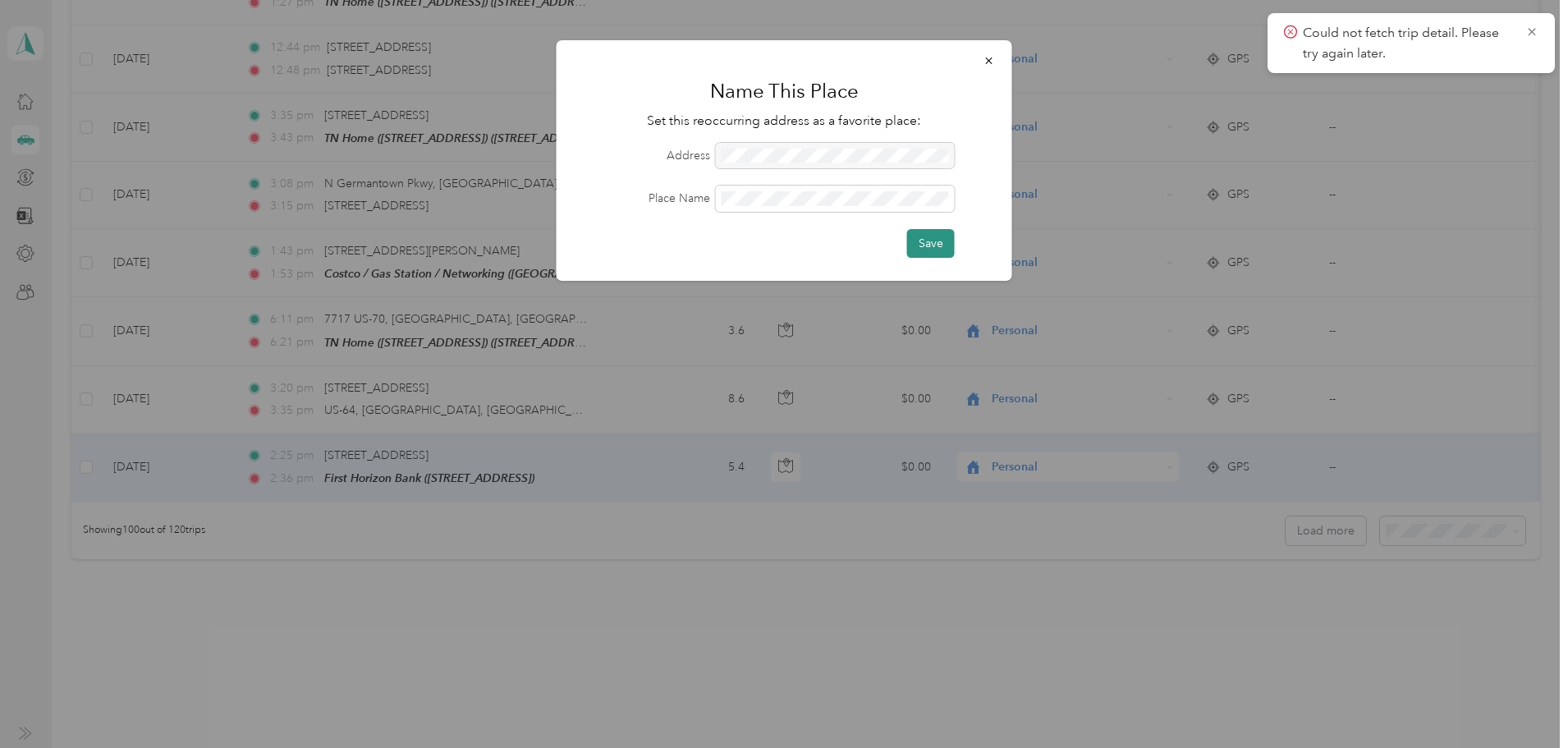
click at [932, 242] on button "Save" at bounding box center [930, 244] width 48 height 29
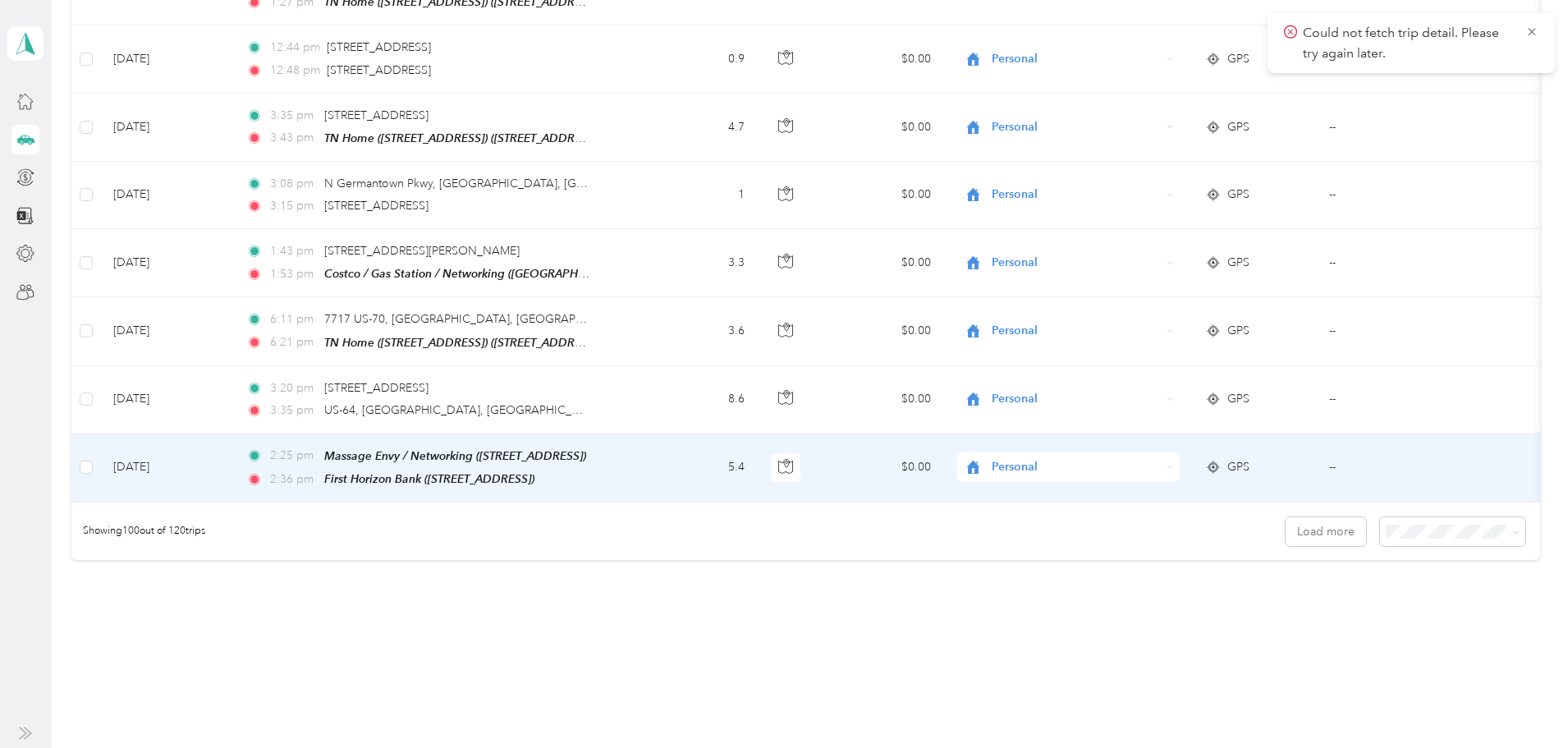
click at [1082, 459] on span "Personal" at bounding box center [1076, 468] width 168 height 18
click at [1092, 506] on li "Networking" at bounding box center [1116, 504] width 204 height 29
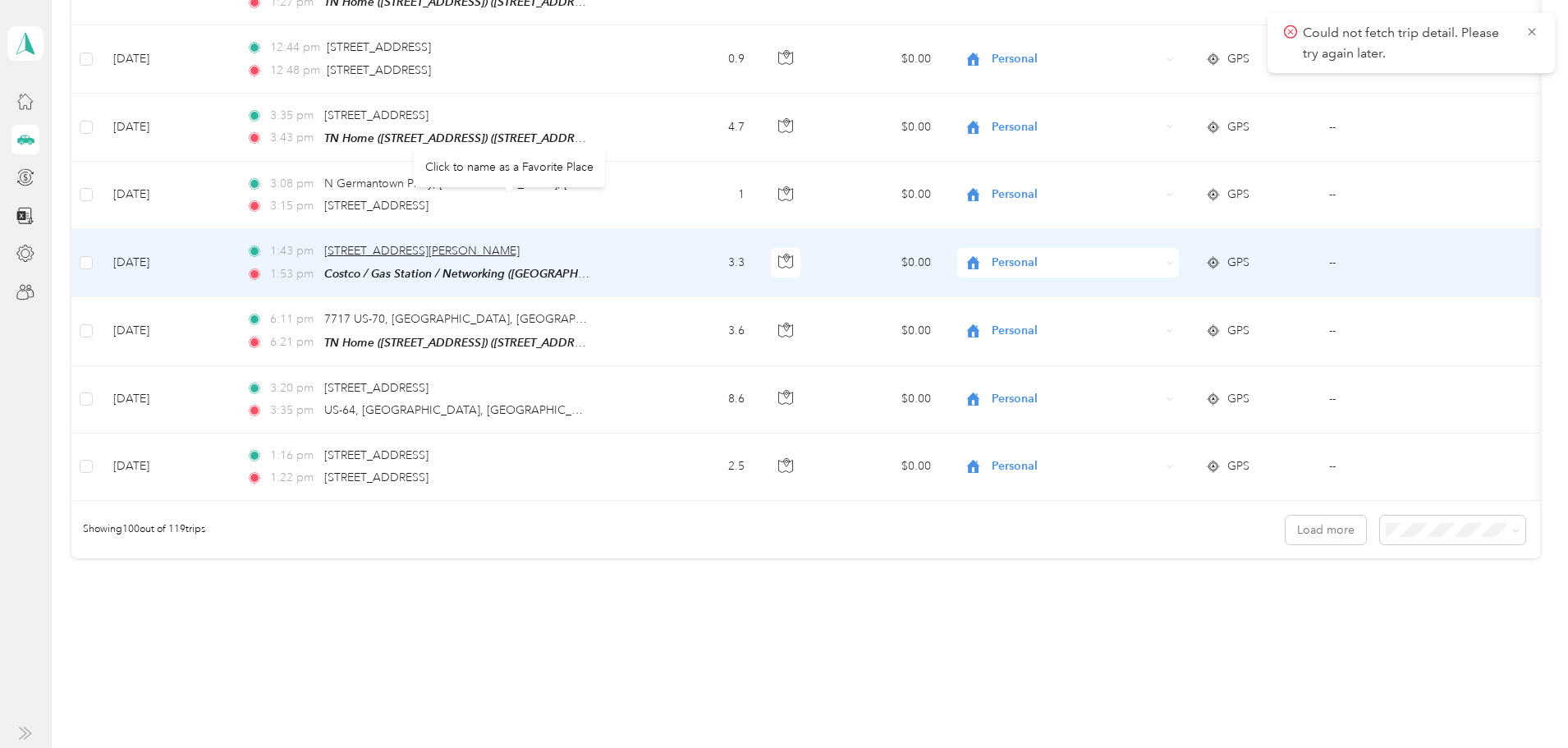
click at [512, 244] on span "[STREET_ADDRESS][PERSON_NAME]" at bounding box center [421, 251] width 195 height 14
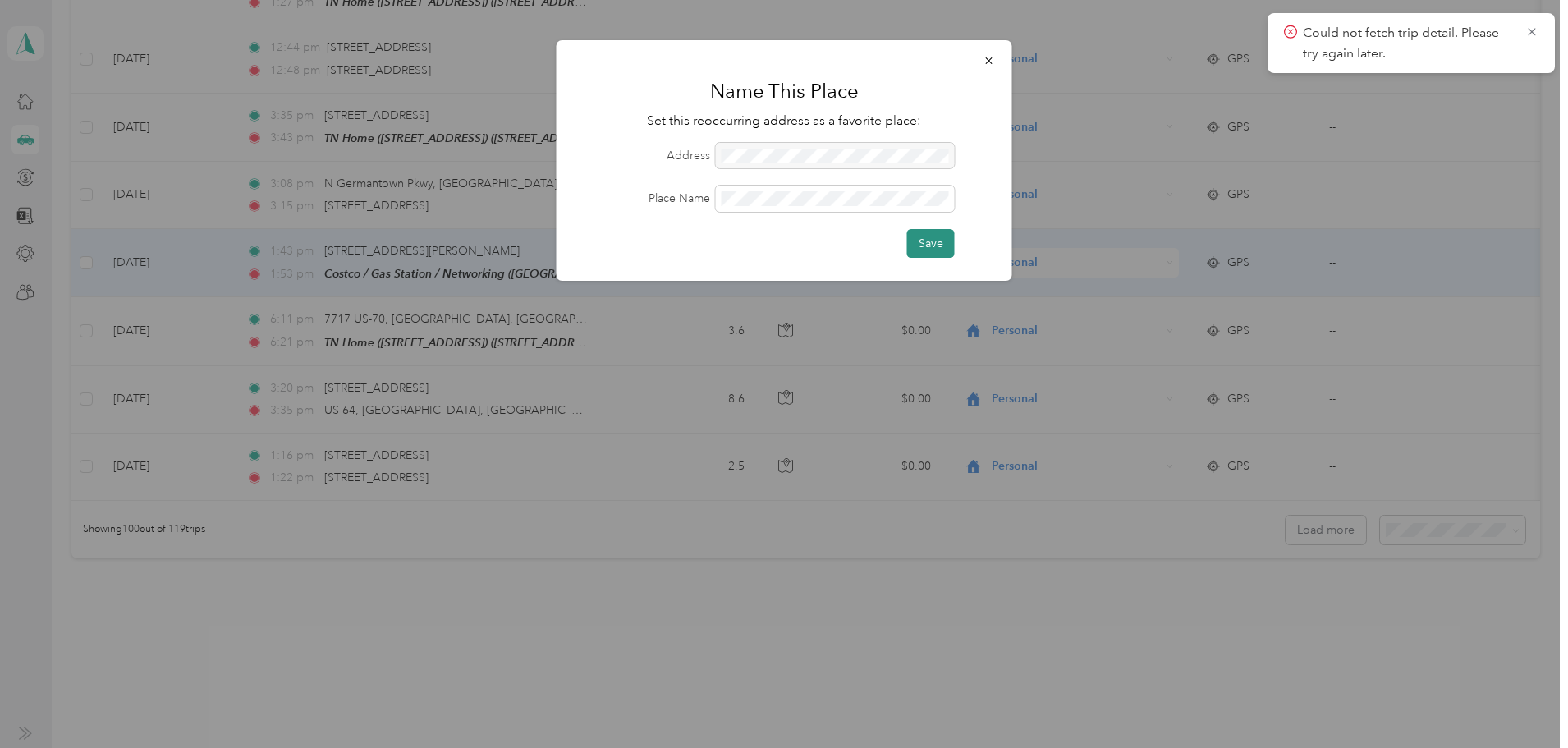
scroll to position [0, 0]
click at [935, 244] on button "Save" at bounding box center [930, 244] width 48 height 29
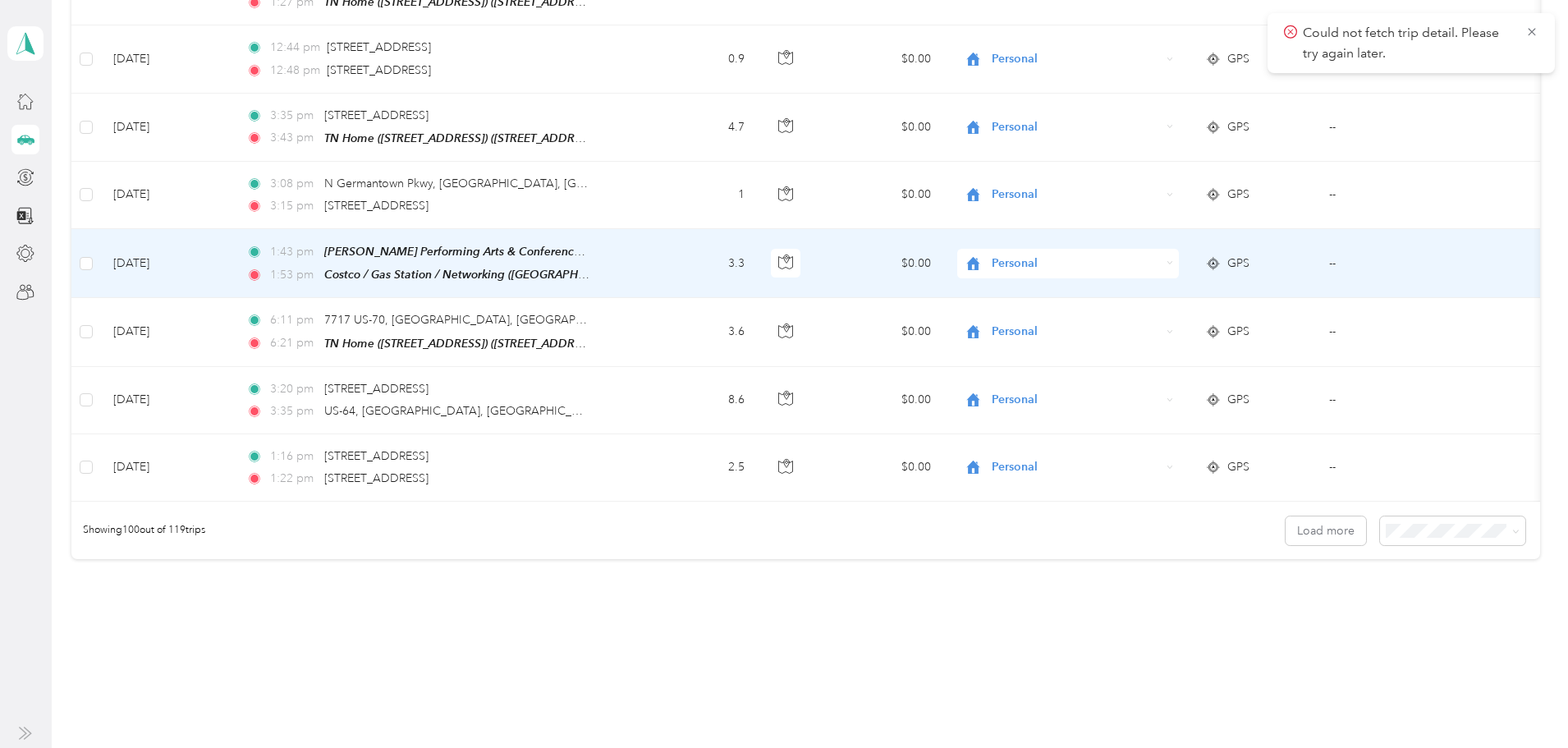
click at [1091, 254] on span "Personal" at bounding box center [1076, 263] width 168 height 18
click at [1098, 306] on li "Networking" at bounding box center [1116, 301] width 204 height 29
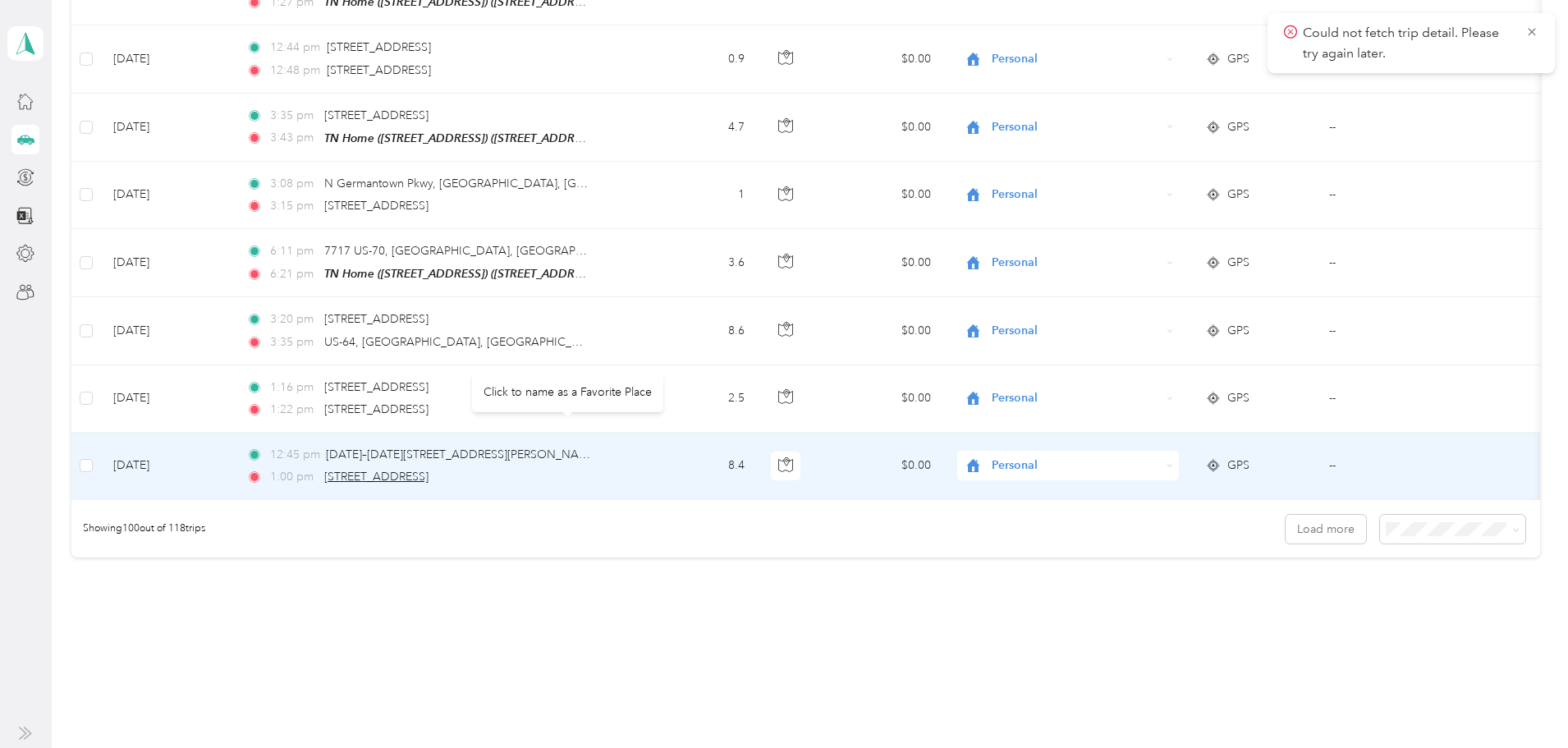
click at [429, 470] on span "[STREET_ADDRESS]" at bounding box center [376, 477] width 104 height 14
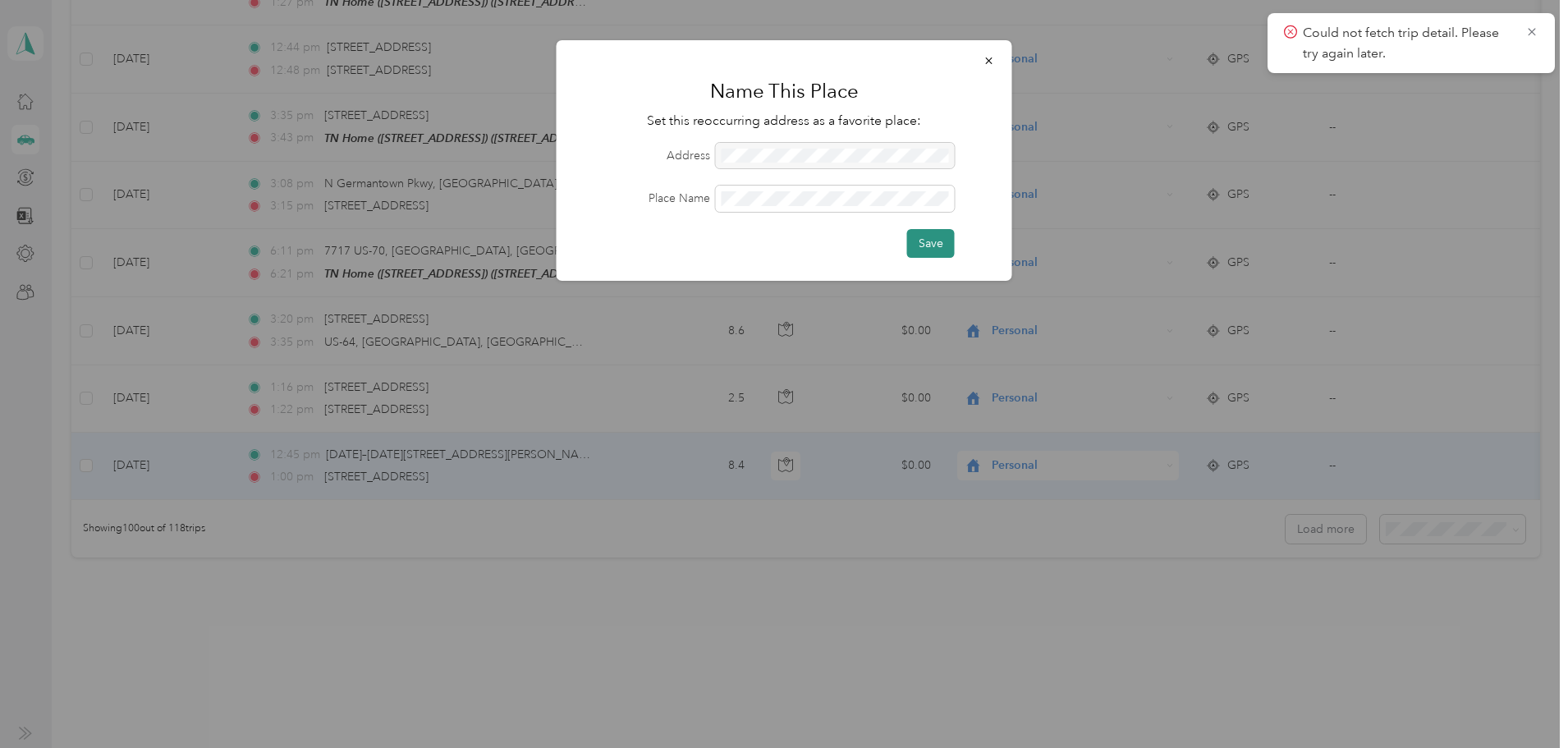
click at [930, 245] on button "Save" at bounding box center [930, 244] width 48 height 29
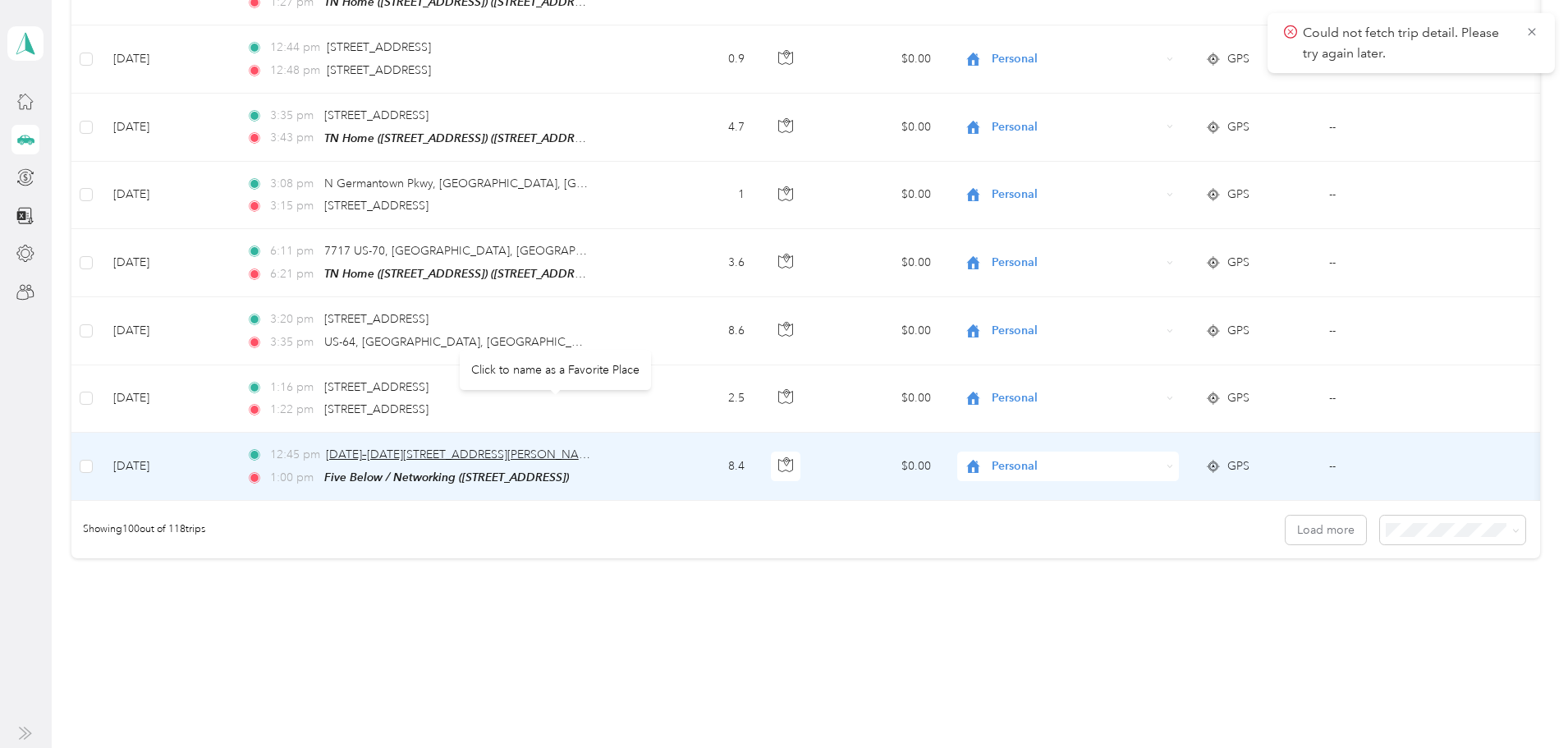
click at [541, 448] on span "[DATE]–[DATE][STREET_ADDRESS][PERSON_NAME]" at bounding box center [462, 455] width 272 height 14
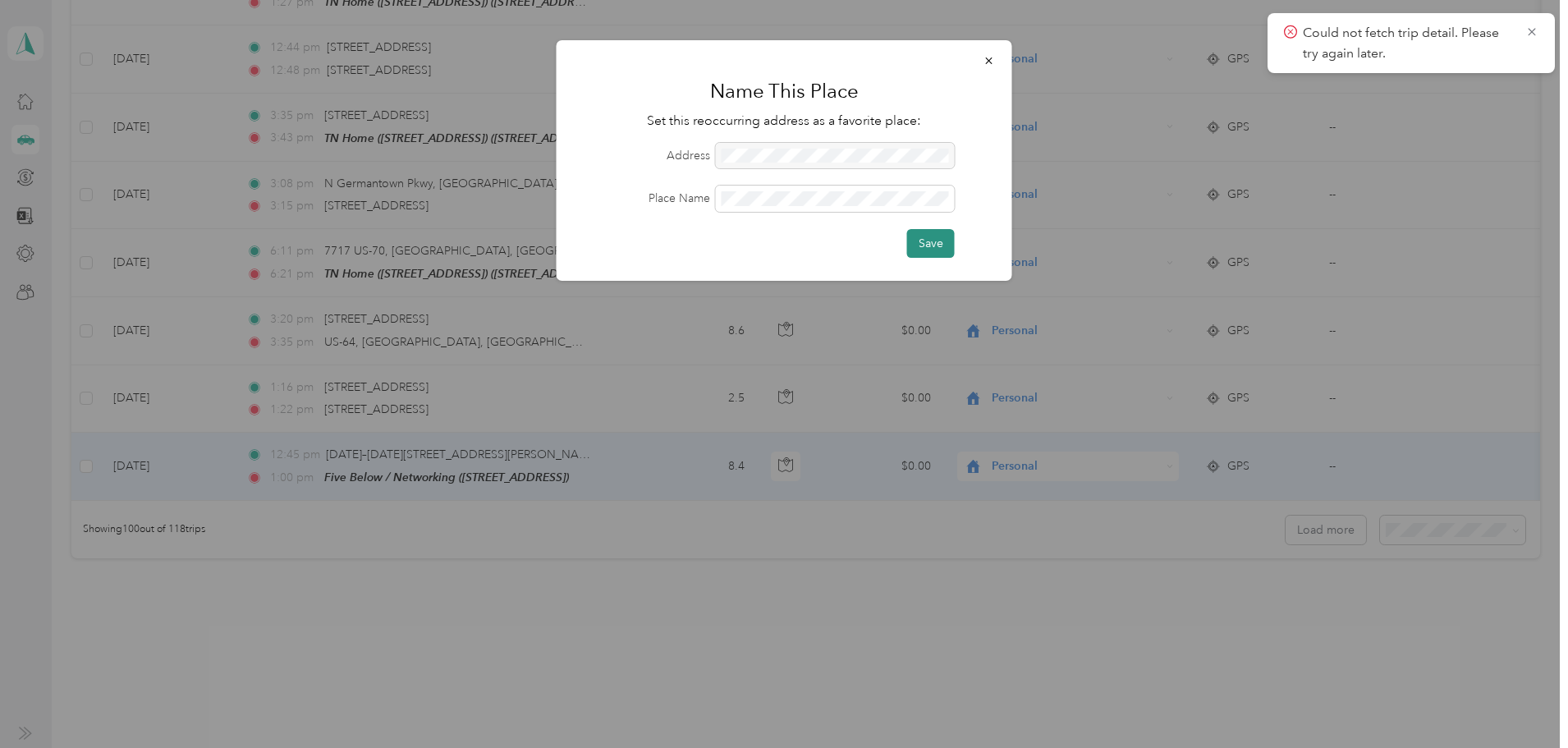
click at [926, 242] on button "Save" at bounding box center [930, 244] width 48 height 29
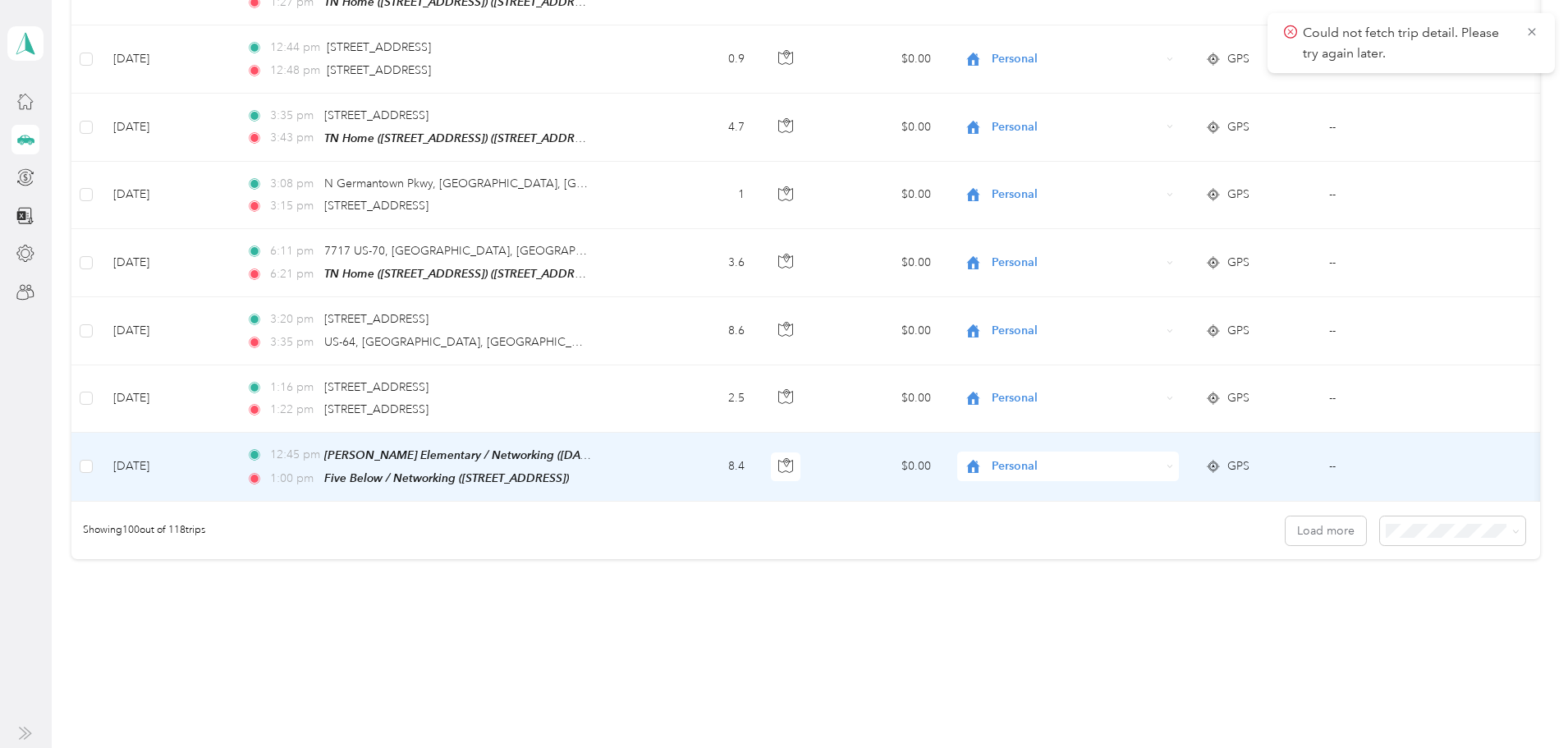
click at [1069, 458] on span "Personal" at bounding box center [1076, 467] width 168 height 18
click at [1080, 507] on li "Networking" at bounding box center [1116, 499] width 204 height 29
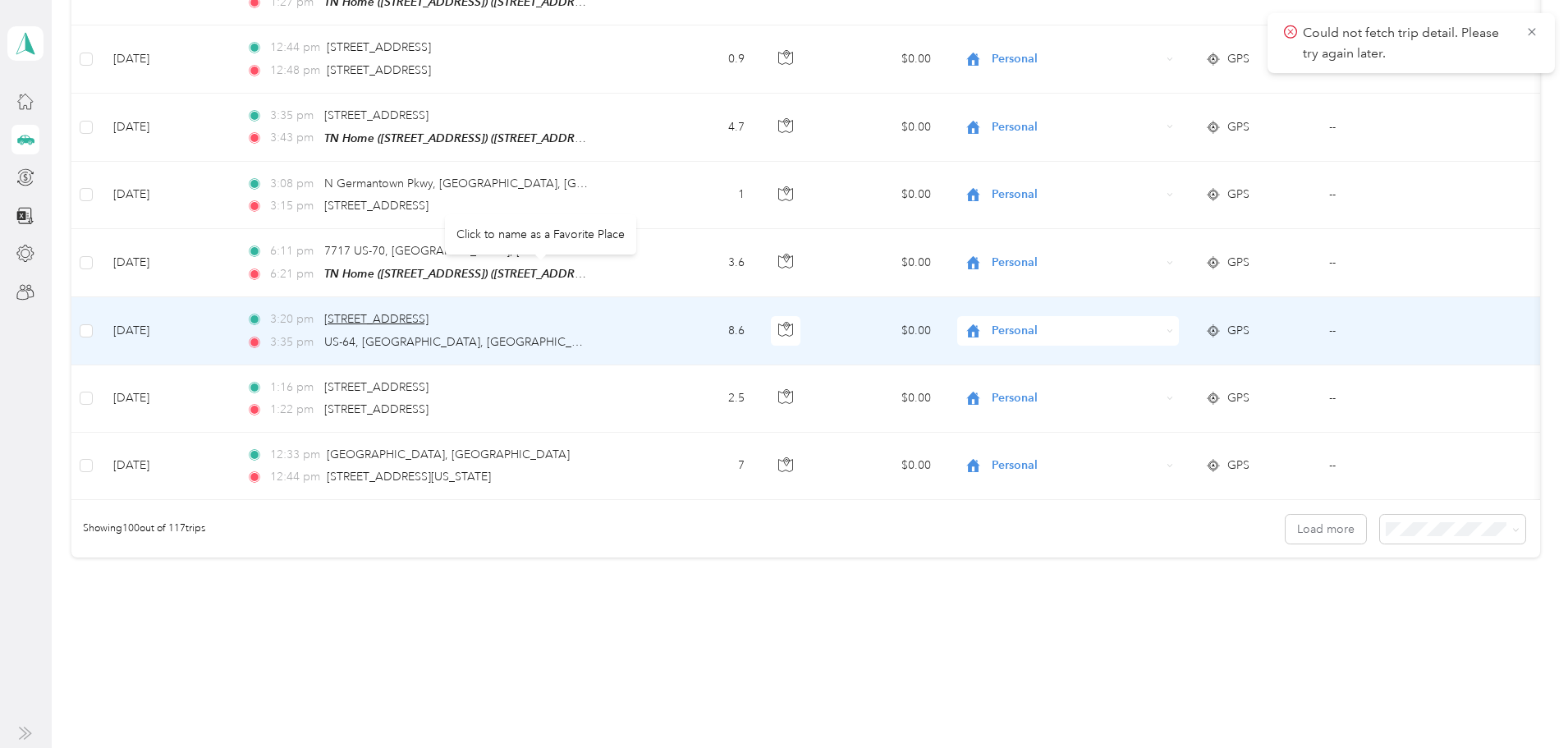
click at [429, 312] on span "[STREET_ADDRESS]" at bounding box center [376, 319] width 104 height 14
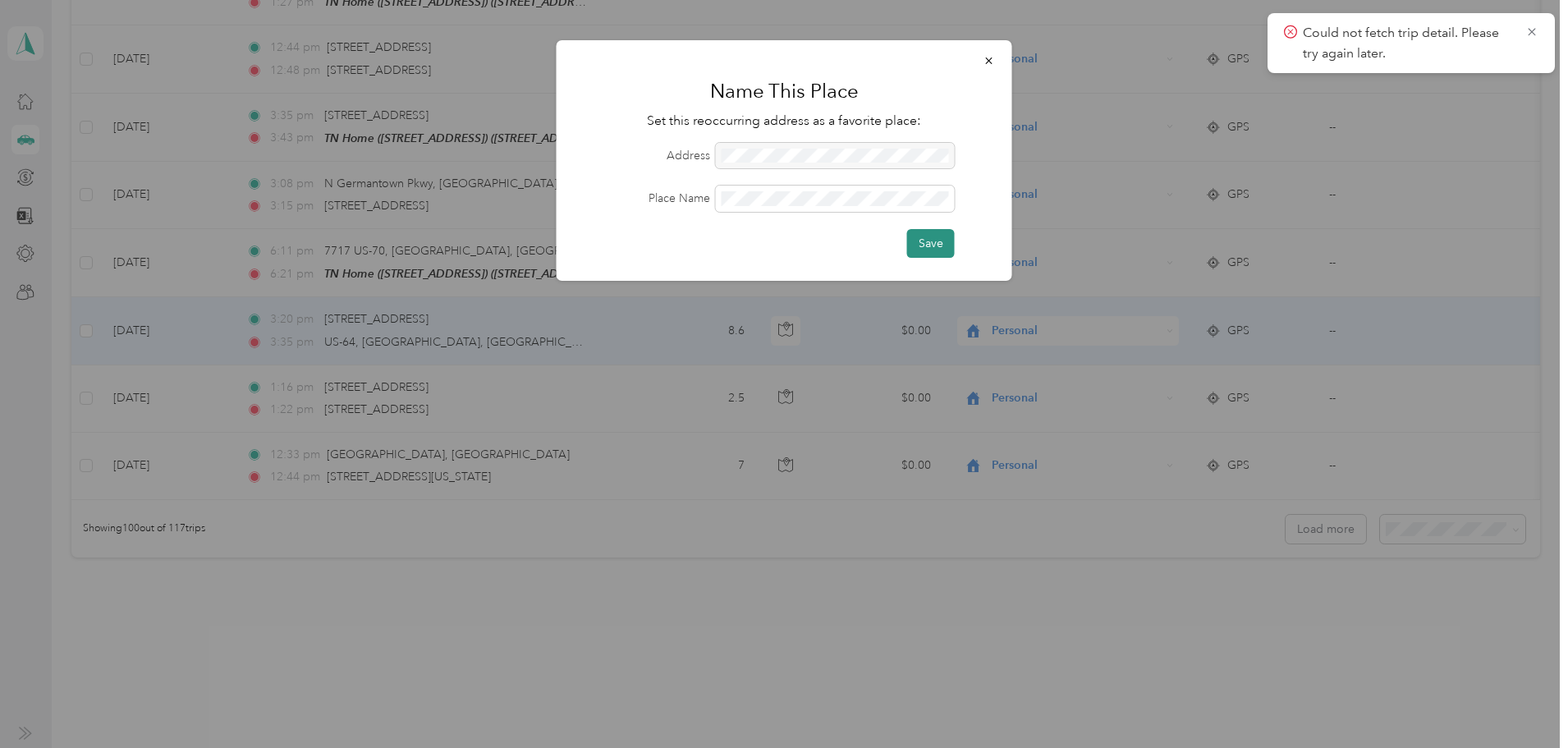
click at [925, 242] on button "Save" at bounding box center [930, 244] width 48 height 29
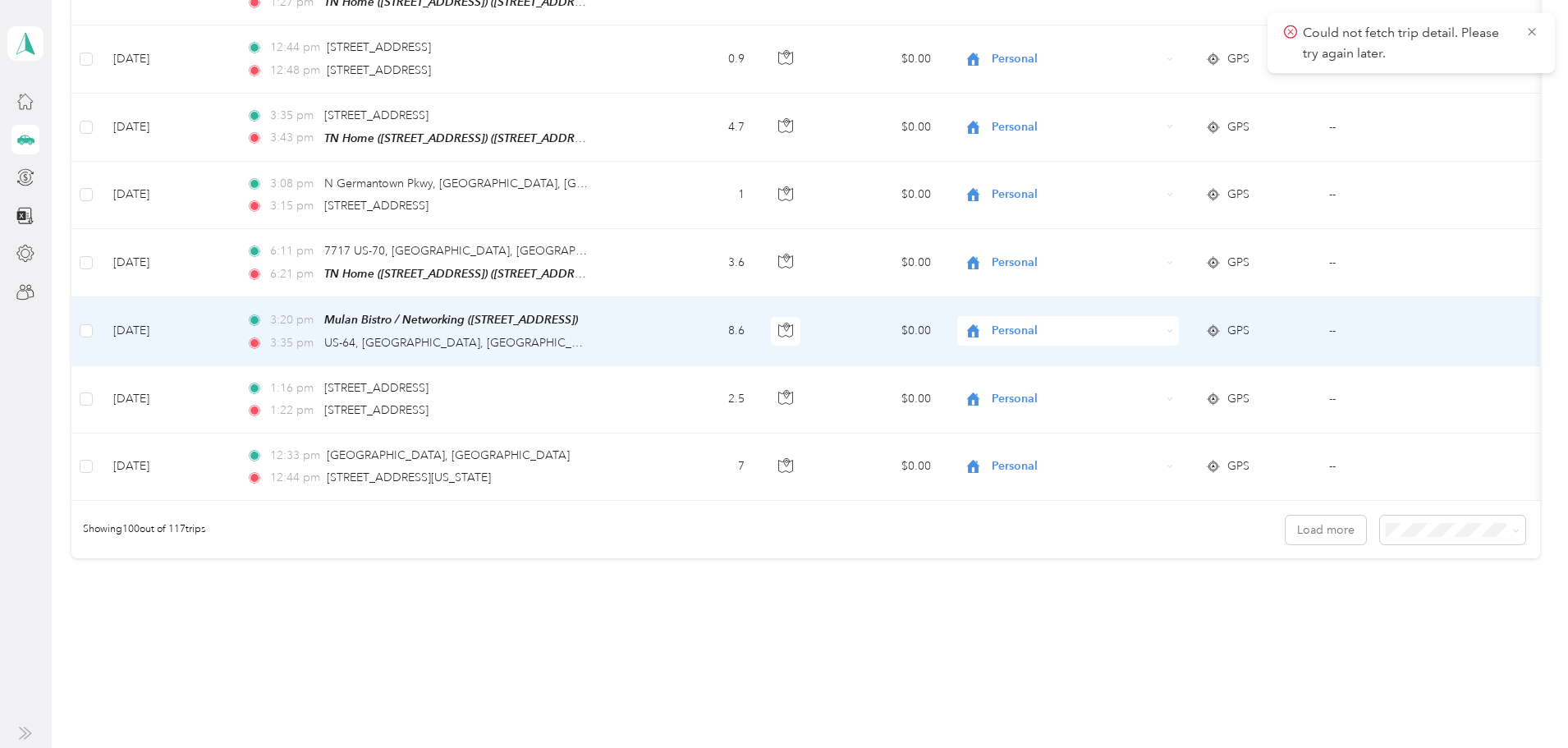
click at [758, 298] on td "8.6" at bounding box center [699, 332] width 118 height 68
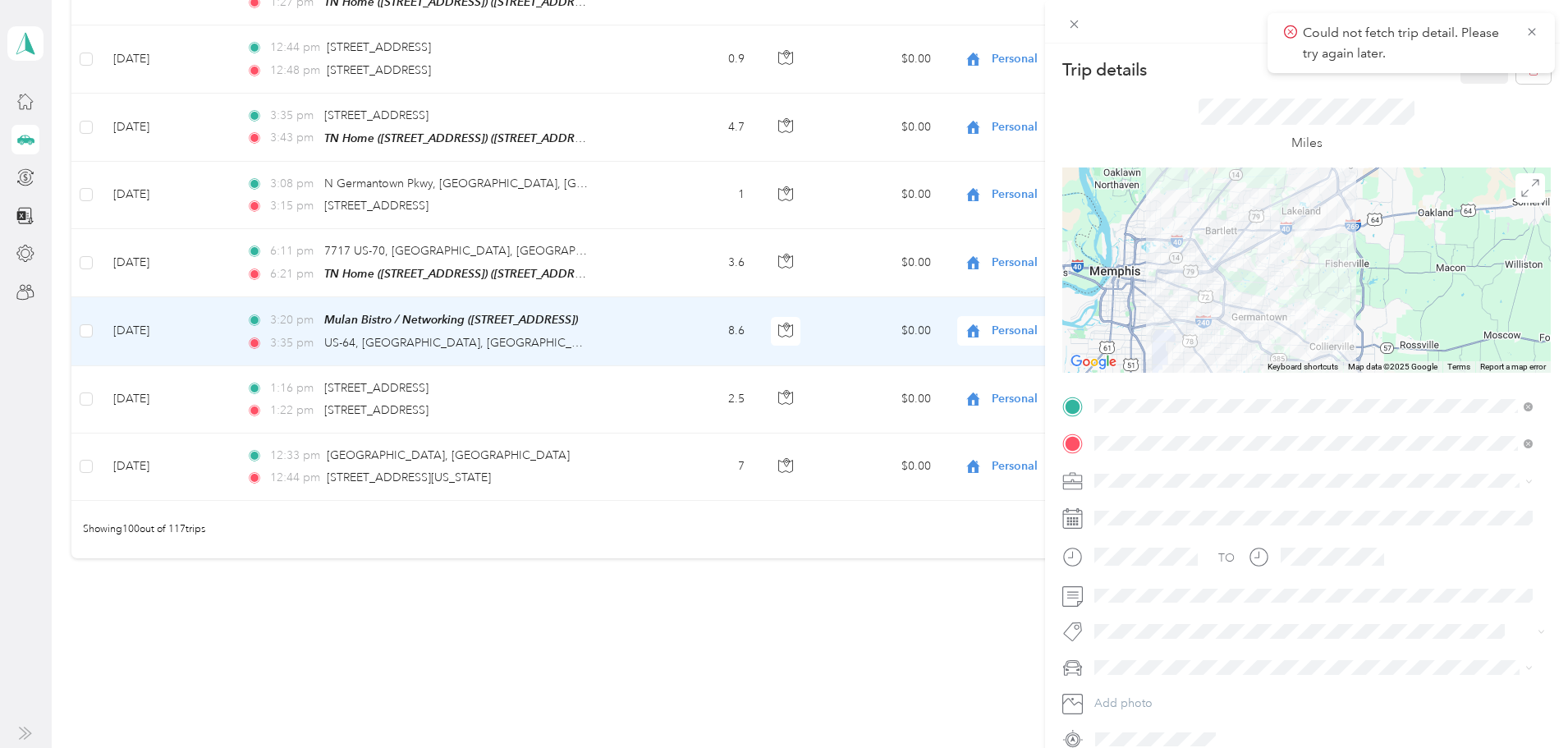
click at [730, 289] on div "Trip details Save This trip cannot be edited because it is either under review,…" at bounding box center [784, 374] width 1568 height 748
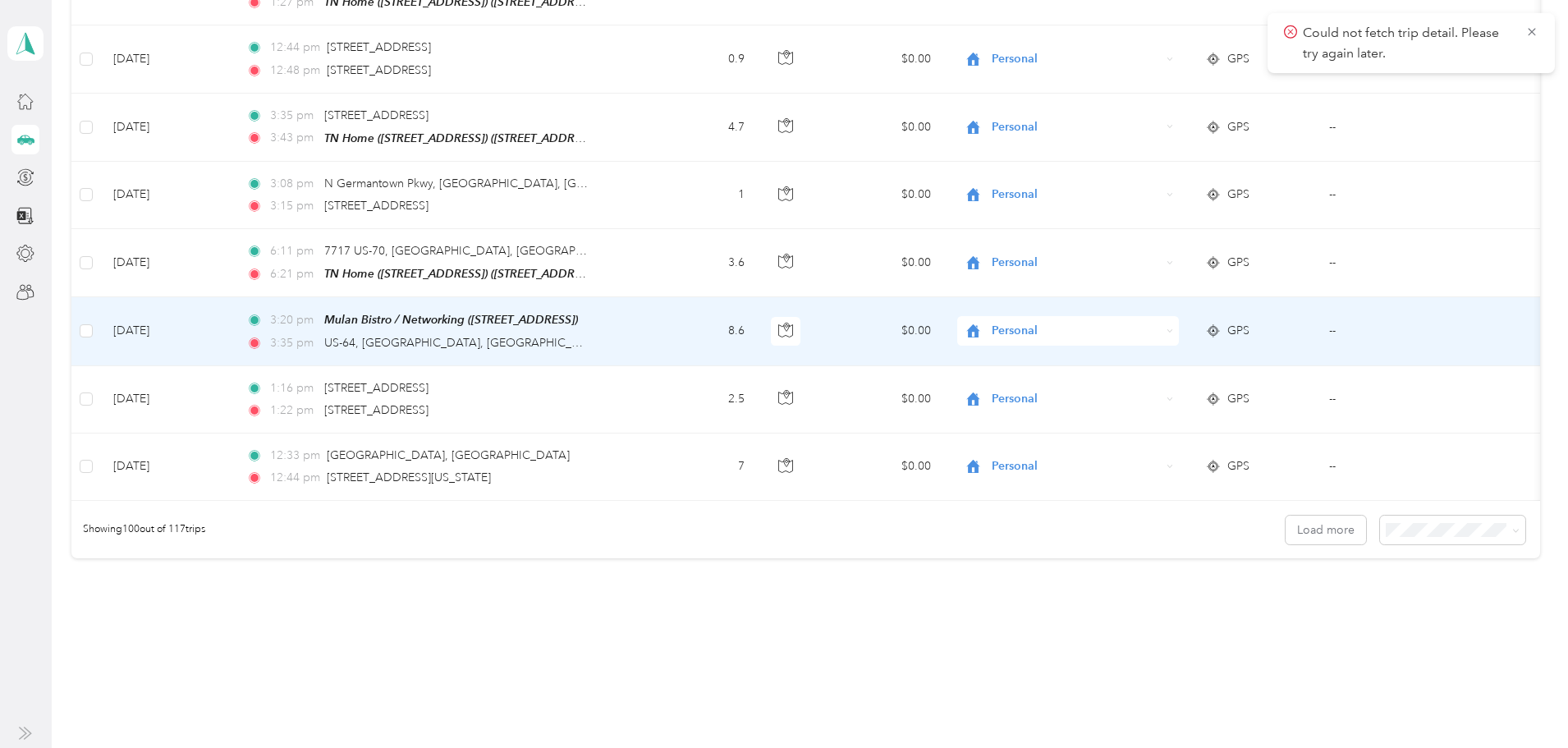
click at [1075, 322] on span "Personal" at bounding box center [1076, 331] width 168 height 18
click at [1084, 369] on span "Networking" at bounding box center [1130, 370] width 152 height 17
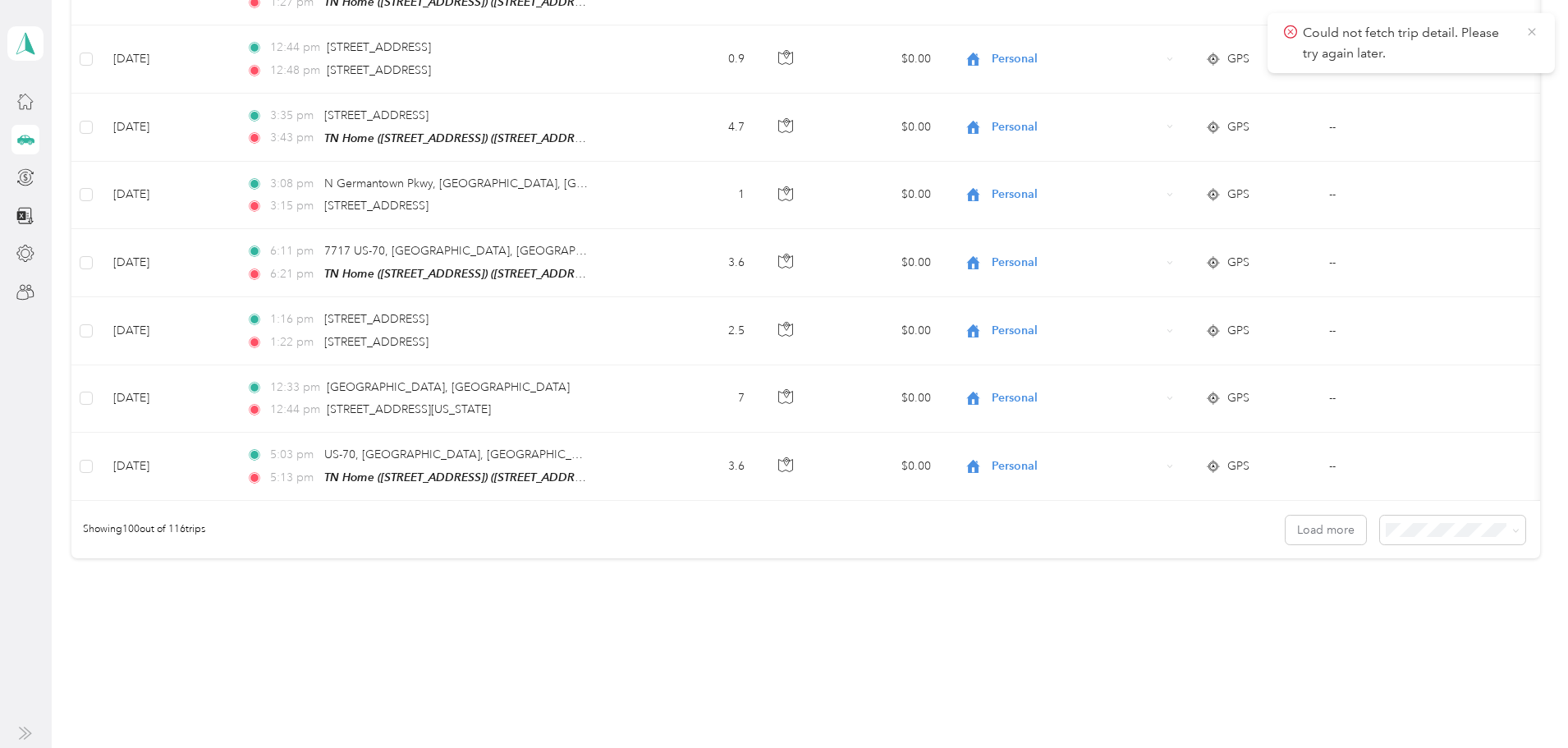
click at [1532, 31] on icon at bounding box center [1531, 31] width 13 height 14
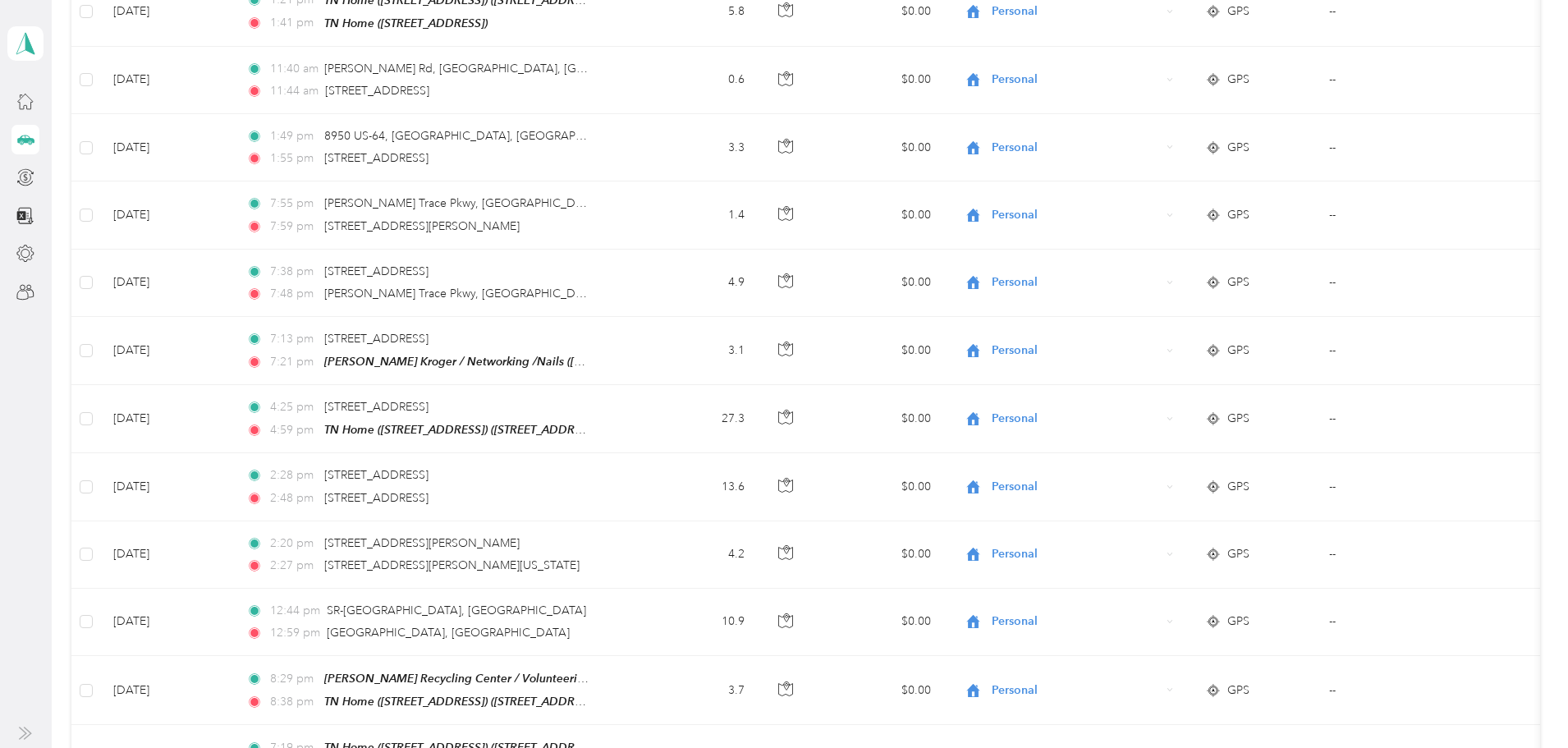
scroll to position [39, 0]
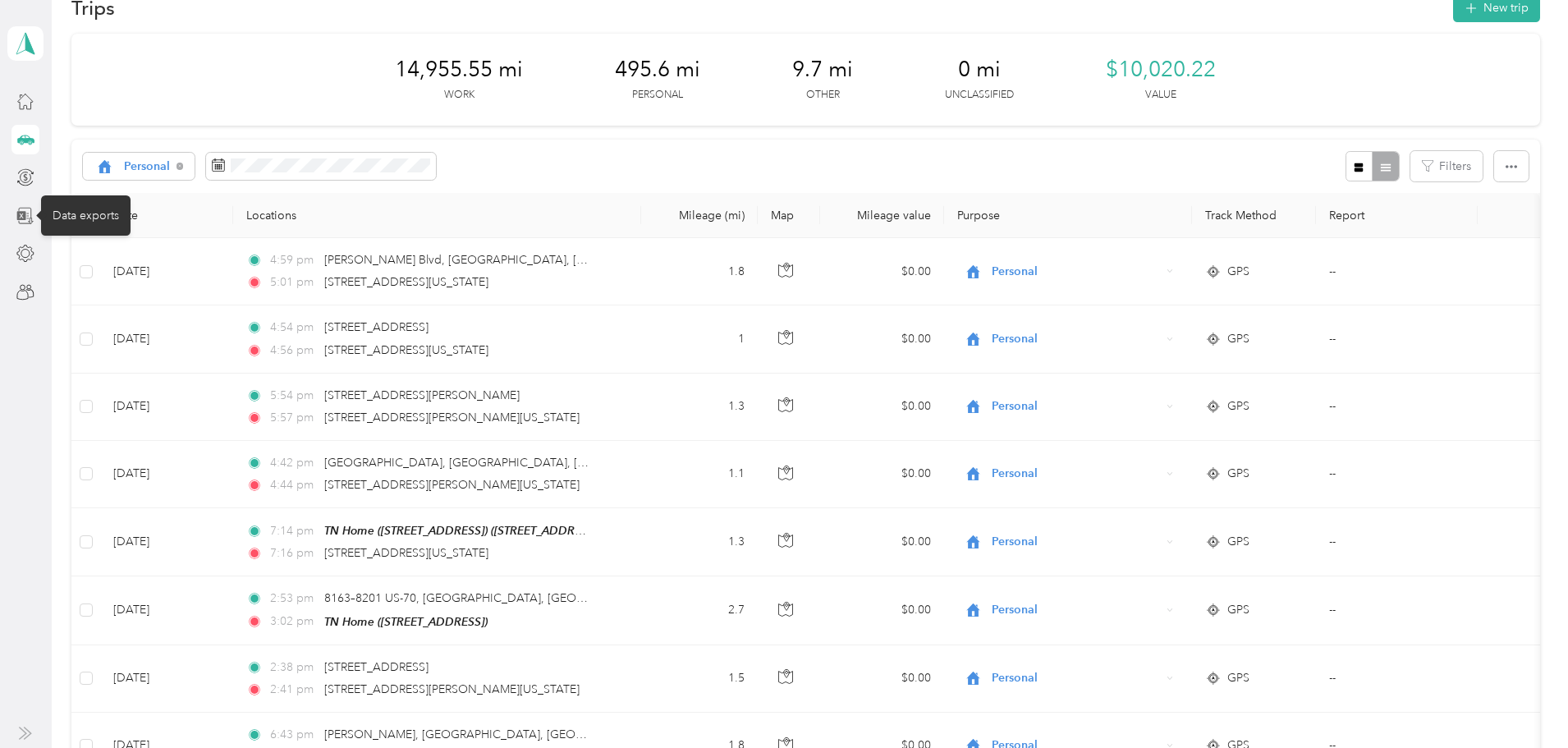
click at [27, 214] on icon at bounding box center [25, 216] width 18 height 18
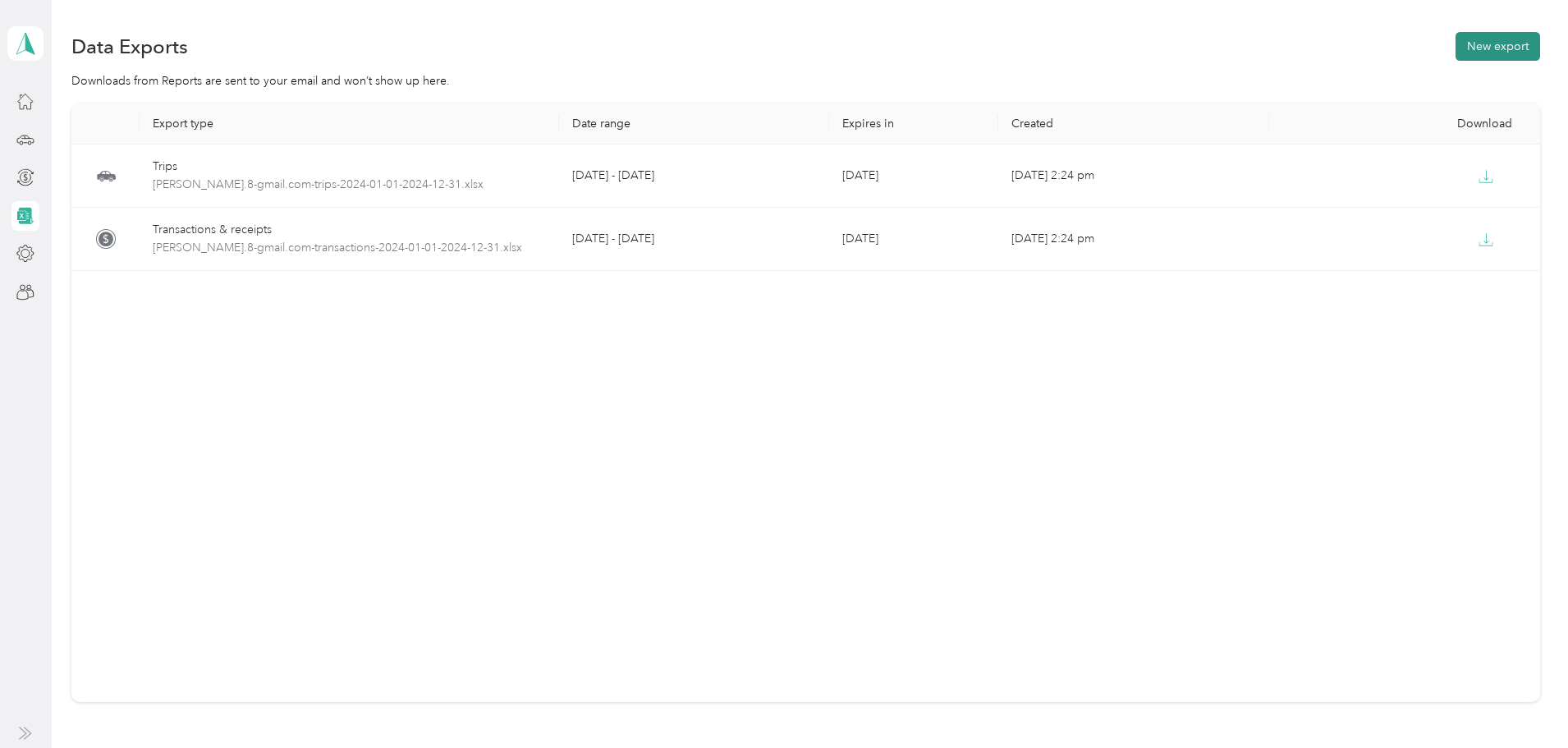
click at [1456, 48] on button "New export" at bounding box center [1498, 47] width 84 height 29
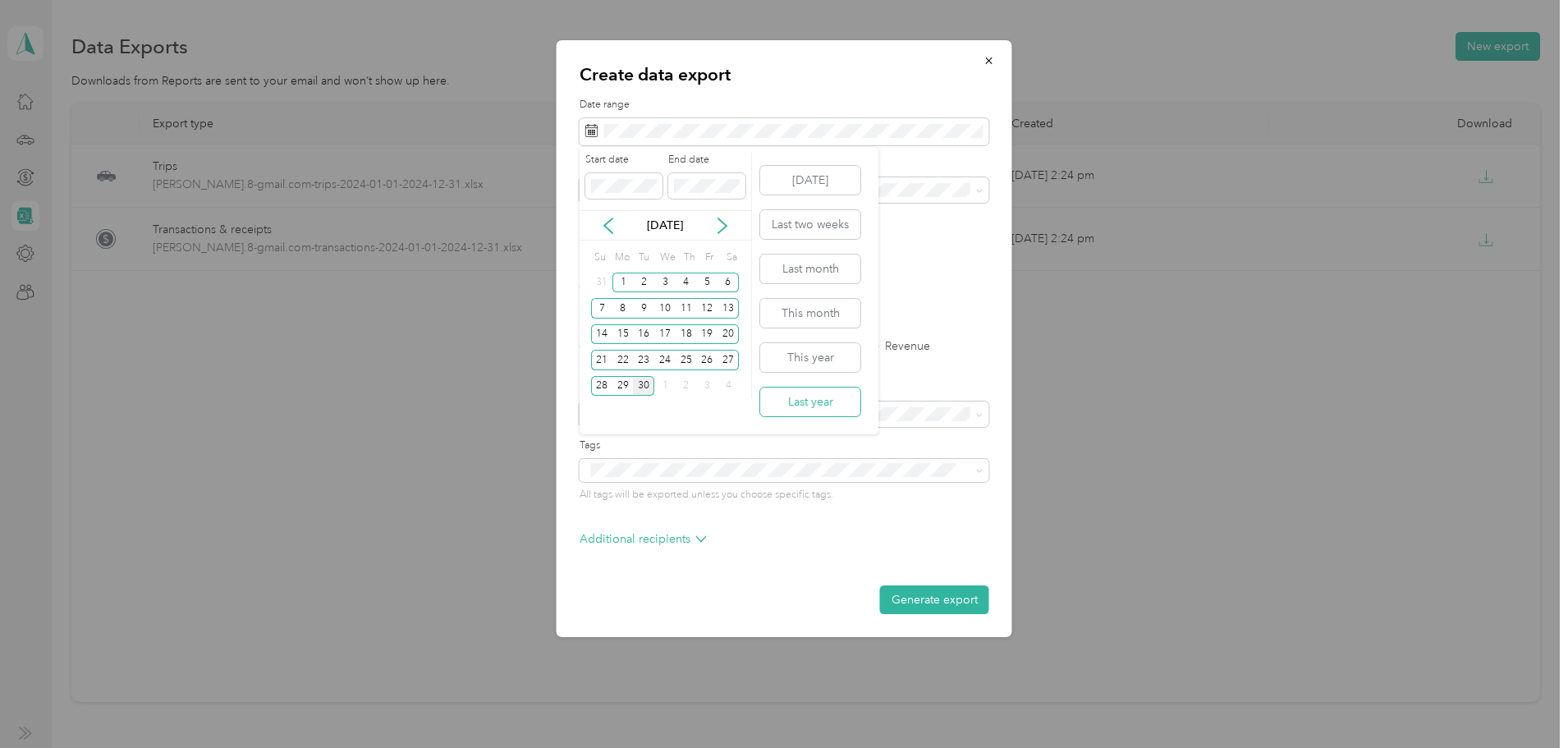
click at [802, 395] on button "Last year" at bounding box center [810, 402] width 100 height 29
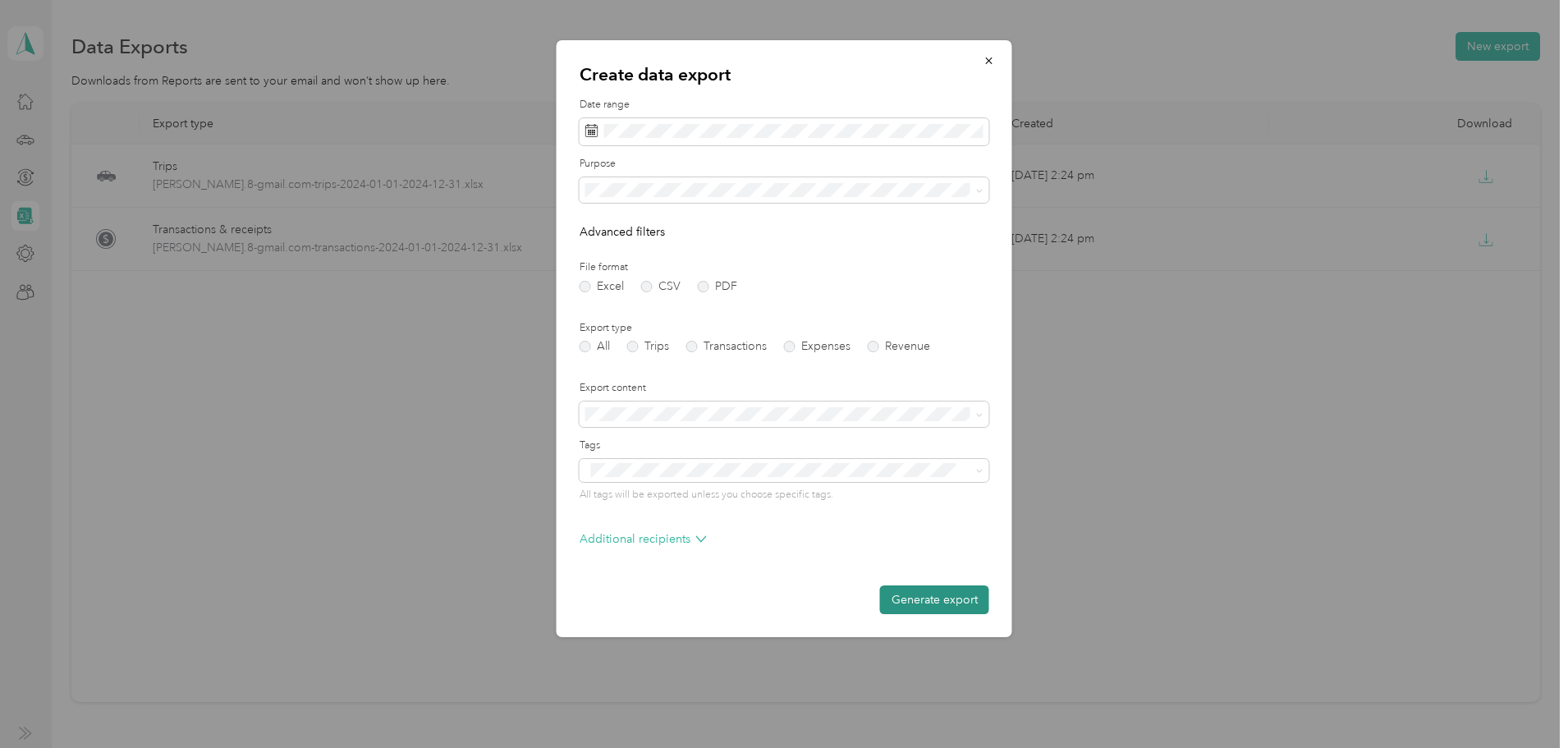
click at [941, 599] on button "Generate export" at bounding box center [935, 600] width 110 height 29
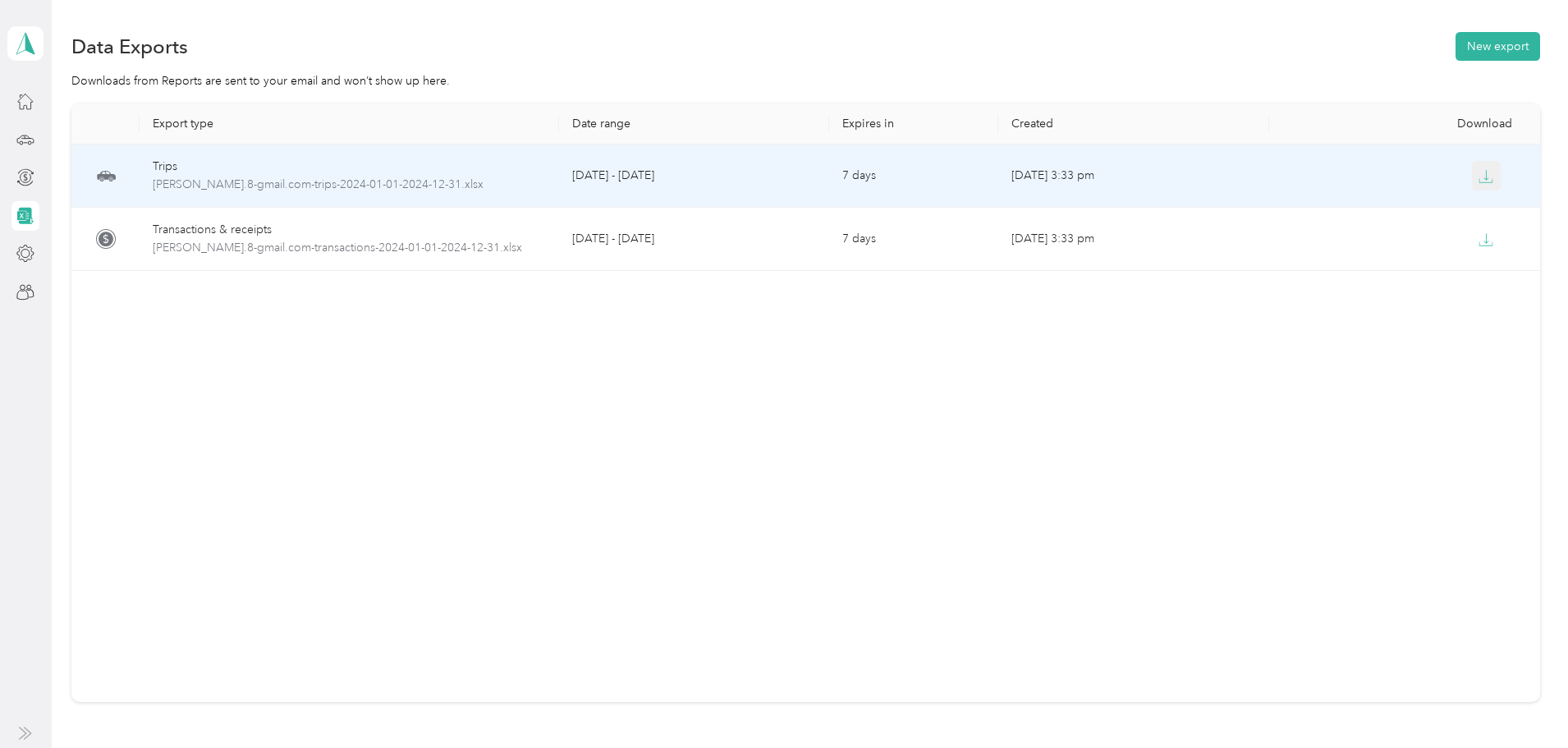
click at [1478, 177] on icon "button" at bounding box center [1485, 176] width 14 height 14
